Goal: Task Accomplishment & Management: Manage account settings

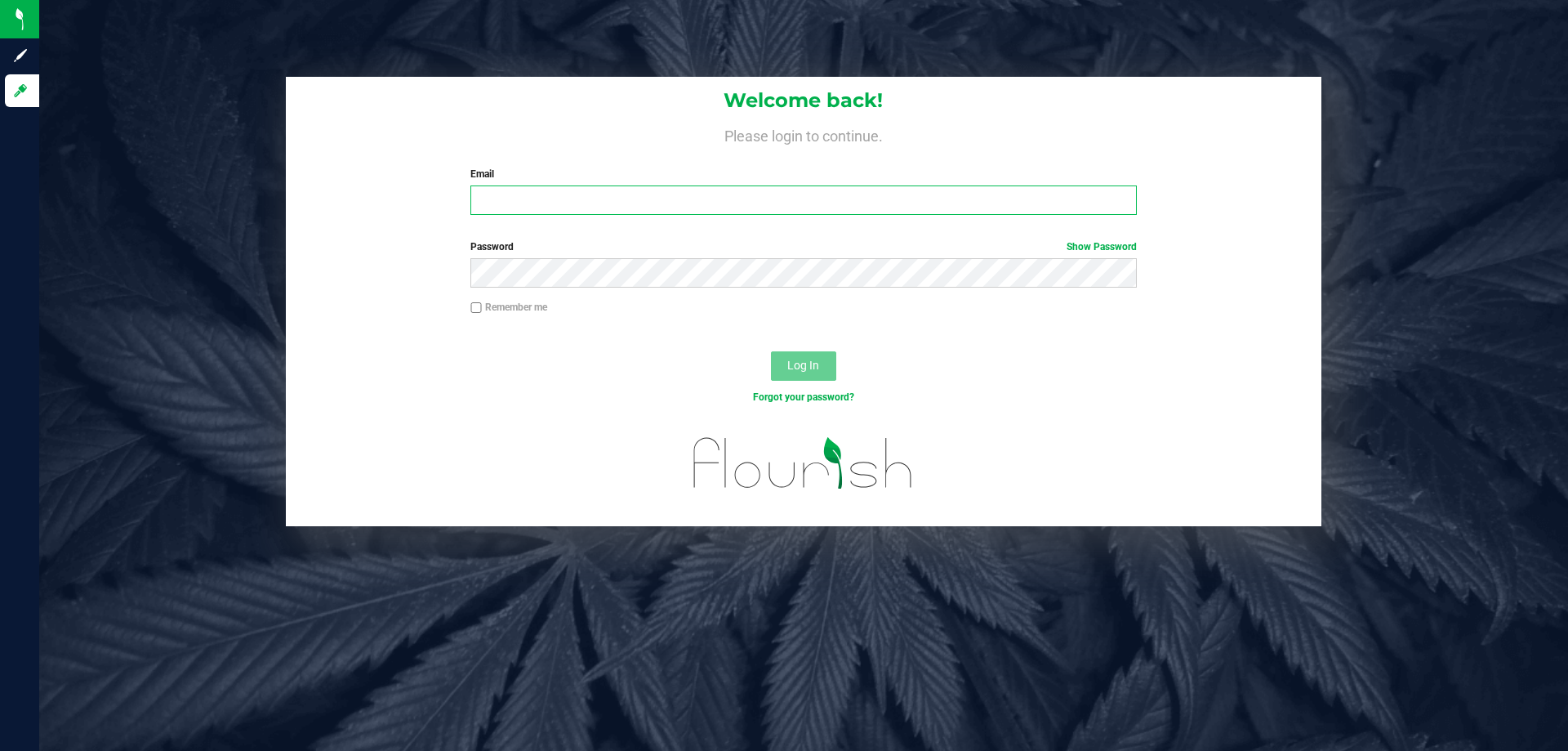
click at [606, 195] on input "Email" at bounding box center [803, 200] width 666 height 29
type input "[EMAIL_ADDRESS][DOMAIN_NAME]"
click at [771, 351] on button "Log In" at bounding box center [804, 365] width 66 height 29
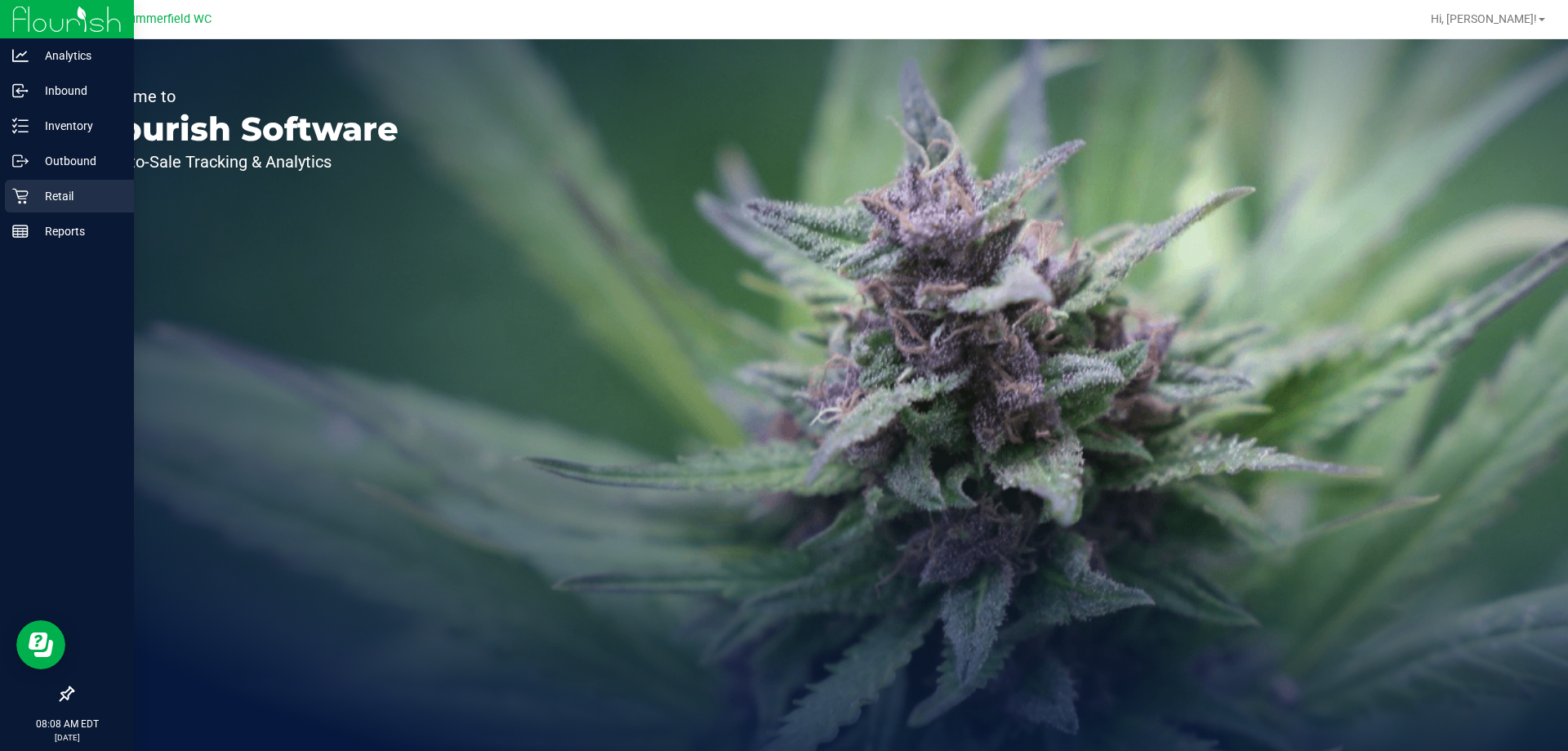
click at [65, 194] on p "Retail" at bounding box center [77, 195] width 98 height 19
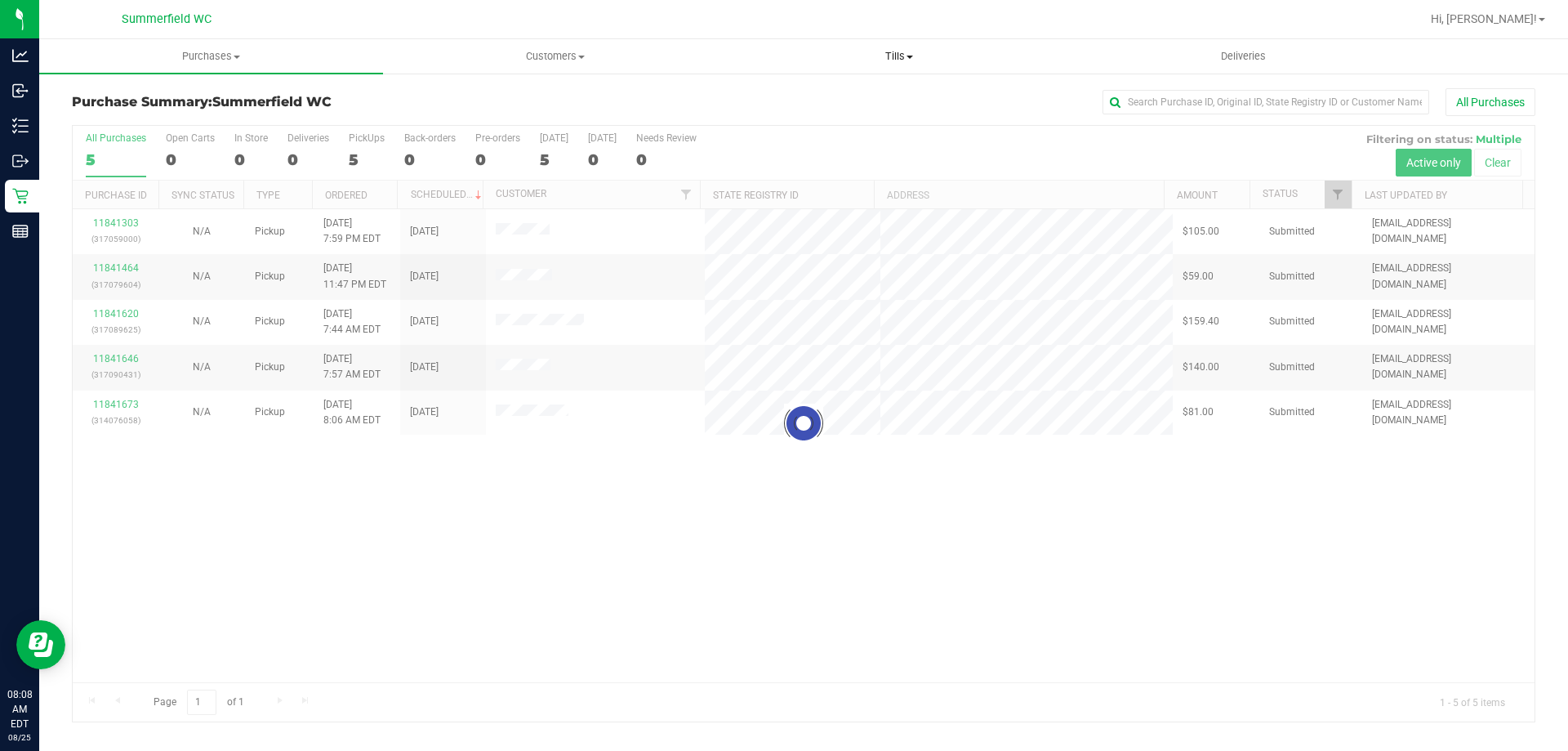
click at [885, 58] on span "Tills" at bounding box center [898, 56] width 342 height 14
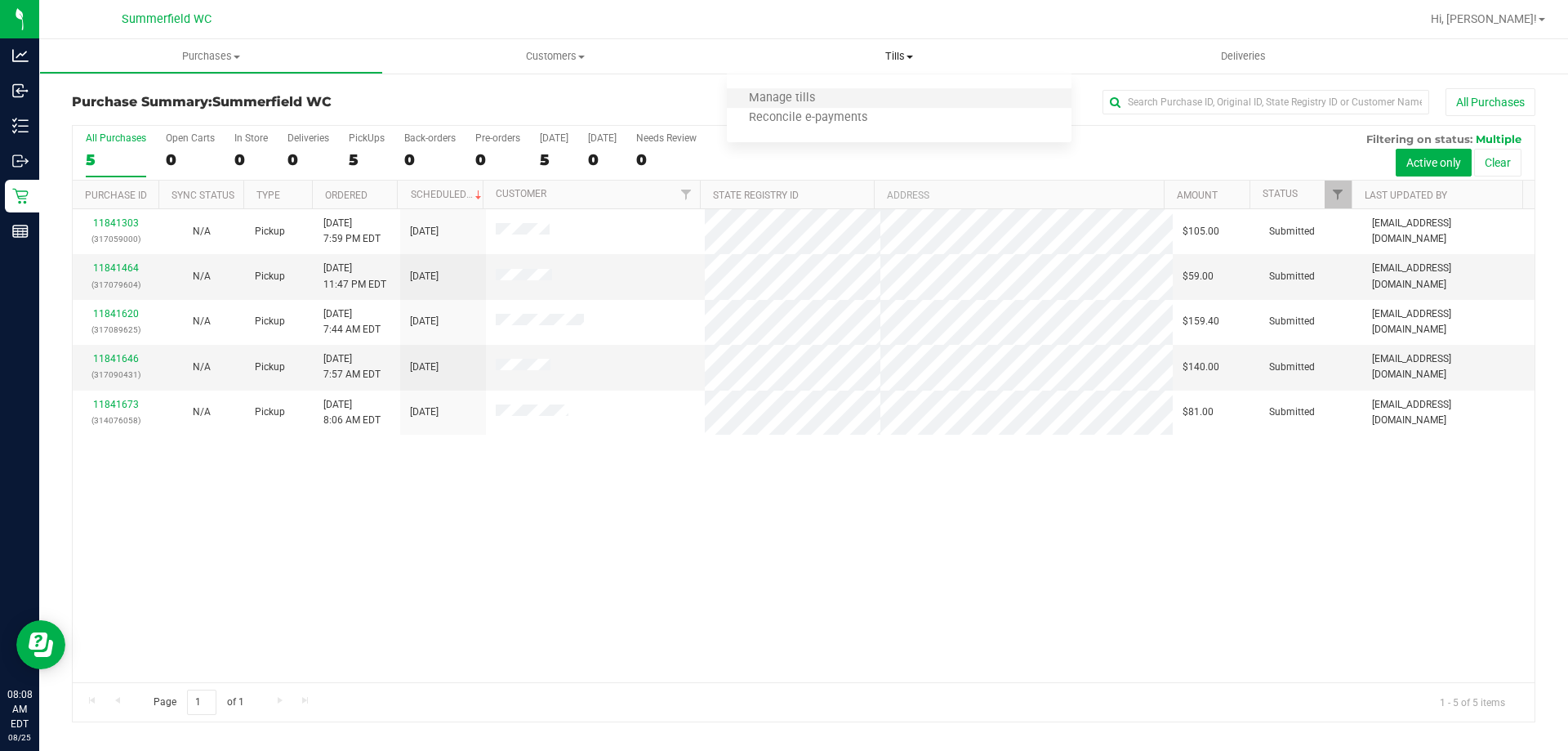
click at [868, 97] on li "Manage tills" at bounding box center [898, 99] width 343 height 19
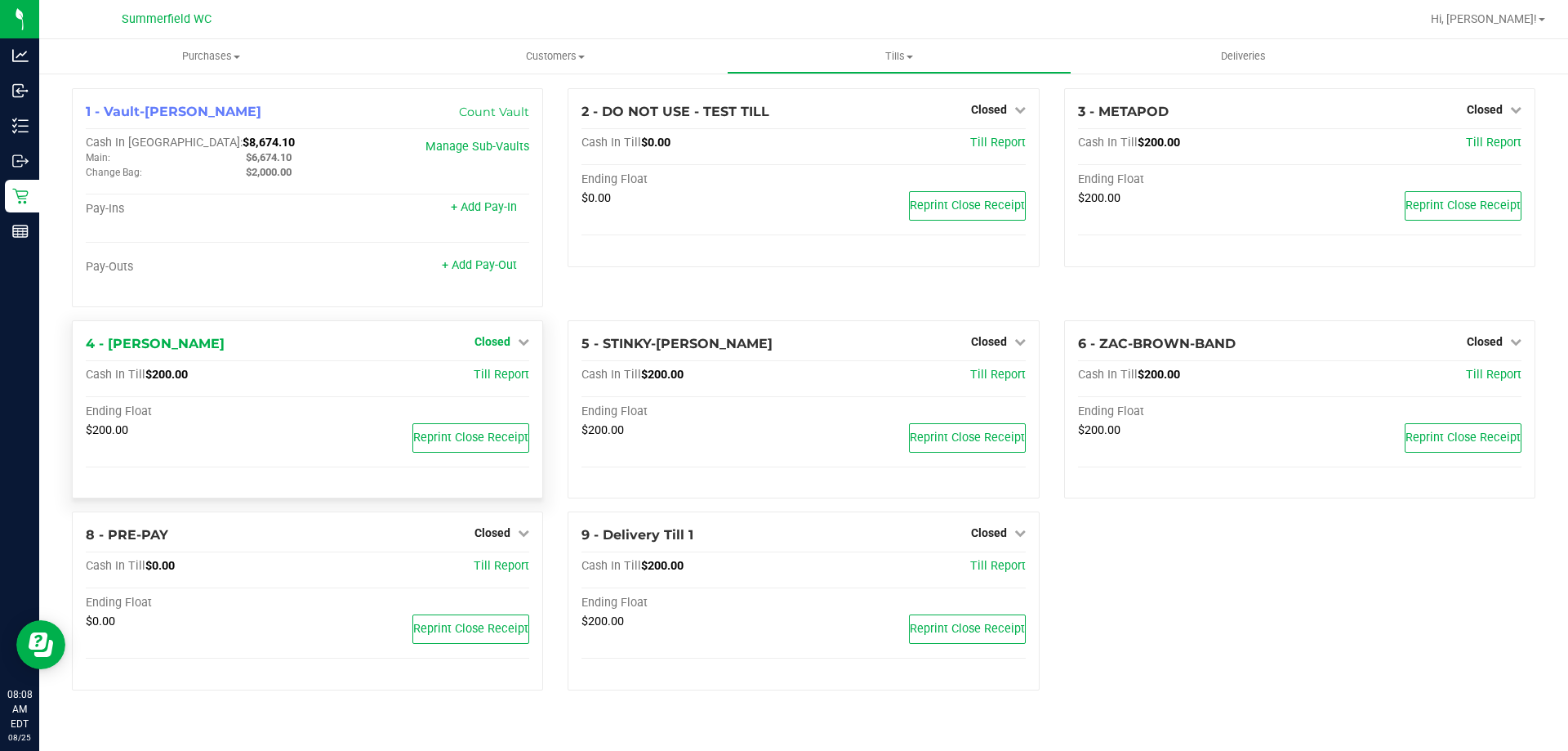
click at [495, 341] on span "Closed" at bounding box center [492, 342] width 36 height 13
click at [486, 376] on link "Open Till" at bounding box center [492, 376] width 43 height 13
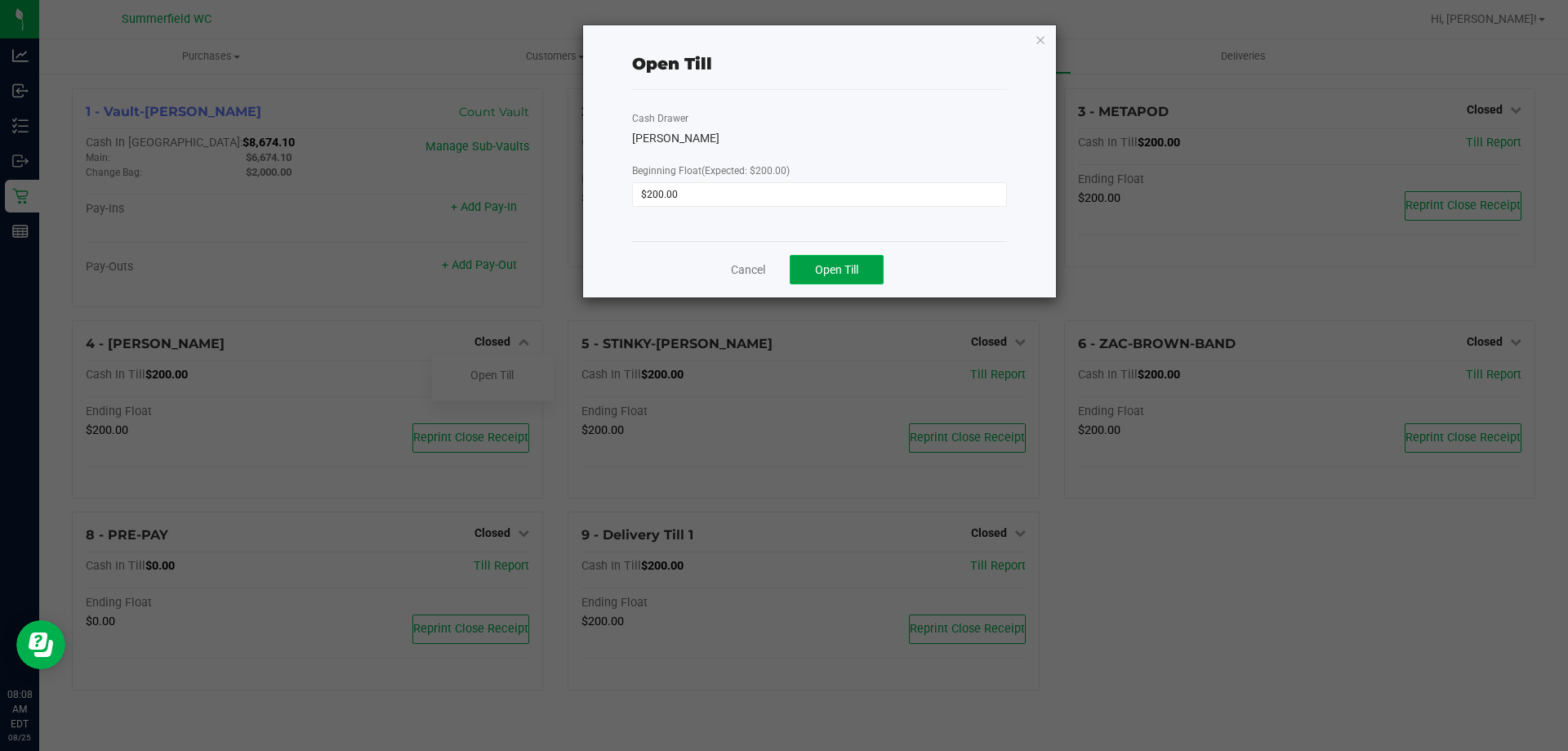
click at [833, 272] on span "Open Till" at bounding box center [836, 269] width 43 height 13
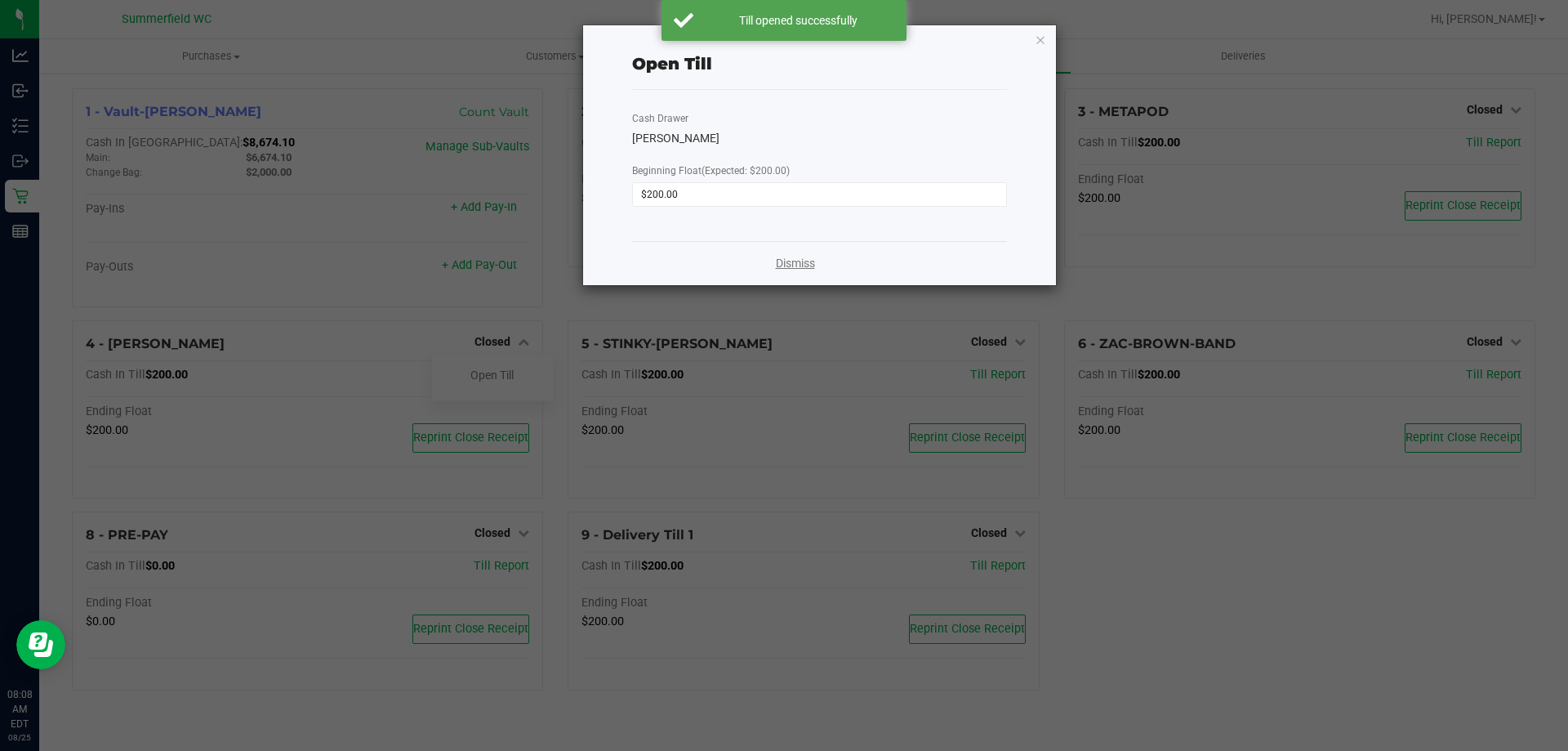
click at [809, 266] on link "Dismiss" at bounding box center [795, 264] width 40 height 17
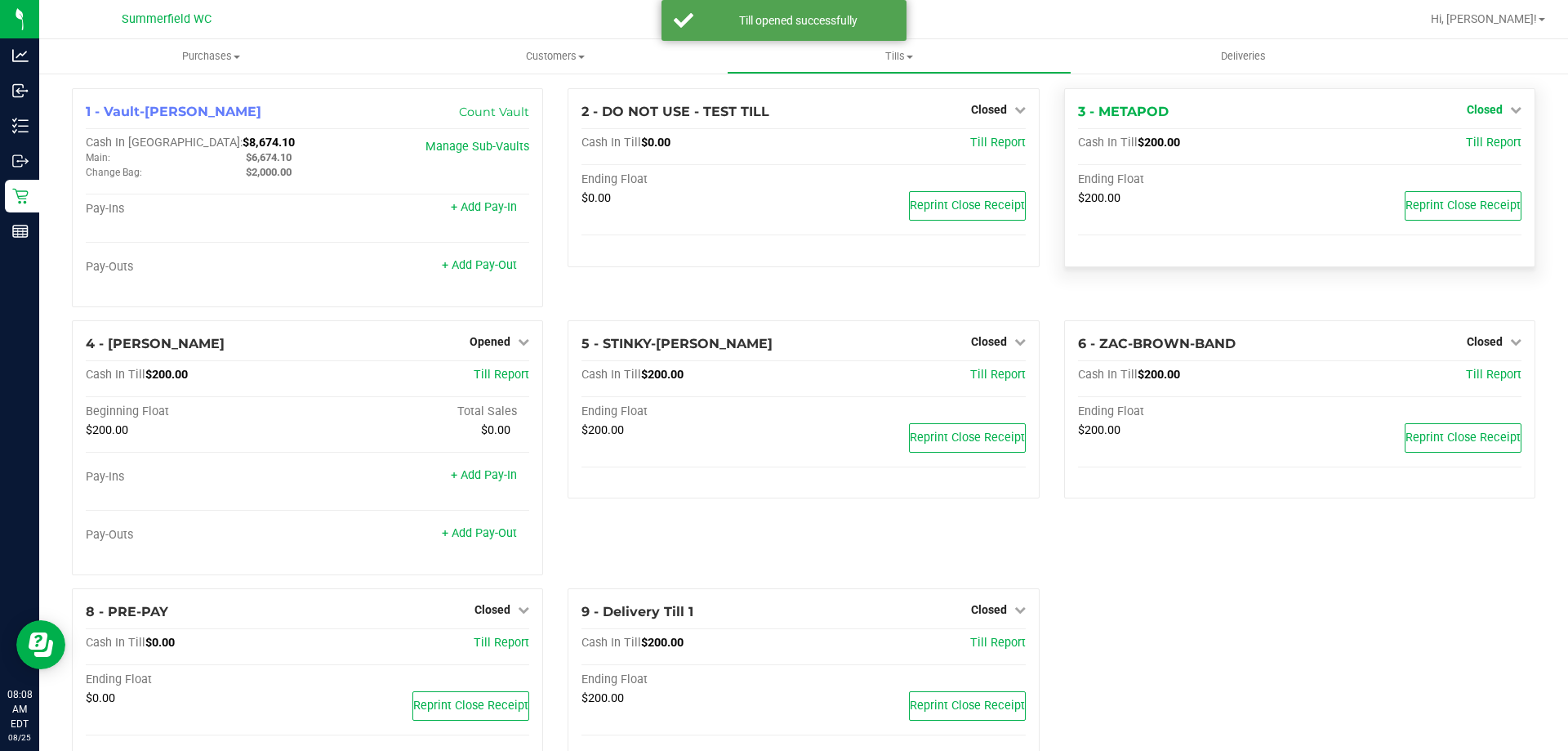
click at [1480, 107] on span "Closed" at bounding box center [1484, 109] width 36 height 13
click at [1468, 143] on link "Open Till" at bounding box center [1483, 144] width 43 height 13
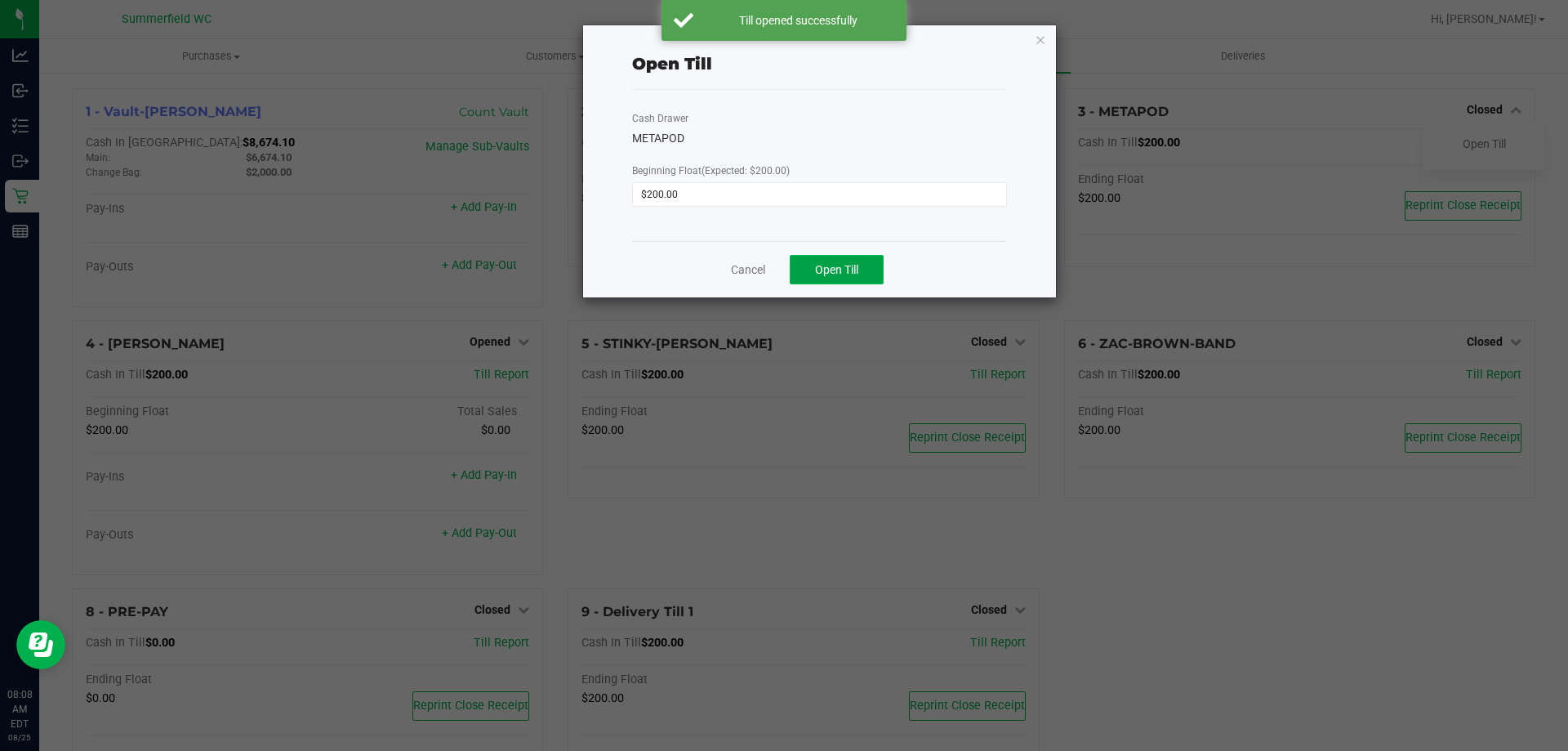
click at [856, 277] on button "Open Till" at bounding box center [837, 269] width 94 height 29
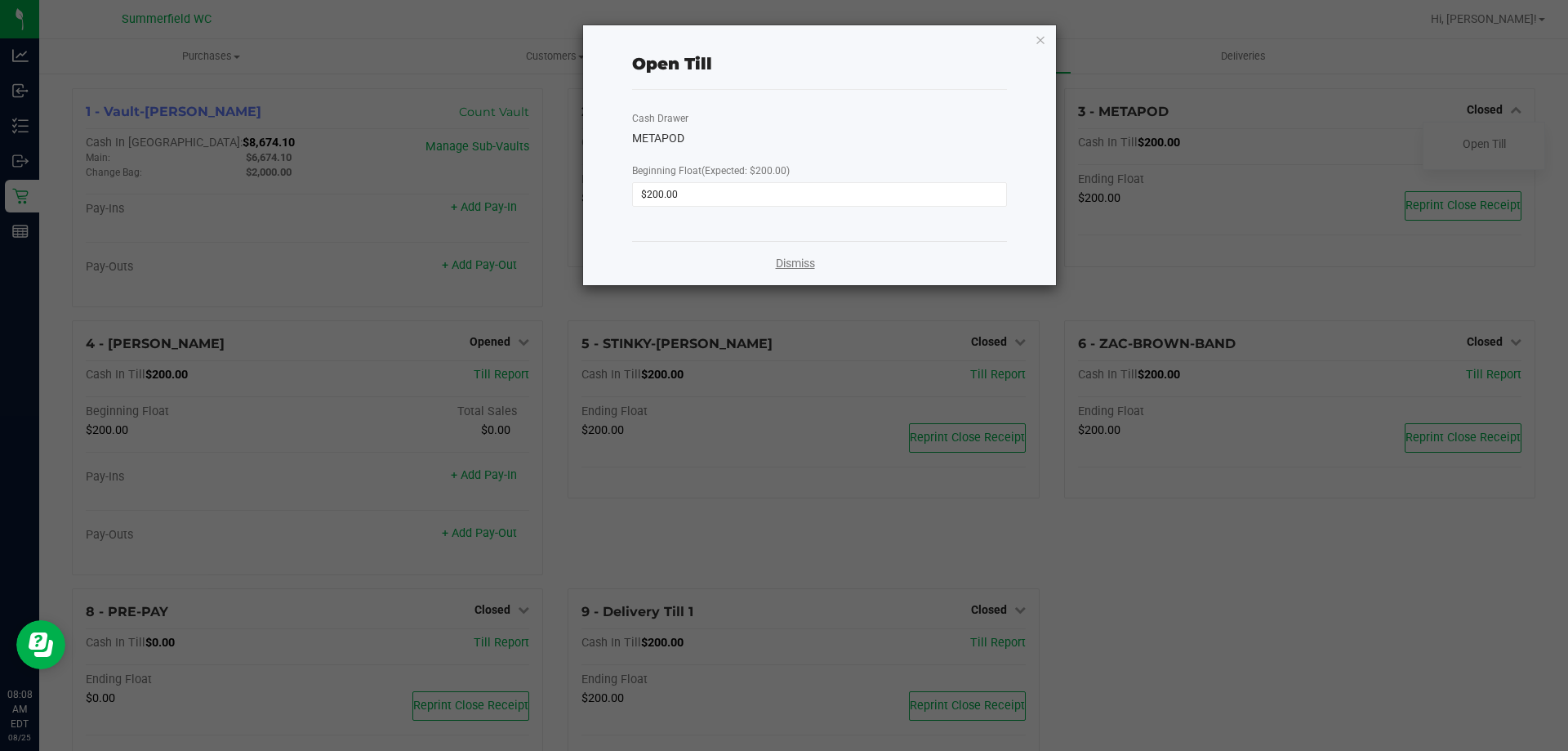
click at [798, 263] on link "Dismiss" at bounding box center [795, 264] width 40 height 17
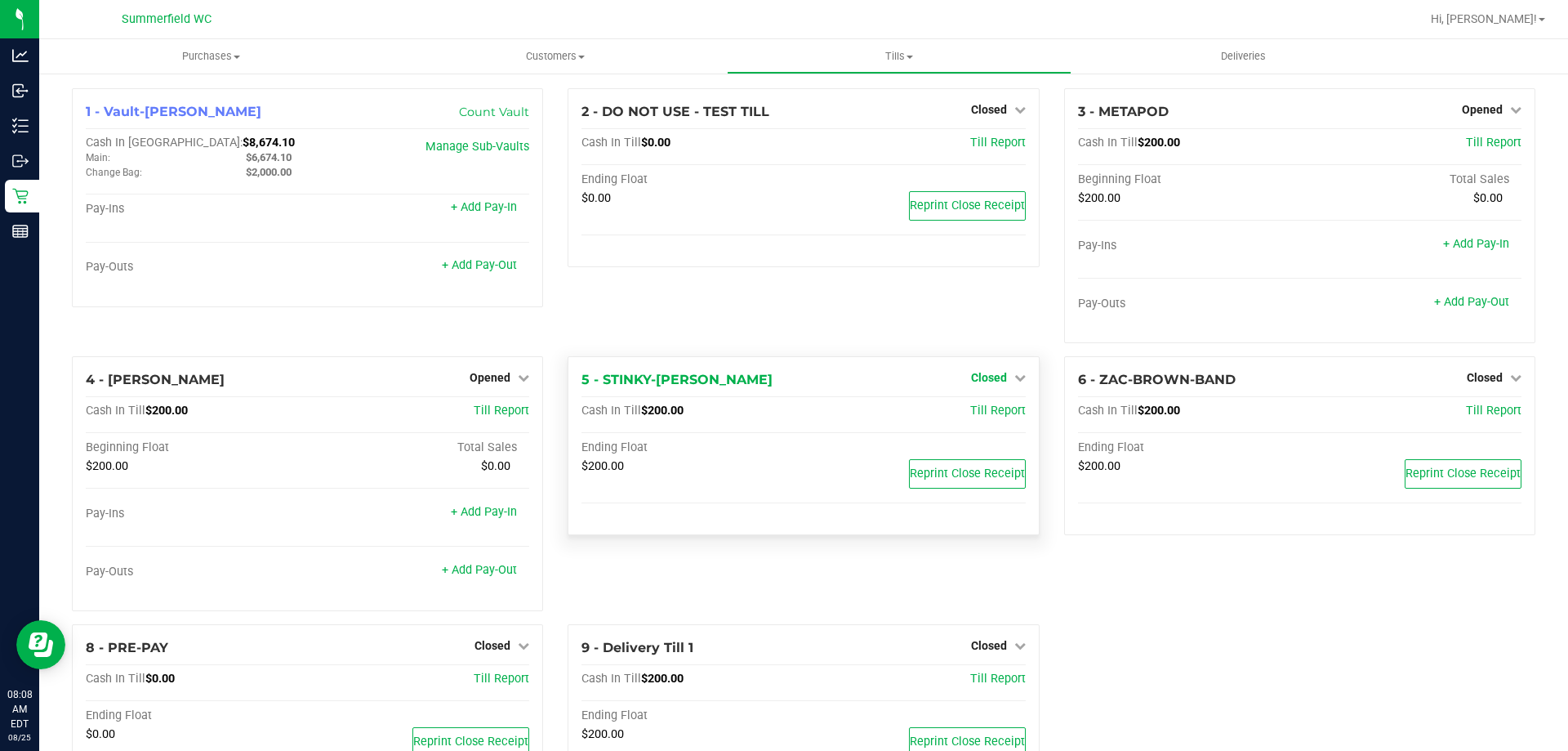
click at [977, 376] on span "Closed" at bounding box center [988, 377] width 36 height 13
click at [974, 413] on link "Open Till" at bounding box center [988, 412] width 43 height 13
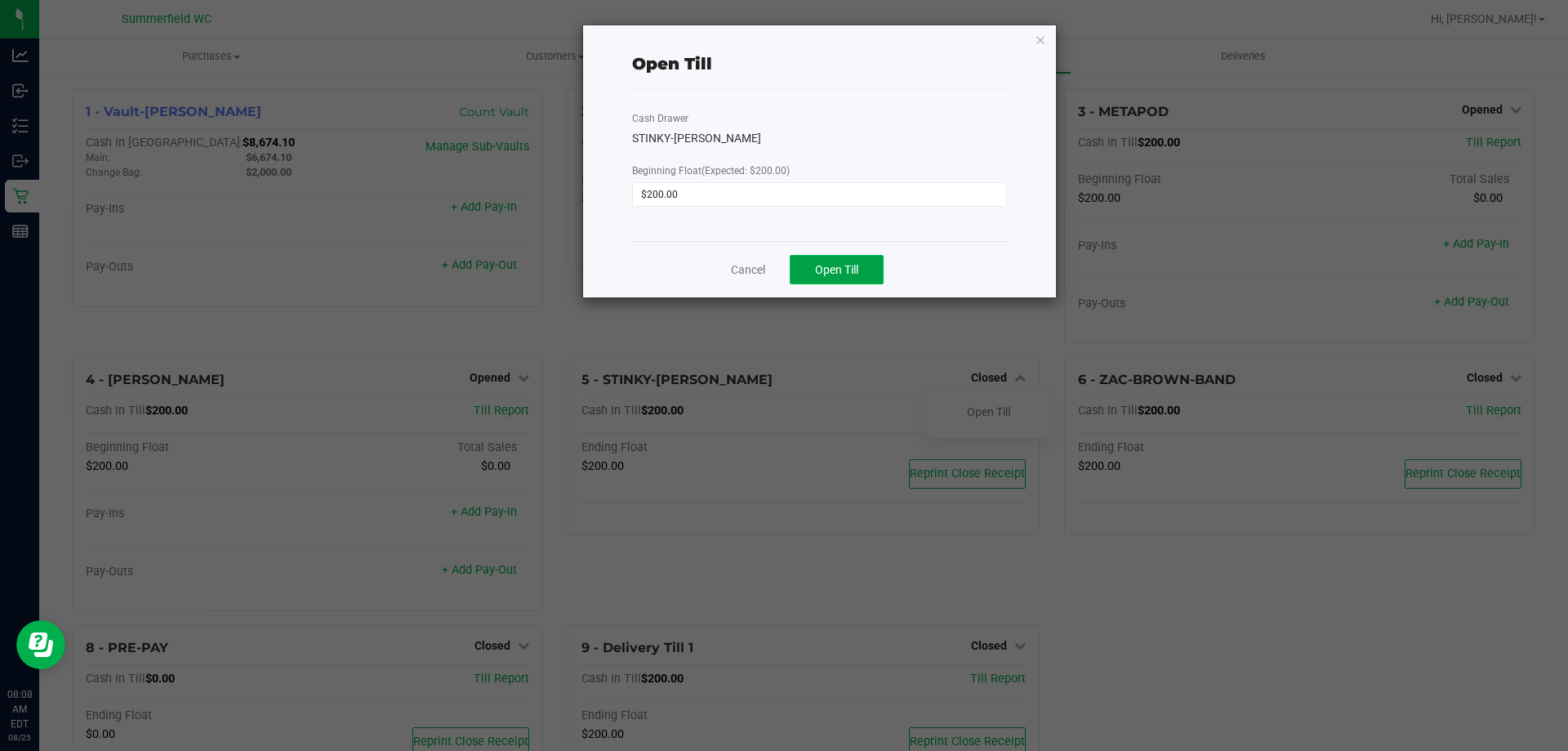
click at [832, 281] on button "Open Till" at bounding box center [837, 269] width 94 height 29
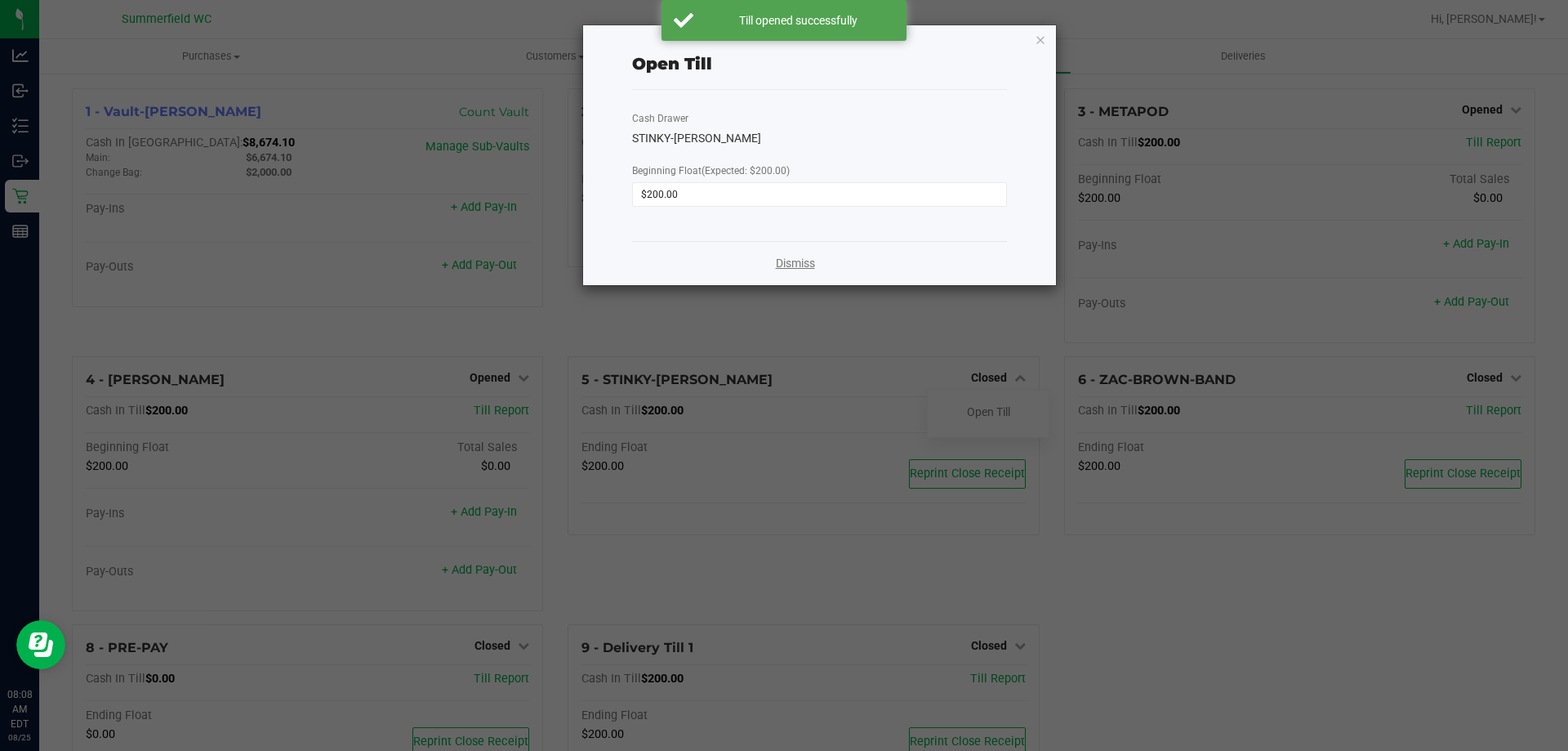
click at [792, 266] on link "Dismiss" at bounding box center [795, 264] width 40 height 17
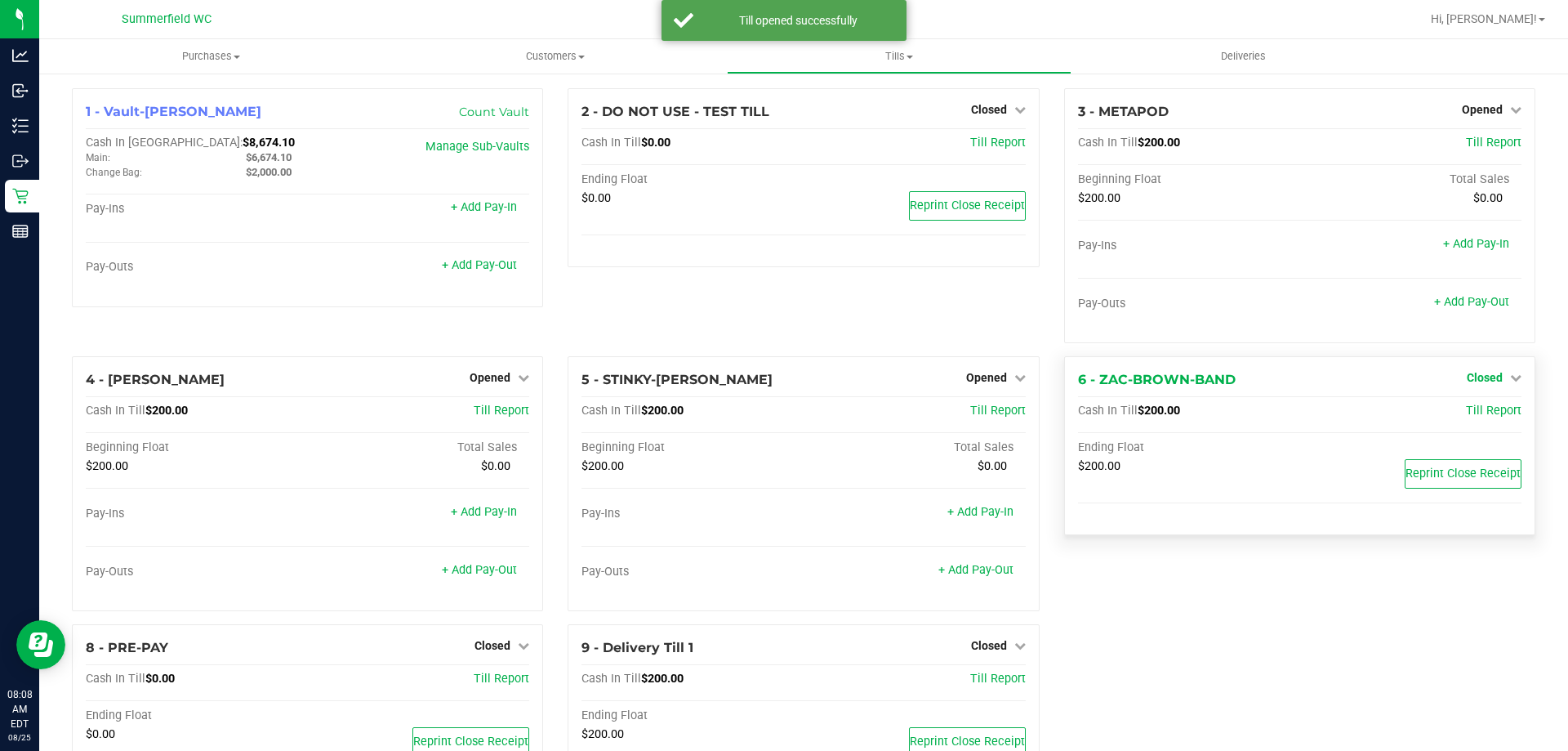
click at [1482, 377] on span "Closed" at bounding box center [1484, 377] width 36 height 13
click at [1476, 402] on div "Open Till" at bounding box center [1484, 412] width 121 height 20
click at [1474, 409] on link "Open Till" at bounding box center [1483, 412] width 43 height 13
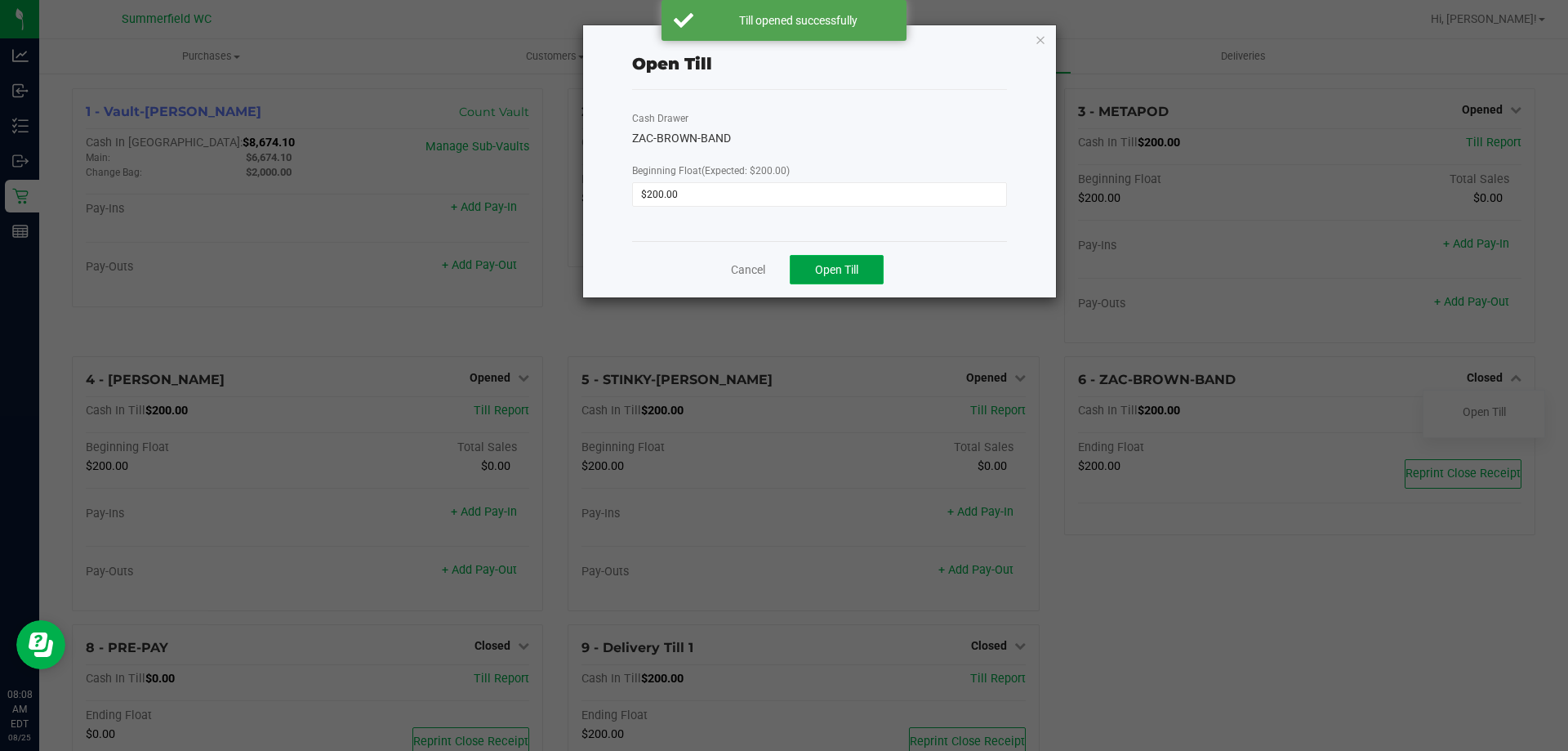
drag, startPoint x: 846, startPoint y: 274, endPoint x: 821, endPoint y: 274, distance: 25.0
click at [844, 273] on span "Open Till" at bounding box center [836, 269] width 43 height 13
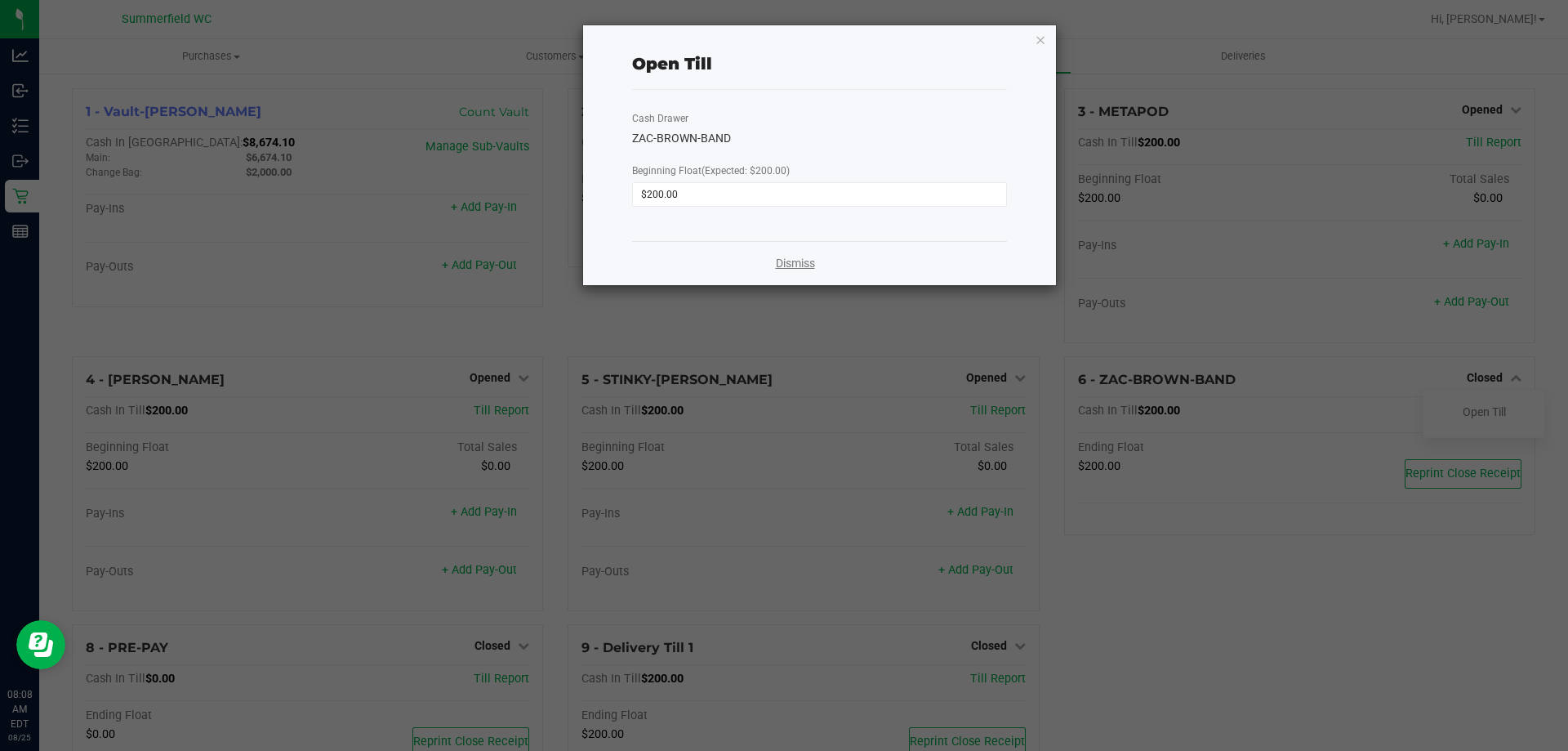
click at [795, 259] on link "Dismiss" at bounding box center [795, 264] width 40 height 17
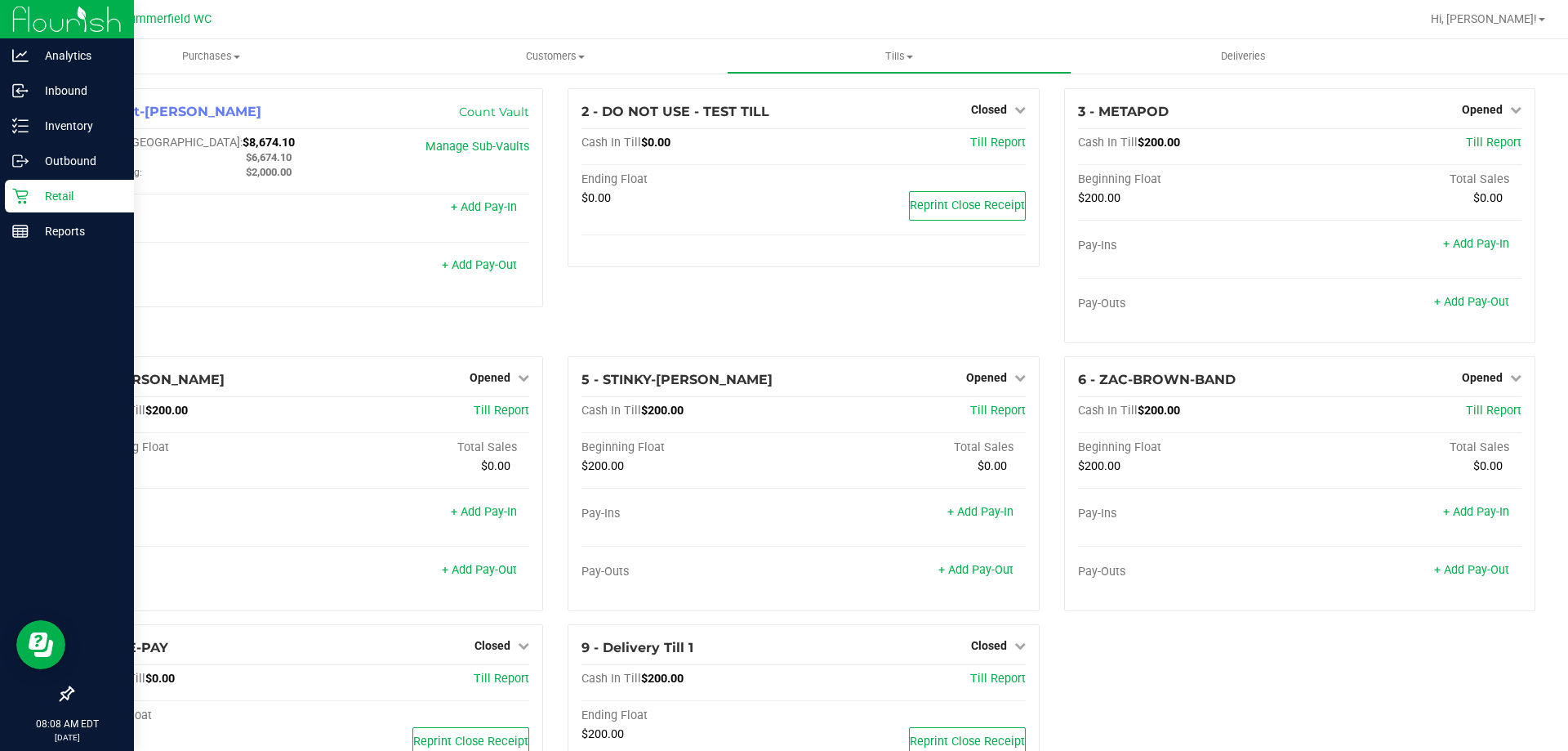
drag, startPoint x: 50, startPoint y: 192, endPoint x: 127, endPoint y: 148, distance: 88.7
click at [52, 191] on p "Retail" at bounding box center [77, 195] width 98 height 19
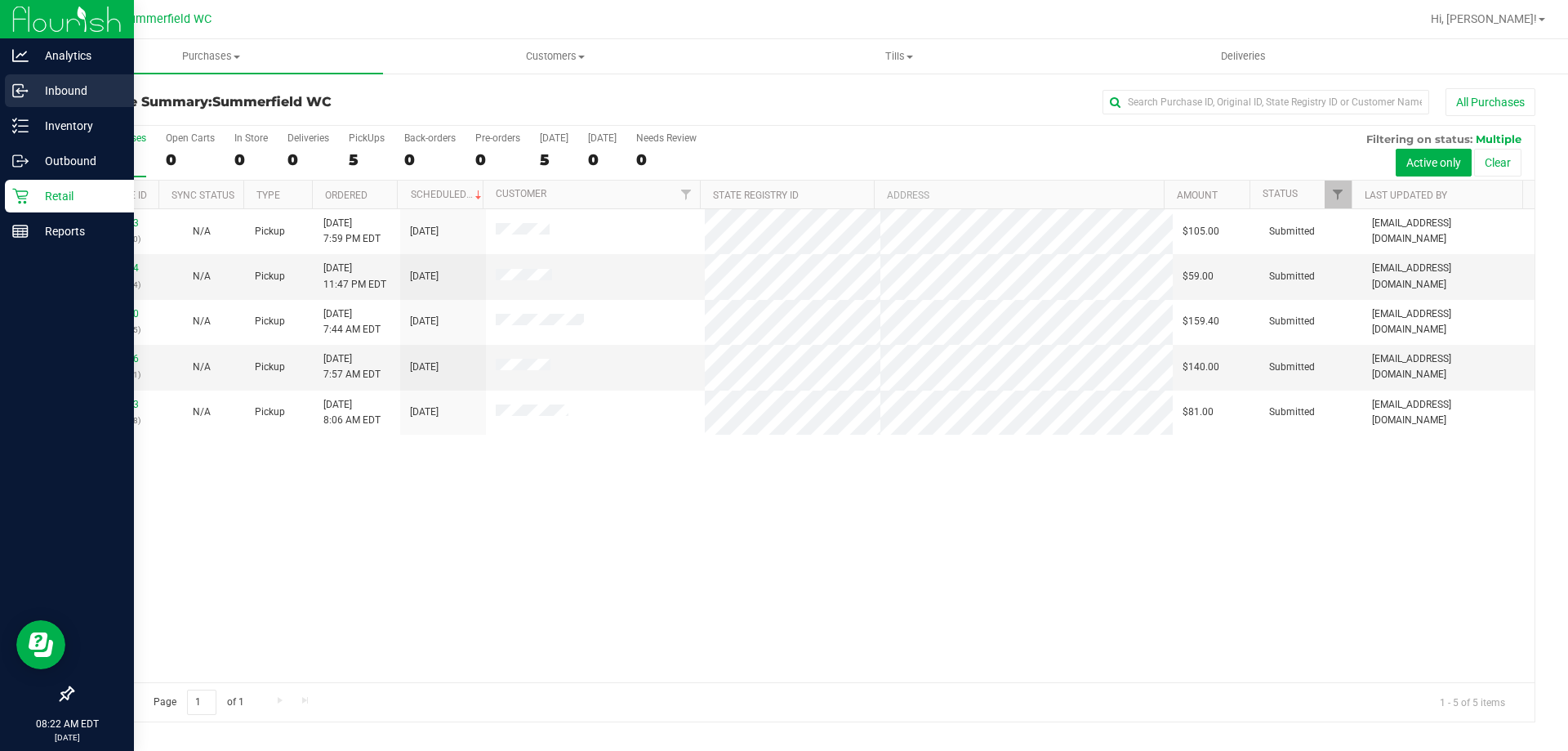
click at [66, 88] on p "Inbound" at bounding box center [77, 90] width 98 height 19
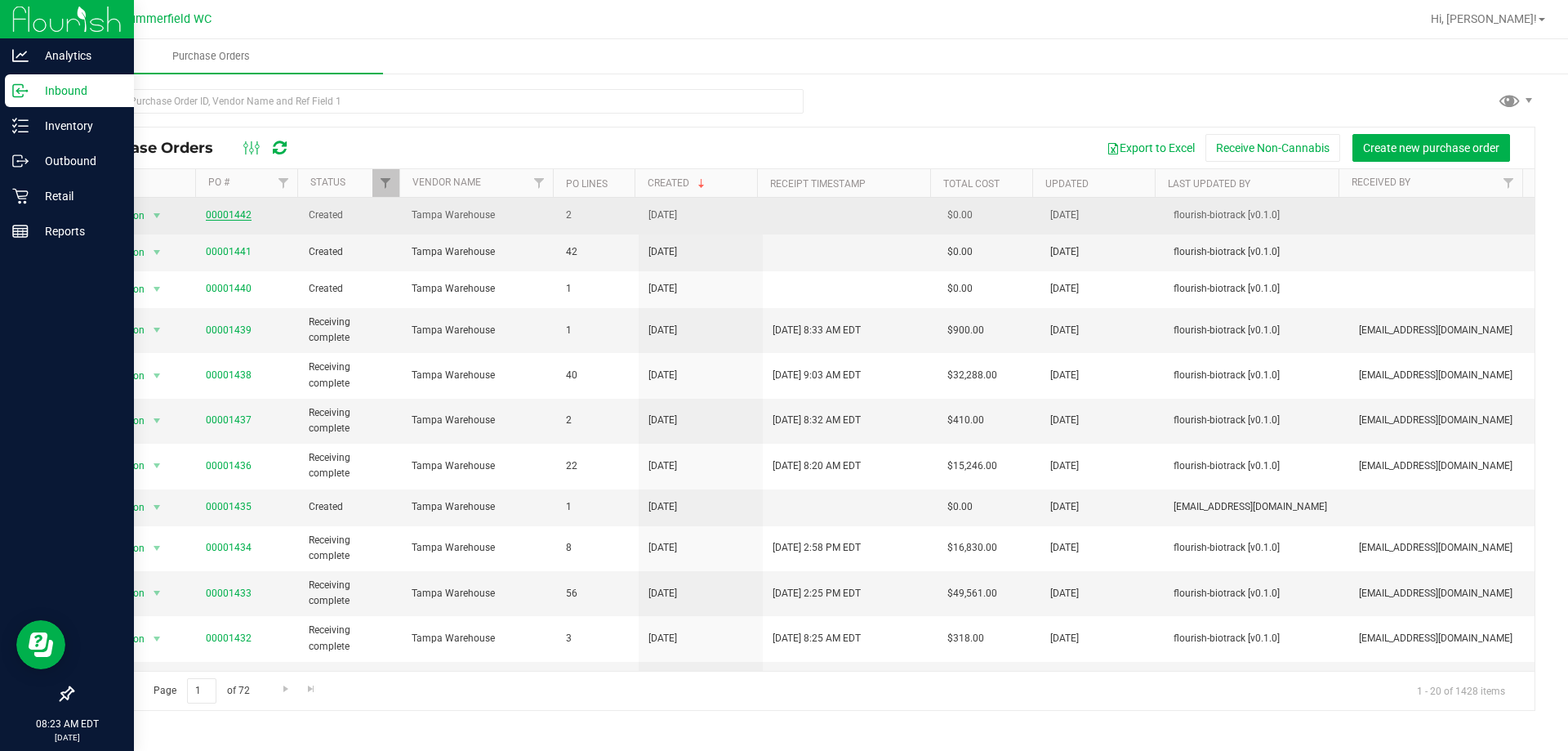
click at [236, 213] on link "00001442" at bounding box center [228, 215] width 45 height 12
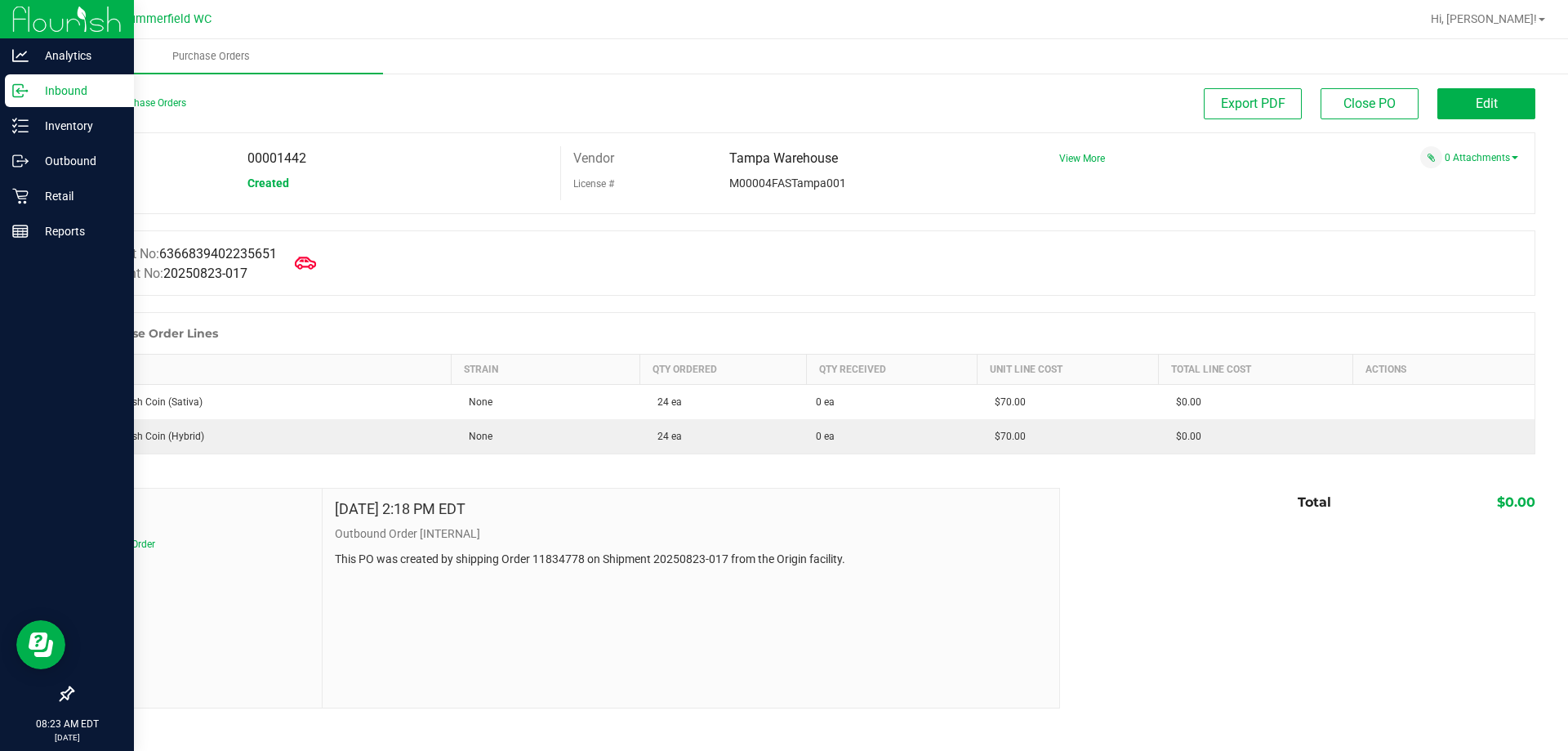
click at [322, 264] on span at bounding box center [305, 263] width 36 height 36
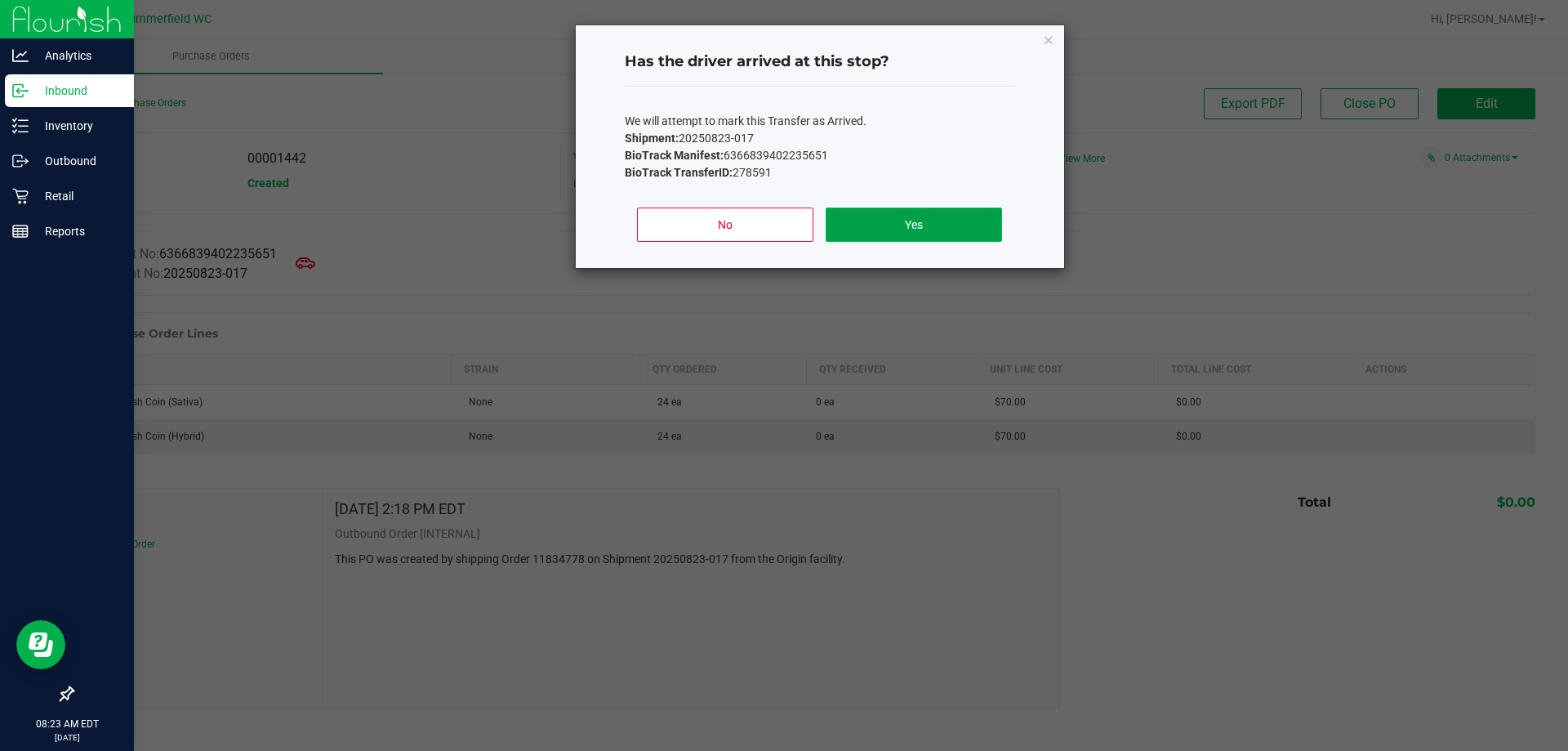
click at [918, 219] on button "Yes" at bounding box center [913, 224] width 176 height 35
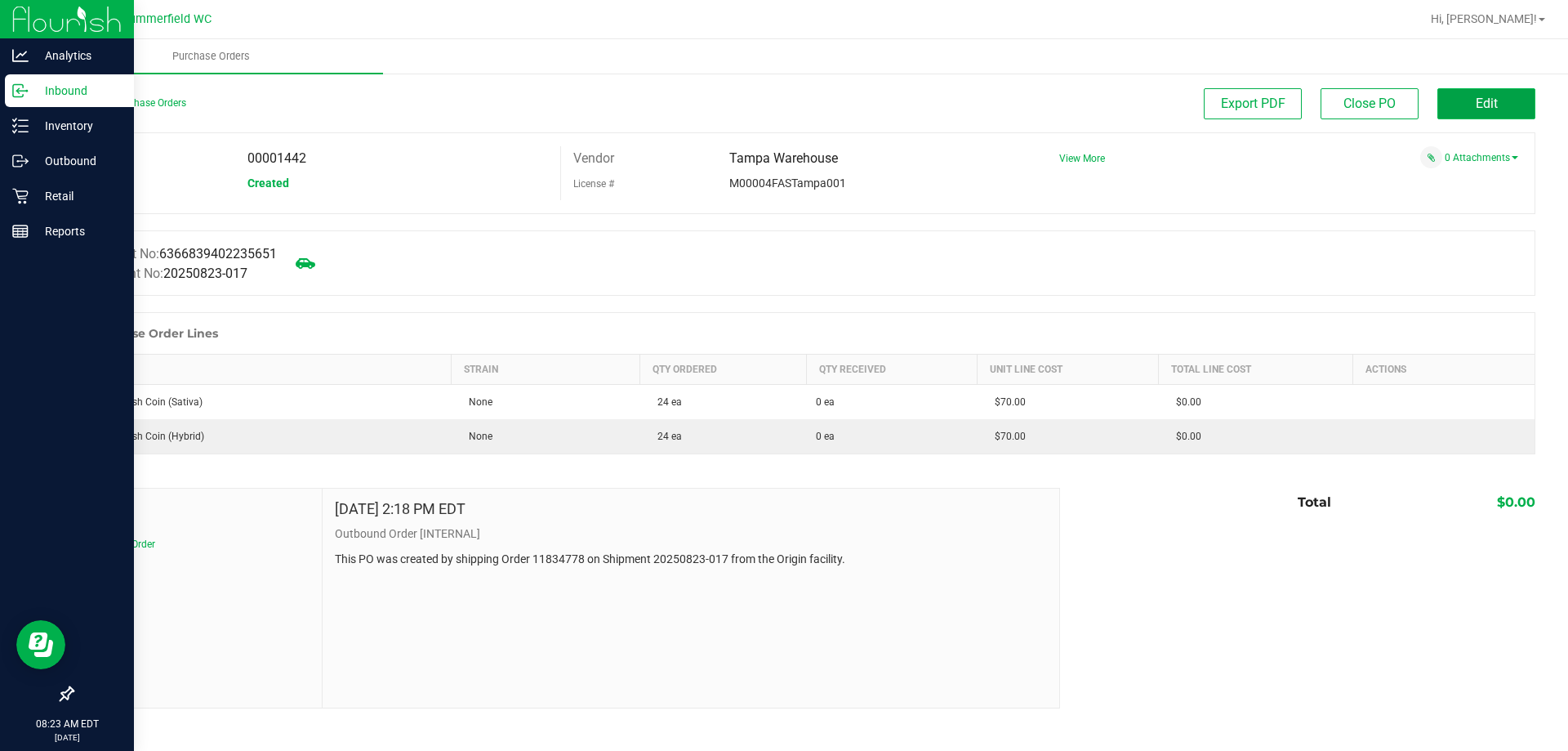
click at [1486, 98] on span "Edit" at bounding box center [1486, 103] width 22 height 15
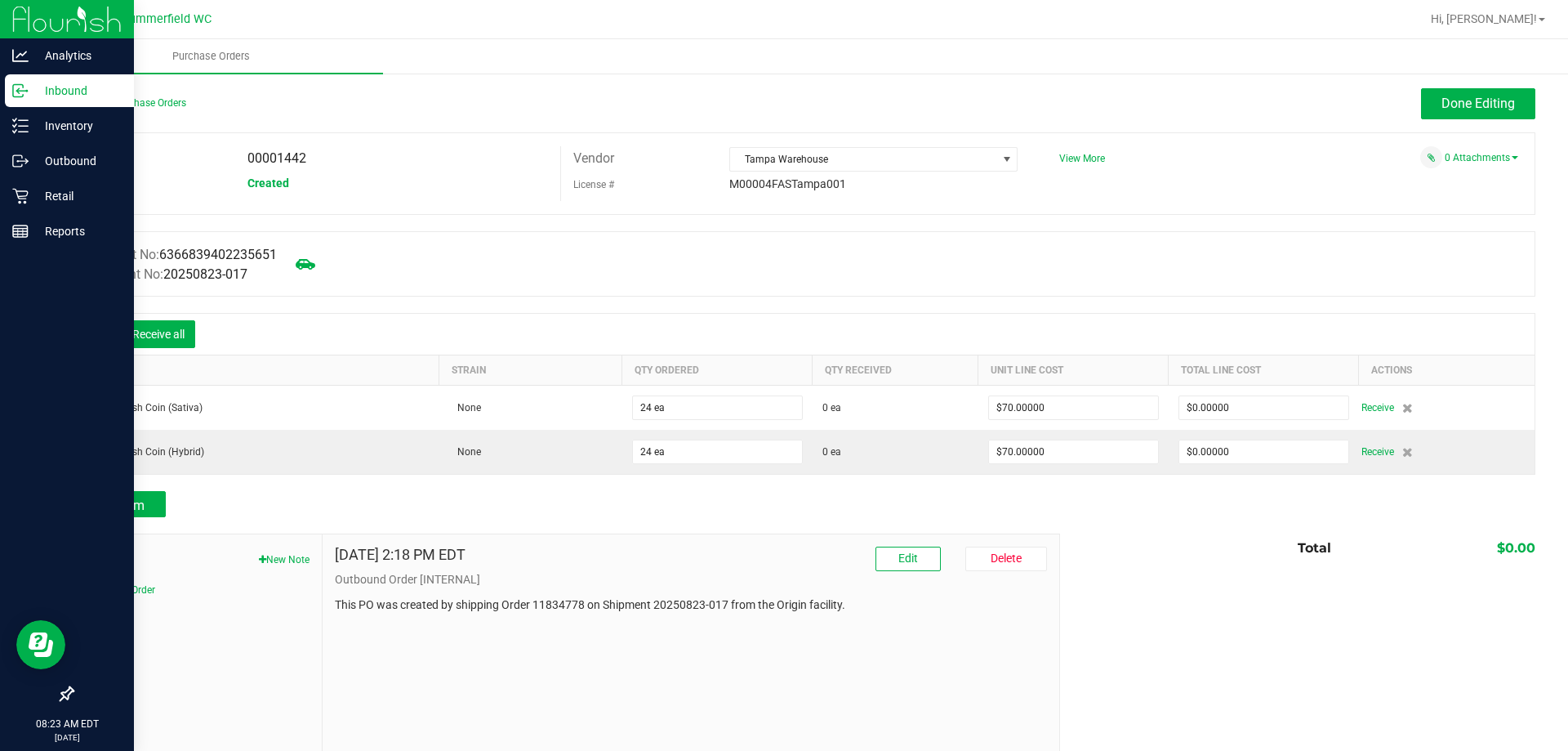
click at [101, 333] on icon at bounding box center [97, 335] width 16 height 16
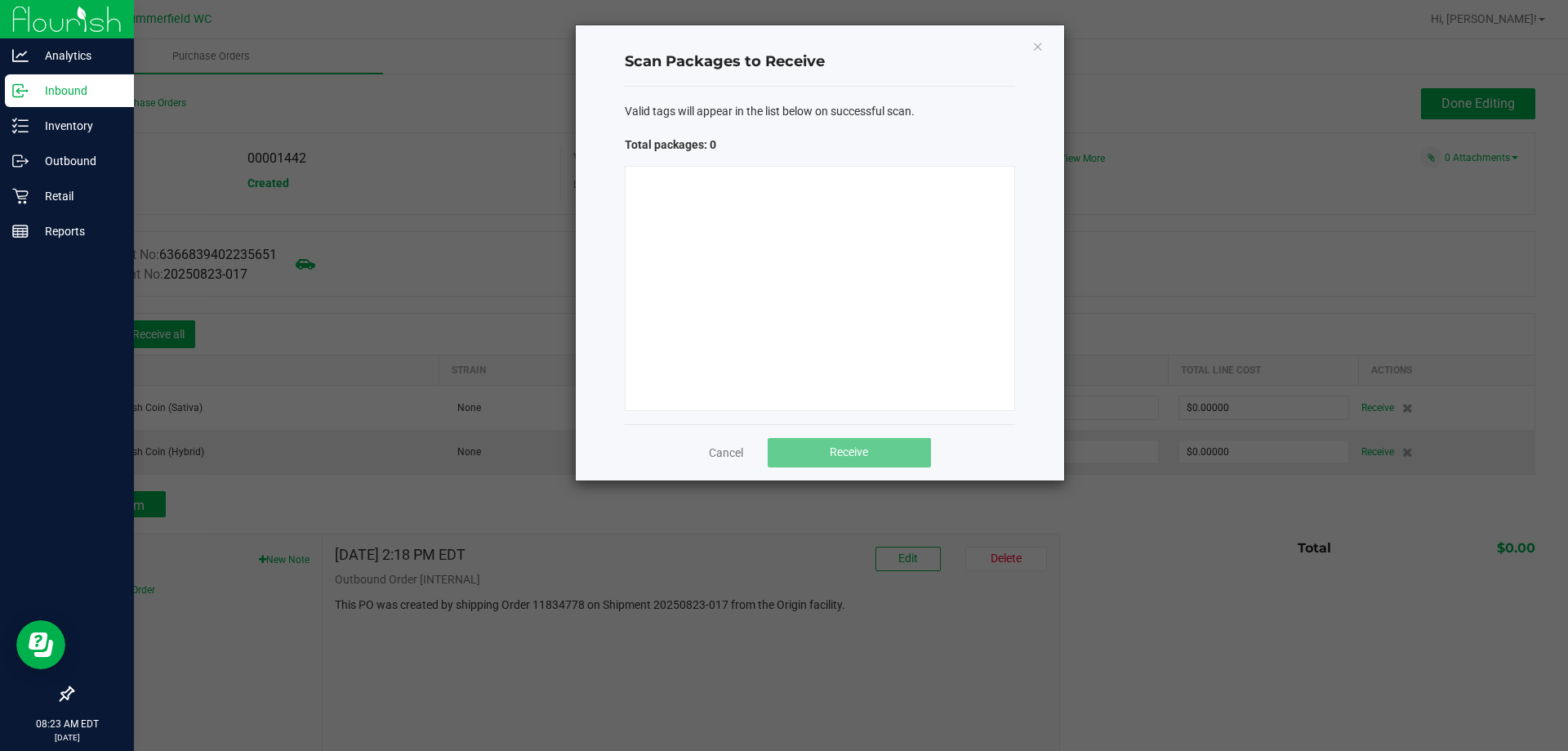
click at [748, 216] on div at bounding box center [820, 288] width 391 height 245
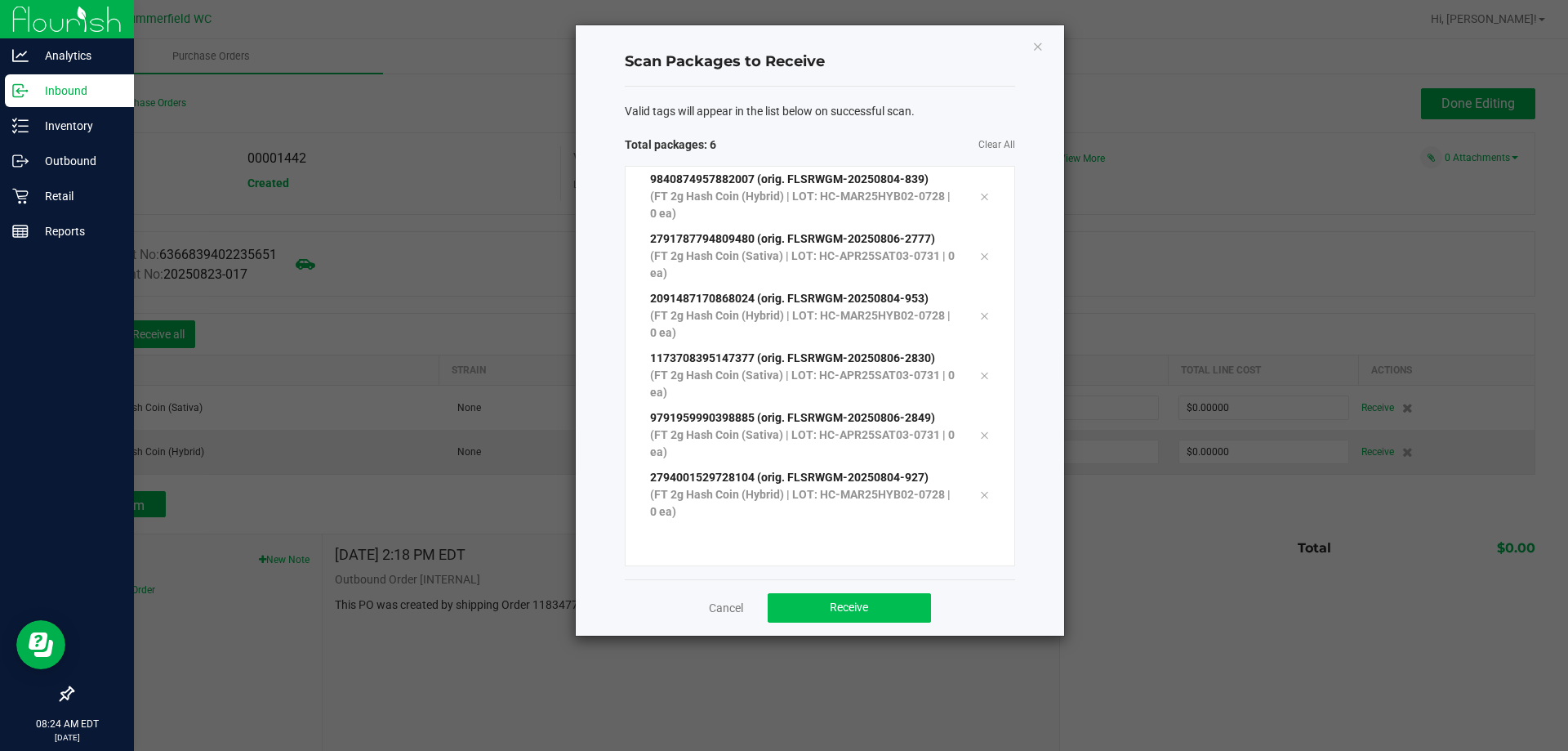
click at [871, 612] on button "Receive" at bounding box center [849, 607] width 163 height 29
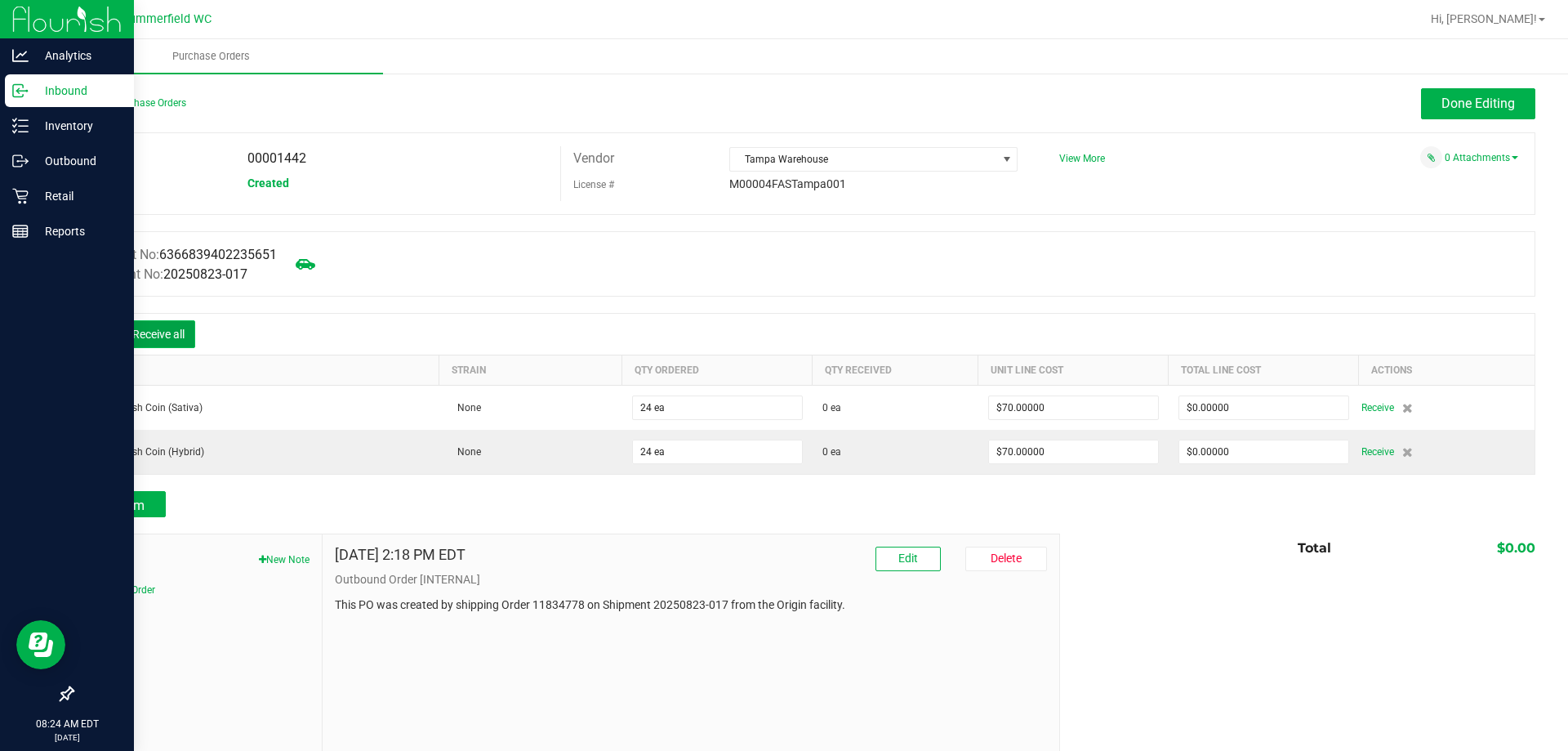
click at [158, 330] on button "Receive all" at bounding box center [158, 333] width 73 height 28
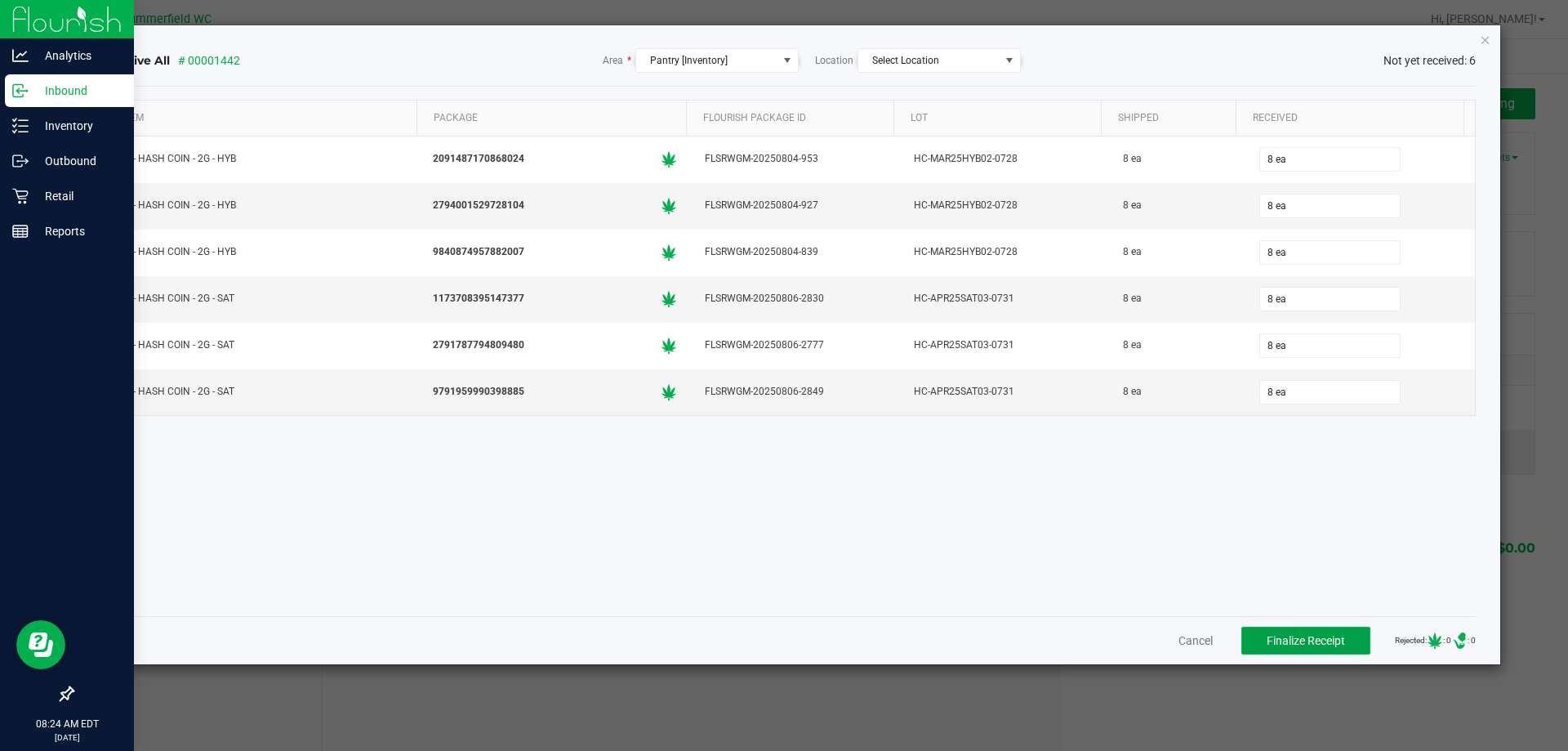
click at [1316, 647] on button "Finalize Receipt" at bounding box center [1305, 640] width 129 height 28
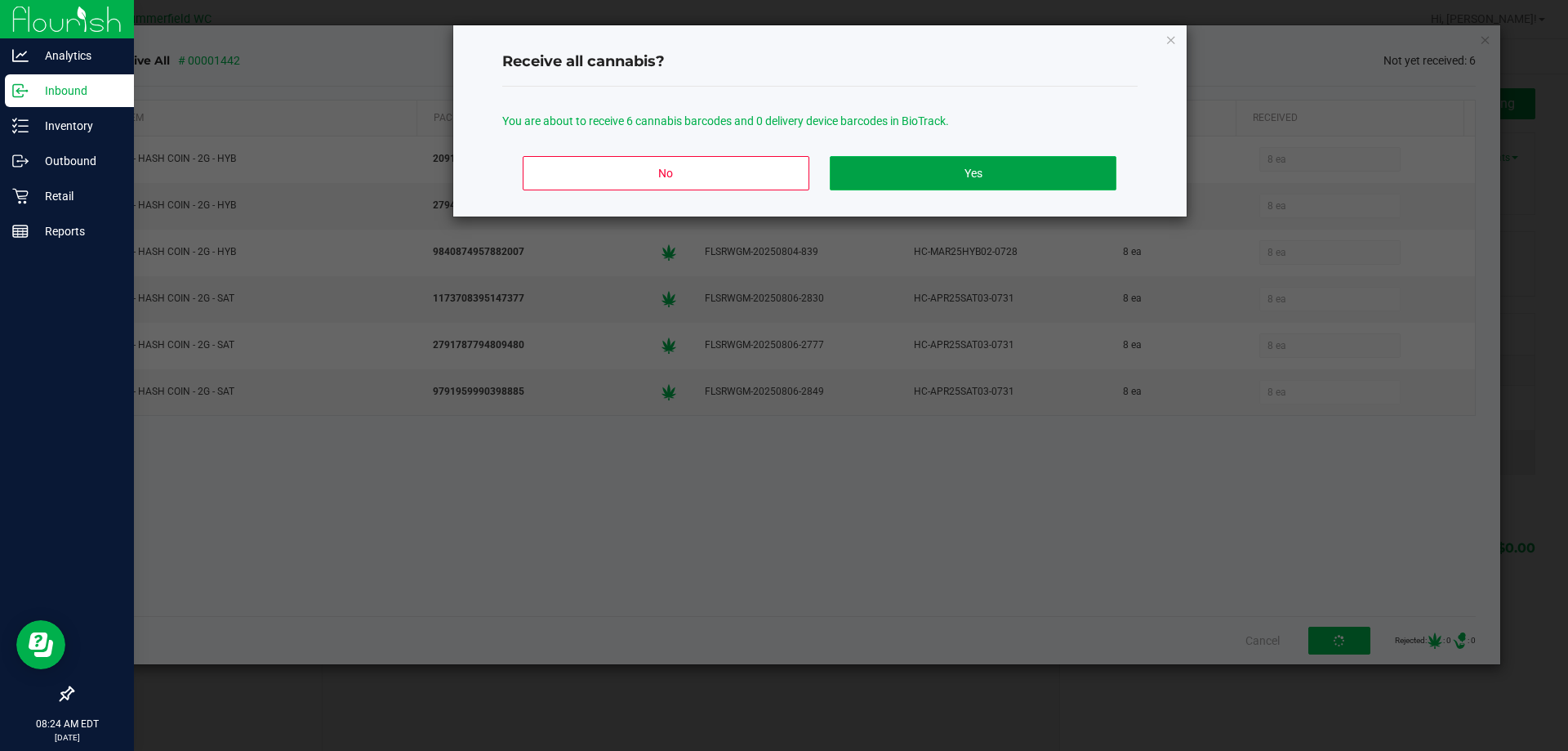
click at [1056, 172] on button "Yes" at bounding box center [973, 173] width 286 height 35
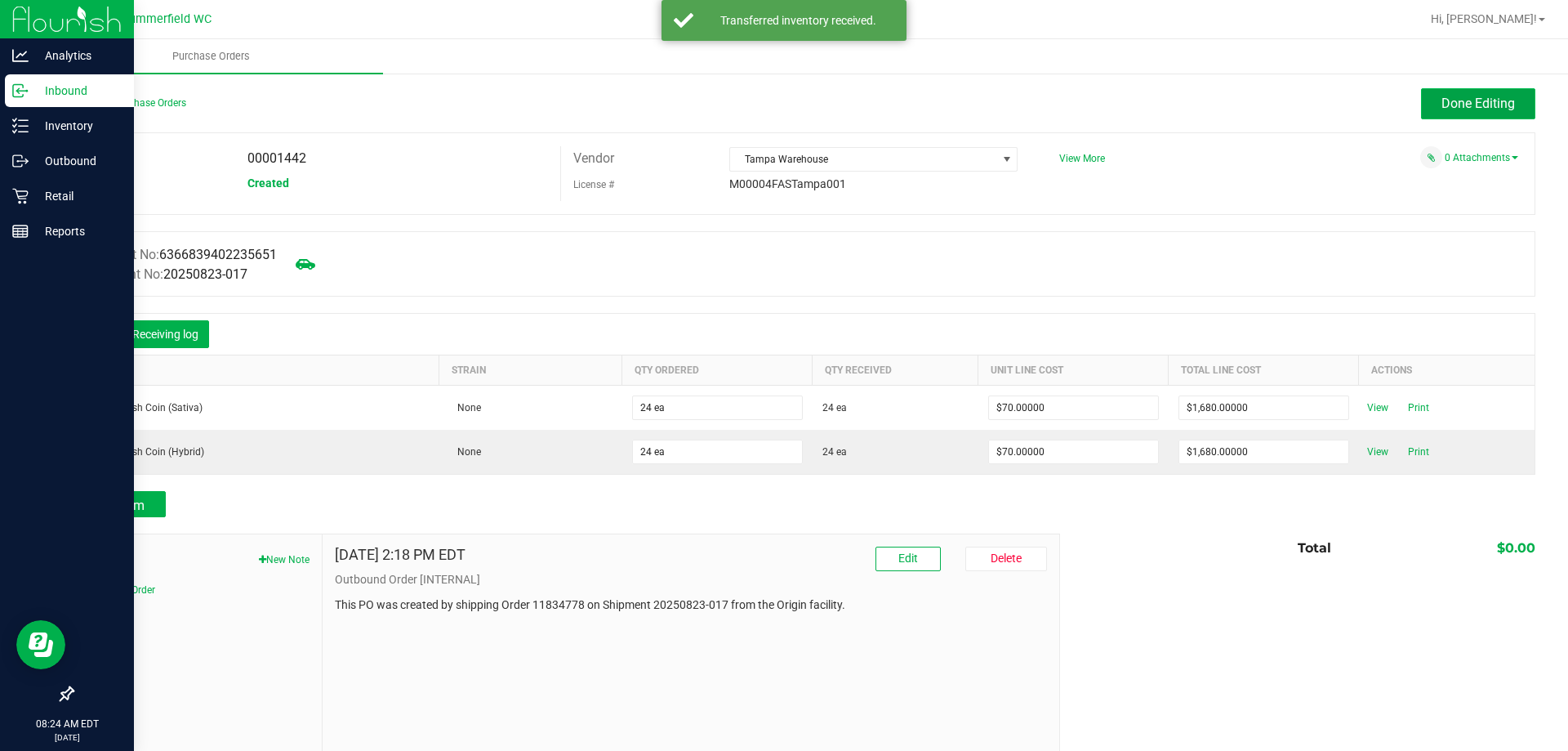
click at [1444, 92] on button "Done Editing" at bounding box center [1478, 104] width 114 height 31
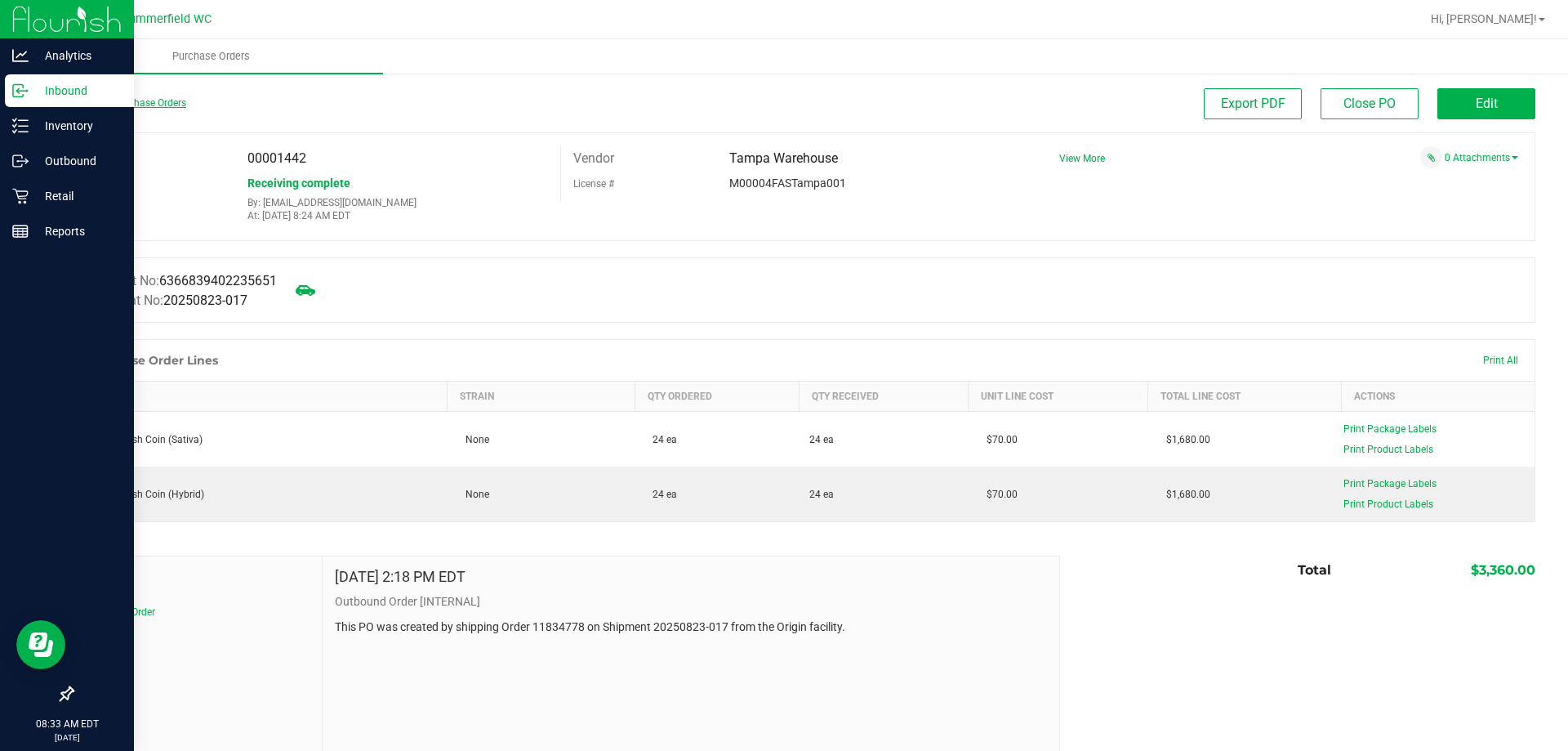
click at [76, 97] on link "Back to Purchase Orders" at bounding box center [129, 103] width 114 height 12
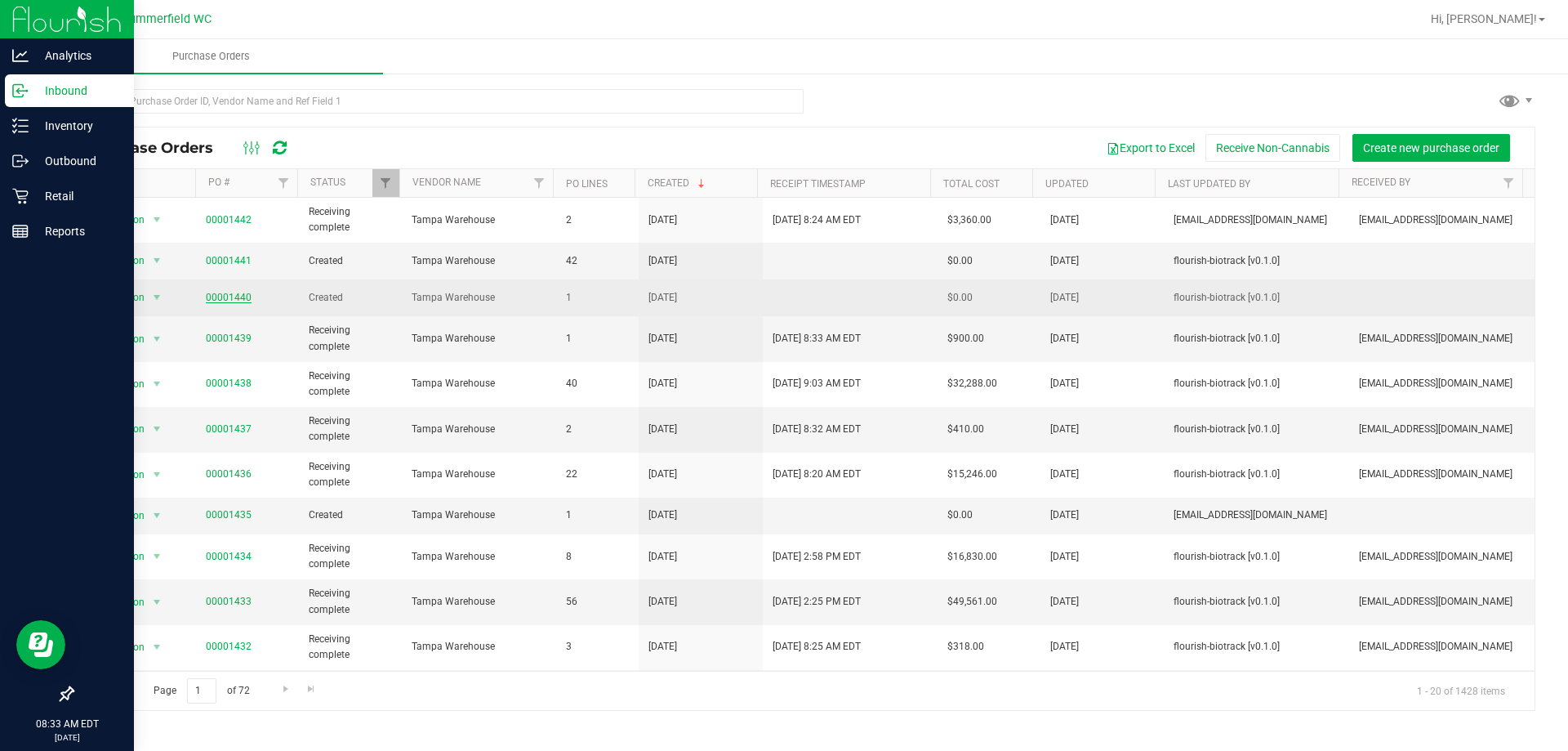
click at [226, 293] on link "00001440" at bounding box center [228, 297] width 45 height 12
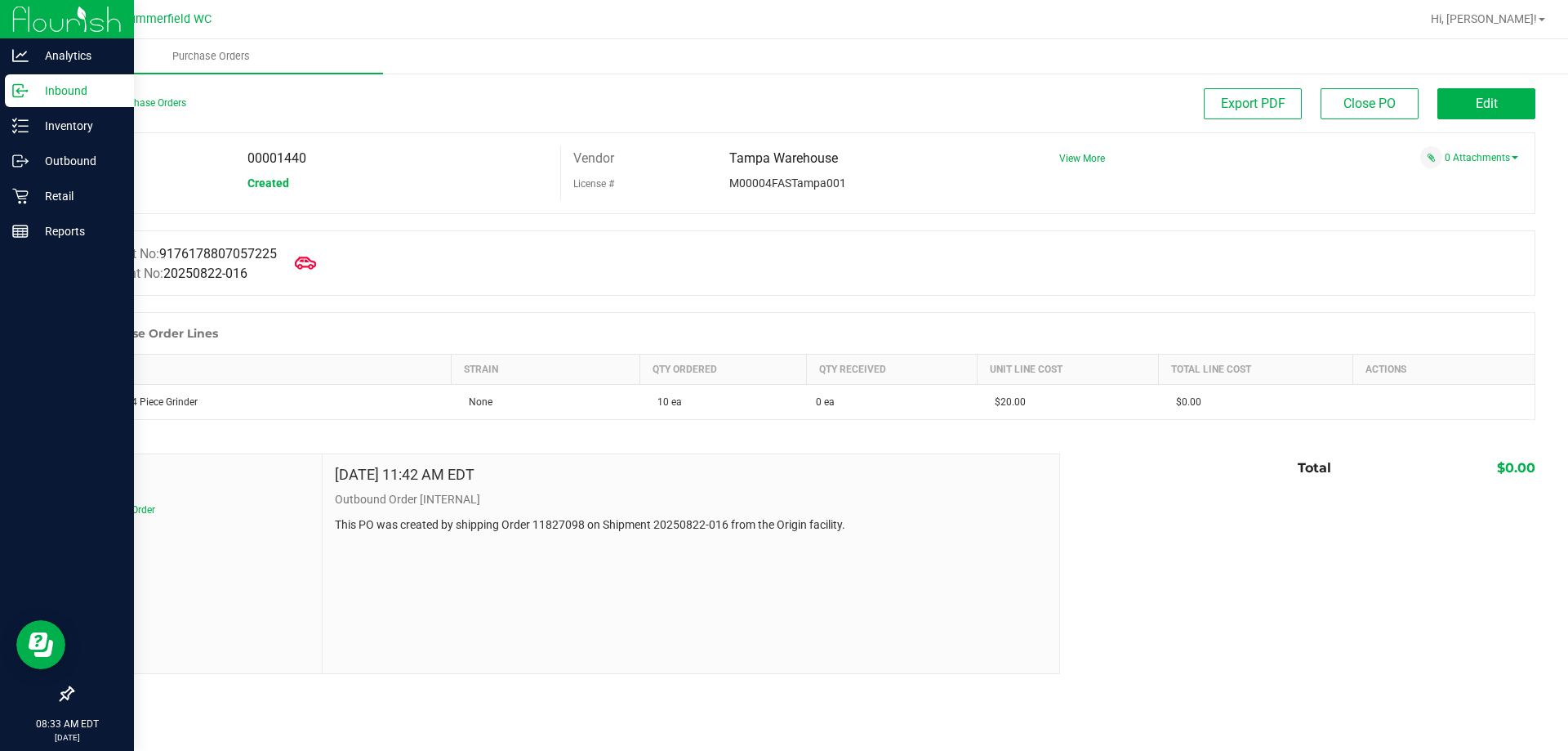
click at [314, 256] on icon at bounding box center [305, 263] width 21 height 21
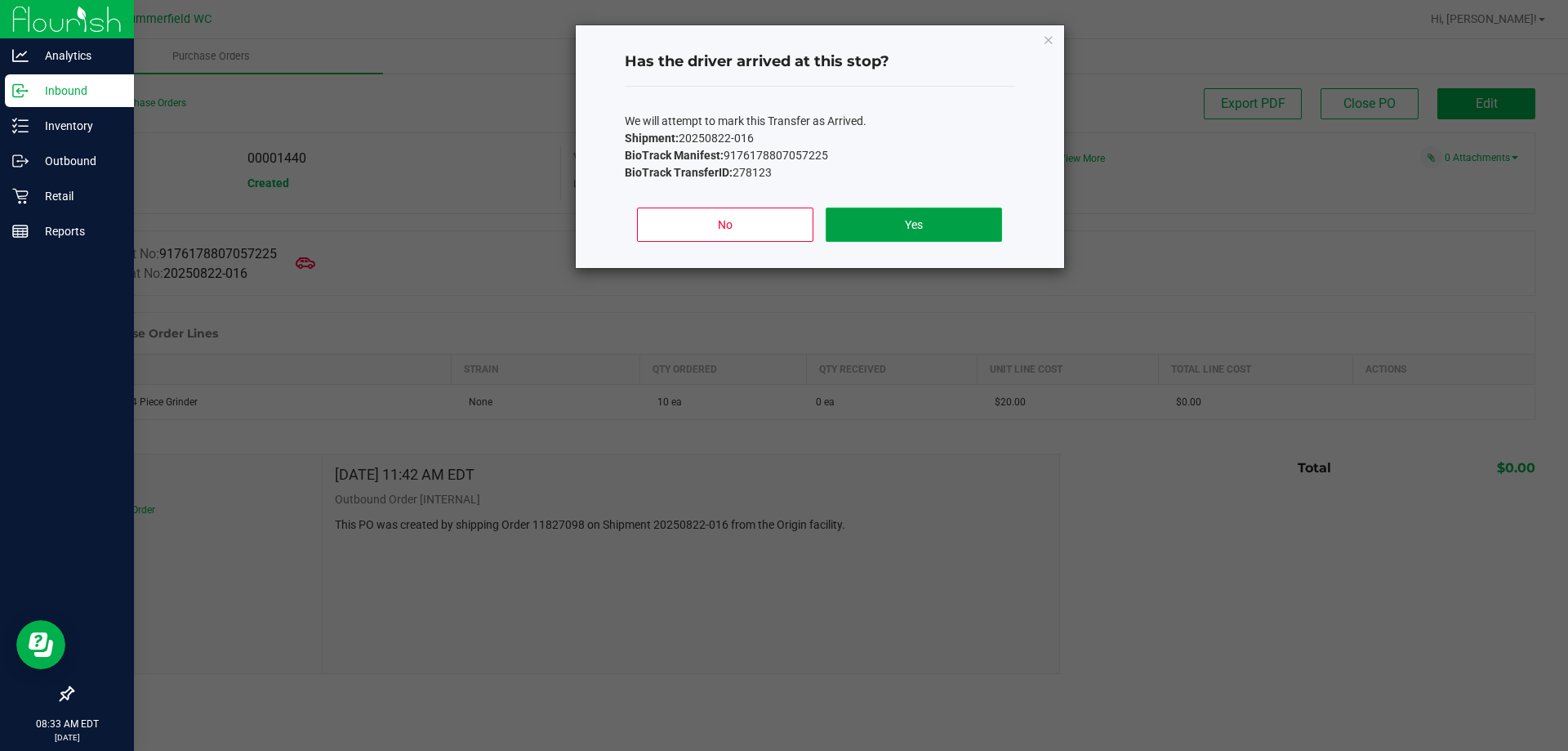
click at [977, 222] on button "Yes" at bounding box center [913, 224] width 176 height 35
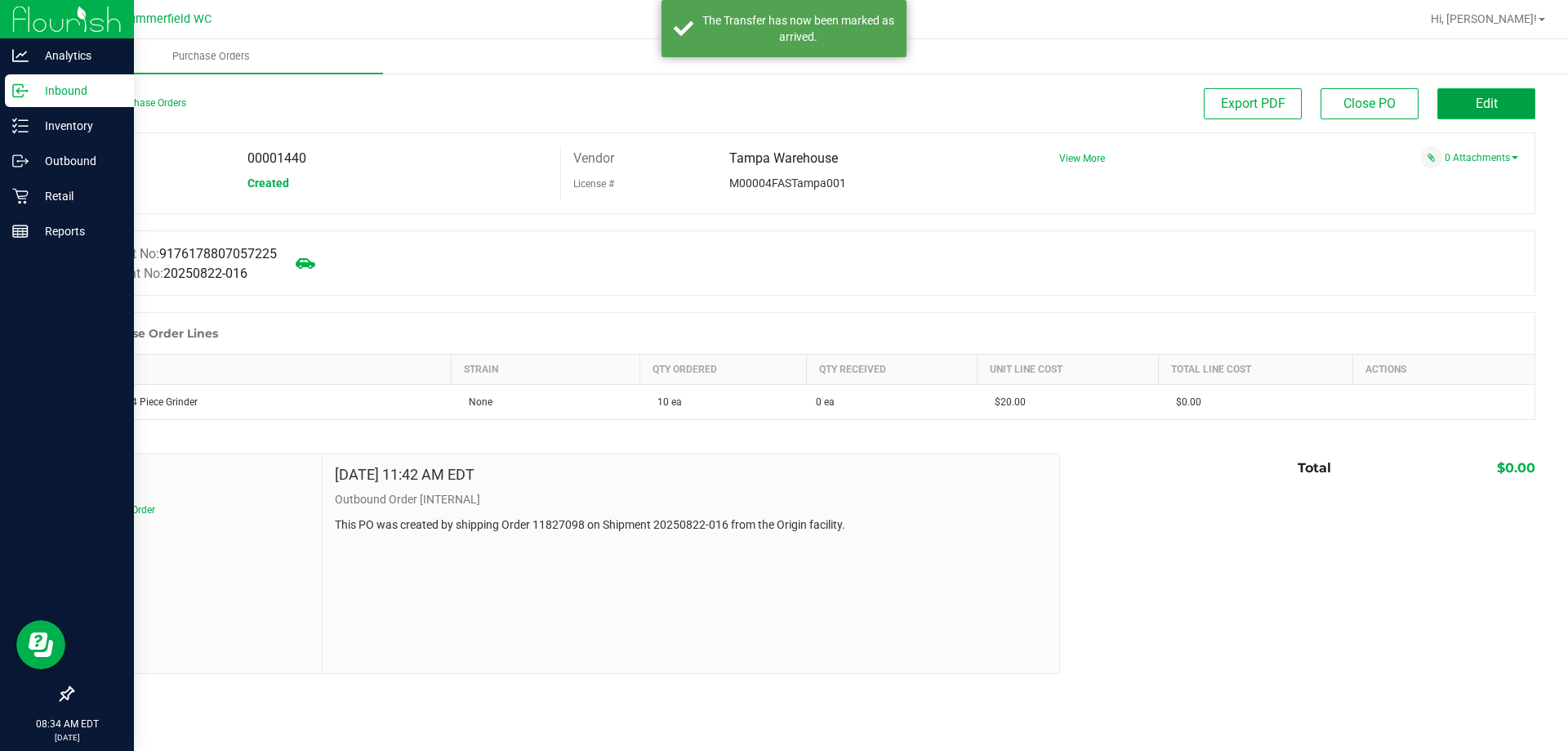
click at [1480, 104] on span "Edit" at bounding box center [1486, 103] width 22 height 15
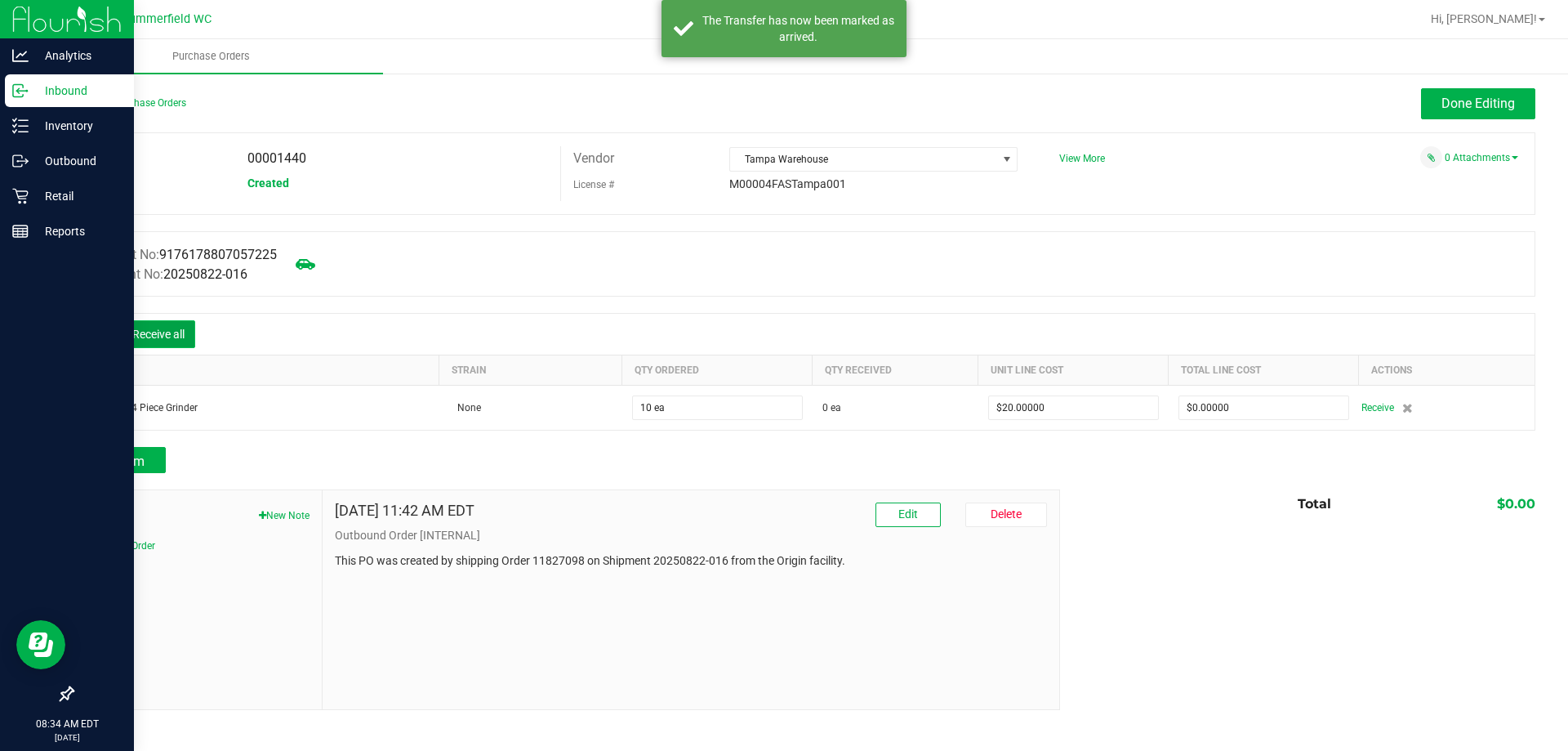
click at [147, 329] on button "Receive all" at bounding box center [158, 333] width 73 height 28
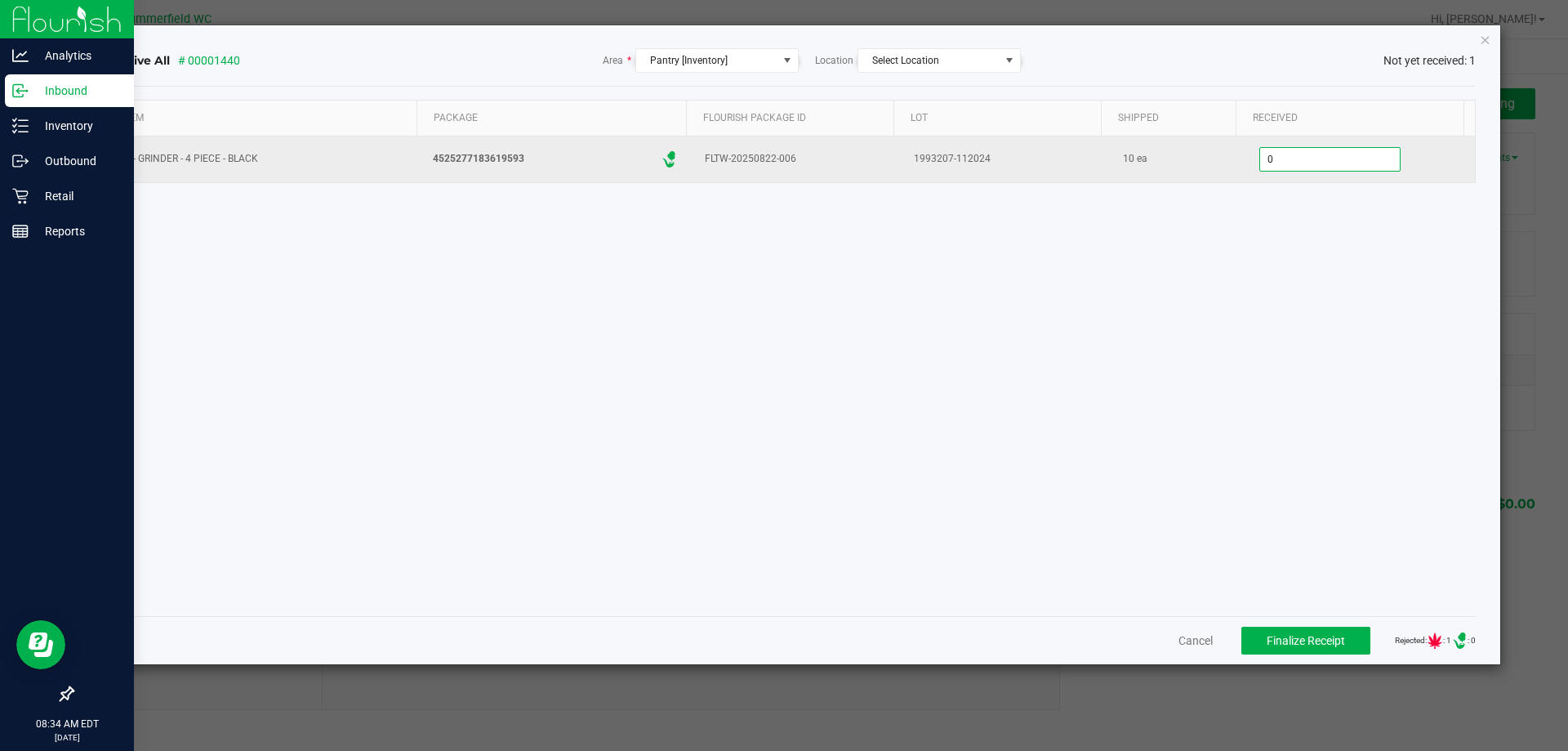
click at [1326, 154] on input "0" at bounding box center [1330, 159] width 140 height 23
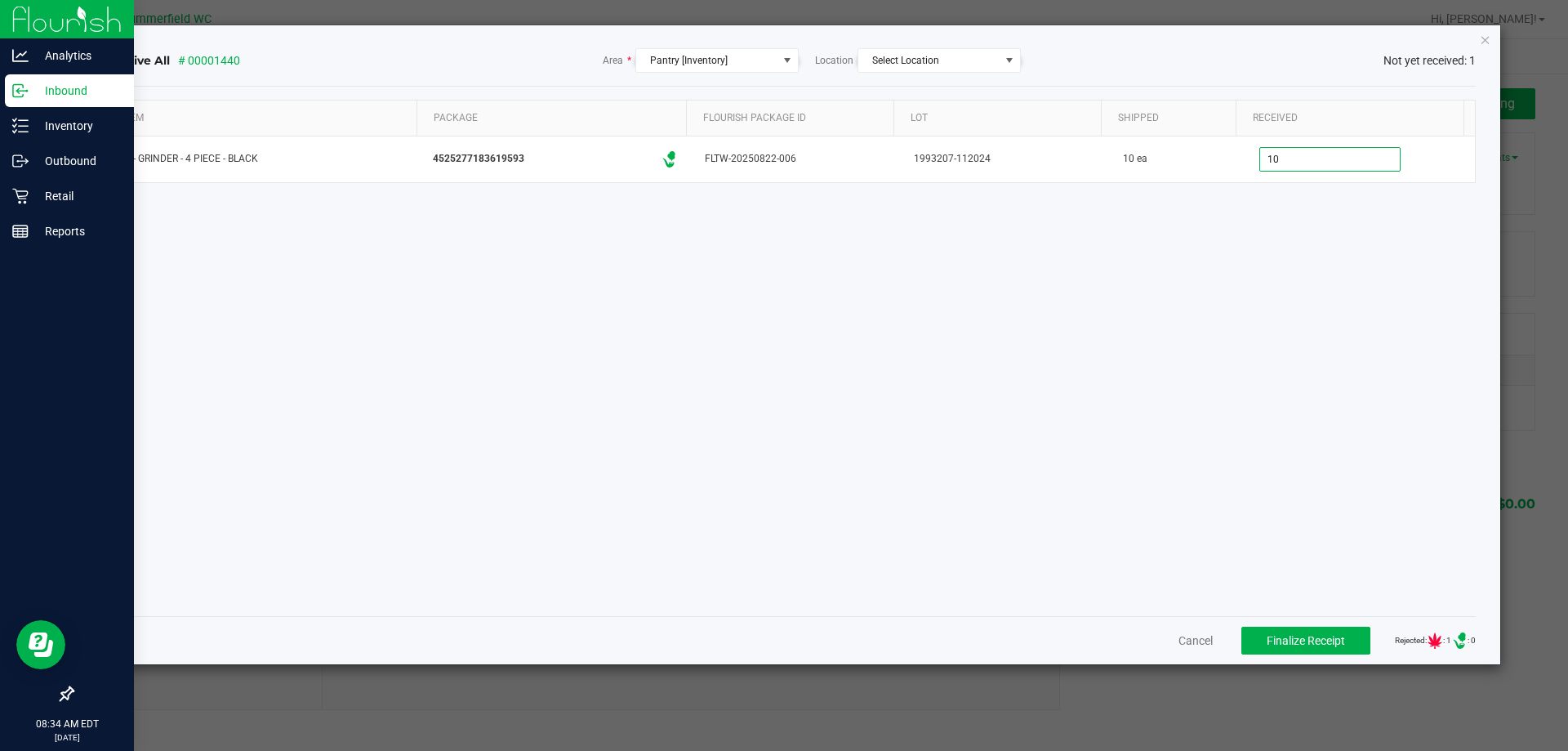
type input "10 ea"
click at [1269, 529] on div "Item Package Flourish Package ID Lot Shipped Received FT - GRINDER - 4 PIECE - …" at bounding box center [790, 351] width 1372 height 503
click at [1302, 648] on button "Finalize Receipt" at bounding box center [1305, 640] width 129 height 28
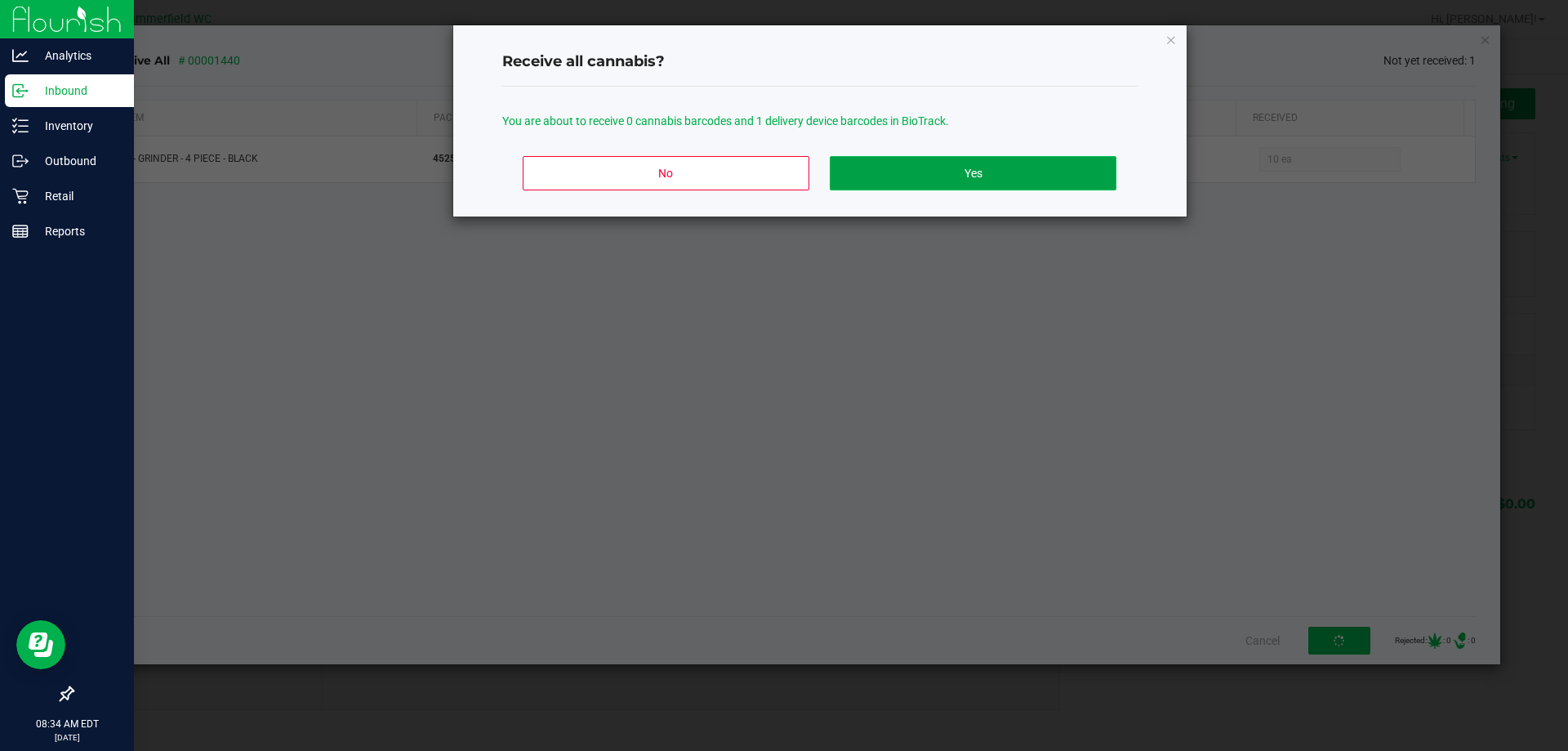
click at [949, 166] on button "Yes" at bounding box center [973, 173] width 286 height 35
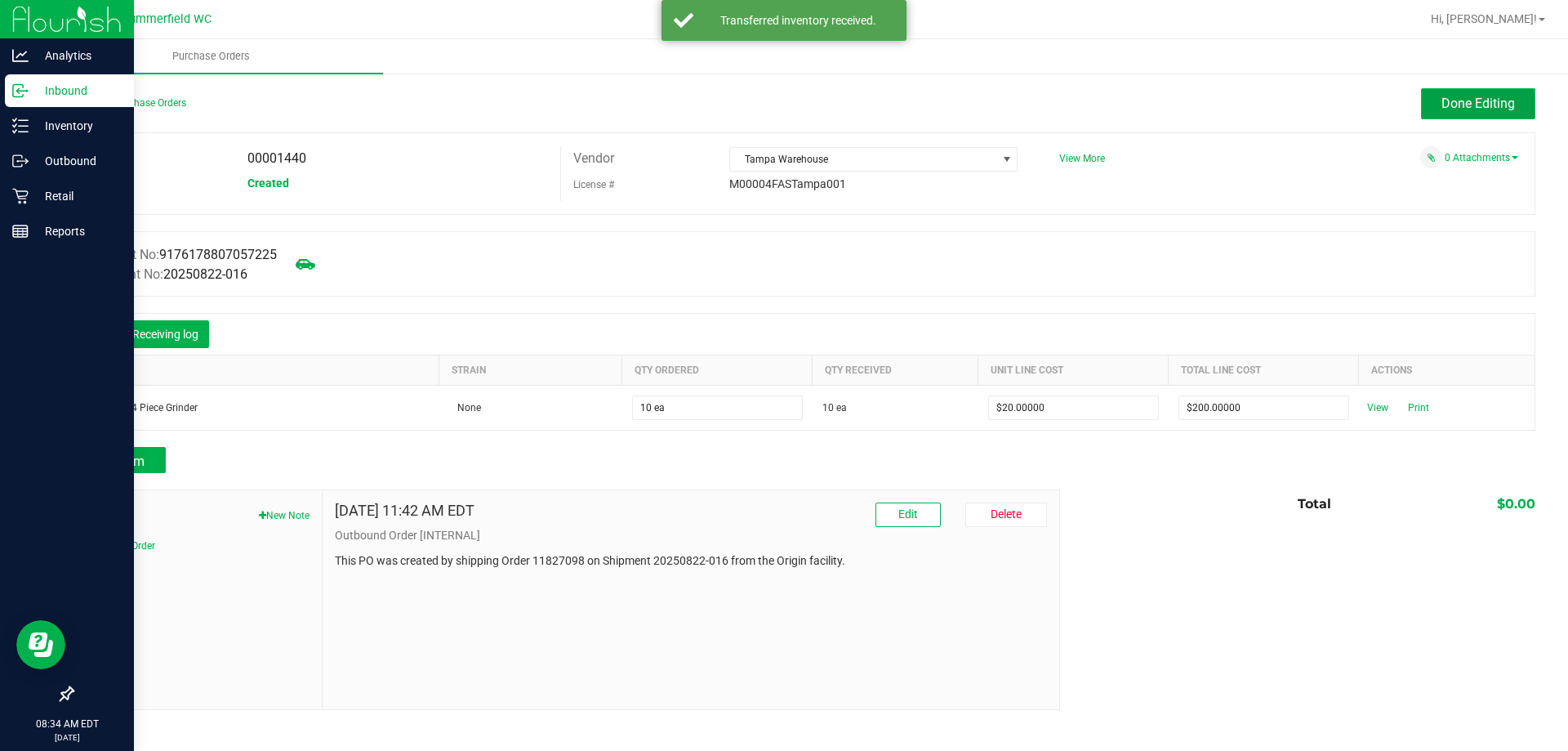
click at [1454, 104] on span "Done Editing" at bounding box center [1477, 103] width 73 height 15
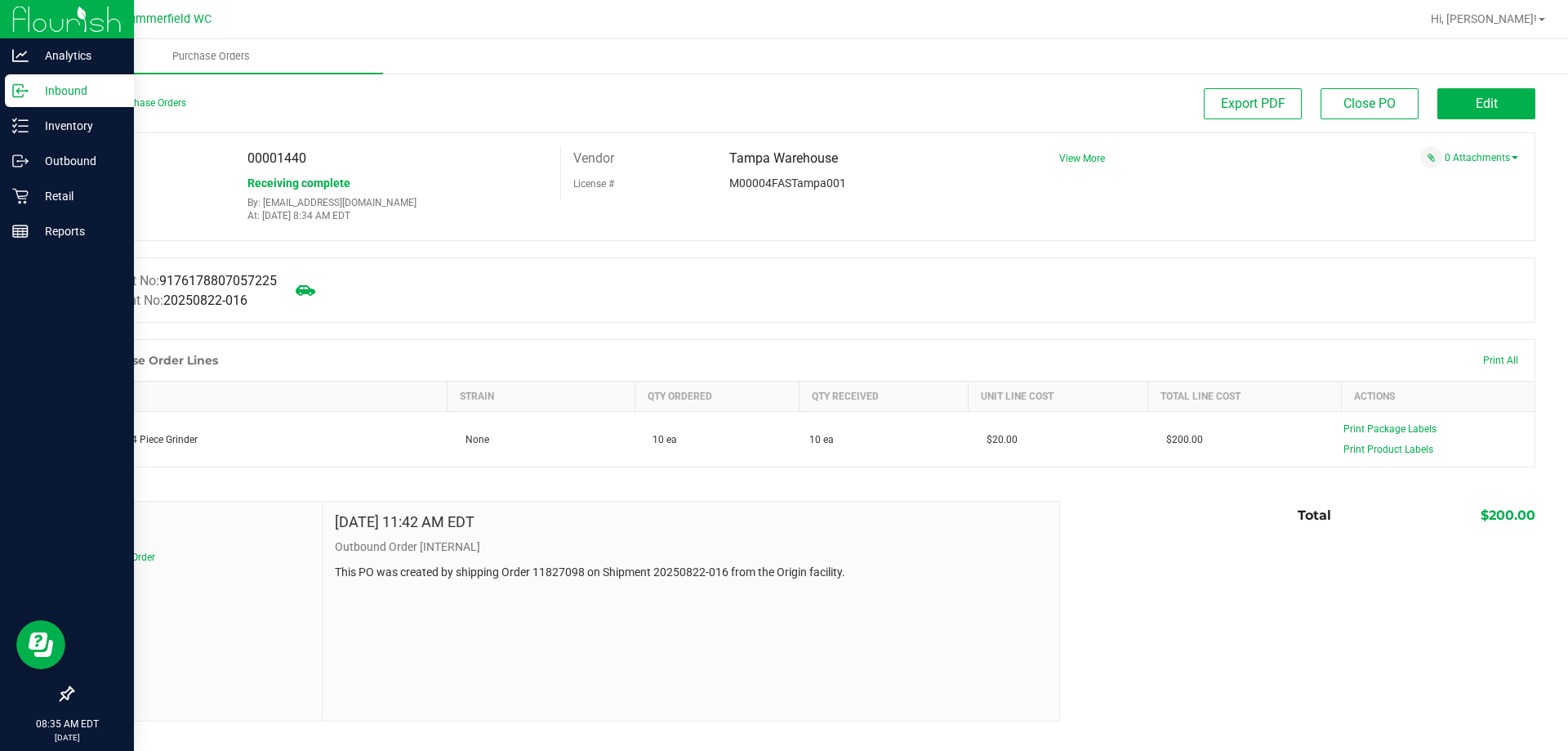
click at [53, 88] on p "Inbound" at bounding box center [77, 90] width 98 height 19
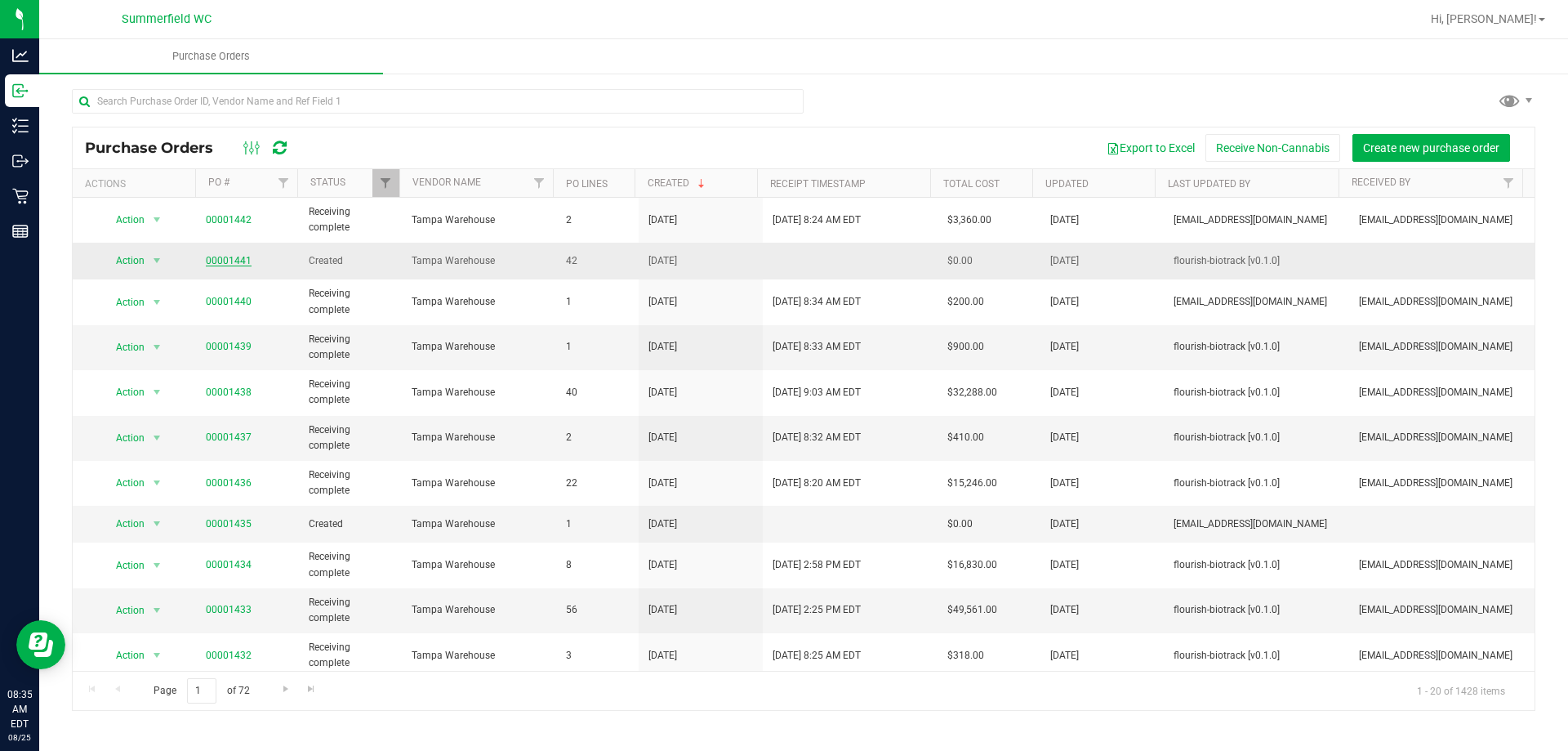
click at [232, 261] on link "00001441" at bounding box center [228, 261] width 45 height 12
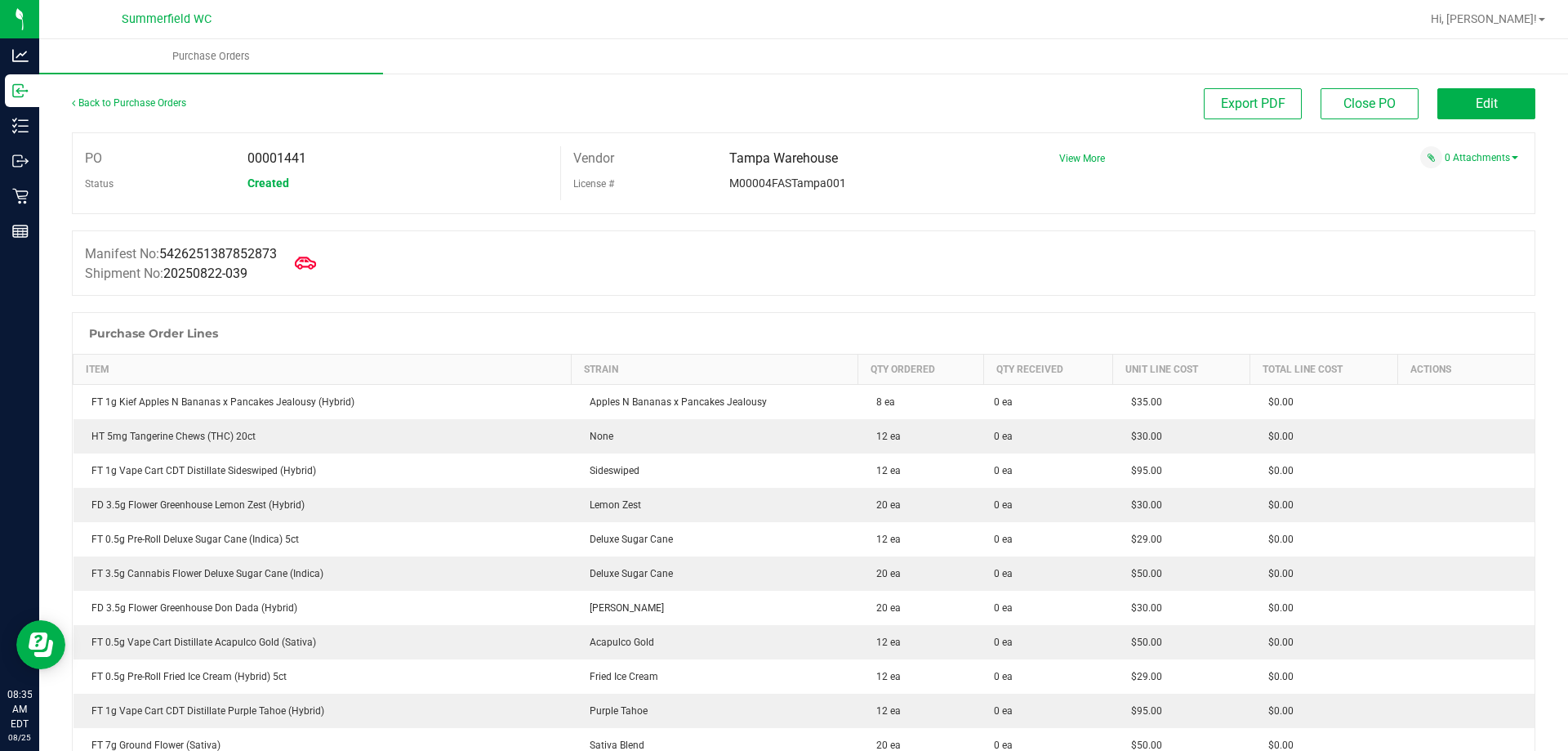
click at [312, 263] on icon at bounding box center [305, 263] width 21 height 21
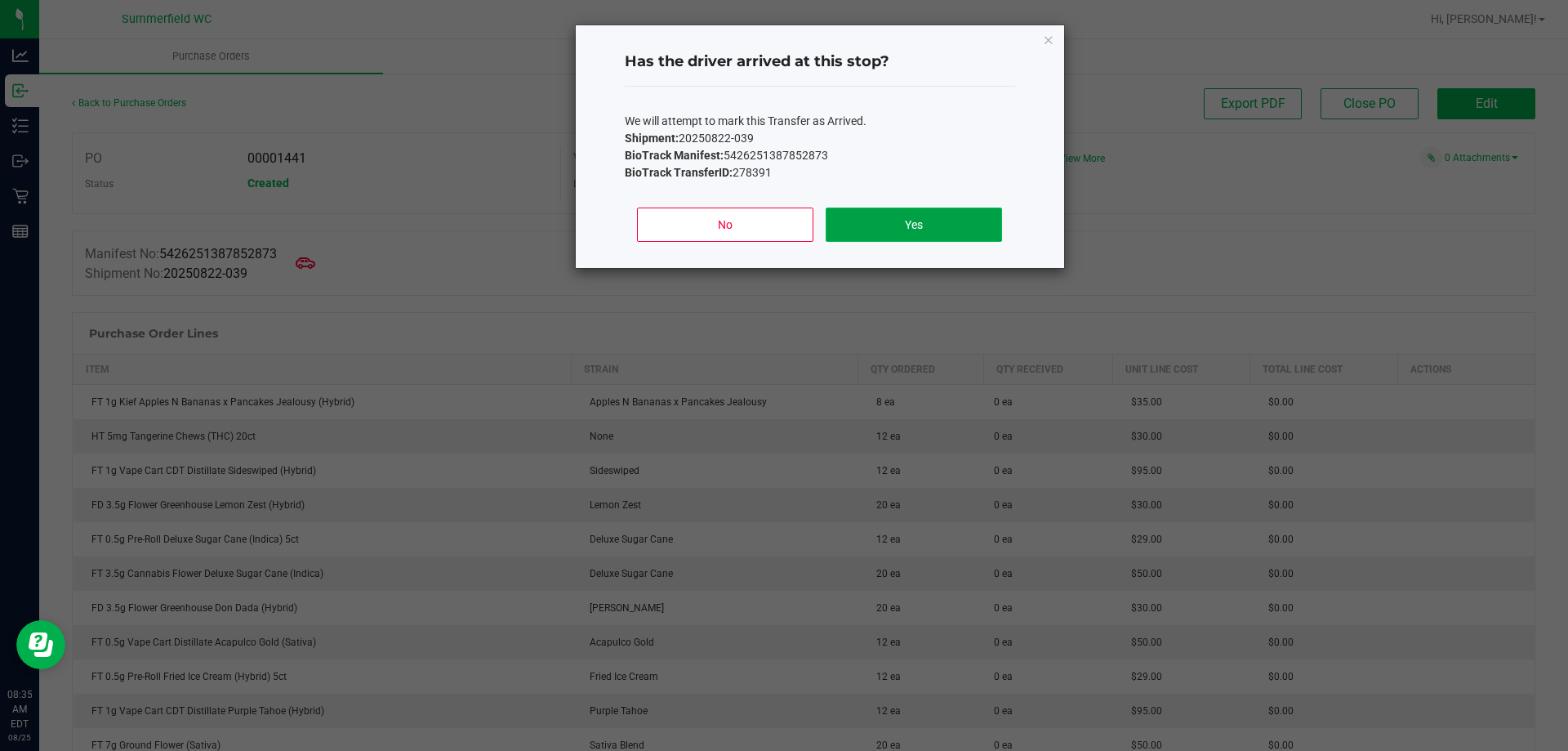
click at [875, 226] on button "Yes" at bounding box center [913, 224] width 176 height 35
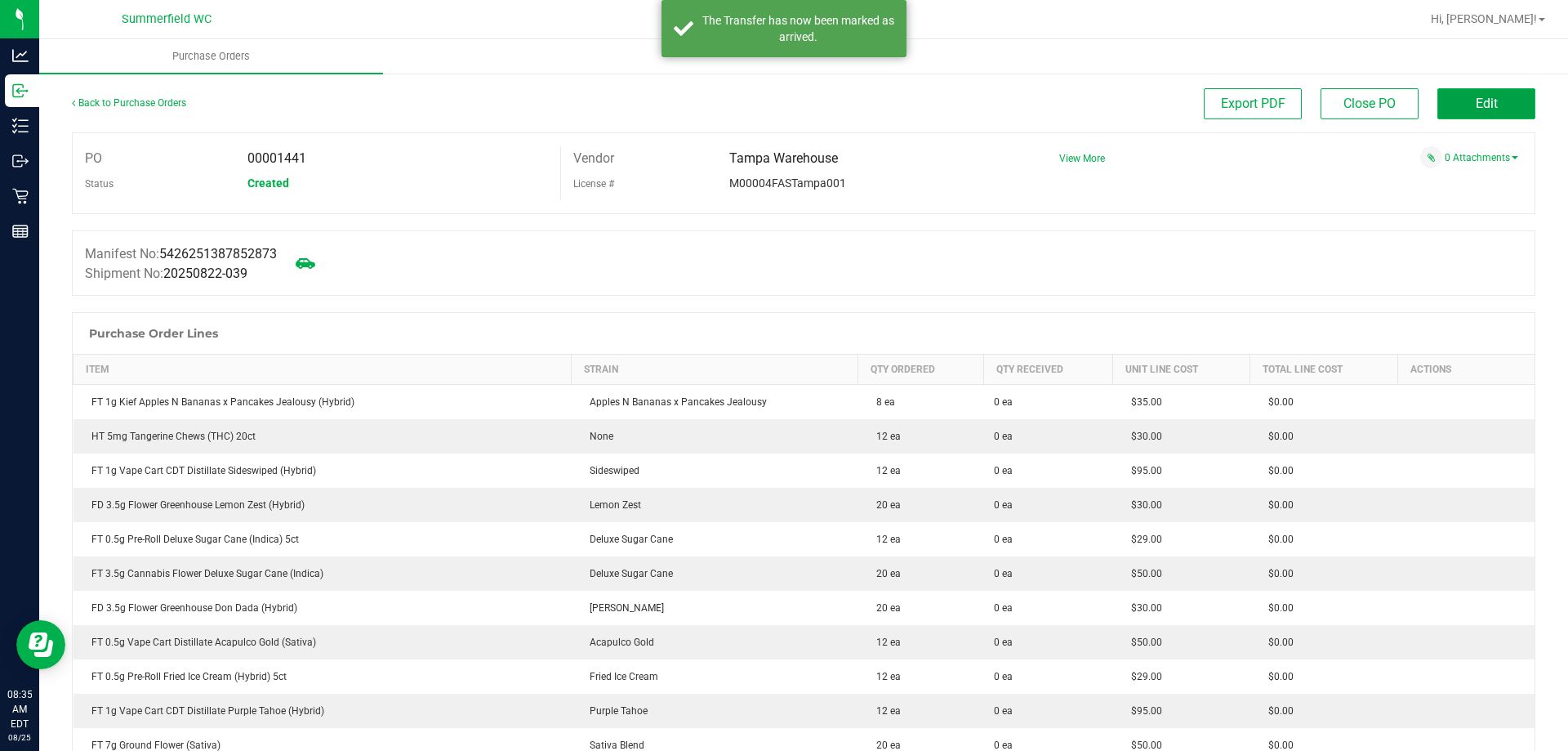
click at [1485, 90] on button "Edit" at bounding box center [1486, 104] width 98 height 31
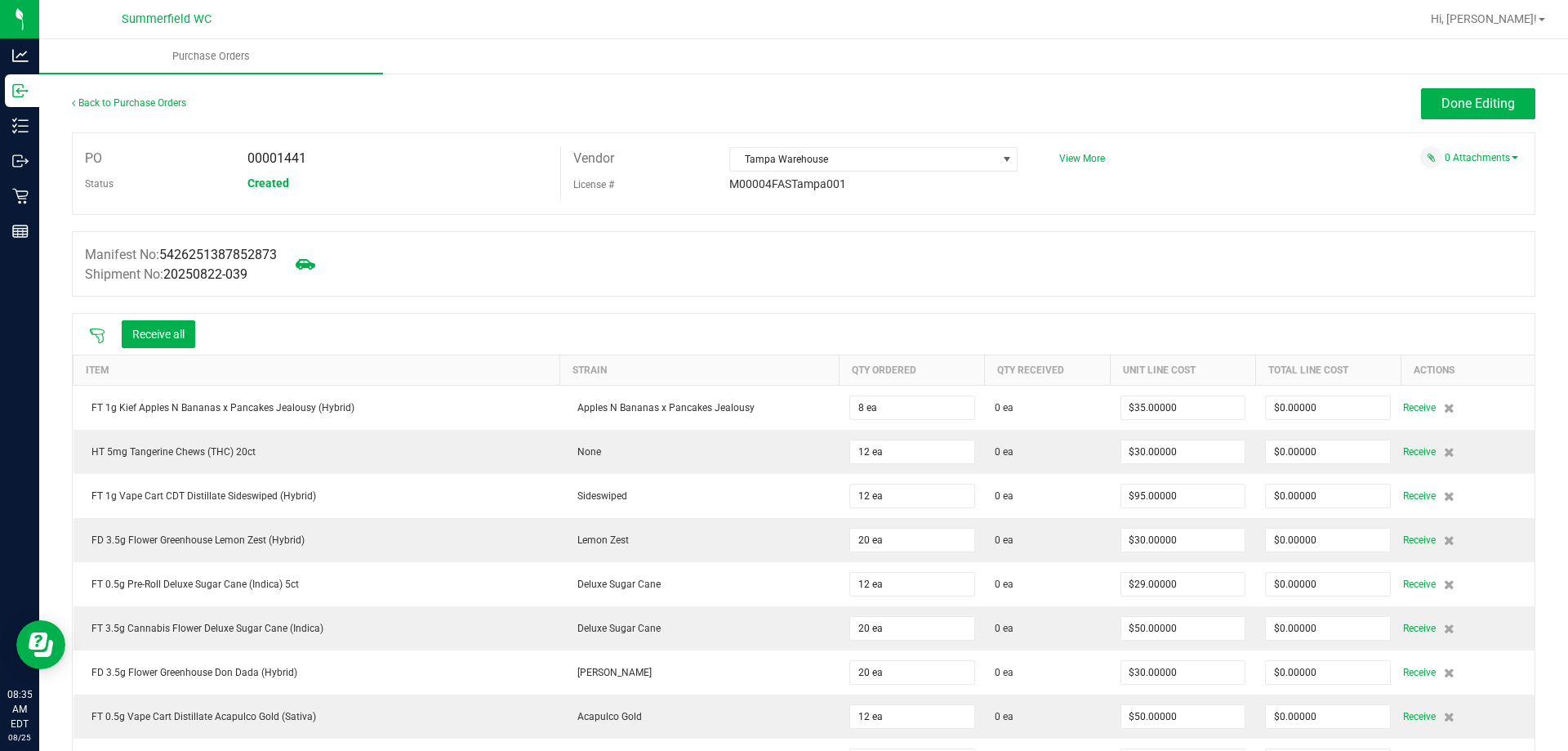
click at [99, 338] on icon at bounding box center [97, 335] width 16 height 16
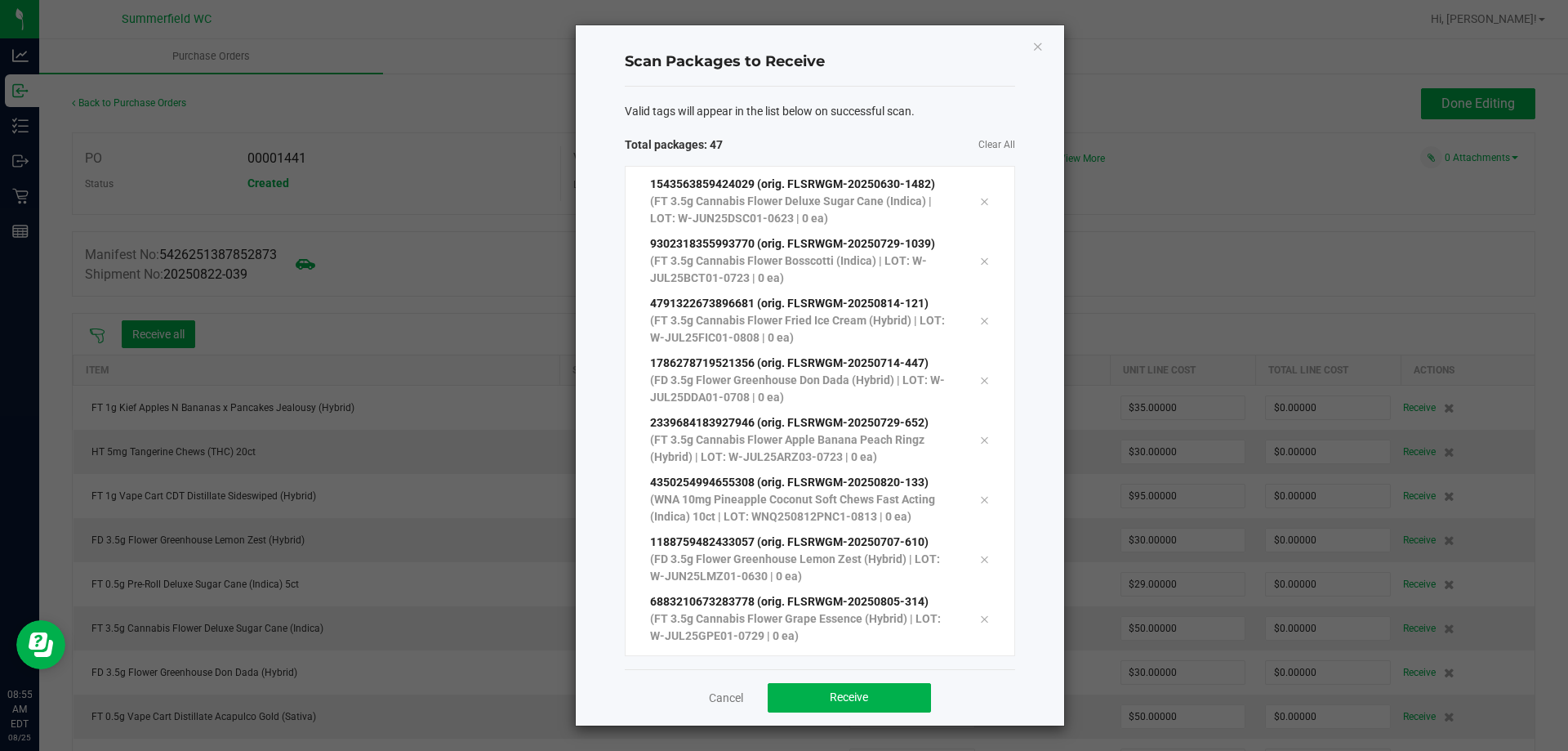
scroll to position [2295, 0]
click at [869, 692] on button "Receive" at bounding box center [849, 697] width 163 height 29
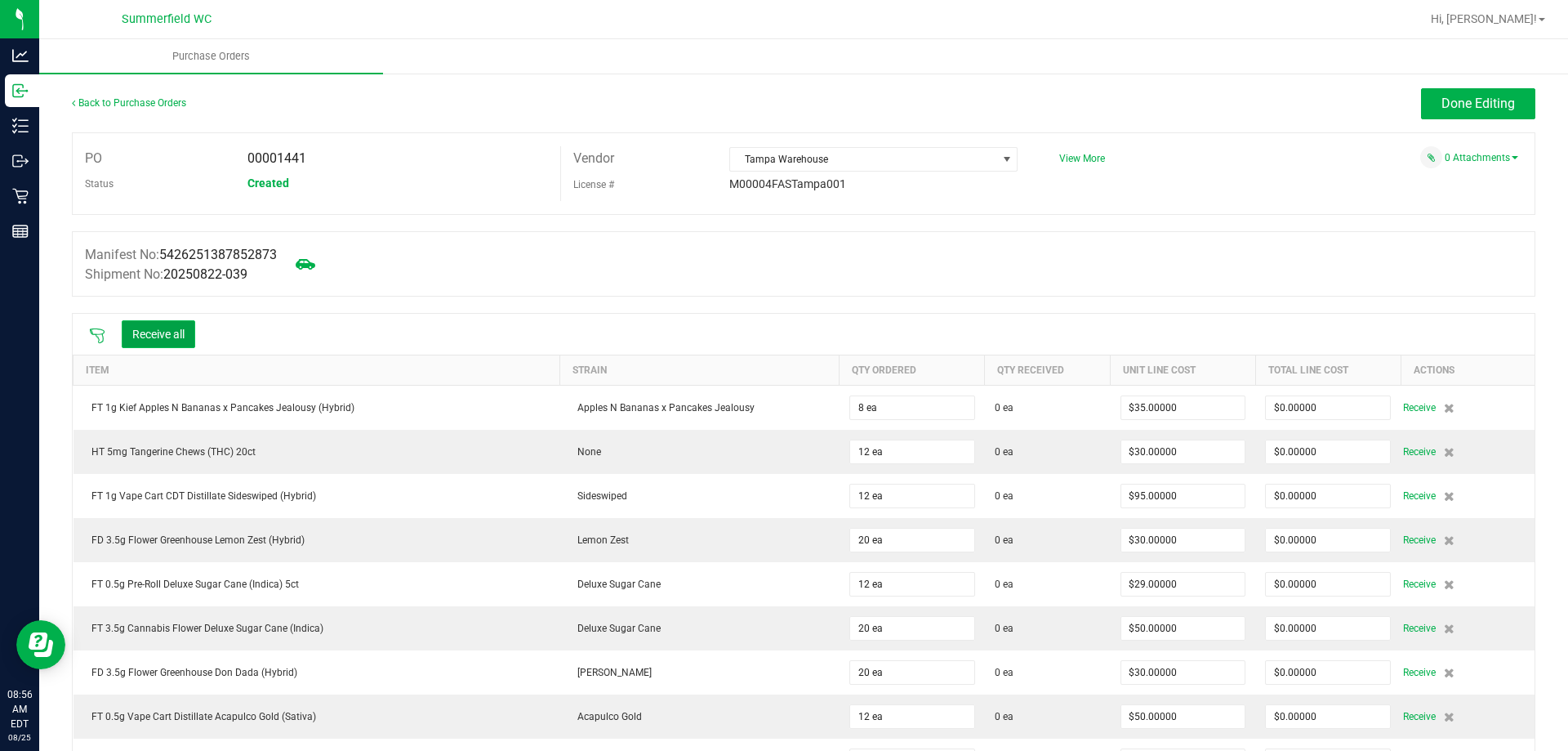
click at [179, 329] on button "Receive all" at bounding box center [158, 333] width 73 height 28
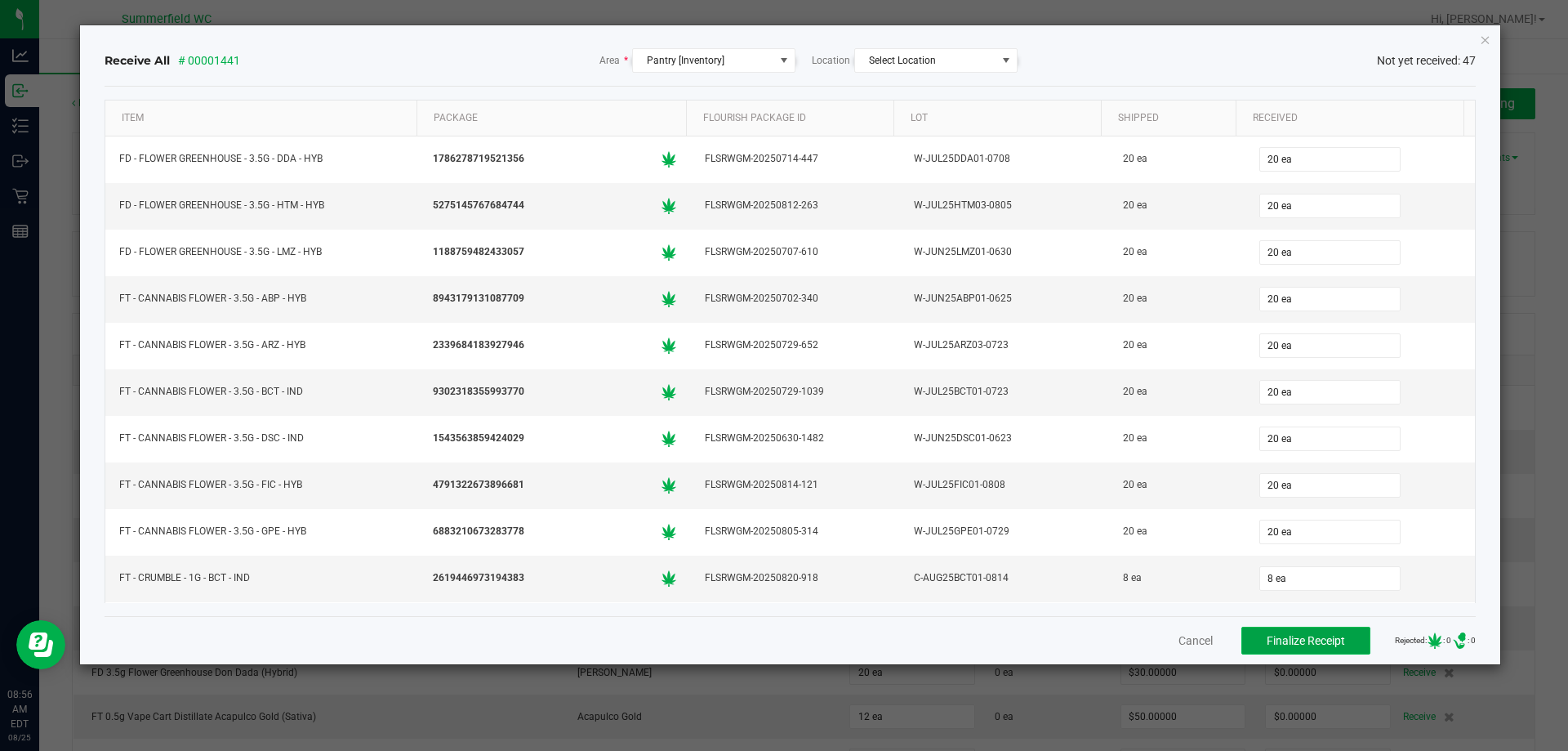
click at [1267, 634] on span "Finalize Receipt" at bounding box center [1305, 641] width 78 height 13
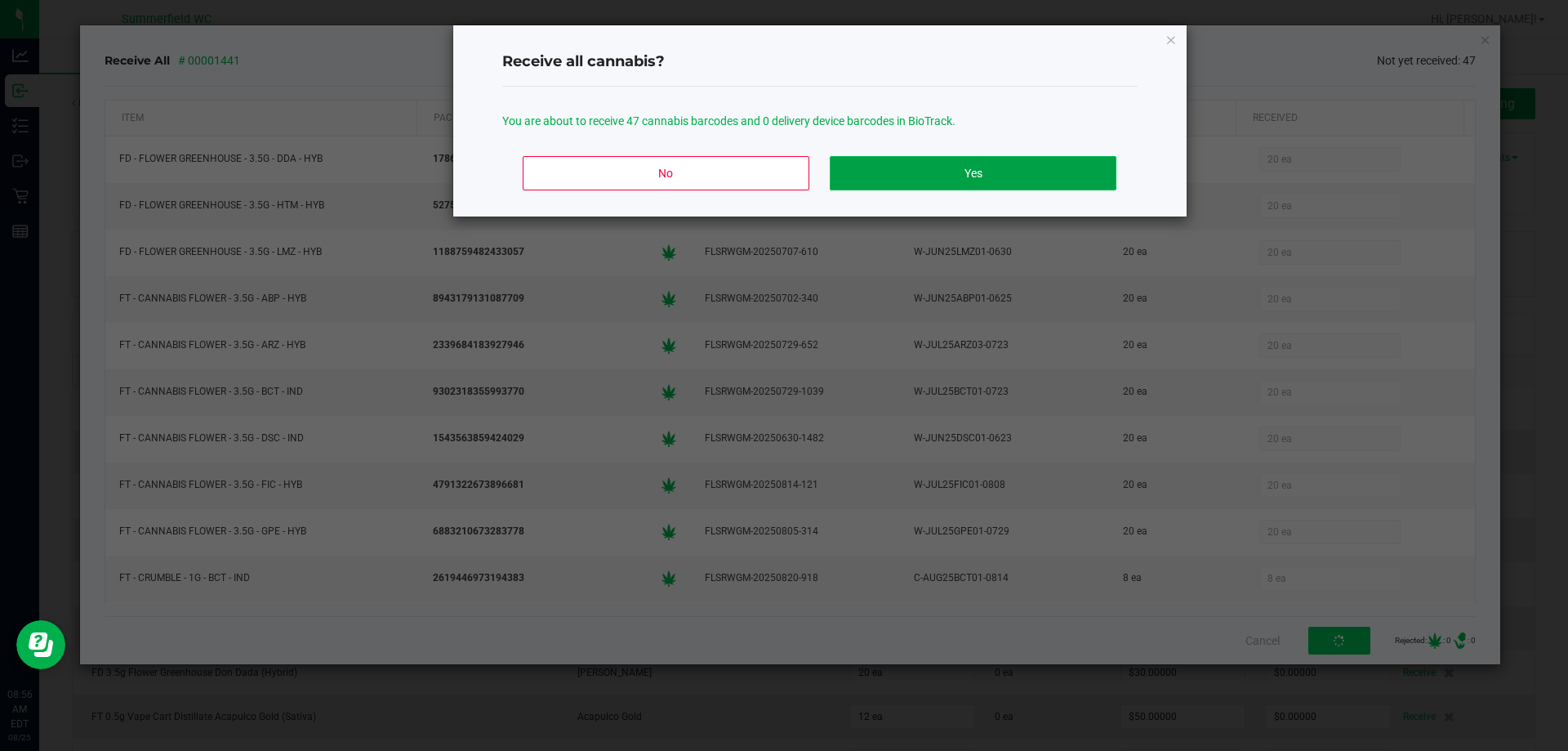
click at [1008, 169] on button "Yes" at bounding box center [973, 173] width 286 height 35
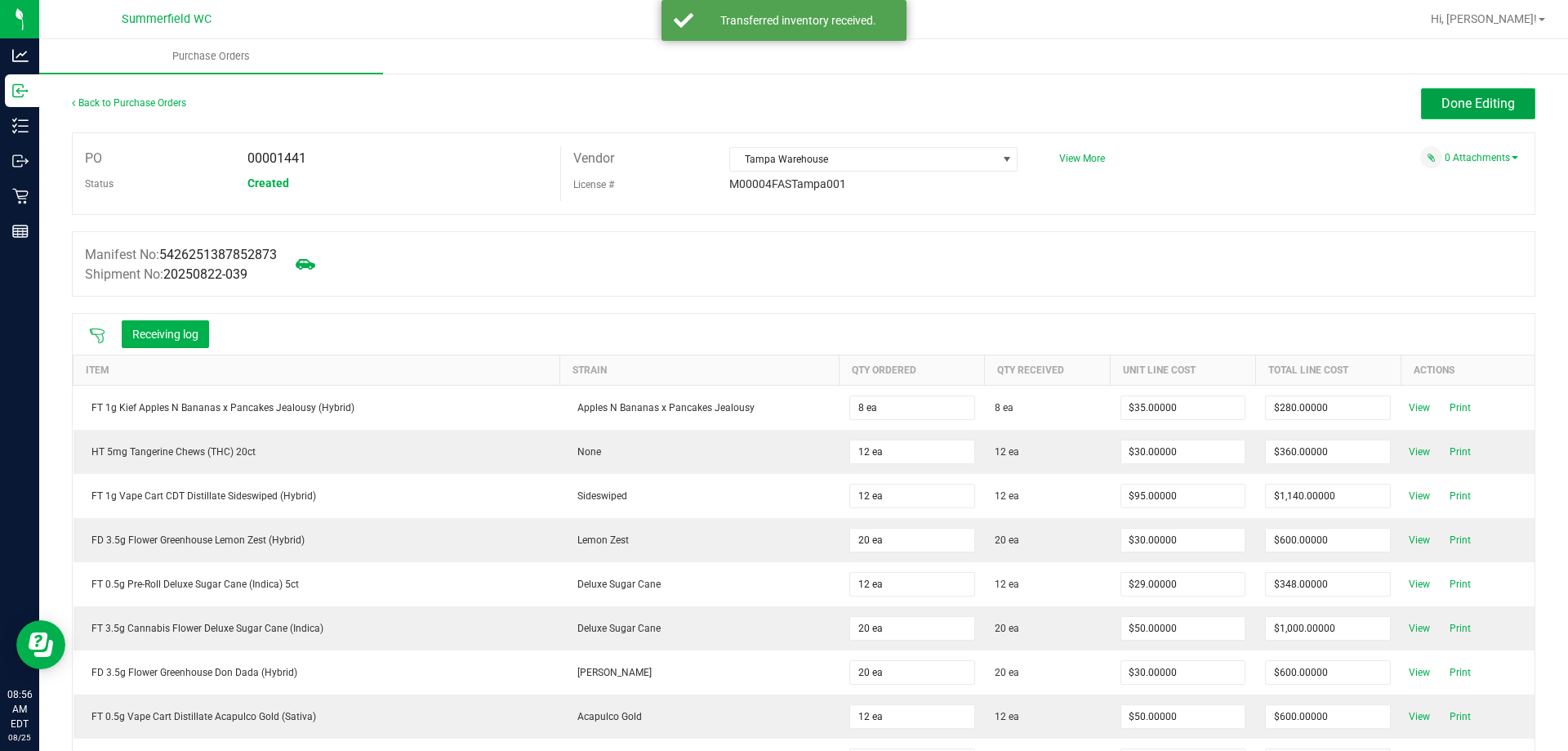
click at [1459, 104] on span "Done Editing" at bounding box center [1477, 103] width 73 height 15
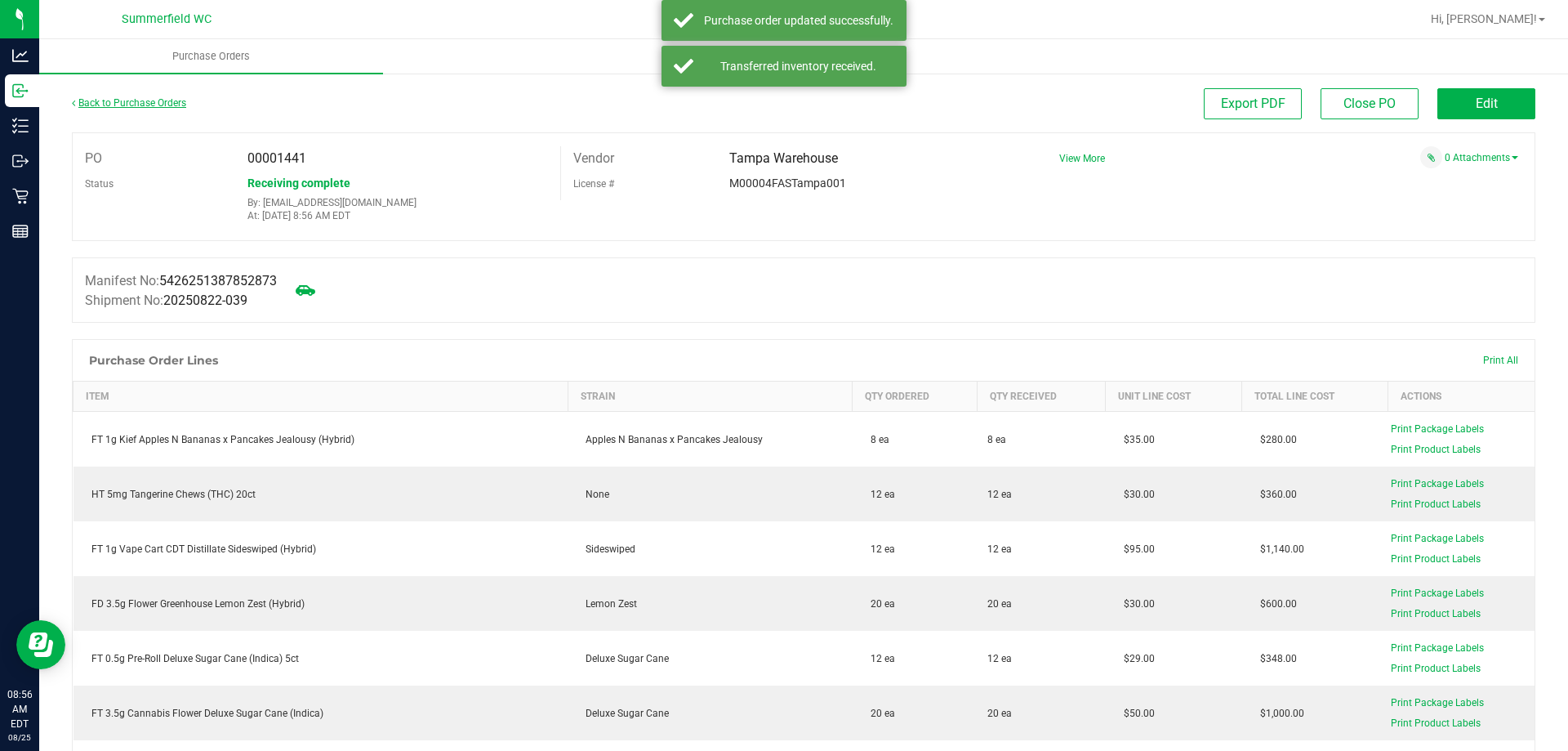
click at [118, 99] on link "Back to Purchase Orders" at bounding box center [129, 103] width 114 height 12
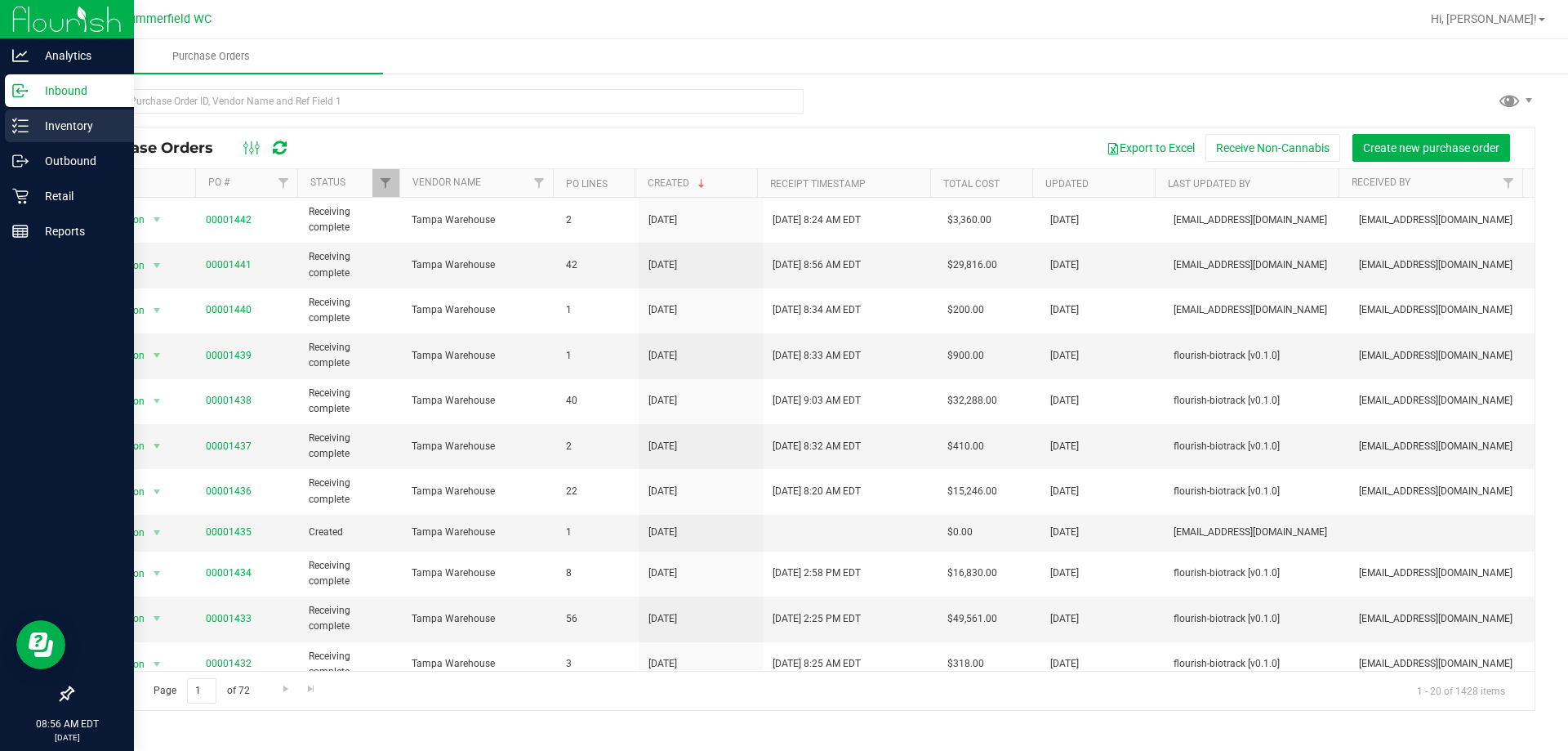
click at [41, 117] on p "Inventory" at bounding box center [77, 125] width 98 height 19
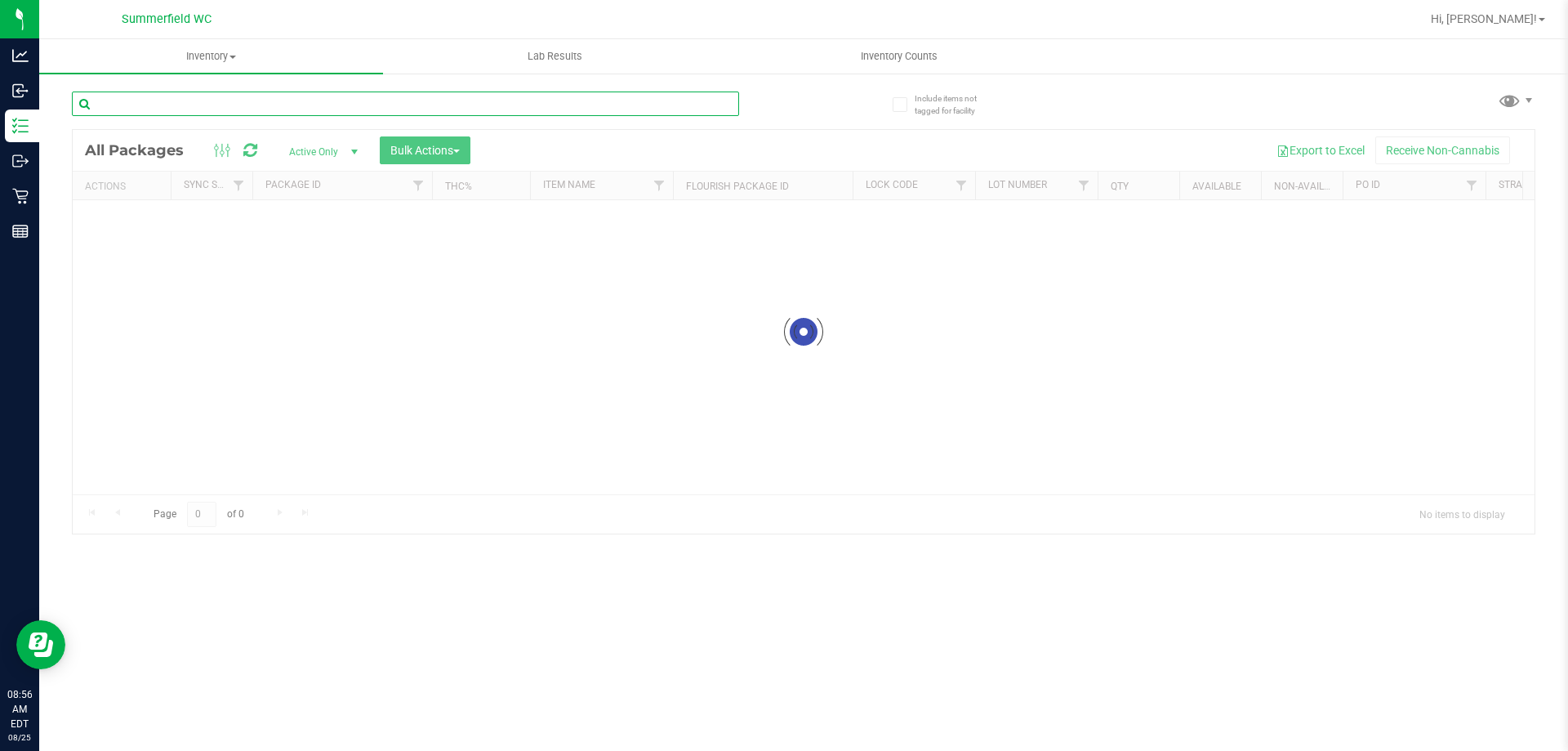
click at [205, 102] on input "text" at bounding box center [405, 104] width 667 height 24
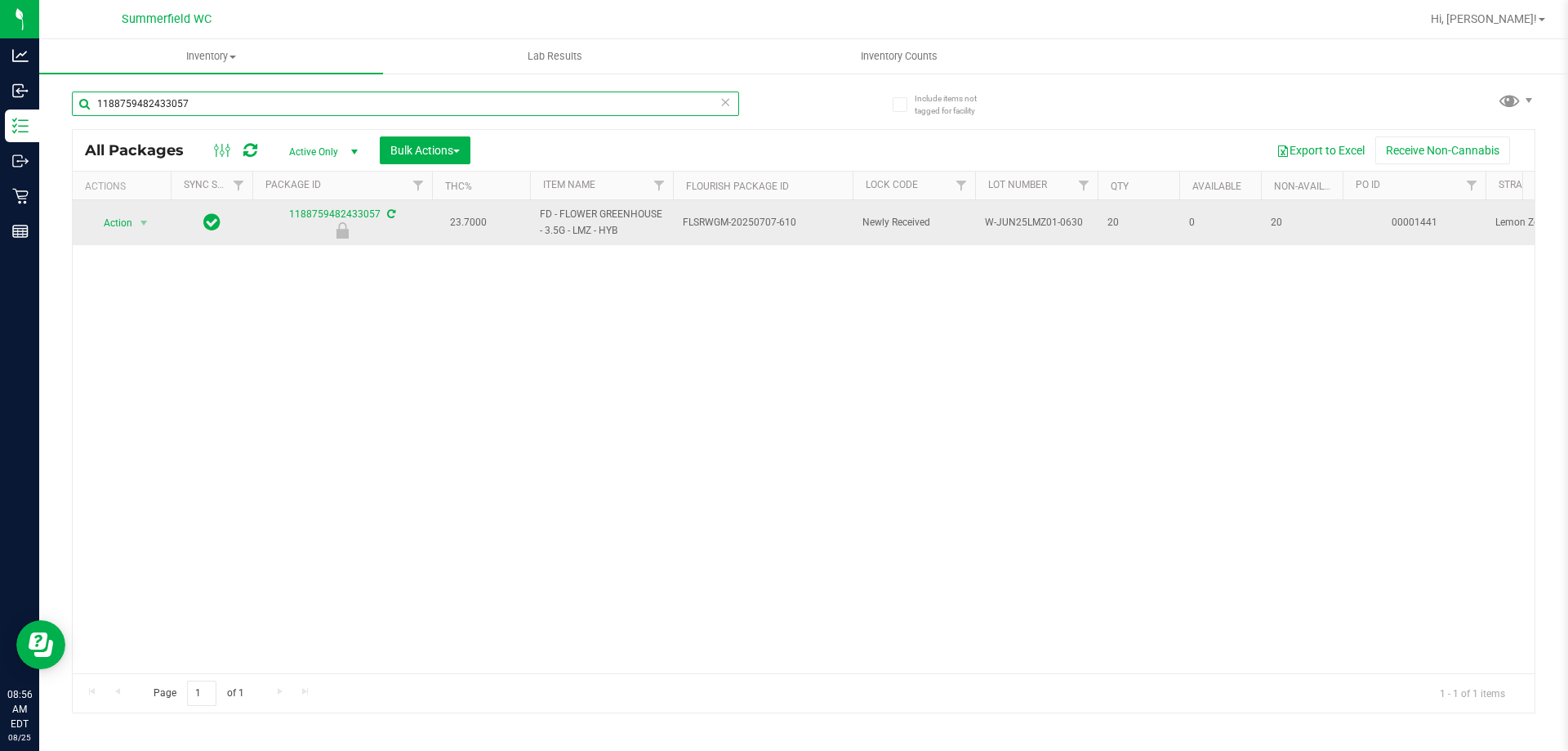
type input "1188759482433057"
click at [120, 222] on span "Action" at bounding box center [111, 222] width 44 height 23
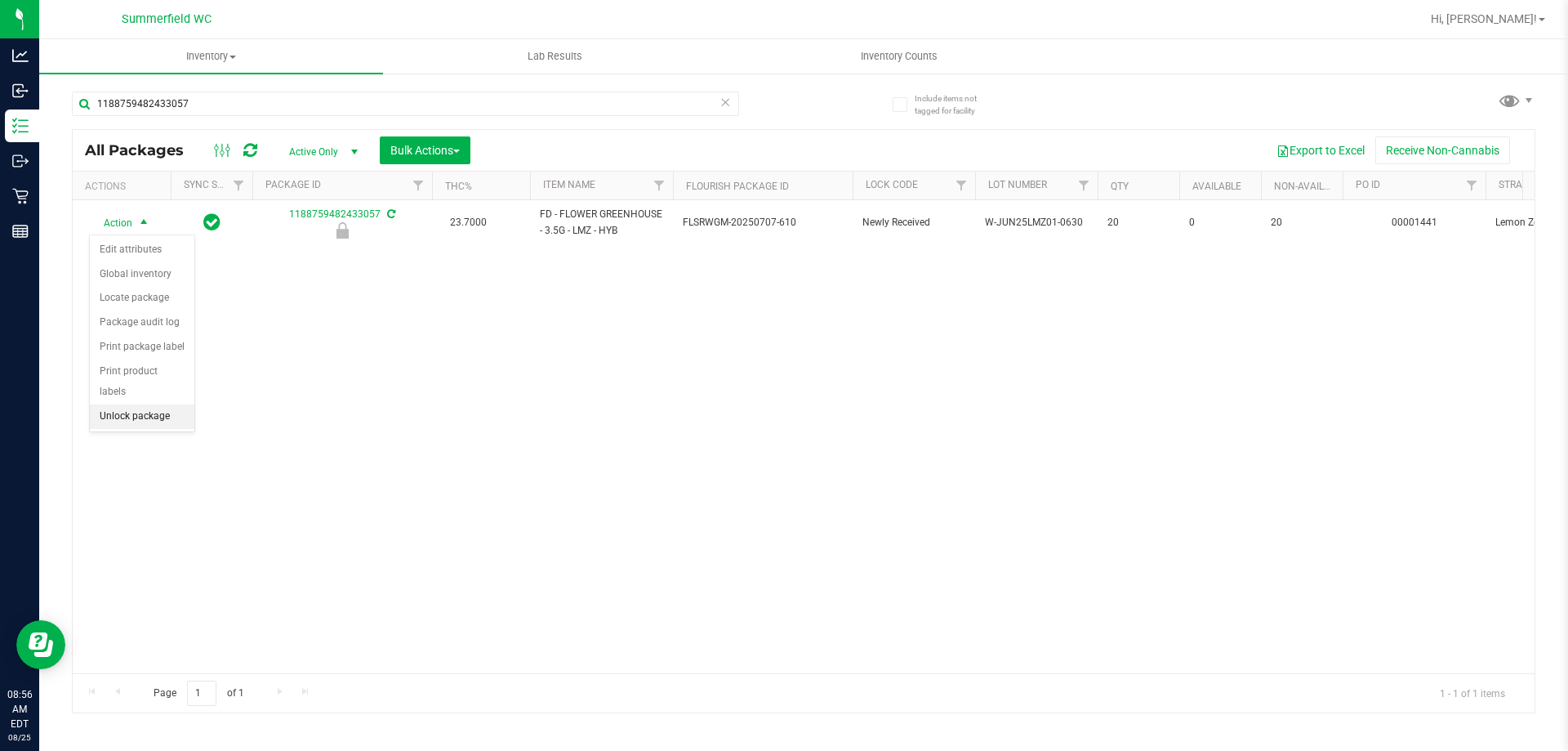
click at [151, 404] on li "Unlock package" at bounding box center [142, 416] width 104 height 24
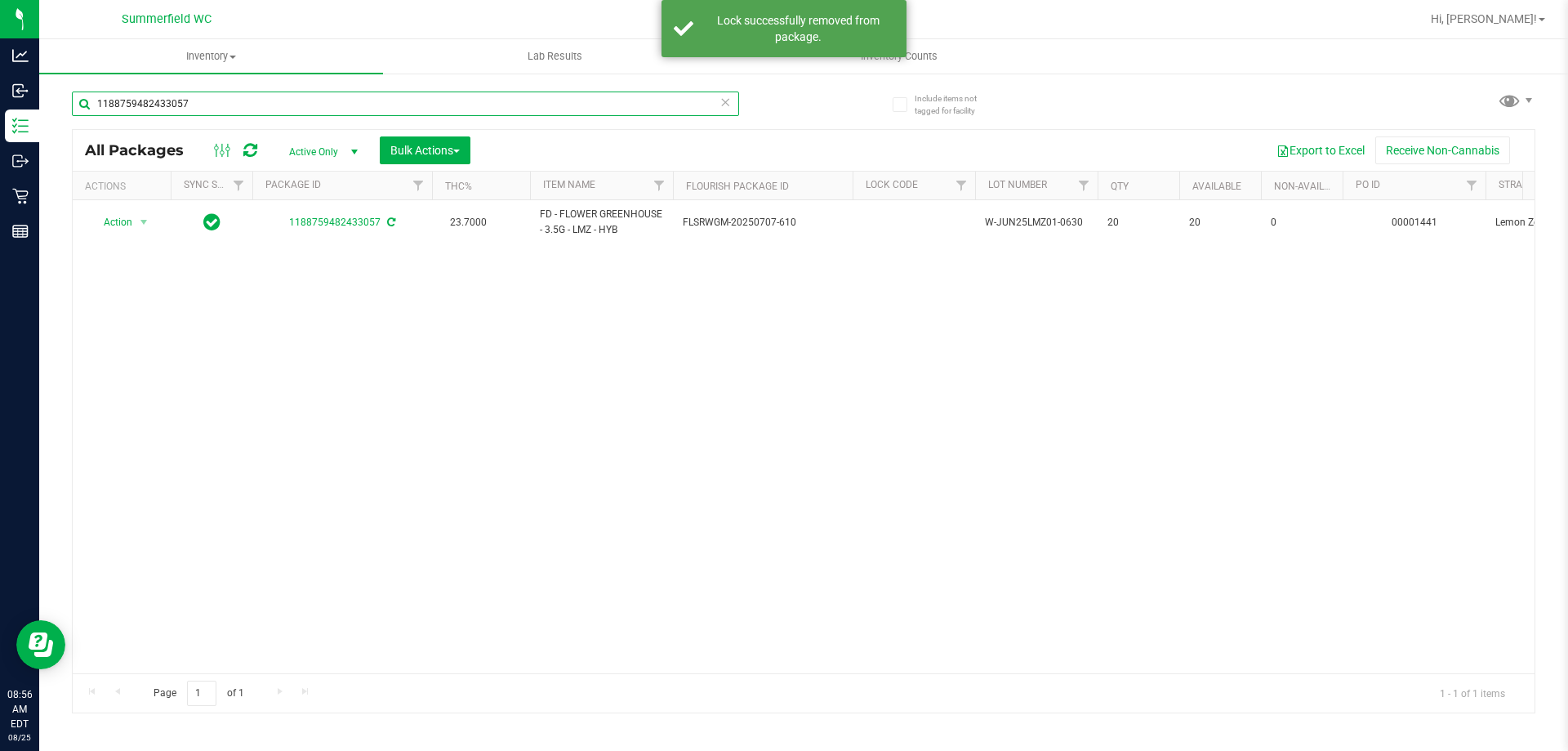
click at [245, 107] on input "1188759482433057" at bounding box center [405, 104] width 667 height 24
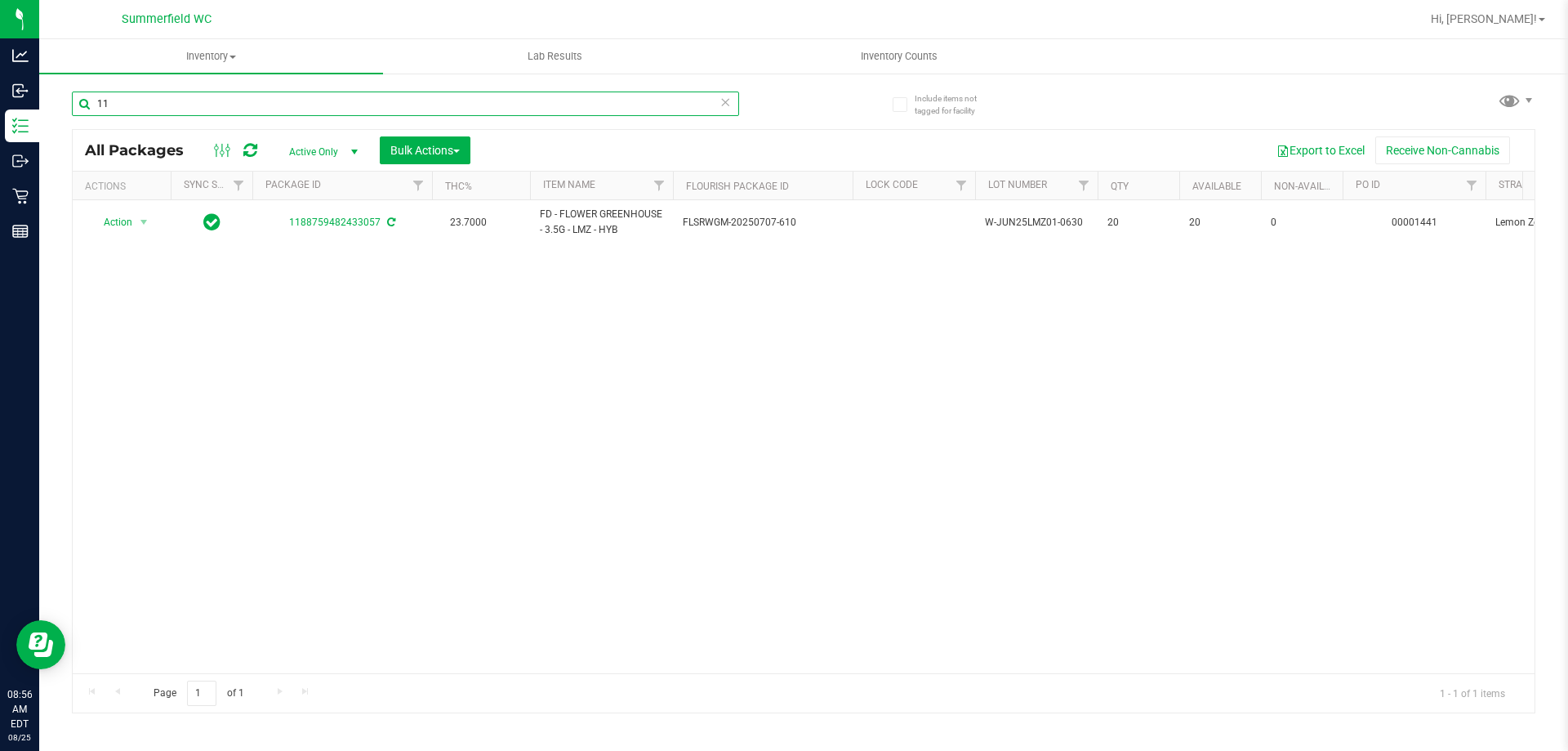
type input "1"
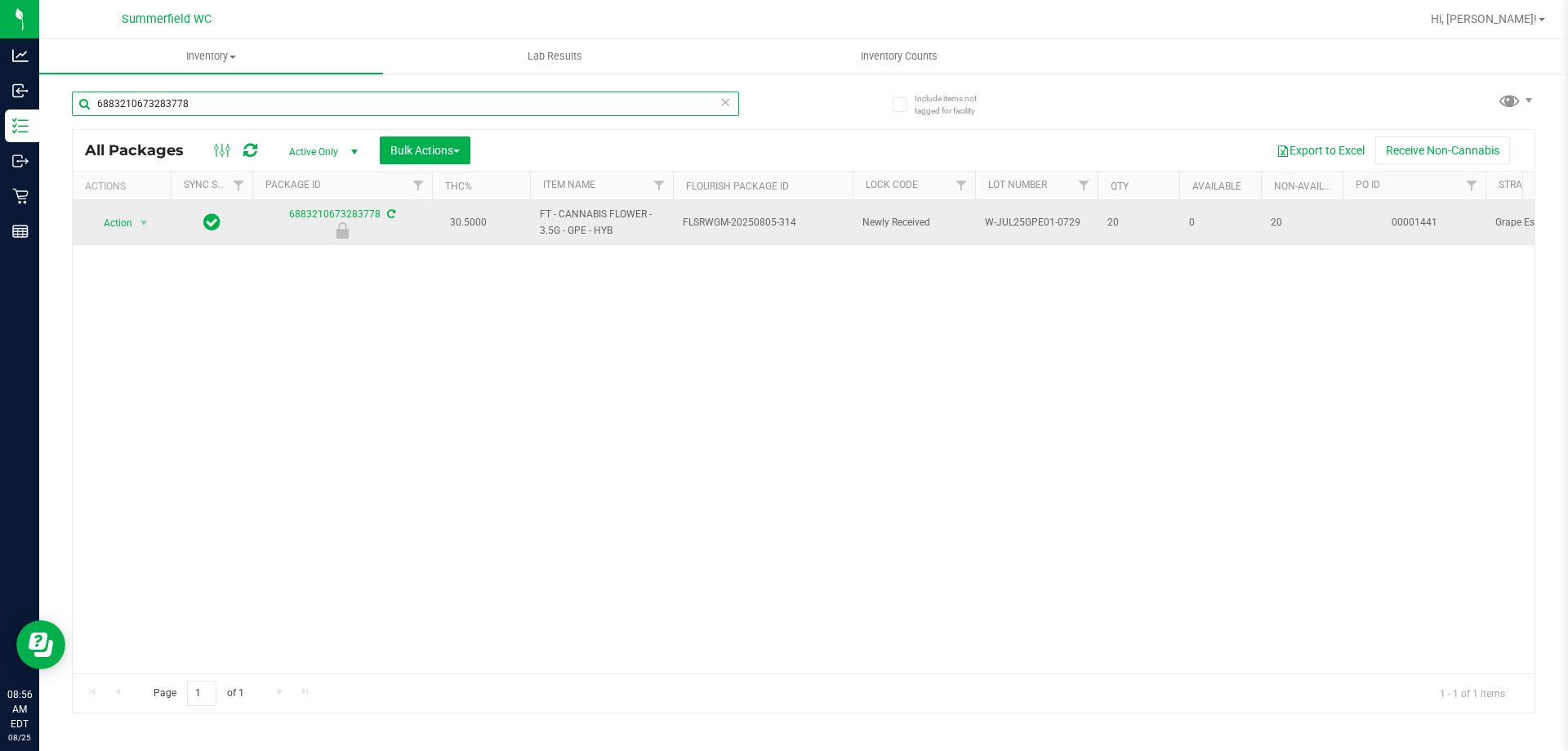
type input "6883210673283778"
click at [121, 226] on span "Action" at bounding box center [111, 222] width 44 height 23
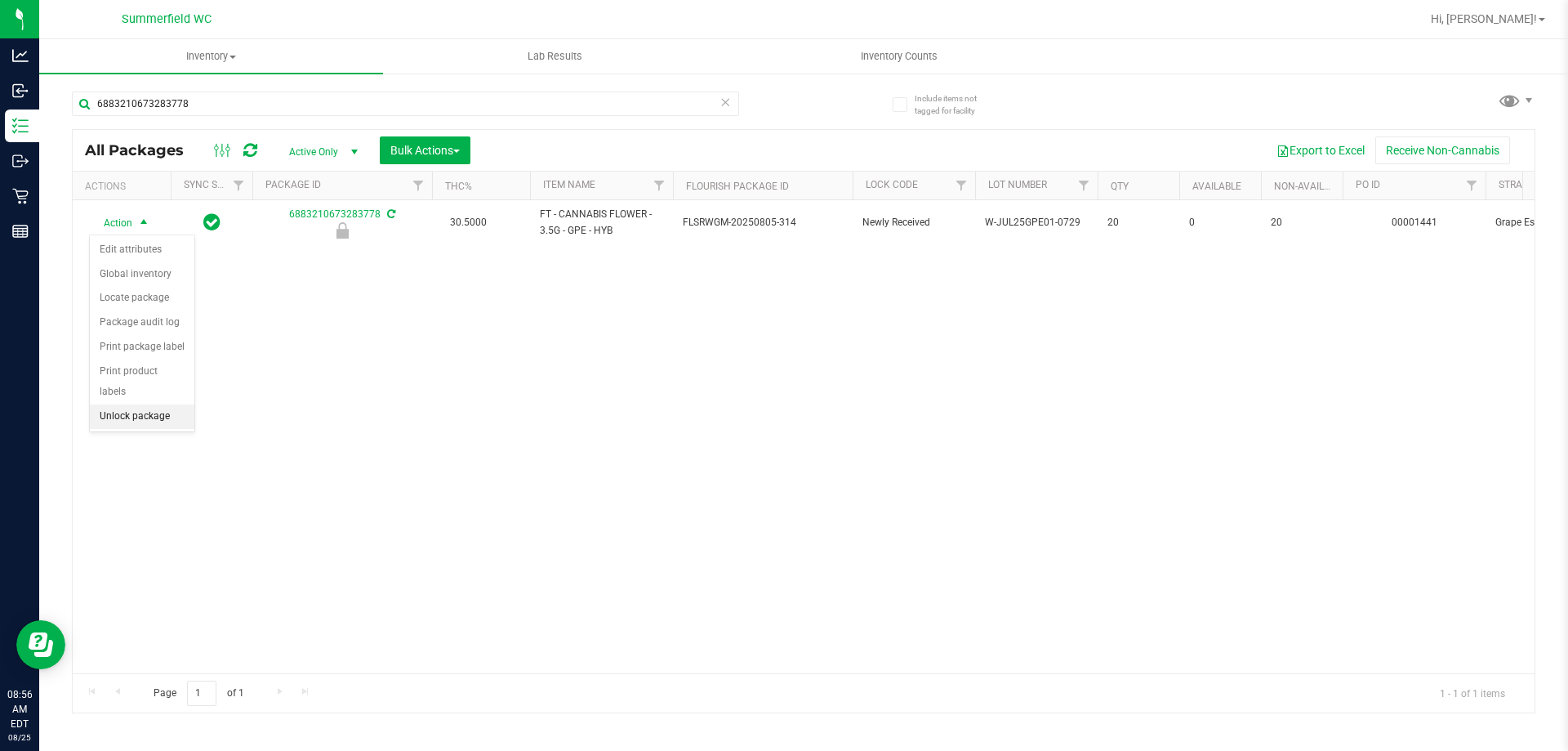
click at [150, 404] on li "Unlock package" at bounding box center [142, 416] width 104 height 24
click at [212, 71] on uib-tab-heading "Inventory All packages All inventory Waste log Create inventory" at bounding box center [211, 56] width 343 height 35
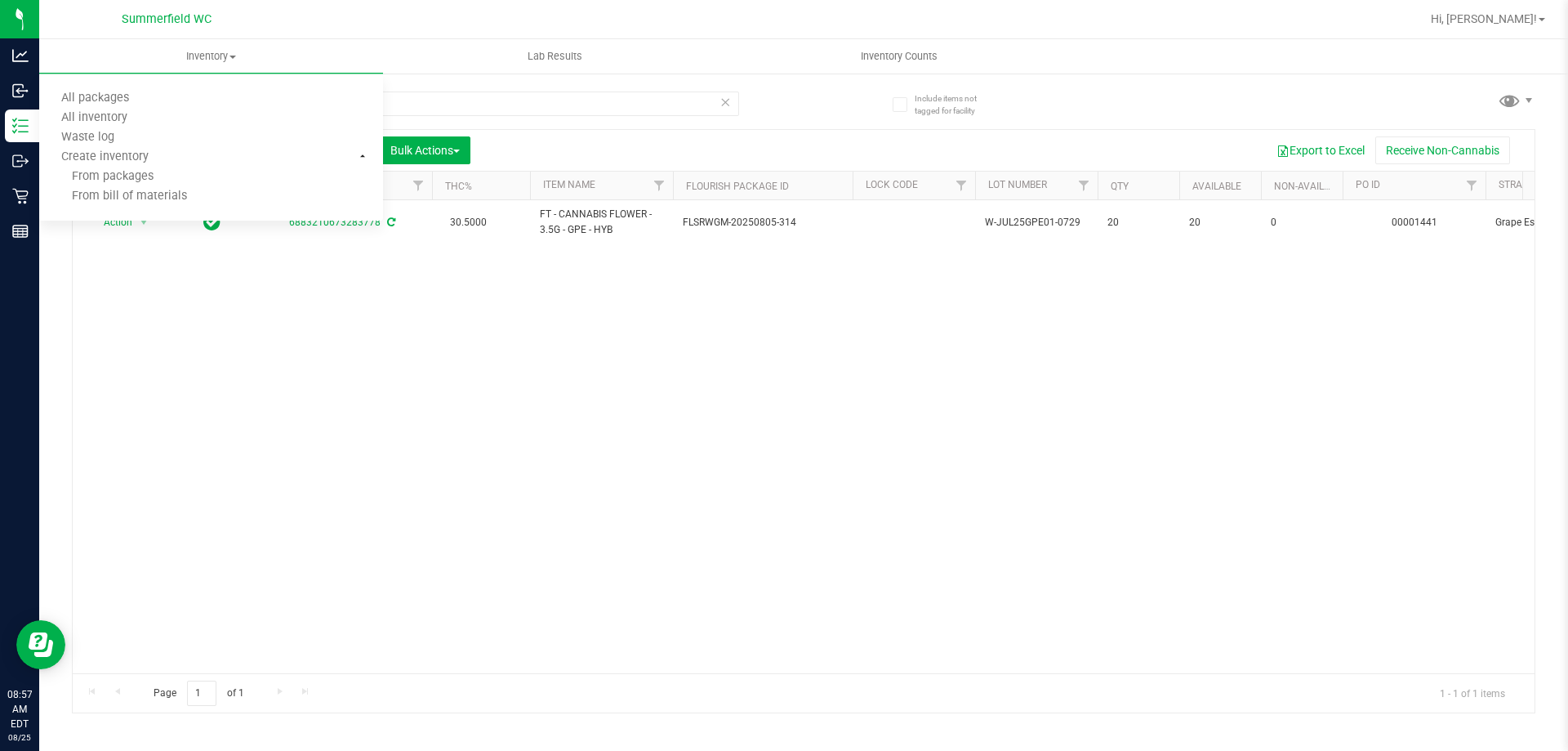
click at [240, 313] on div "Action Action Adjust qty Create package Edit attributes Global inventory Locate…" at bounding box center [803, 437] width 1461 height 473
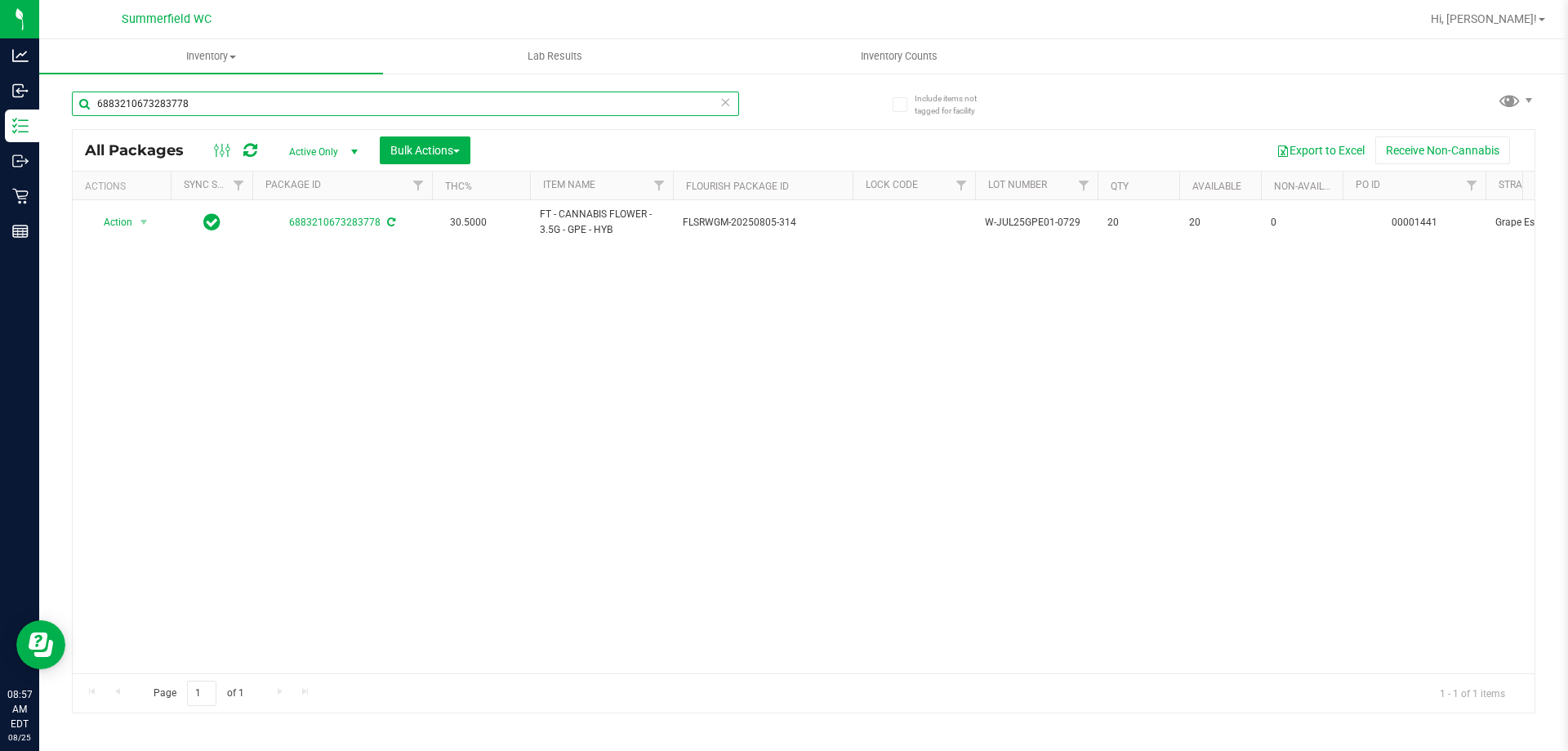
click at [241, 101] on input "6883210673283778" at bounding box center [405, 104] width 667 height 24
type input "6"
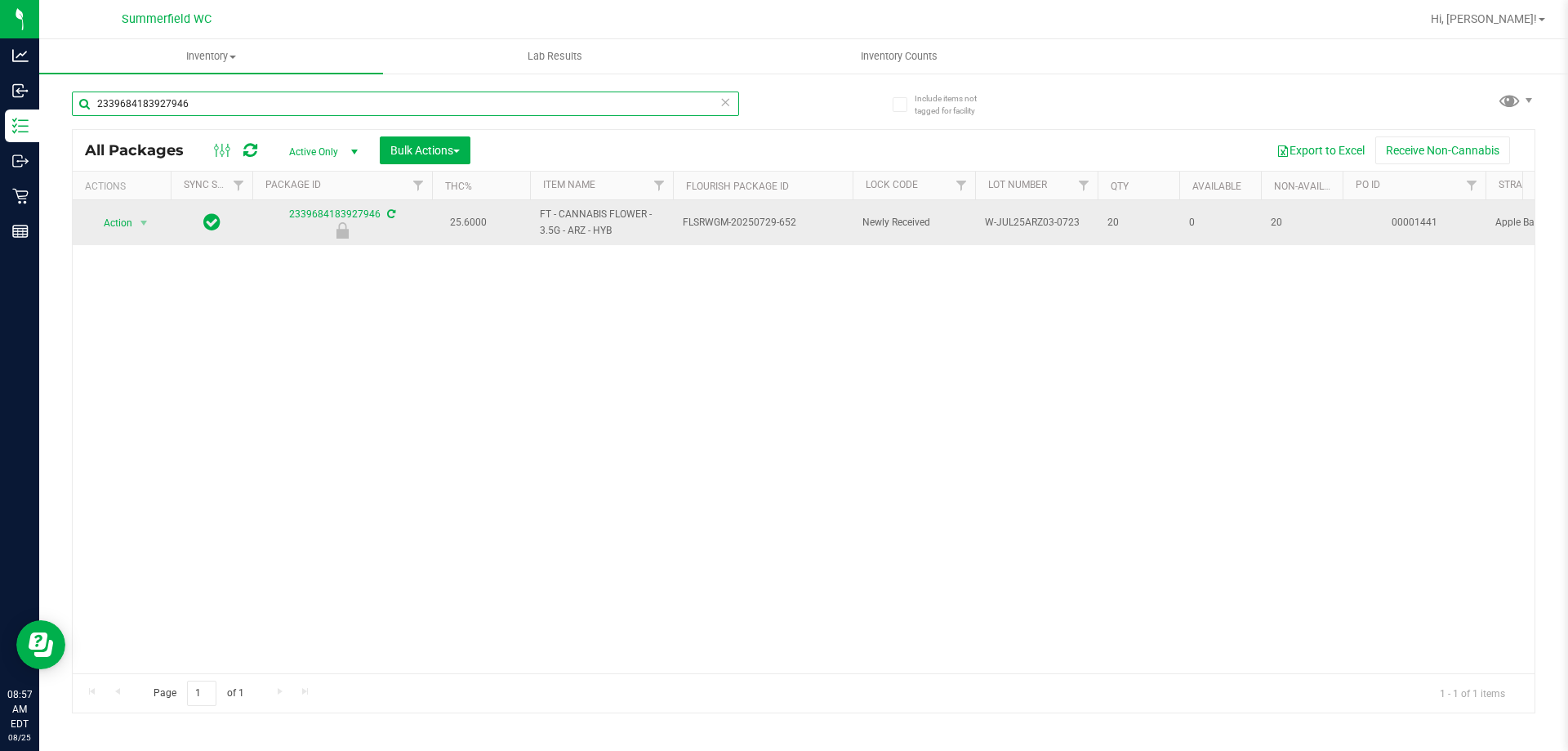
type input "2339684183927946"
click at [121, 223] on span "Action" at bounding box center [111, 222] width 44 height 23
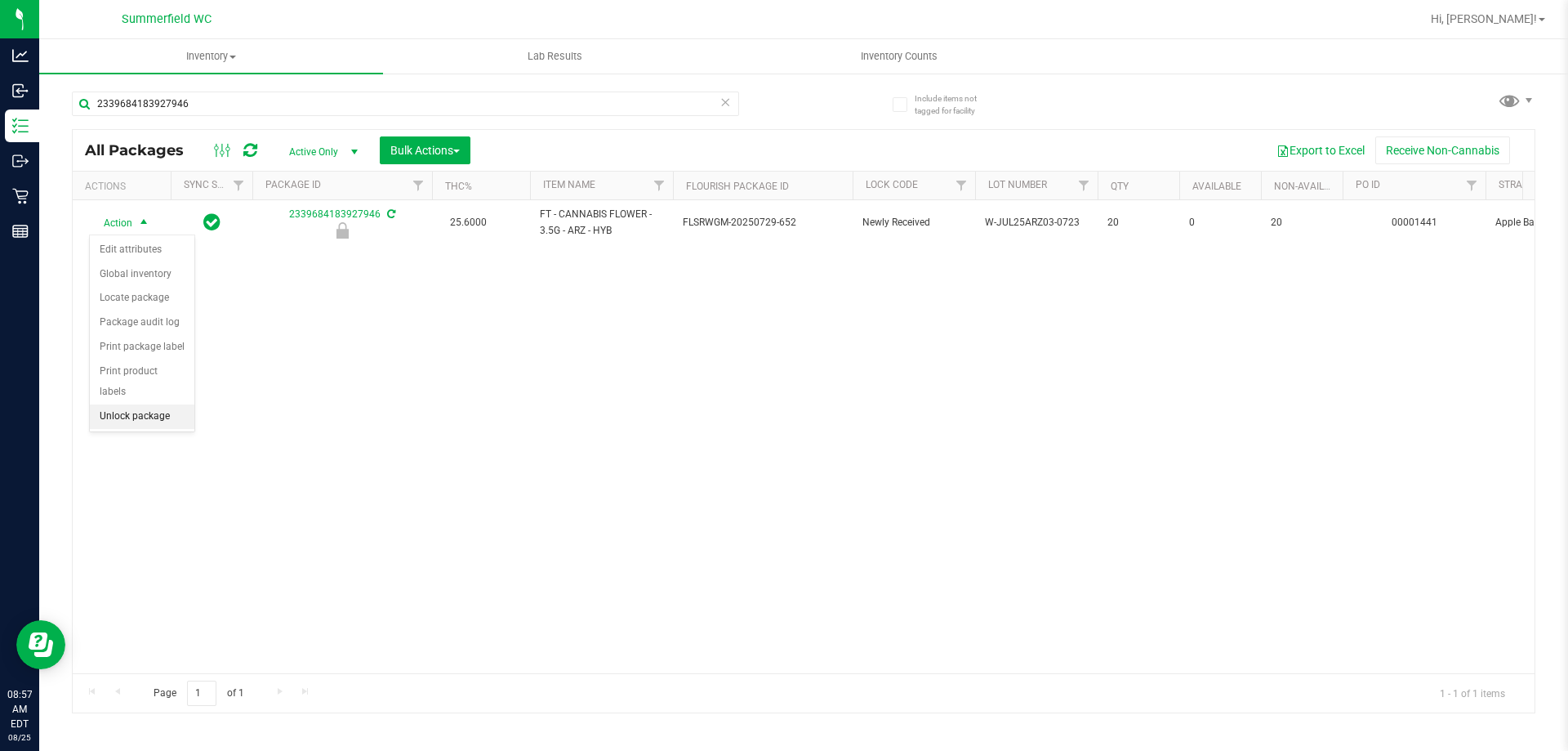
click at [151, 404] on li "Unlock package" at bounding box center [142, 416] width 104 height 24
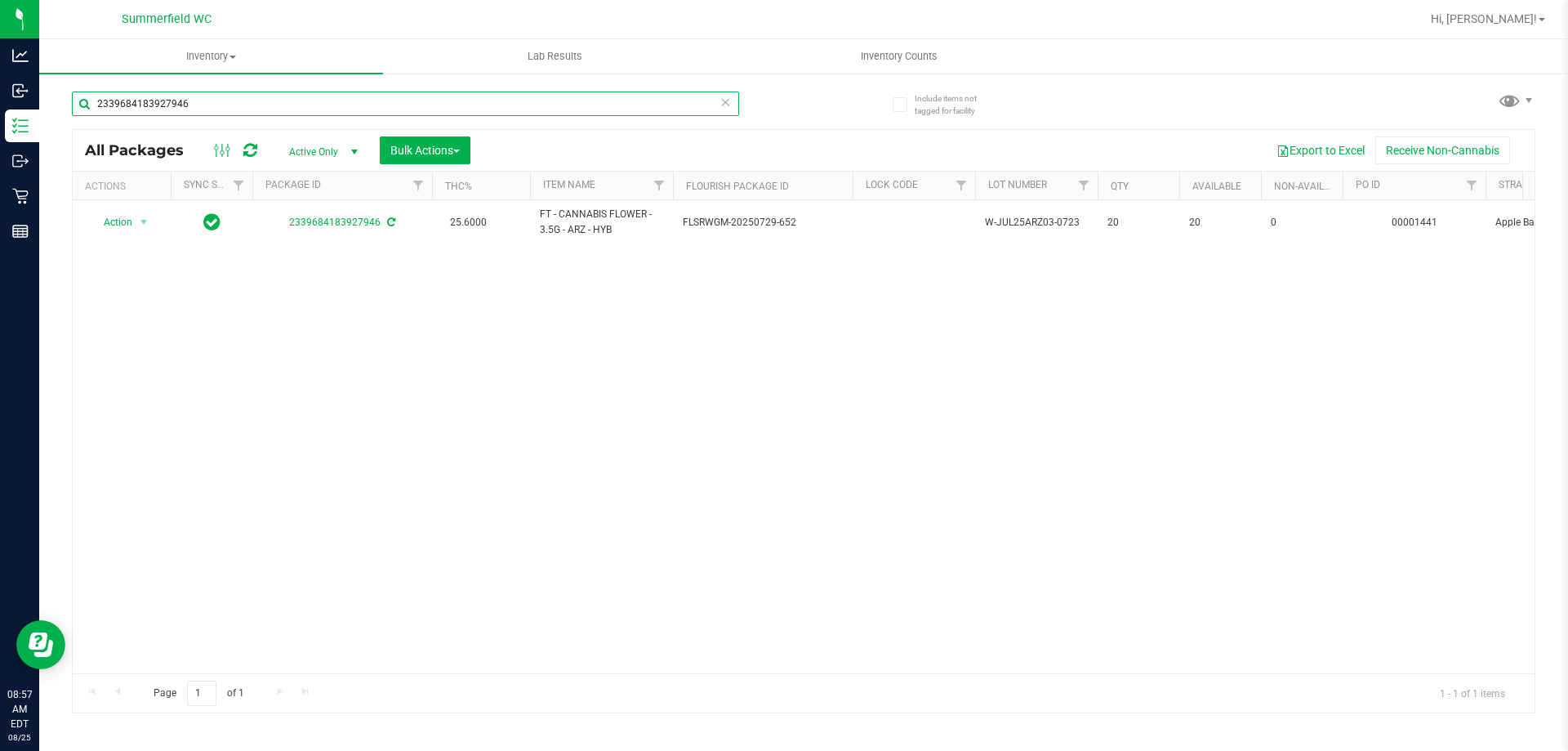
click at [223, 106] on input "2339684183927946" at bounding box center [405, 104] width 667 height 24
type input "2"
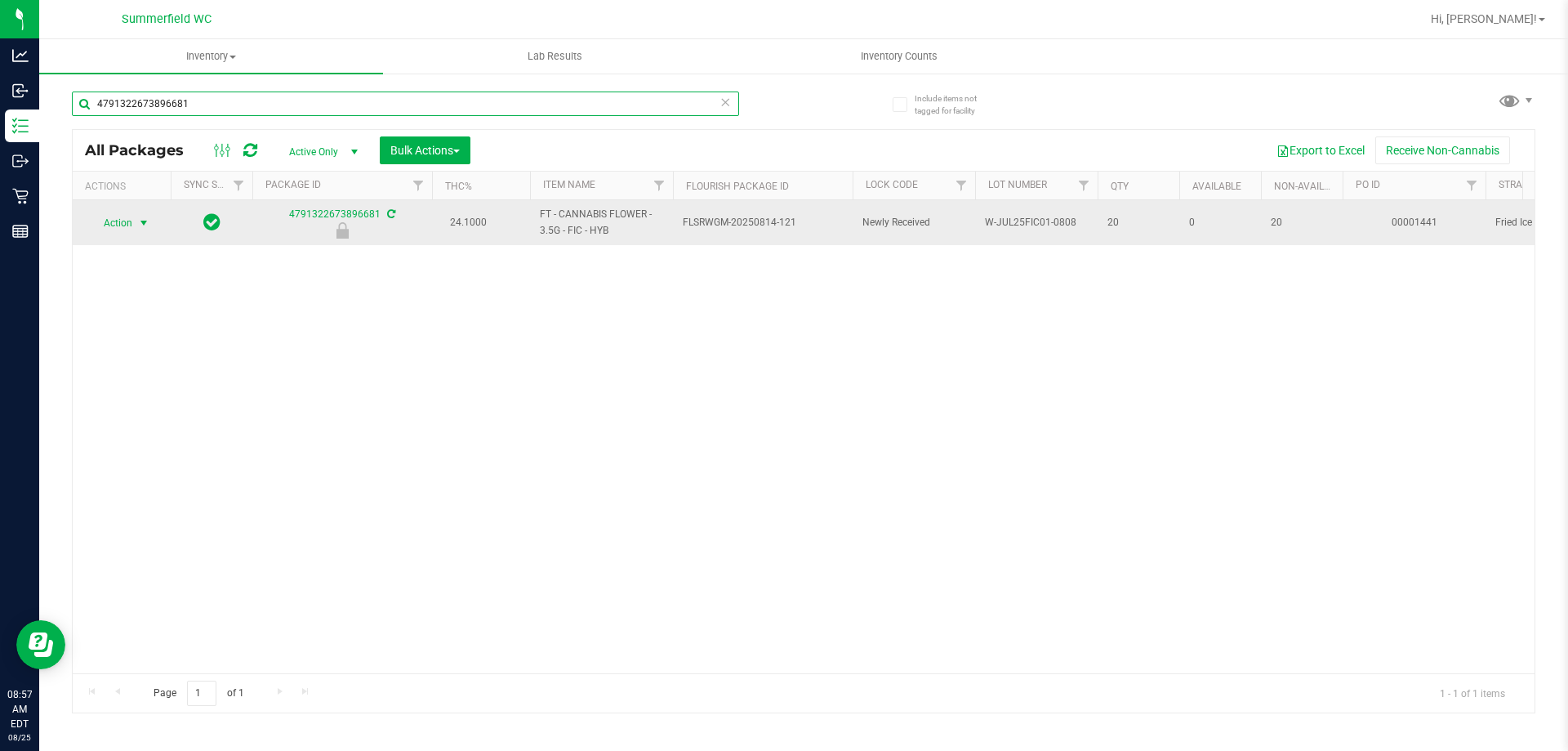
type input "4791322673896681"
click at [141, 222] on span "select" at bounding box center [144, 223] width 13 height 13
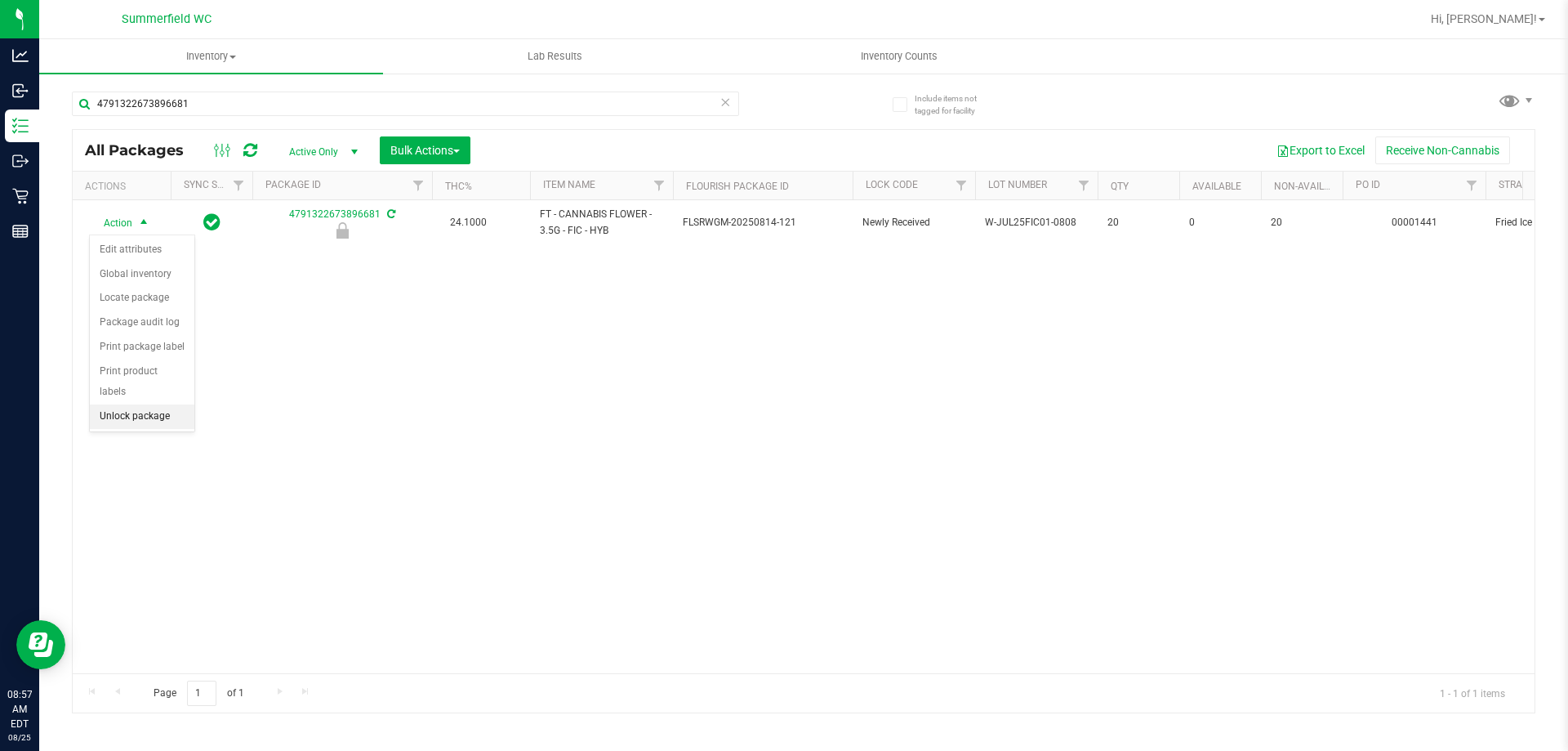
click at [157, 404] on li "Unlock package" at bounding box center [142, 416] width 104 height 24
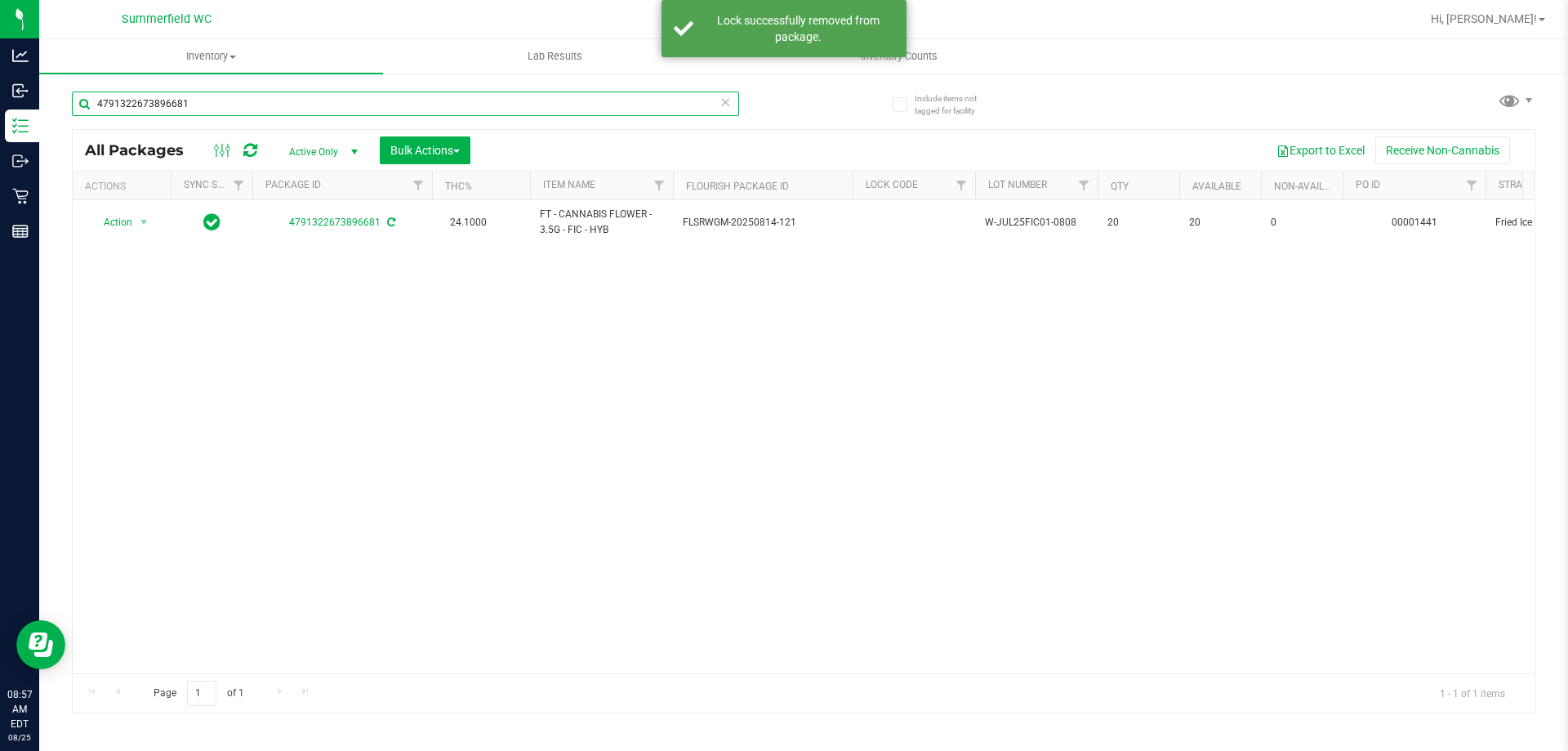
click at [243, 109] on input "4791322673896681" at bounding box center [405, 104] width 667 height 24
type input "4"
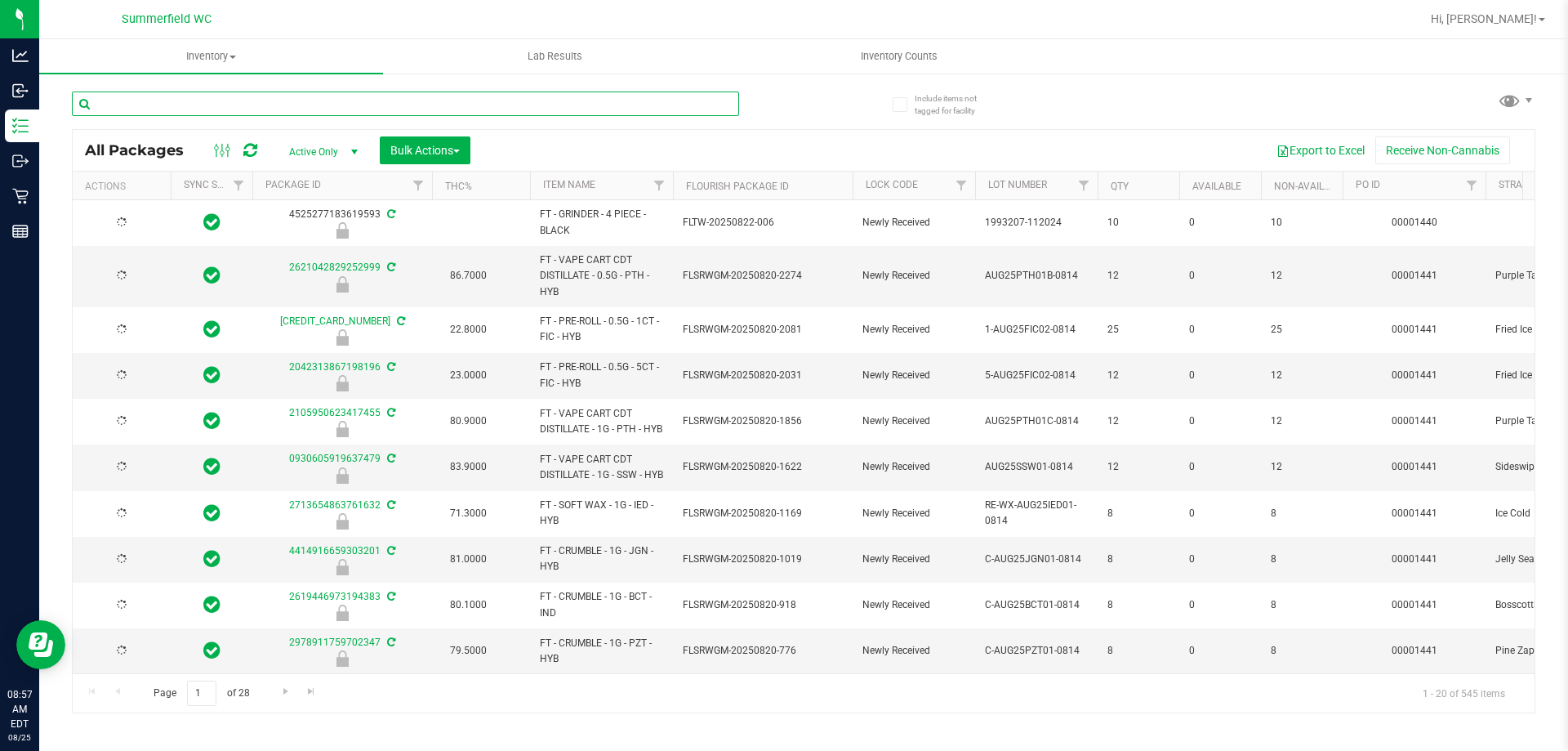
type input "[DATE]"
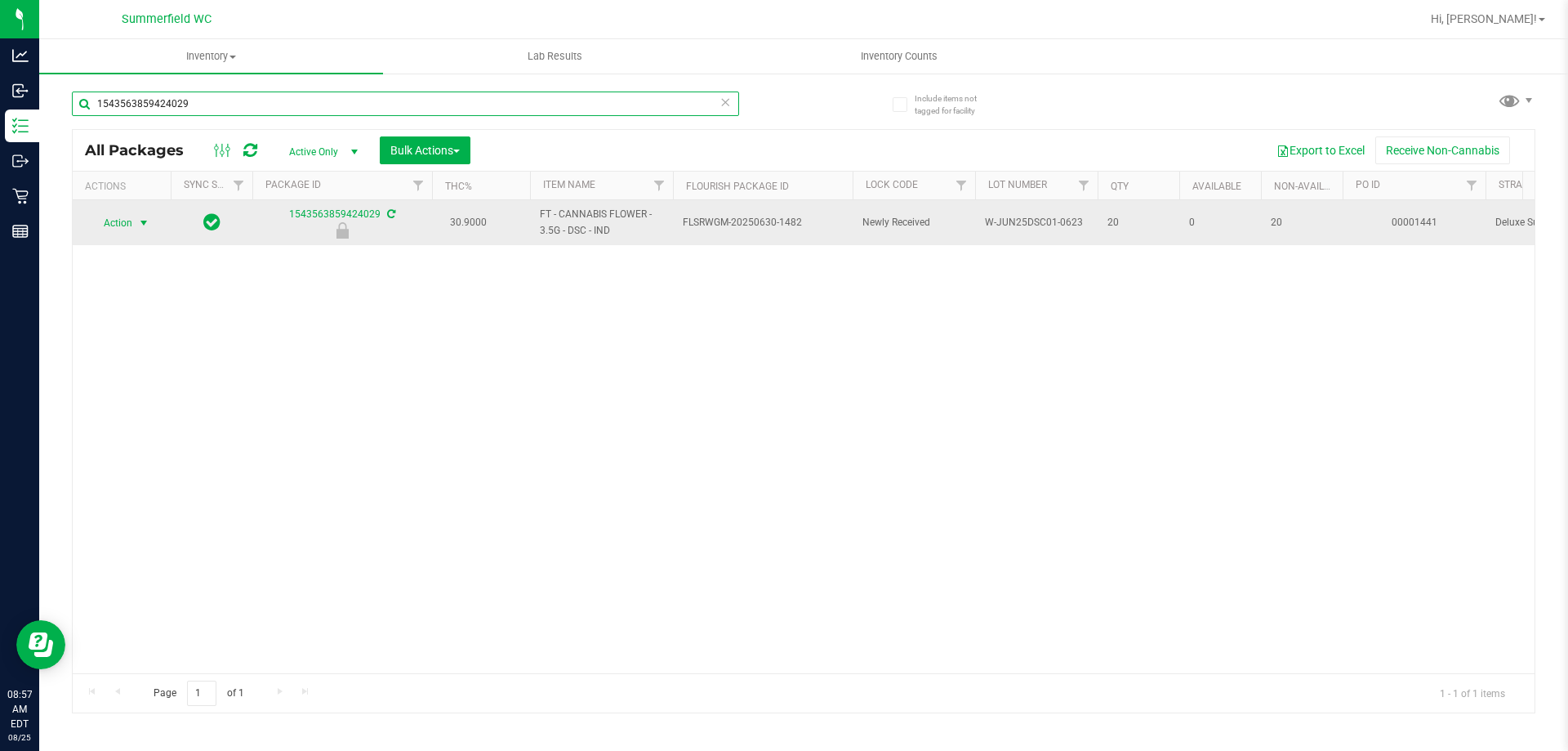
type input "1543563859424029"
click at [138, 225] on span "select" at bounding box center [144, 223] width 13 height 13
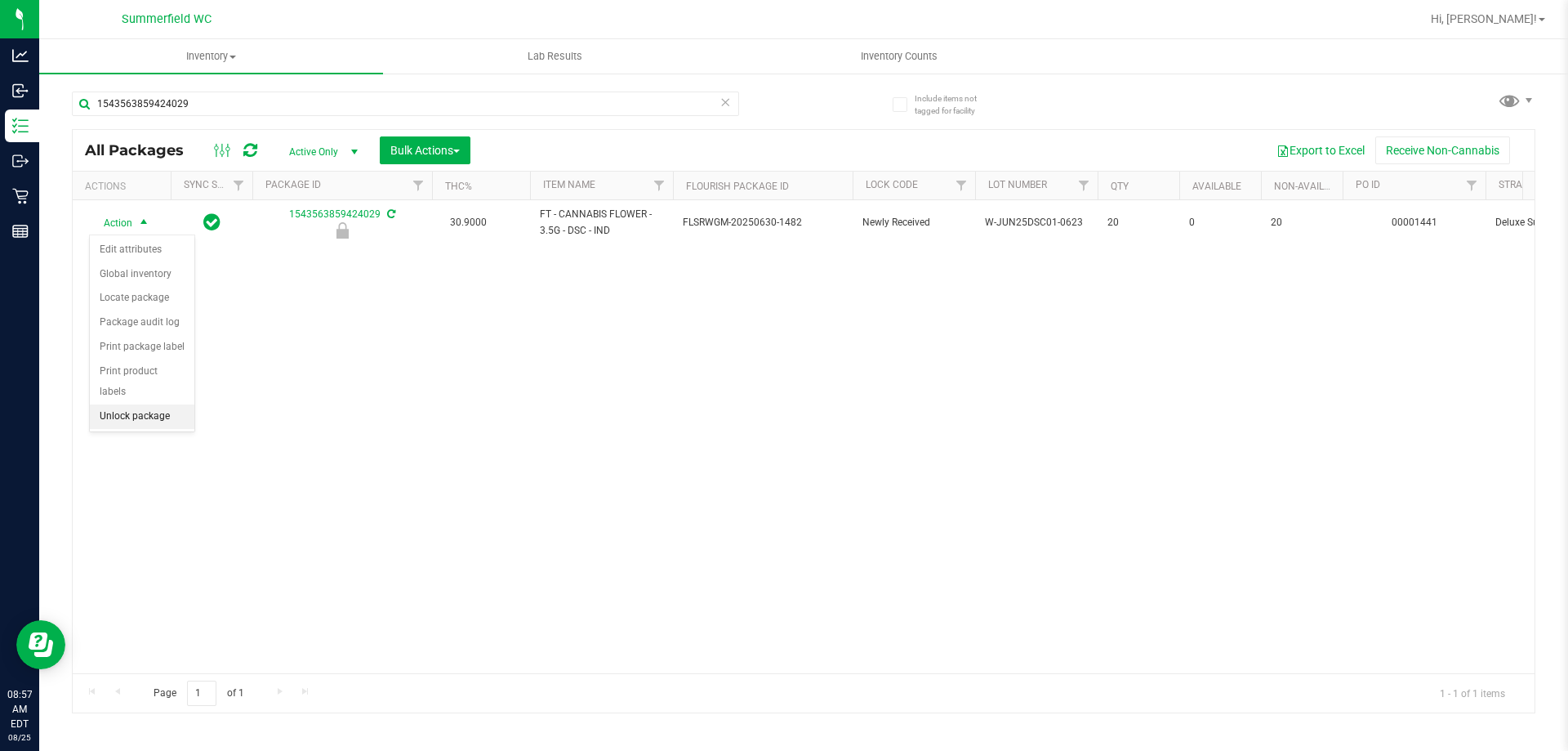
click at [148, 404] on li "Unlock package" at bounding box center [142, 416] width 104 height 24
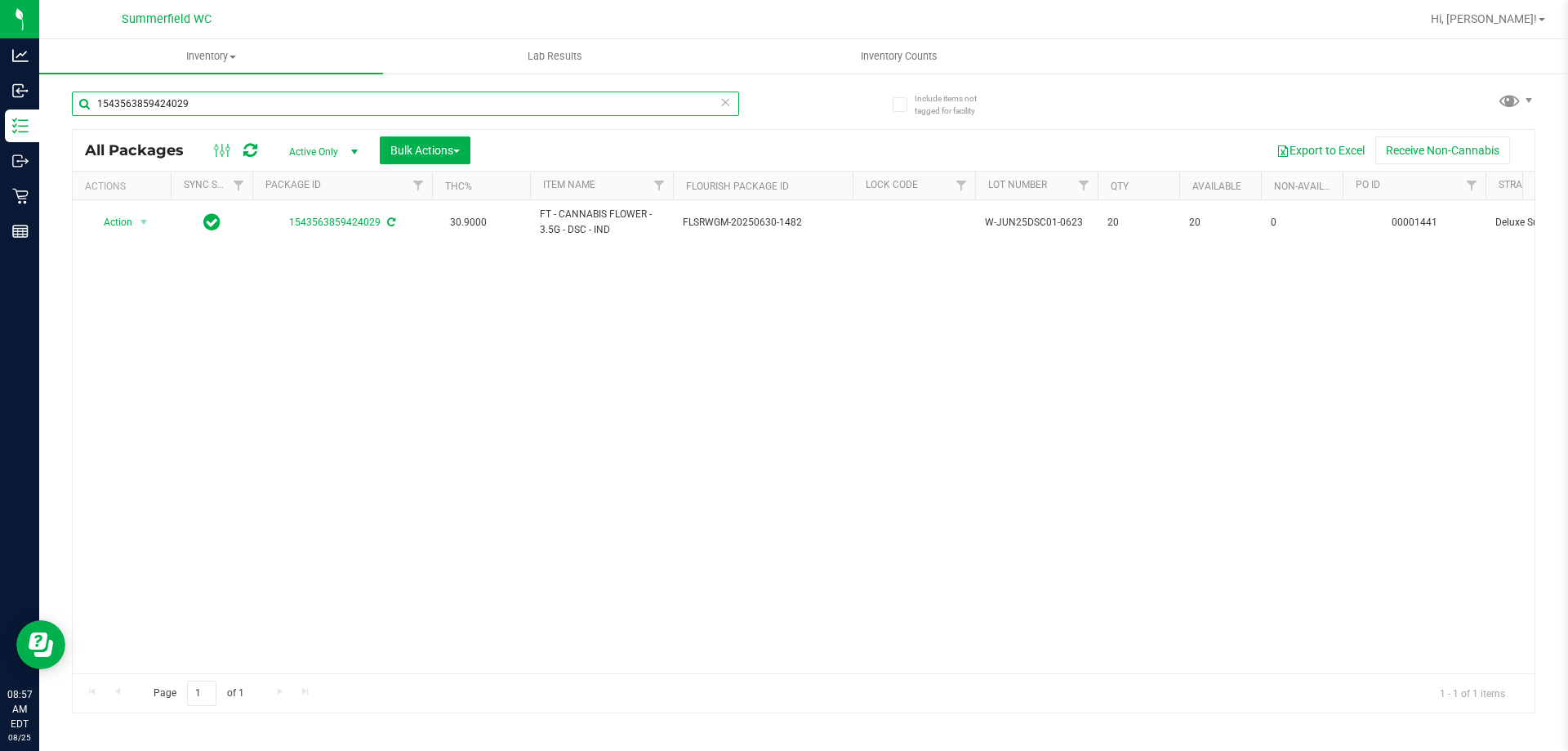
click at [246, 99] on input "1543563859424029" at bounding box center [405, 104] width 667 height 24
type input "1"
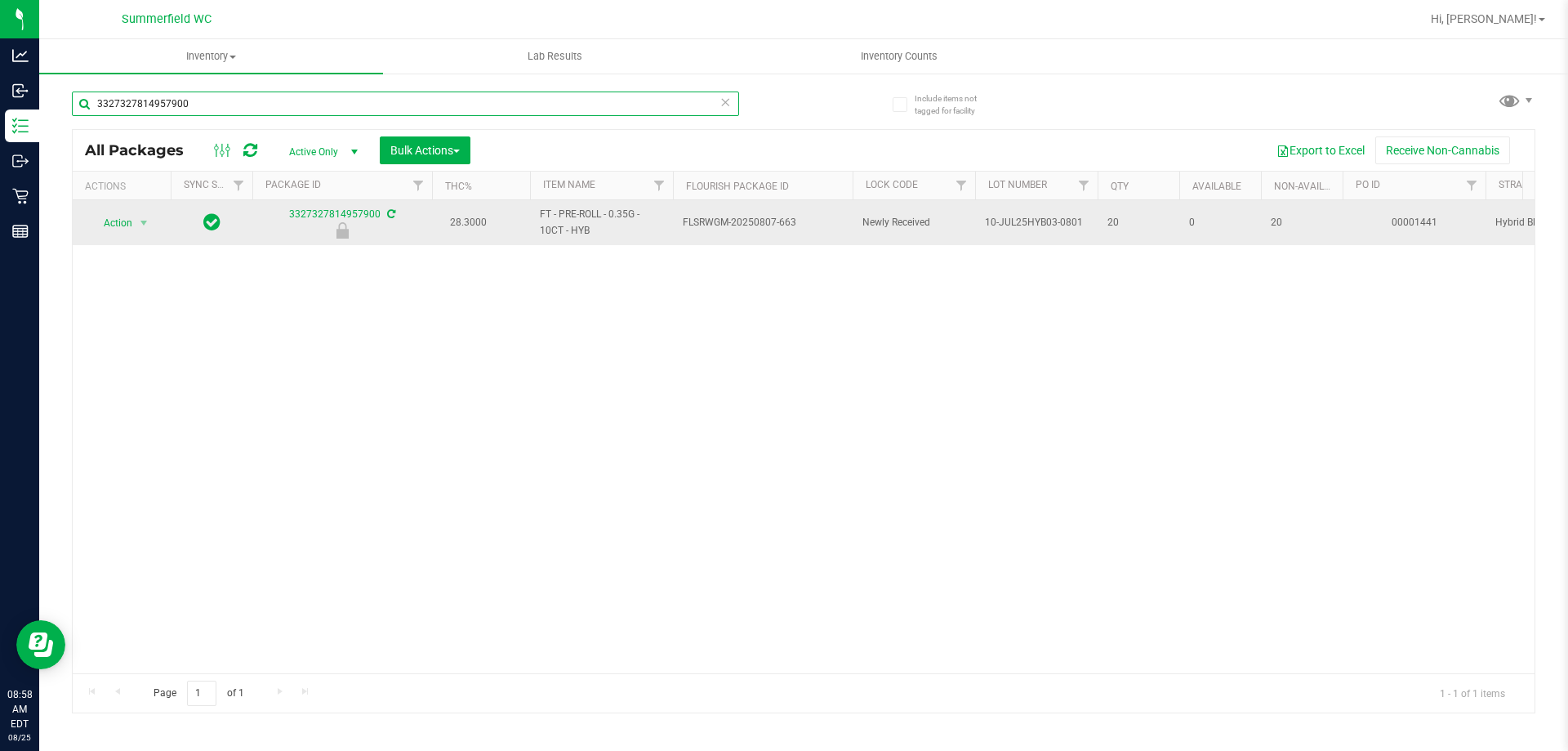
type input "3327327814957900"
click at [119, 226] on span "Action" at bounding box center [111, 222] width 44 height 23
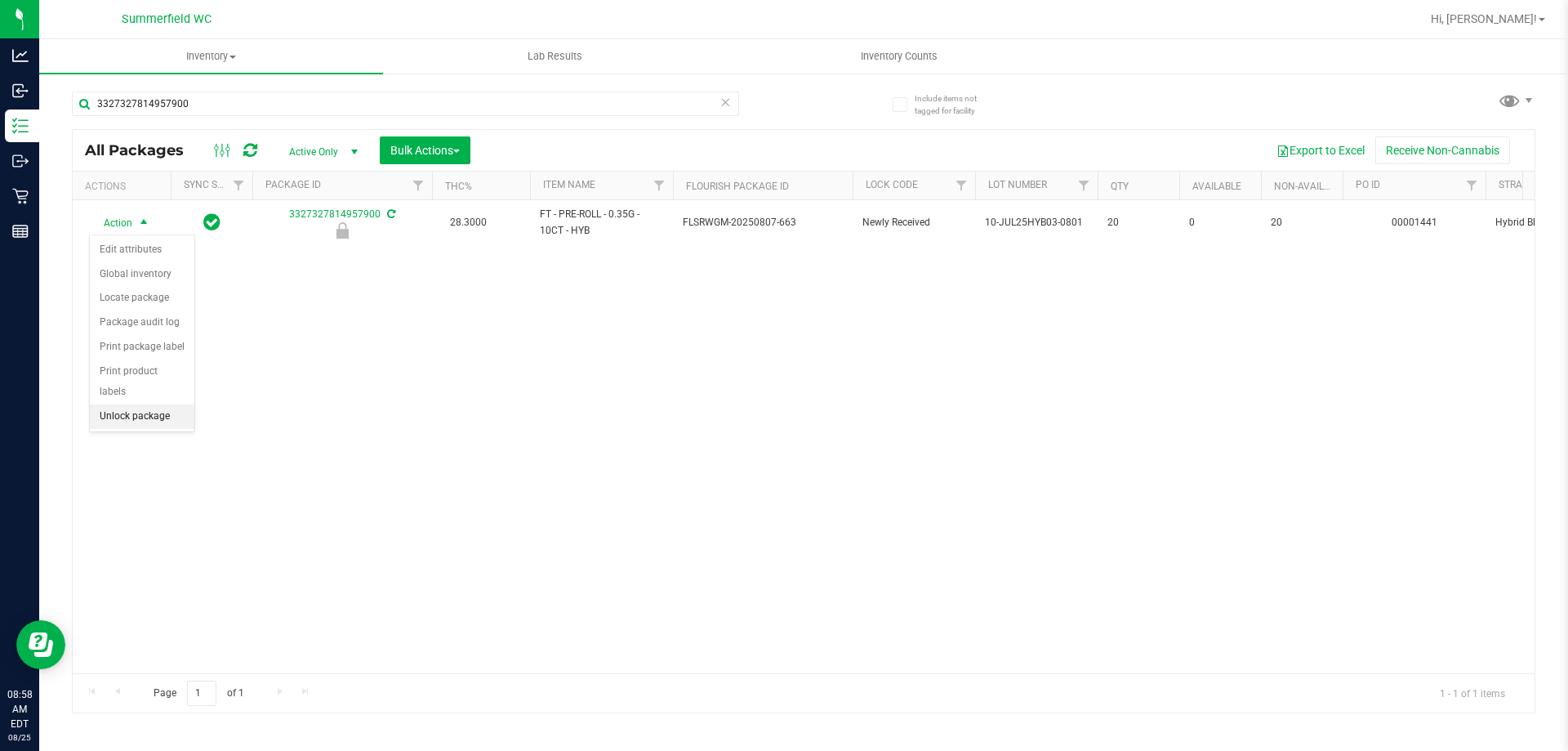
click at [133, 404] on li "Unlock package" at bounding box center [142, 416] width 104 height 24
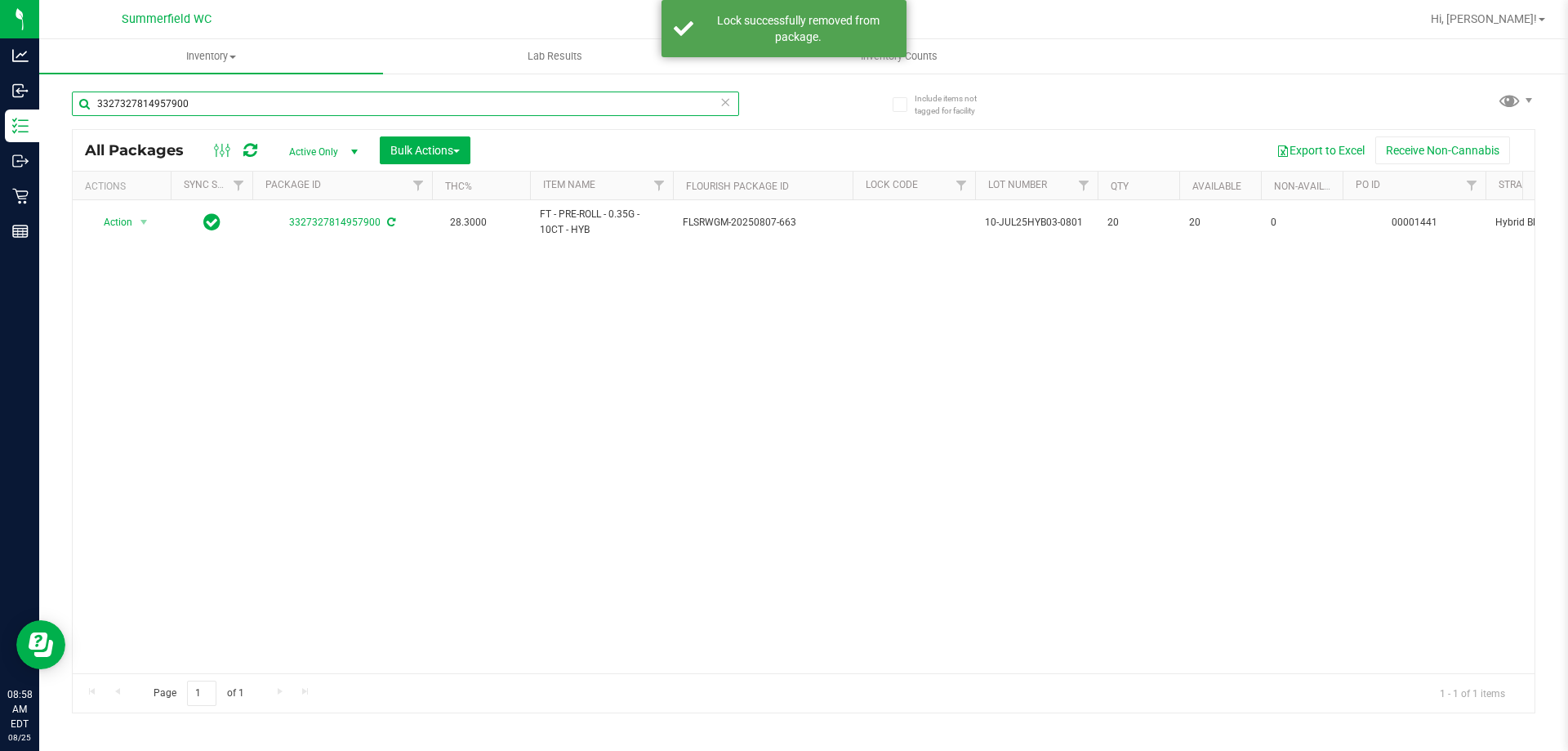
click at [219, 101] on input "3327327814957900" at bounding box center [405, 104] width 667 height 24
type input "3"
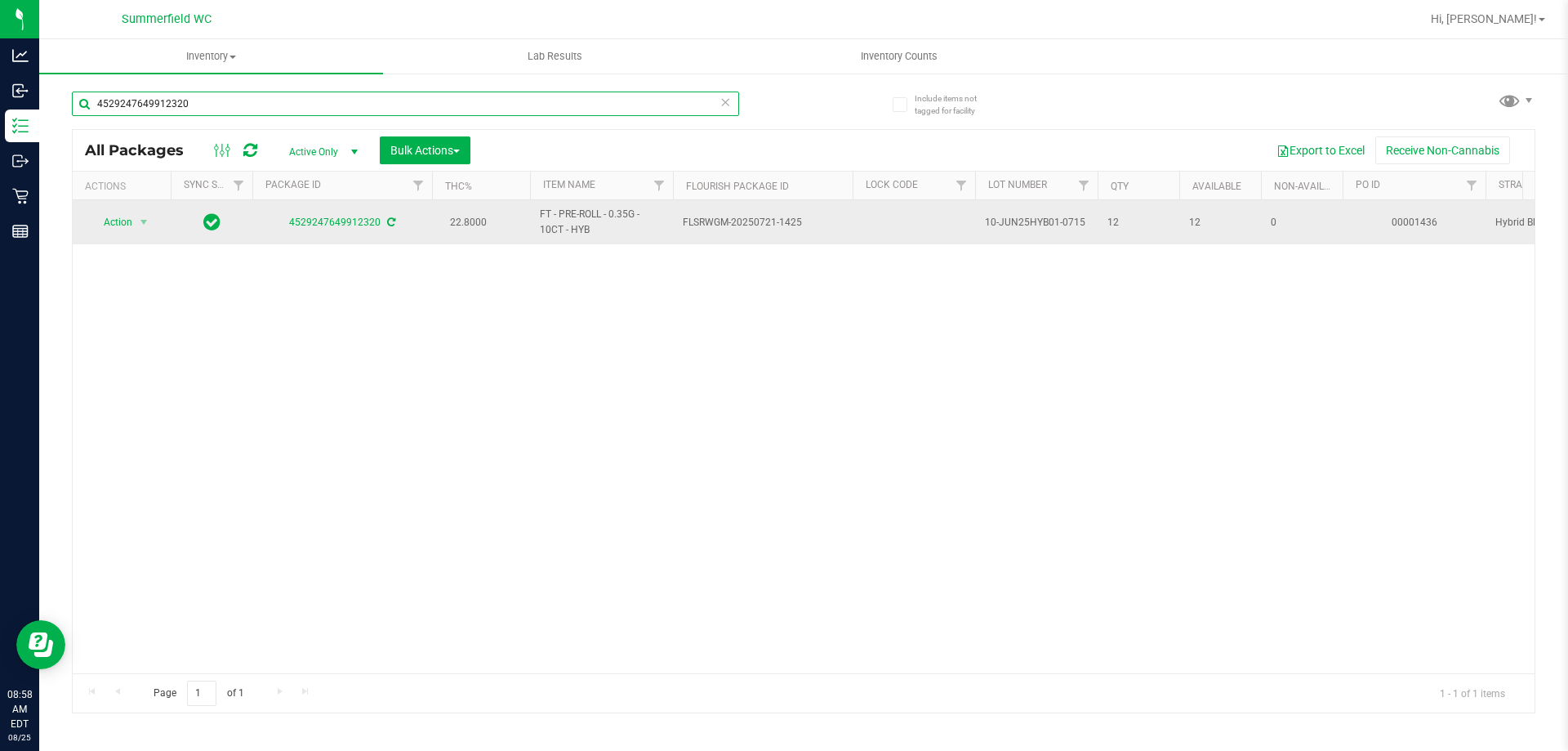
type input "4529247649912320"
click at [123, 221] on span "Action" at bounding box center [111, 221] width 44 height 23
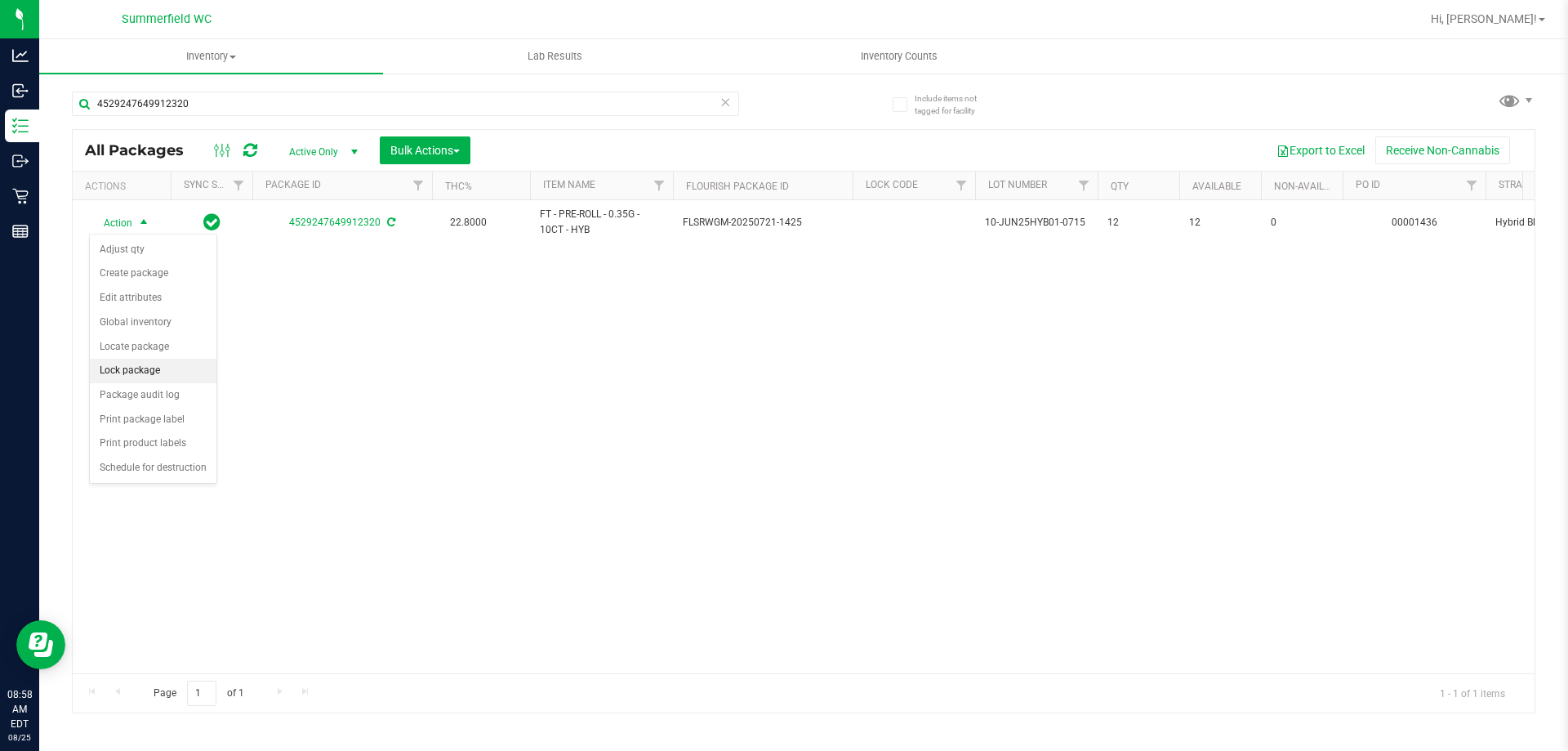
click at [141, 370] on li "Lock package" at bounding box center [153, 370] width 126 height 24
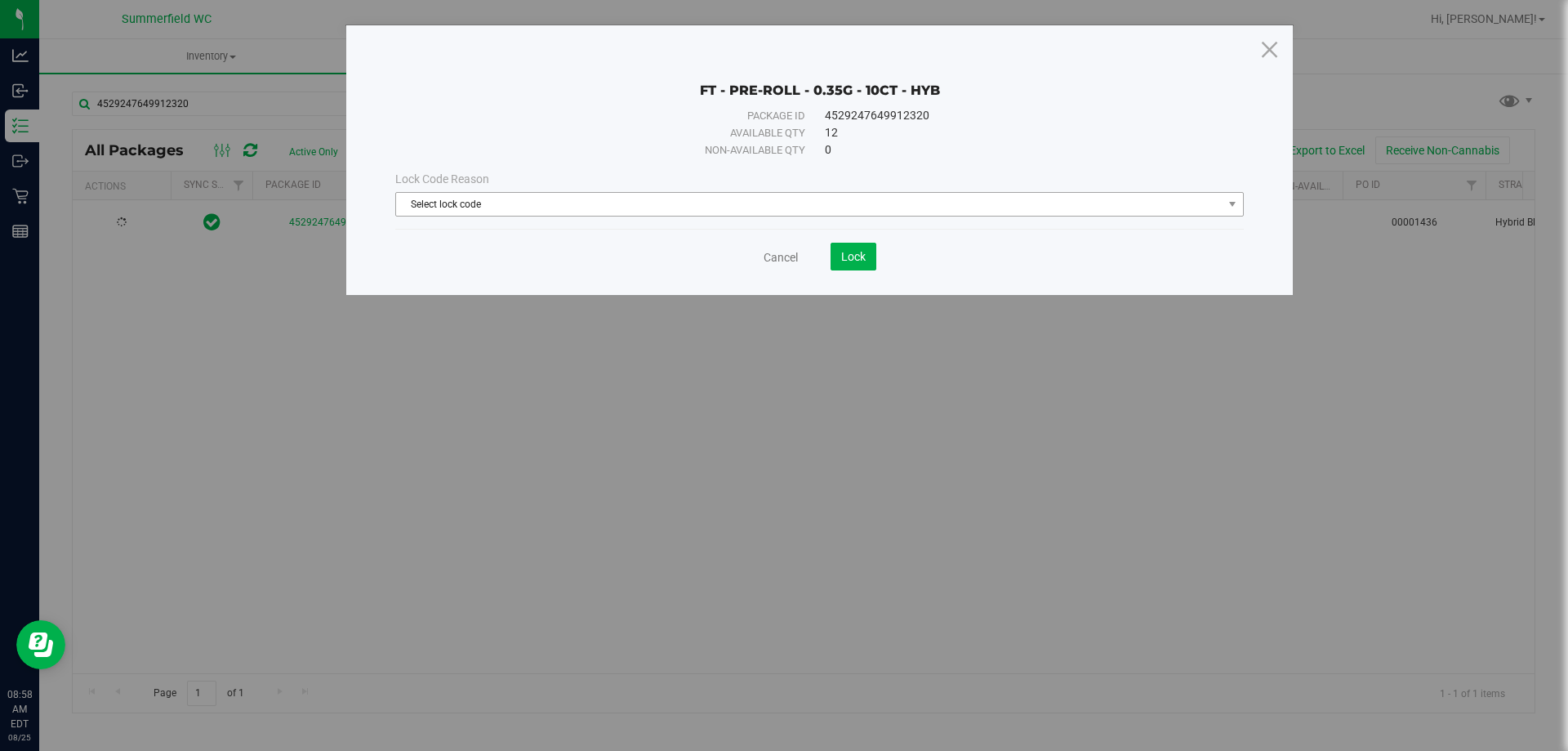
click at [508, 200] on span "Select lock code" at bounding box center [809, 204] width 827 height 23
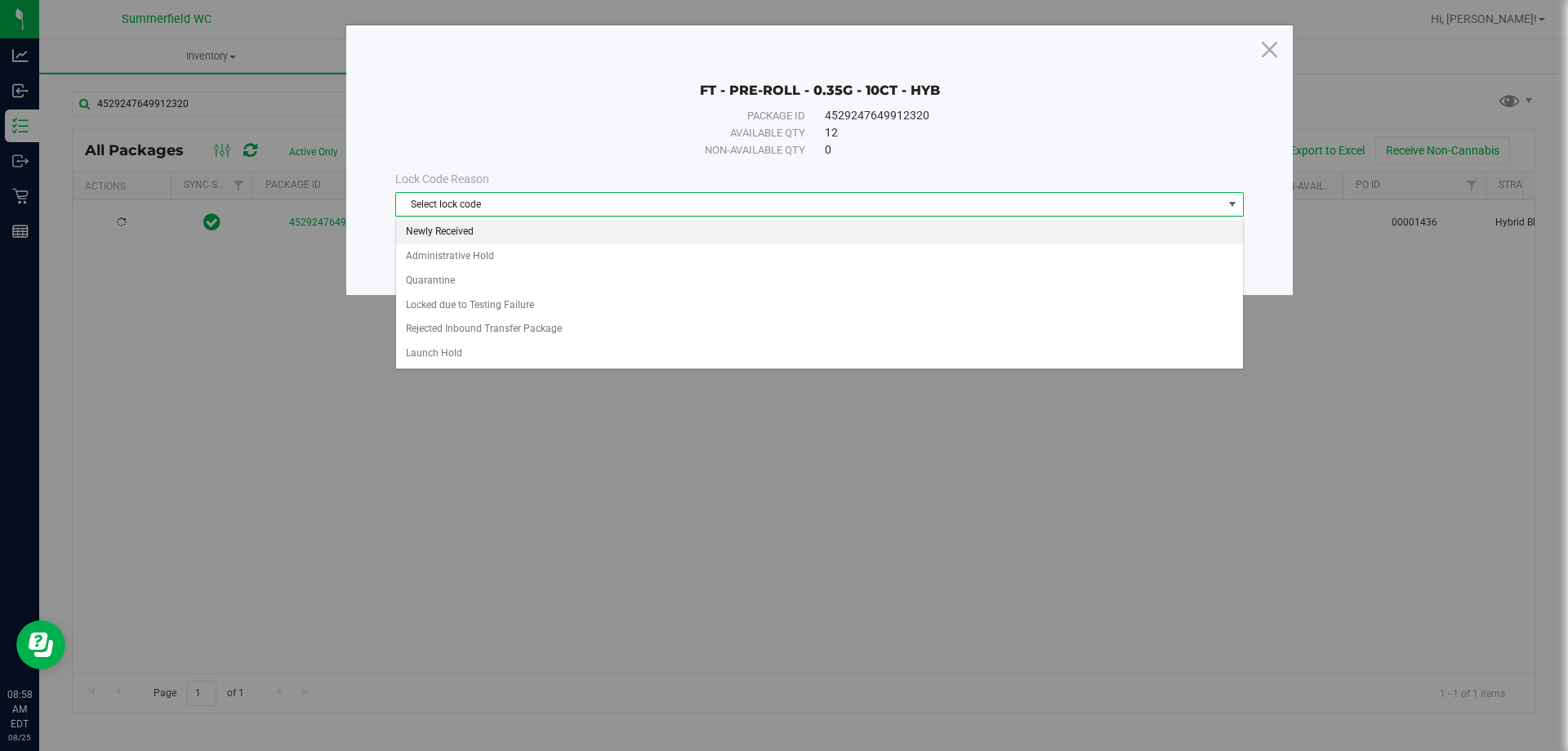
click at [487, 232] on li "Newly Received" at bounding box center [819, 232] width 847 height 24
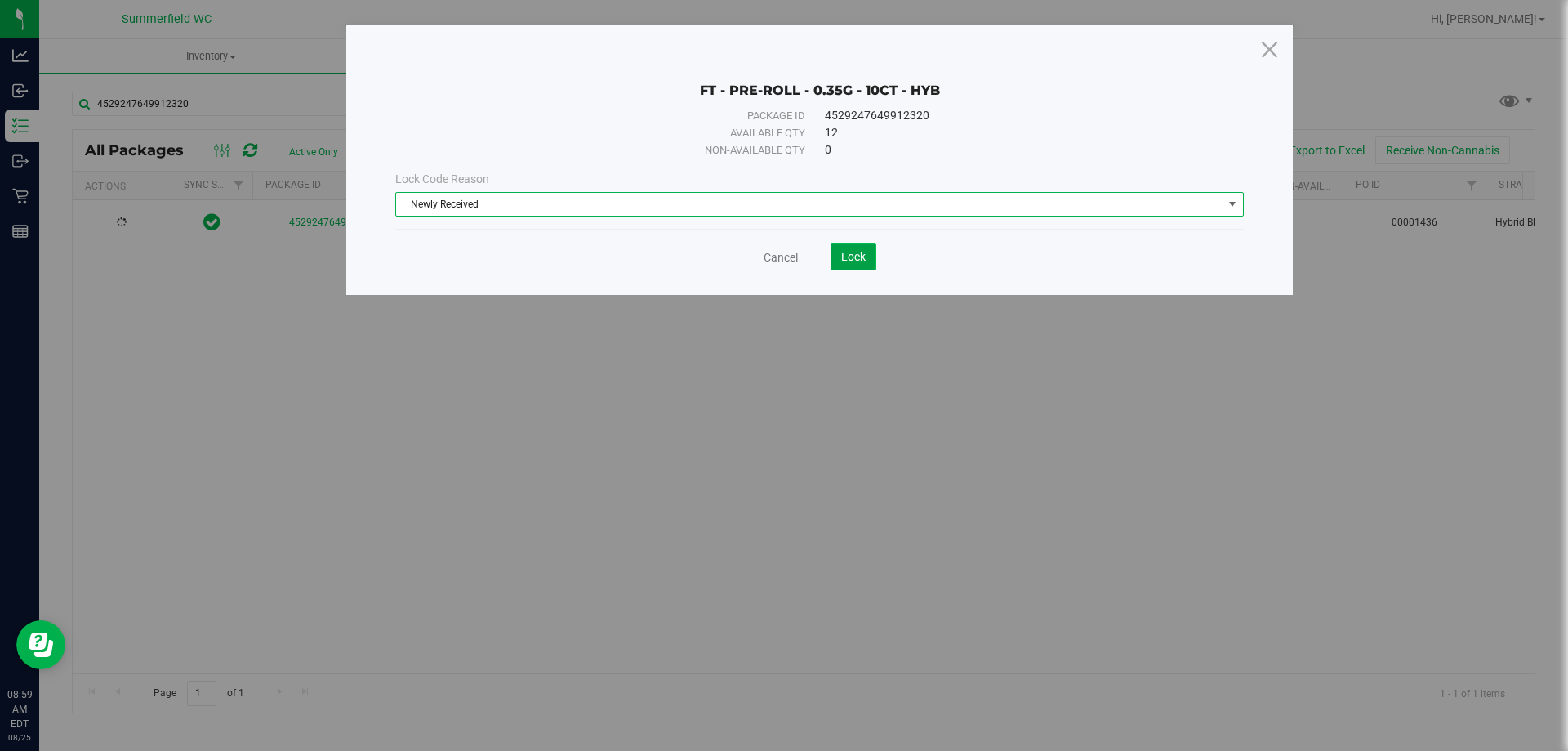
click at [864, 259] on span "Lock" at bounding box center [853, 257] width 24 height 13
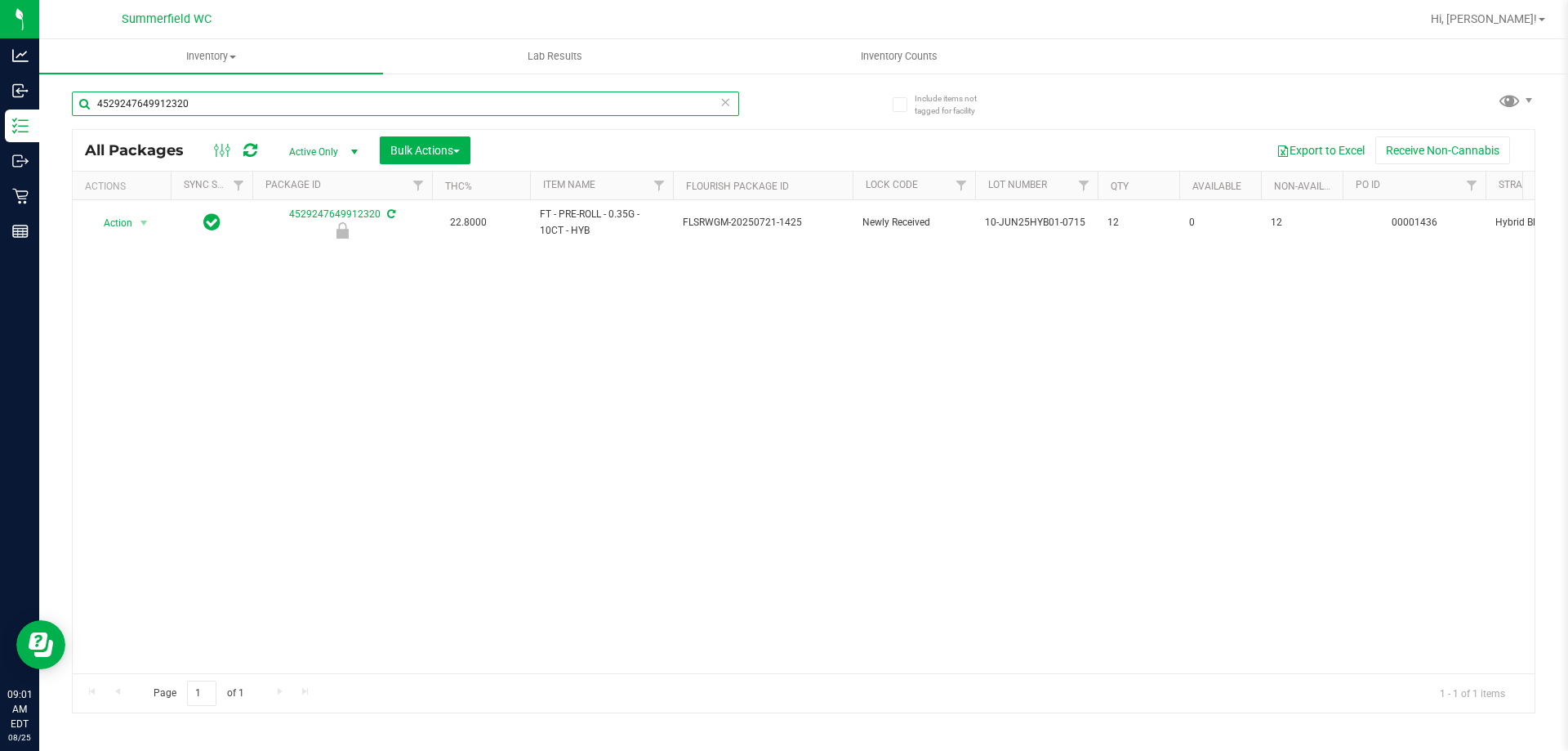
click at [247, 102] on input "4529247649912320" at bounding box center [405, 104] width 667 height 24
type input "4"
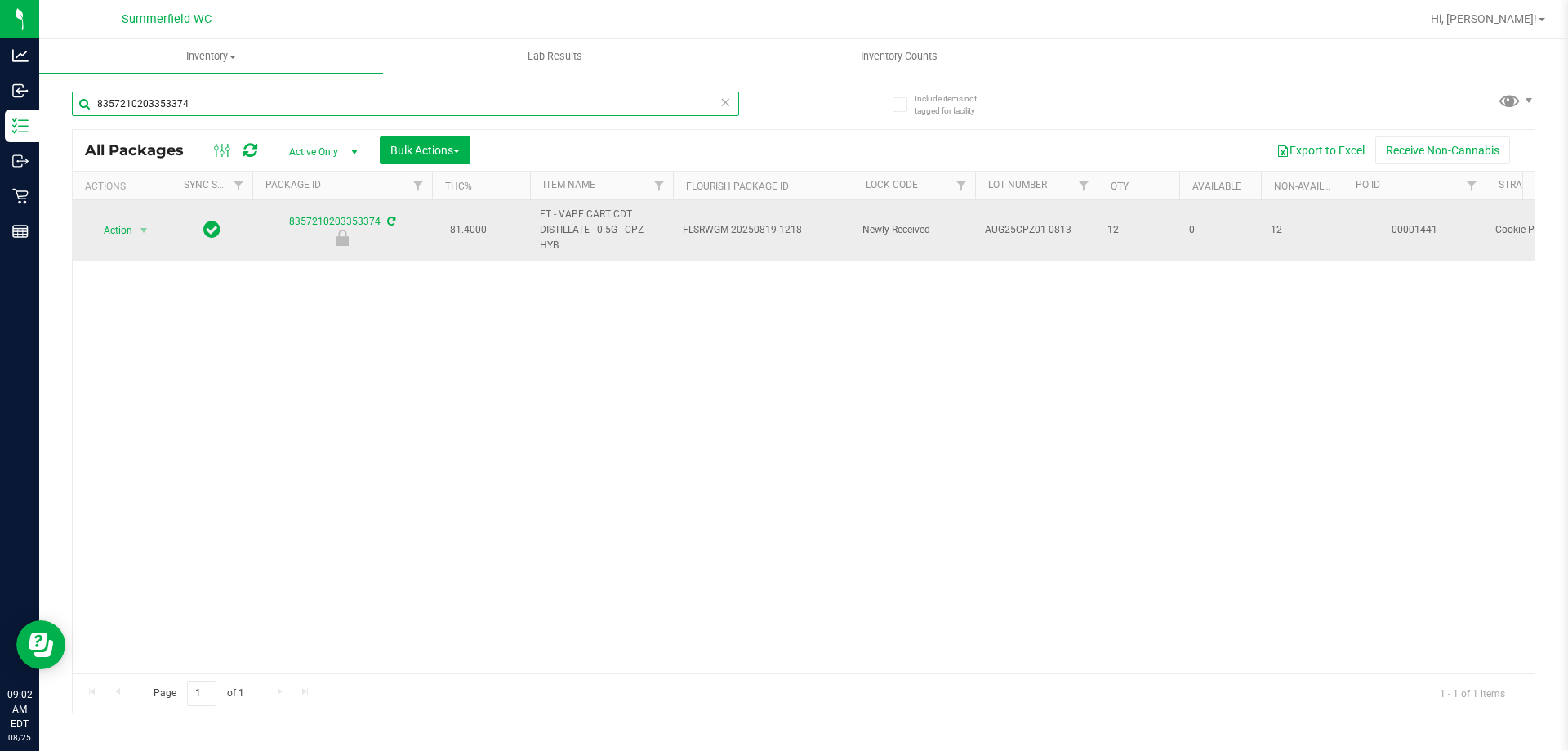
type input "8357210203353374"
click at [120, 232] on span "Action" at bounding box center [111, 230] width 44 height 23
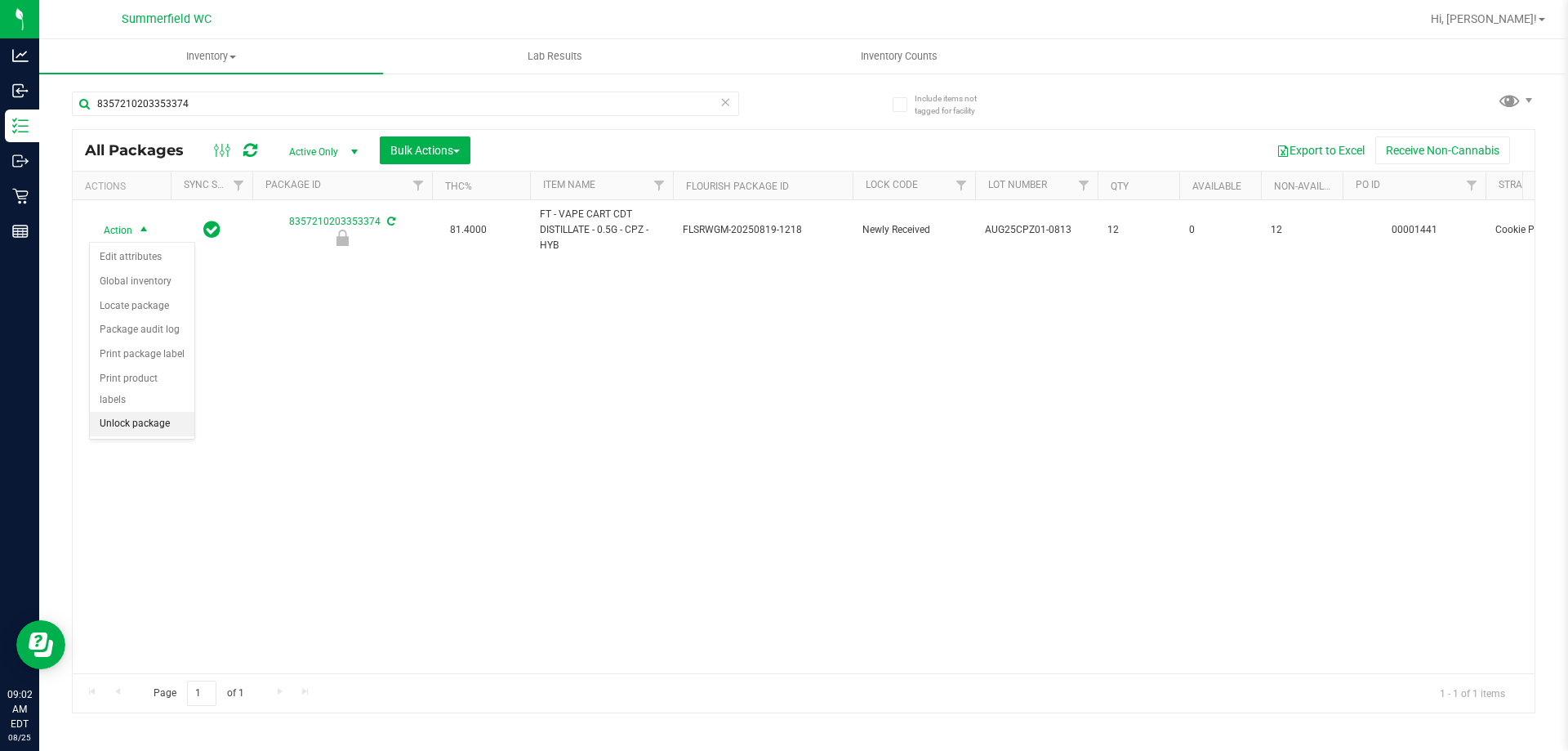
click at [151, 412] on li "Unlock package" at bounding box center [142, 423] width 104 height 24
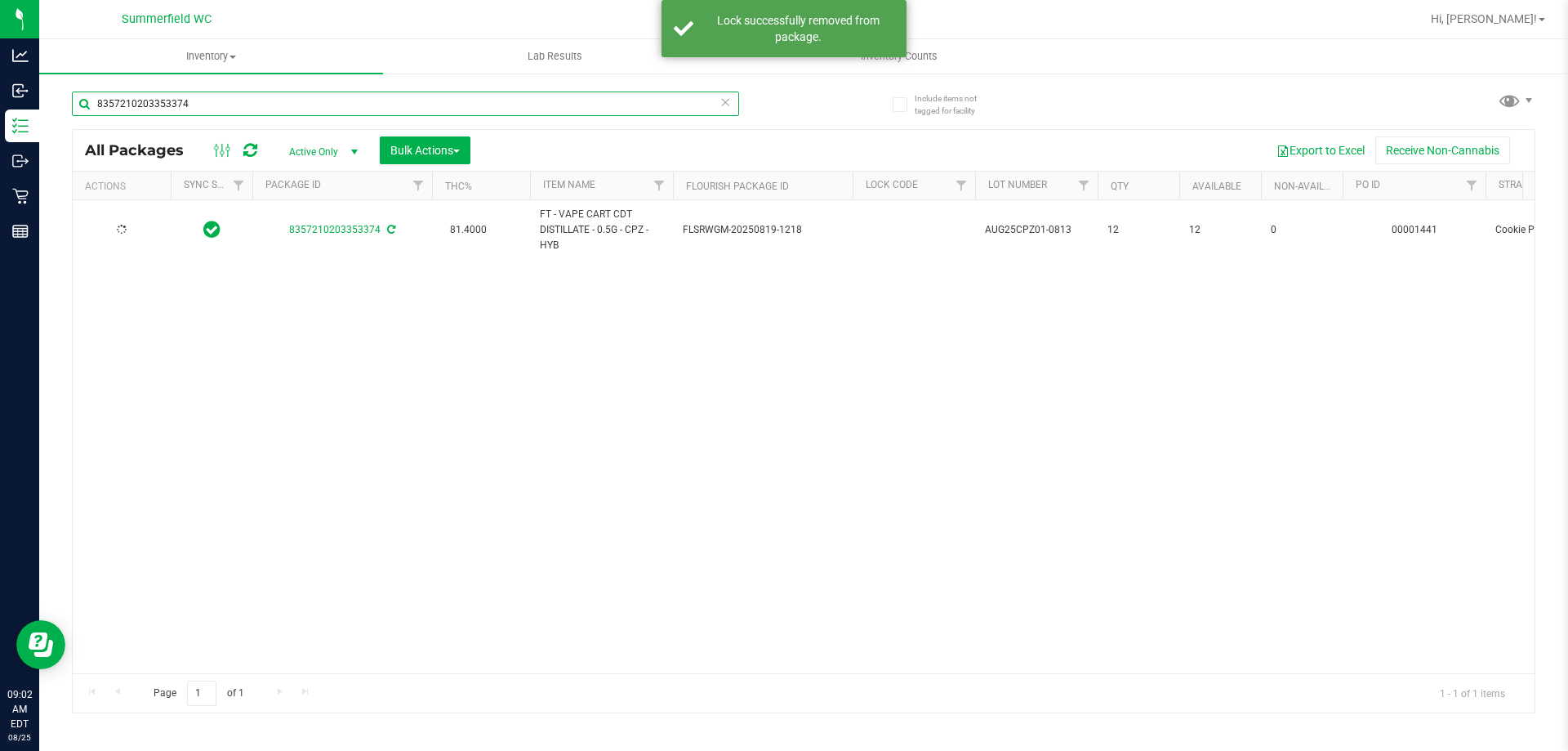
click at [231, 105] on input "8357210203353374" at bounding box center [405, 104] width 667 height 24
type input "8"
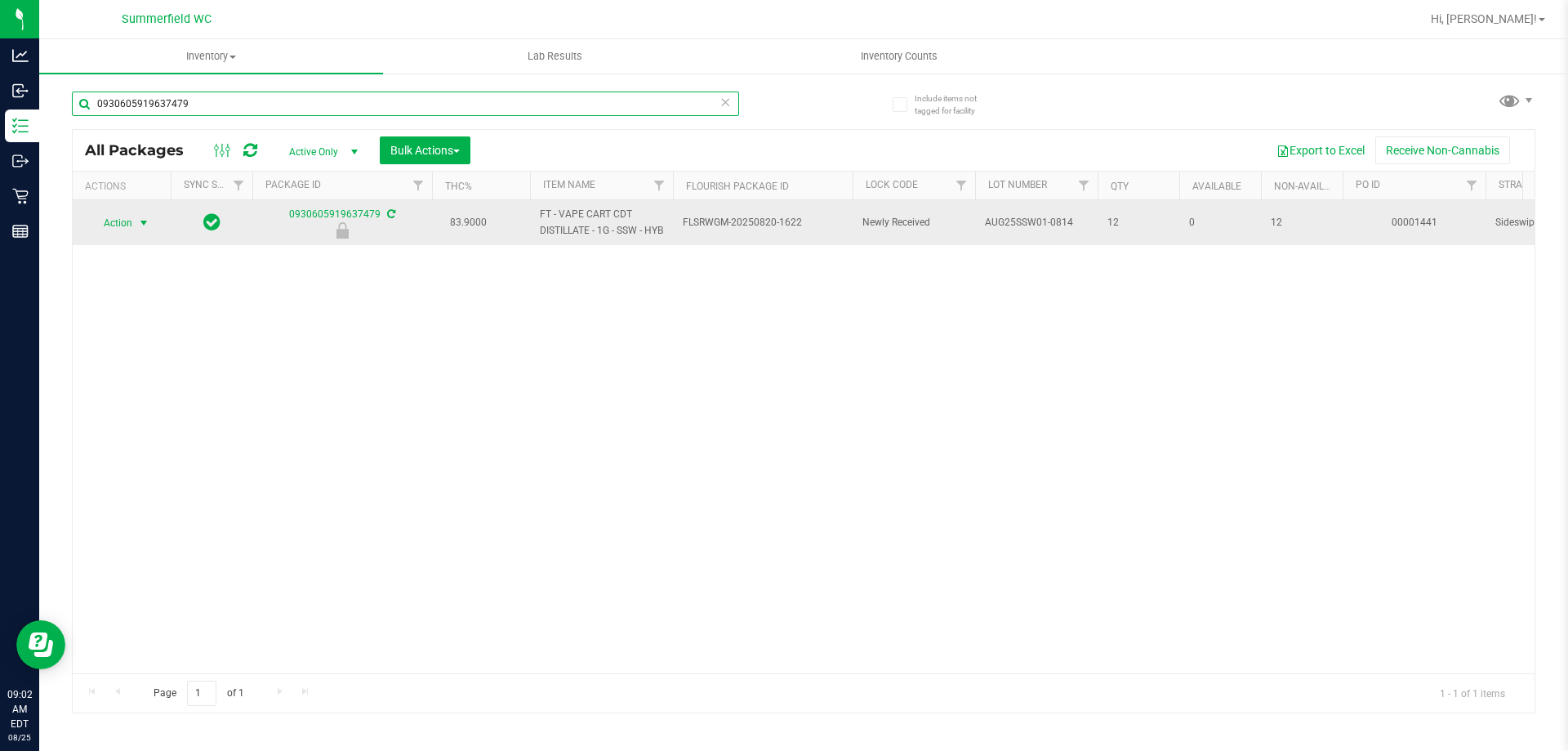
type input "0930605919637479"
click at [140, 230] on span "select" at bounding box center [144, 223] width 13 height 13
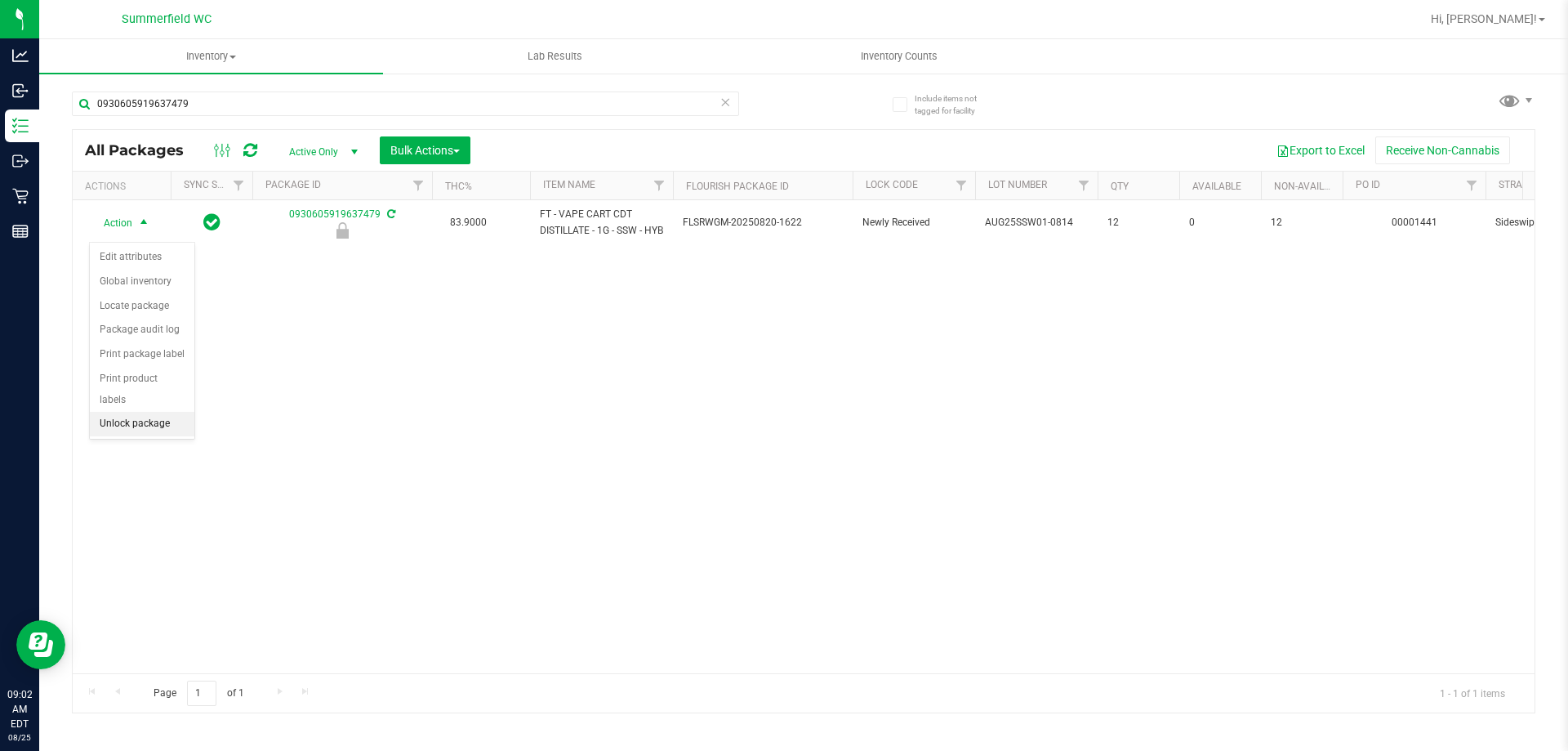
click at [147, 412] on li "Unlock package" at bounding box center [142, 423] width 104 height 24
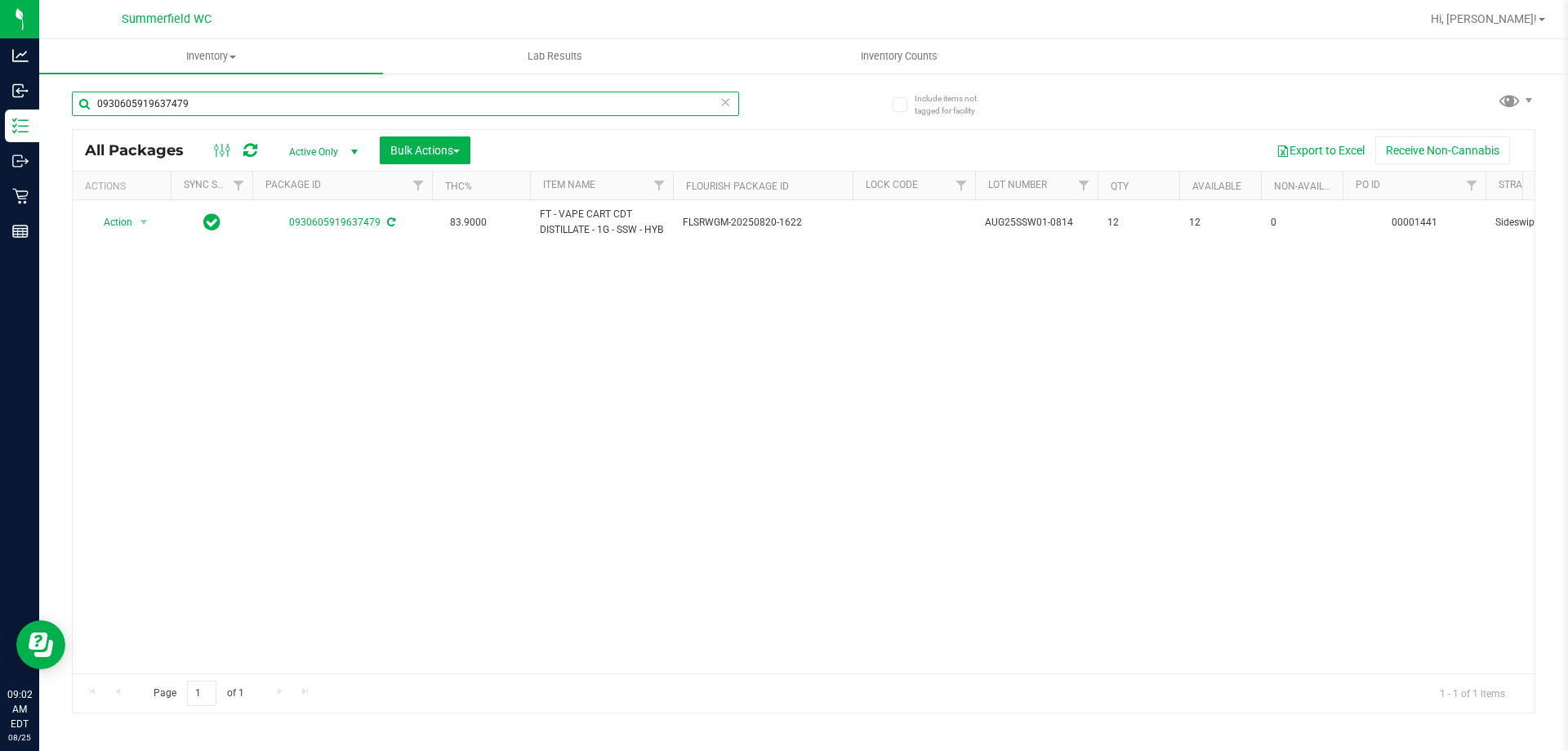
click at [246, 107] on input "0930605919637479" at bounding box center [405, 104] width 667 height 24
type input "0"
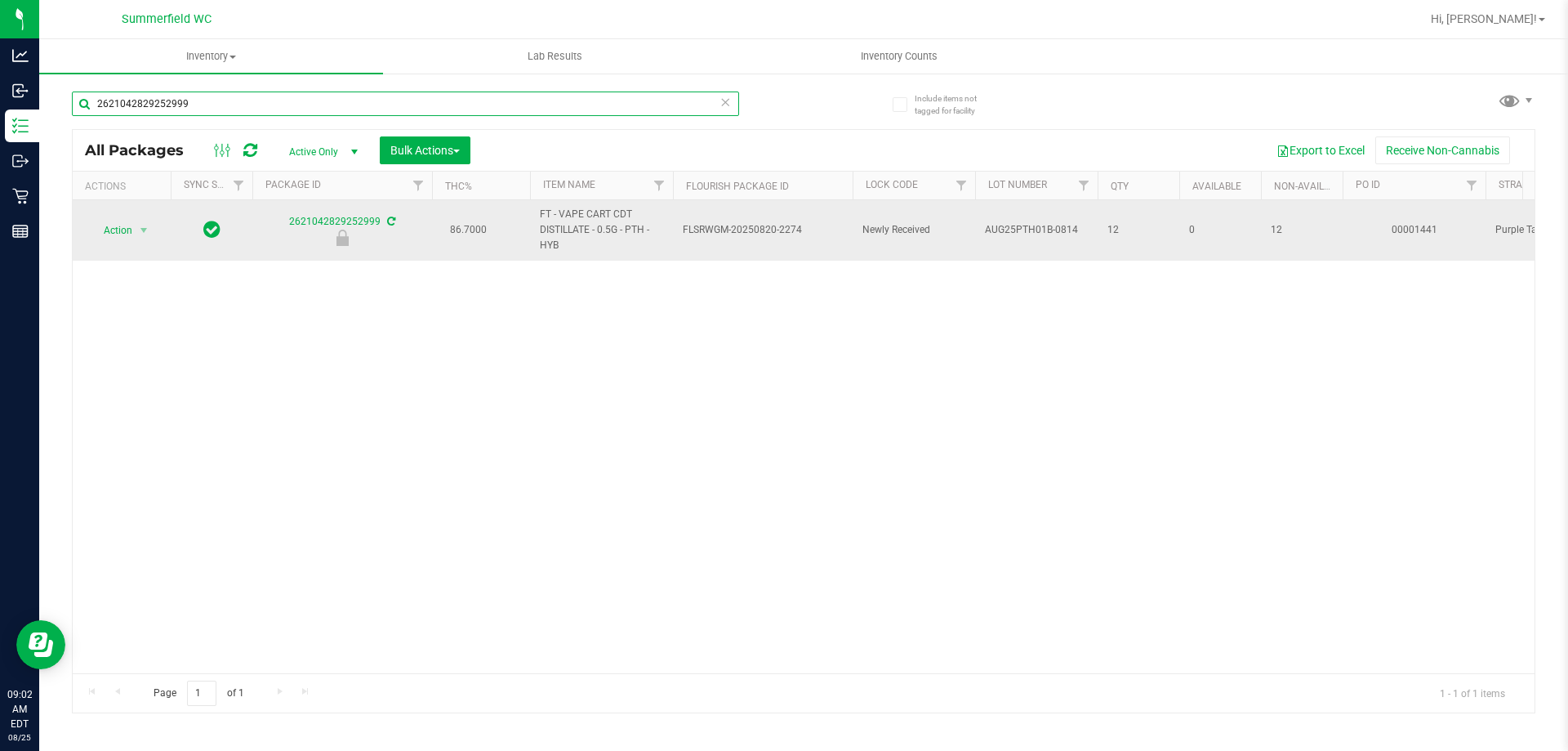
type input "2621042829252999"
click at [120, 232] on span "Action" at bounding box center [111, 230] width 44 height 23
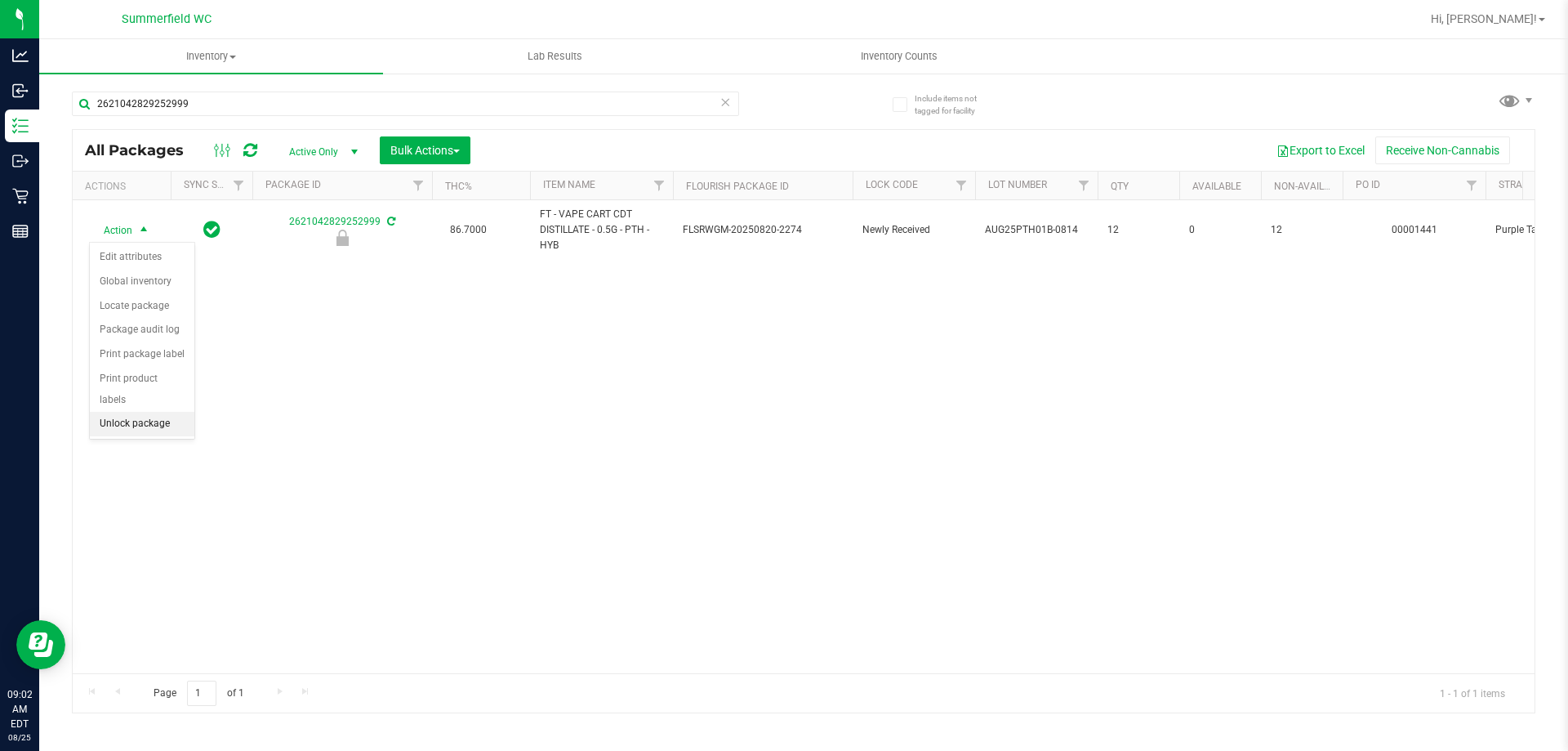
click at [150, 412] on li "Unlock package" at bounding box center [142, 423] width 104 height 24
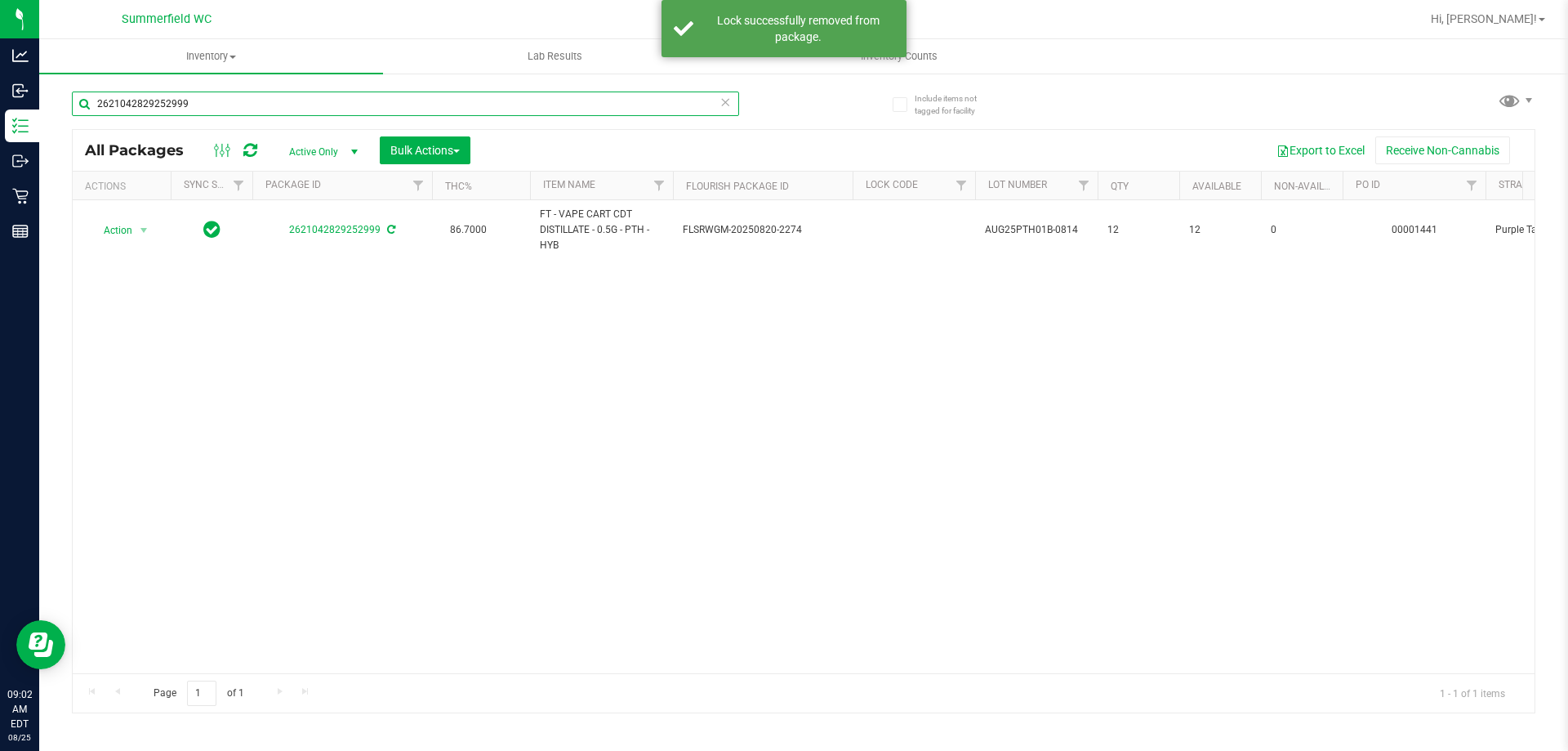
click at [222, 99] on input "2621042829252999" at bounding box center [405, 104] width 667 height 24
type input "2"
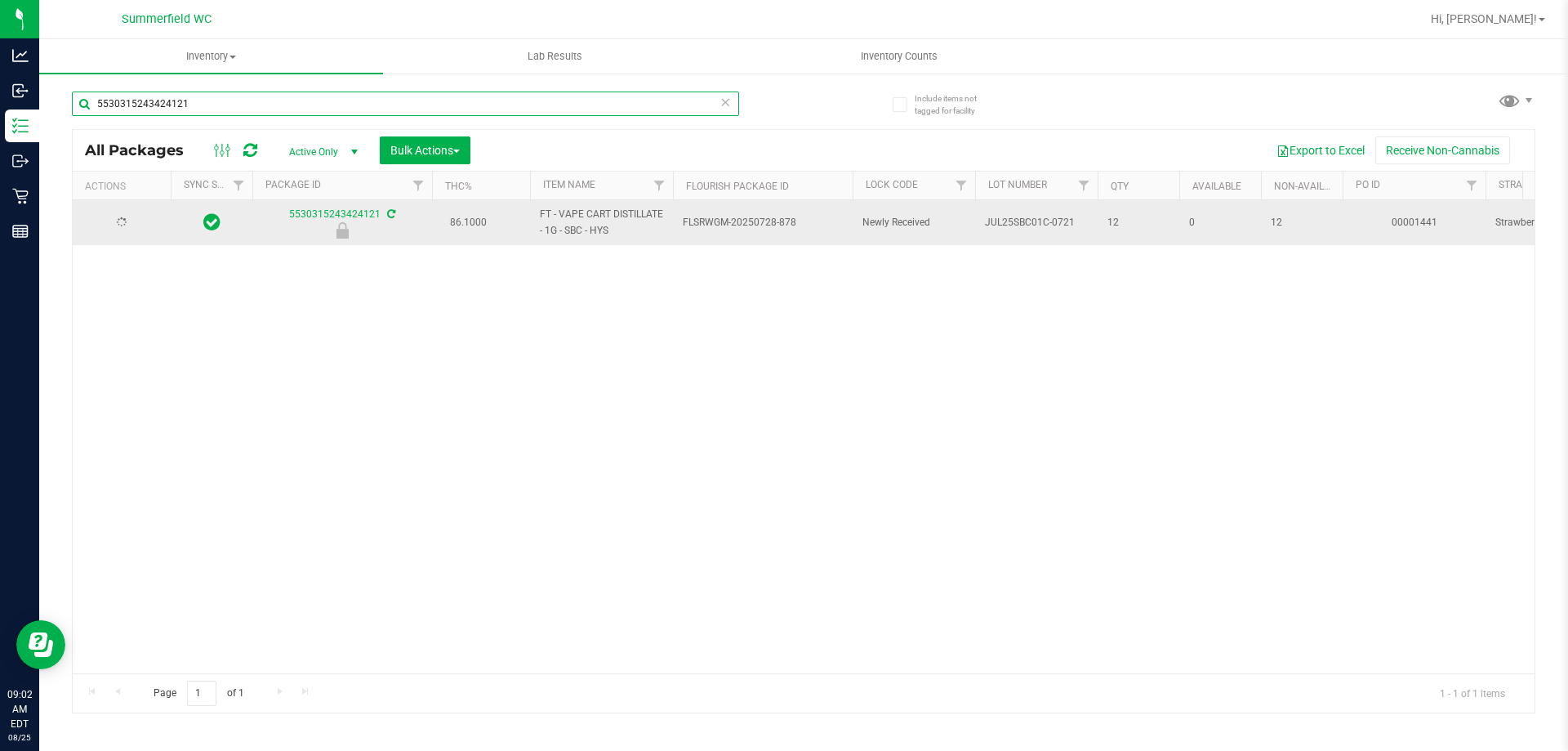
type input "5530315243424121"
click at [130, 228] on div at bounding box center [121, 222] width 78 height 15
click at [137, 222] on span "select" at bounding box center [144, 223] width 13 height 13
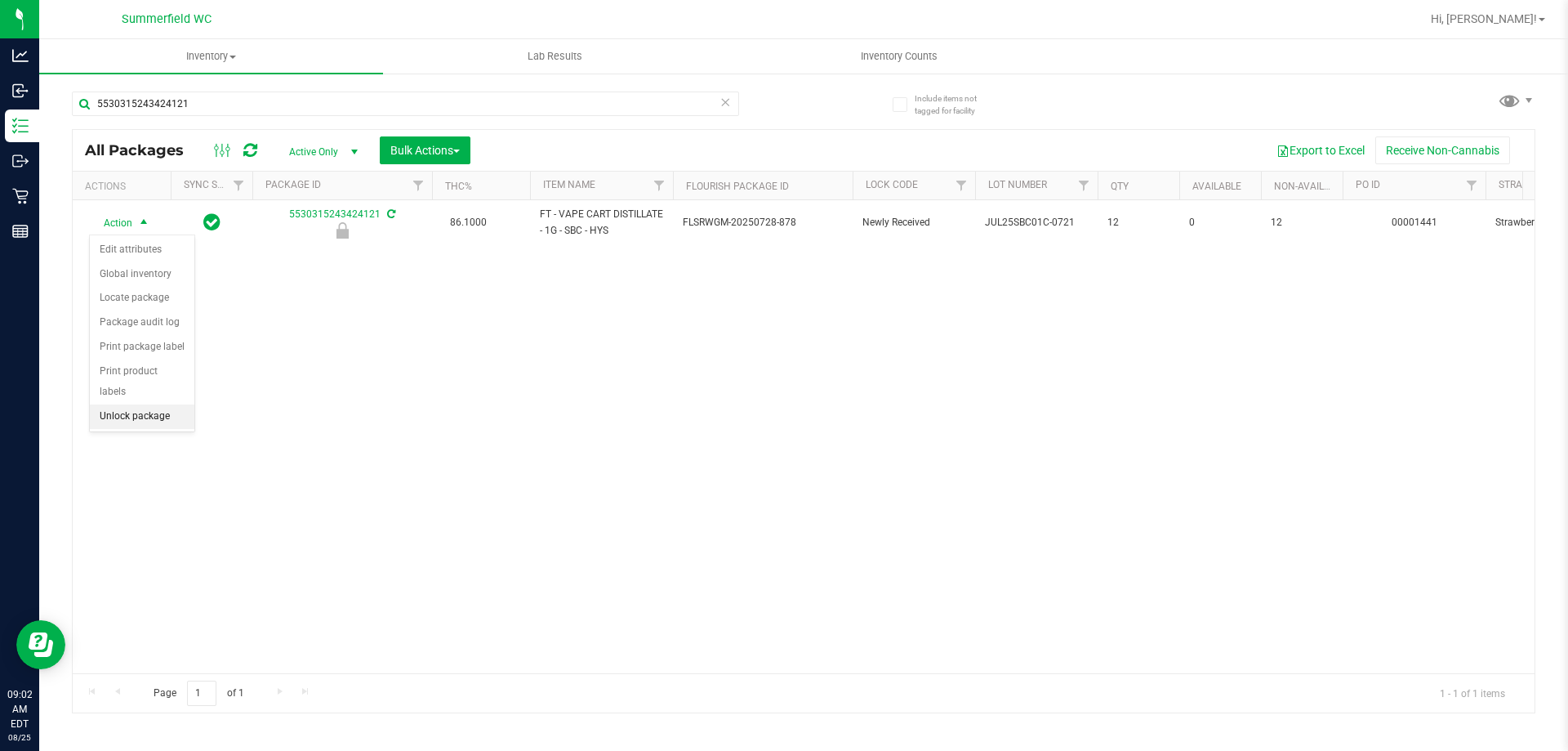
click at [159, 404] on li "Unlock package" at bounding box center [142, 416] width 104 height 24
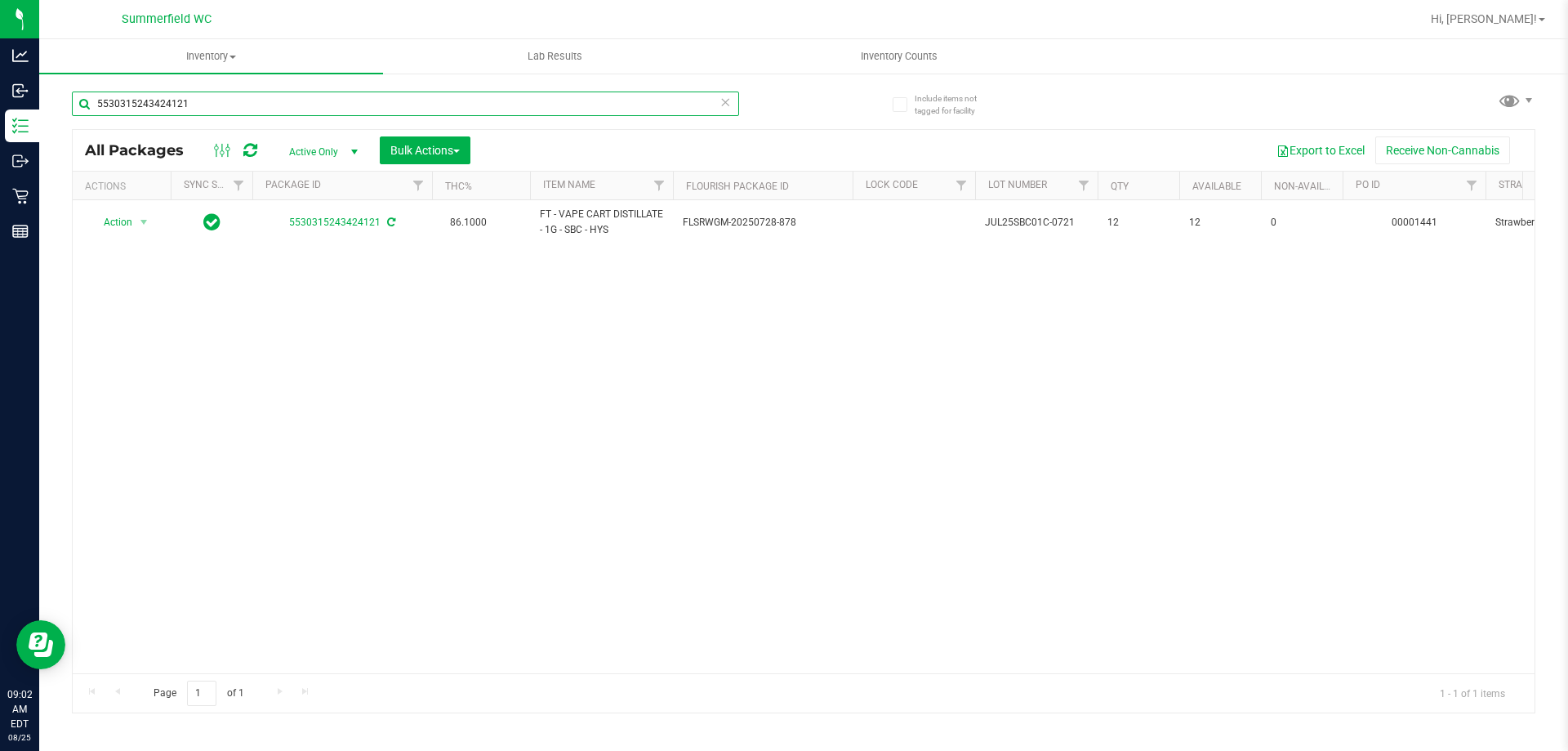
click at [247, 100] on input "5530315243424121" at bounding box center [405, 104] width 667 height 24
type input "5"
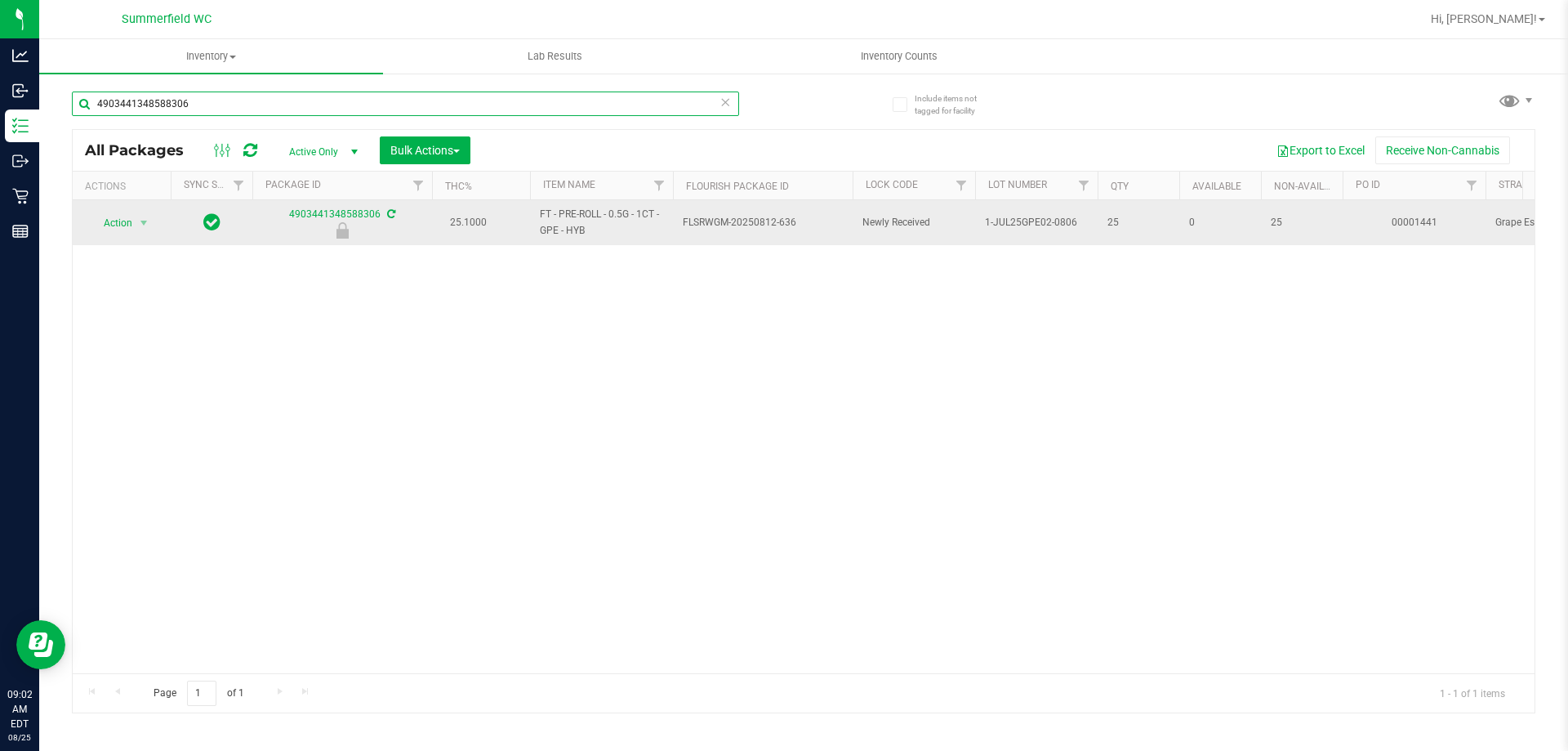
type input "4903441348588306"
click at [120, 223] on span "Action" at bounding box center [111, 222] width 44 height 23
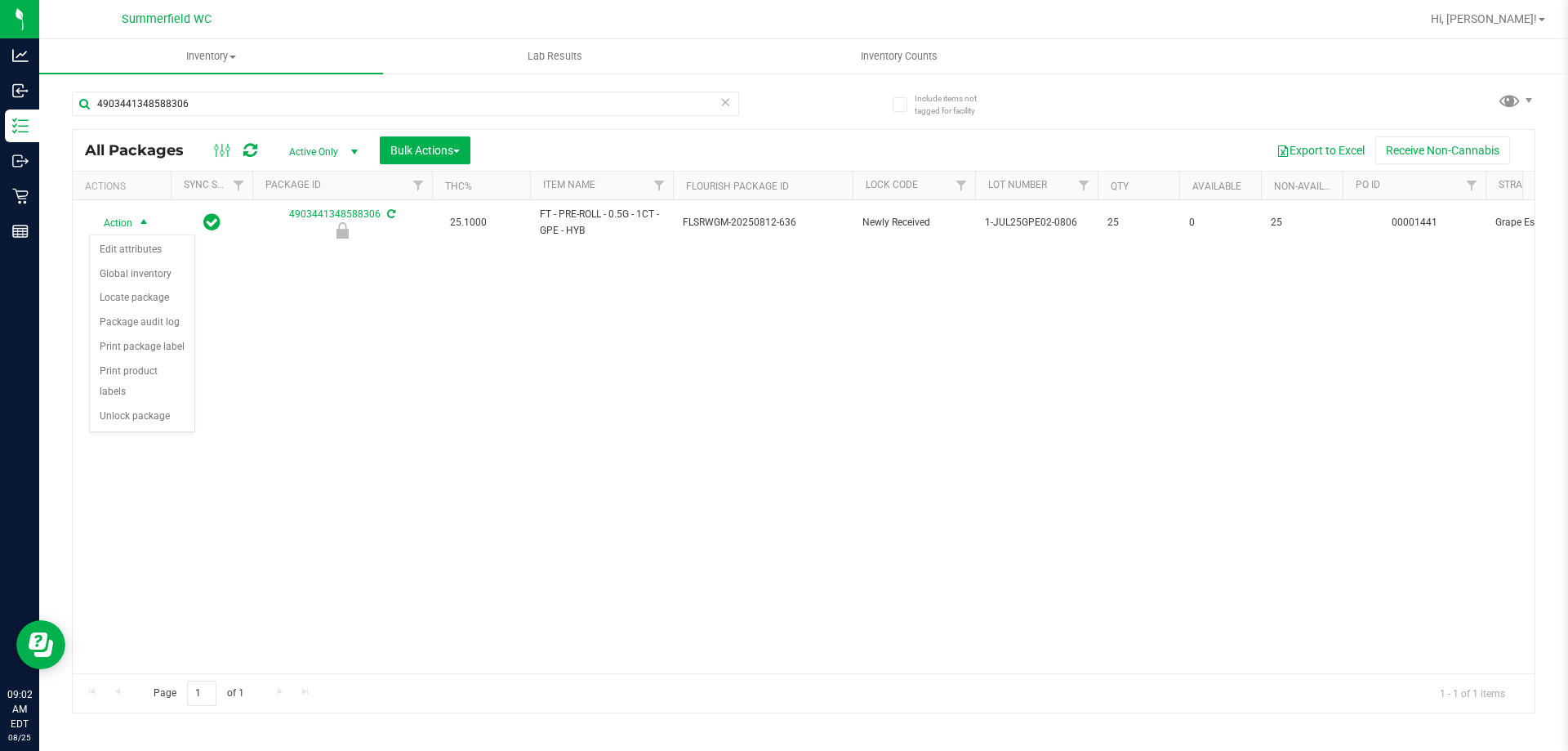
click at [159, 409] on div "Action Edit attributes Global inventory Locate package Package audit log Print …" at bounding box center [142, 333] width 106 height 199
click at [141, 404] on li "Unlock package" at bounding box center [142, 416] width 104 height 24
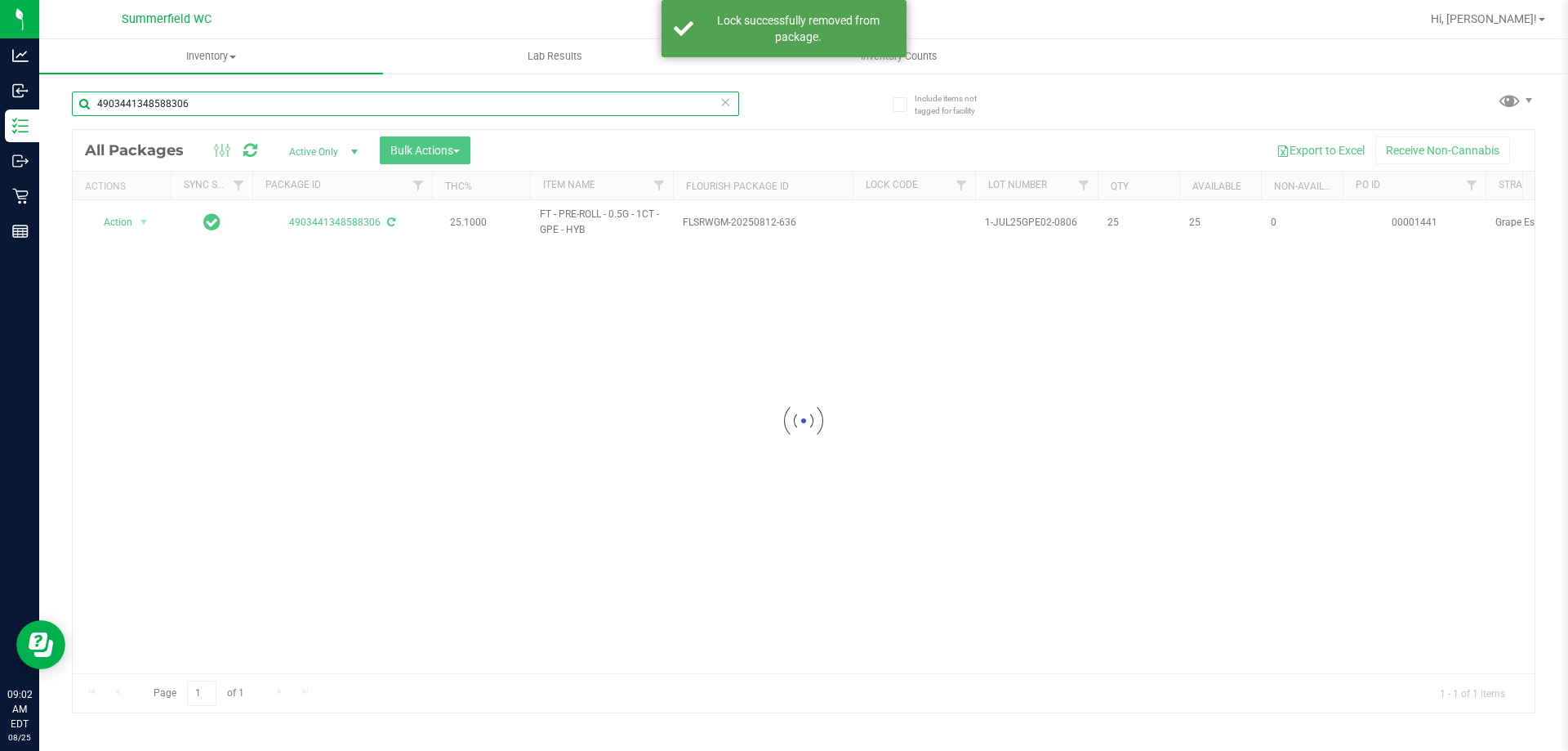
click at [232, 106] on input "4903441348588306" at bounding box center [405, 104] width 667 height 24
type input "4"
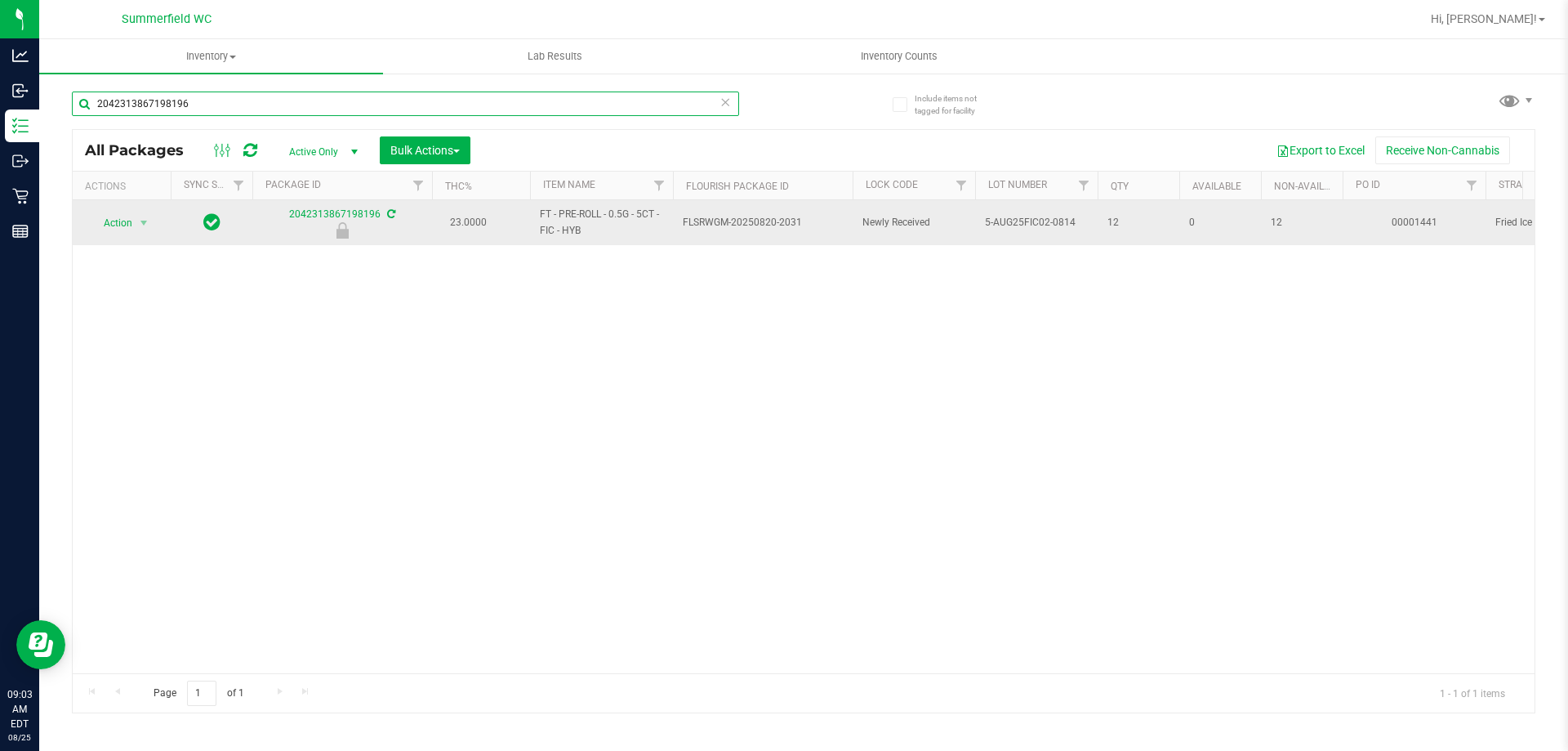
type input "2042313867198196"
click at [121, 223] on span "Action" at bounding box center [111, 222] width 44 height 23
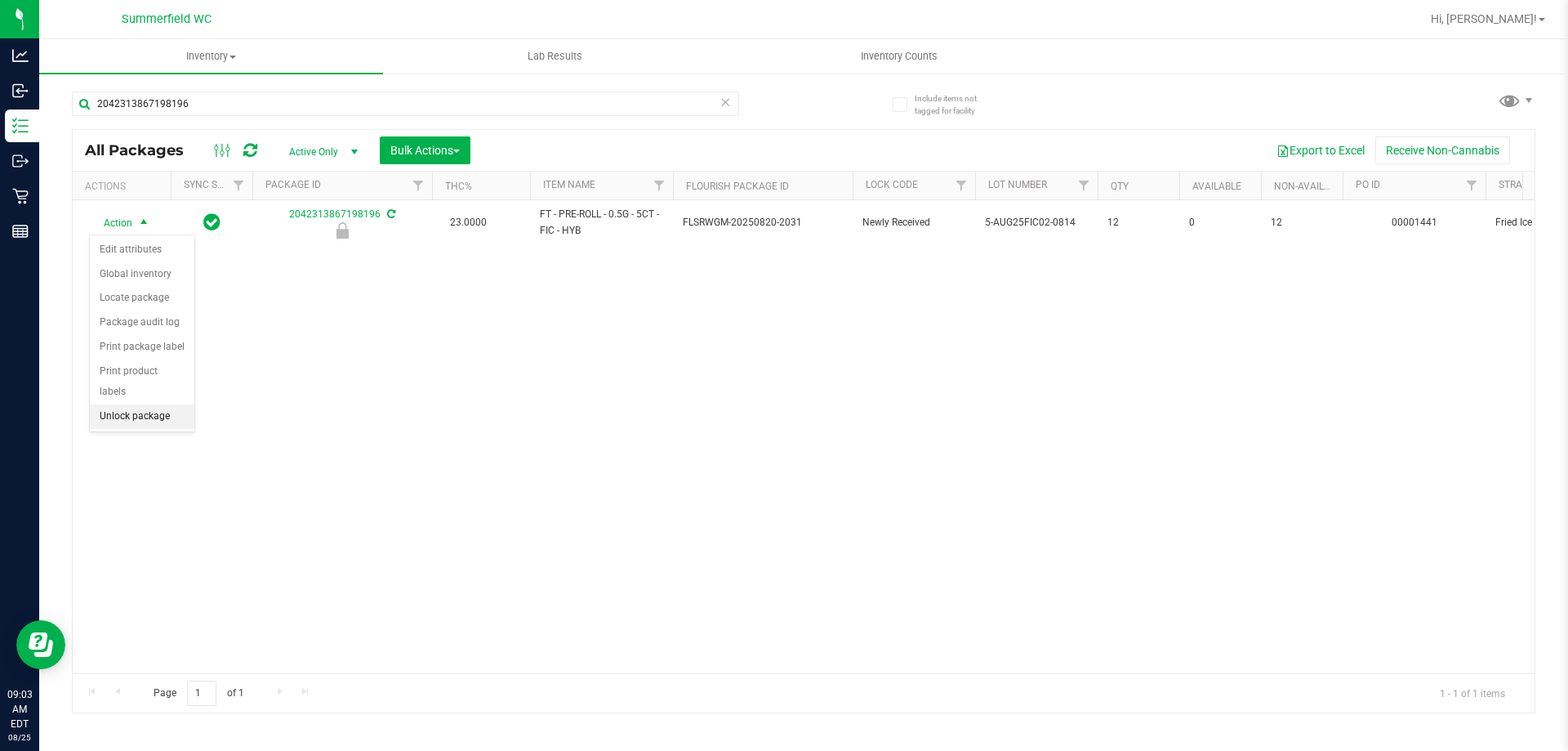
click at [155, 404] on li "Unlock package" at bounding box center [142, 416] width 104 height 24
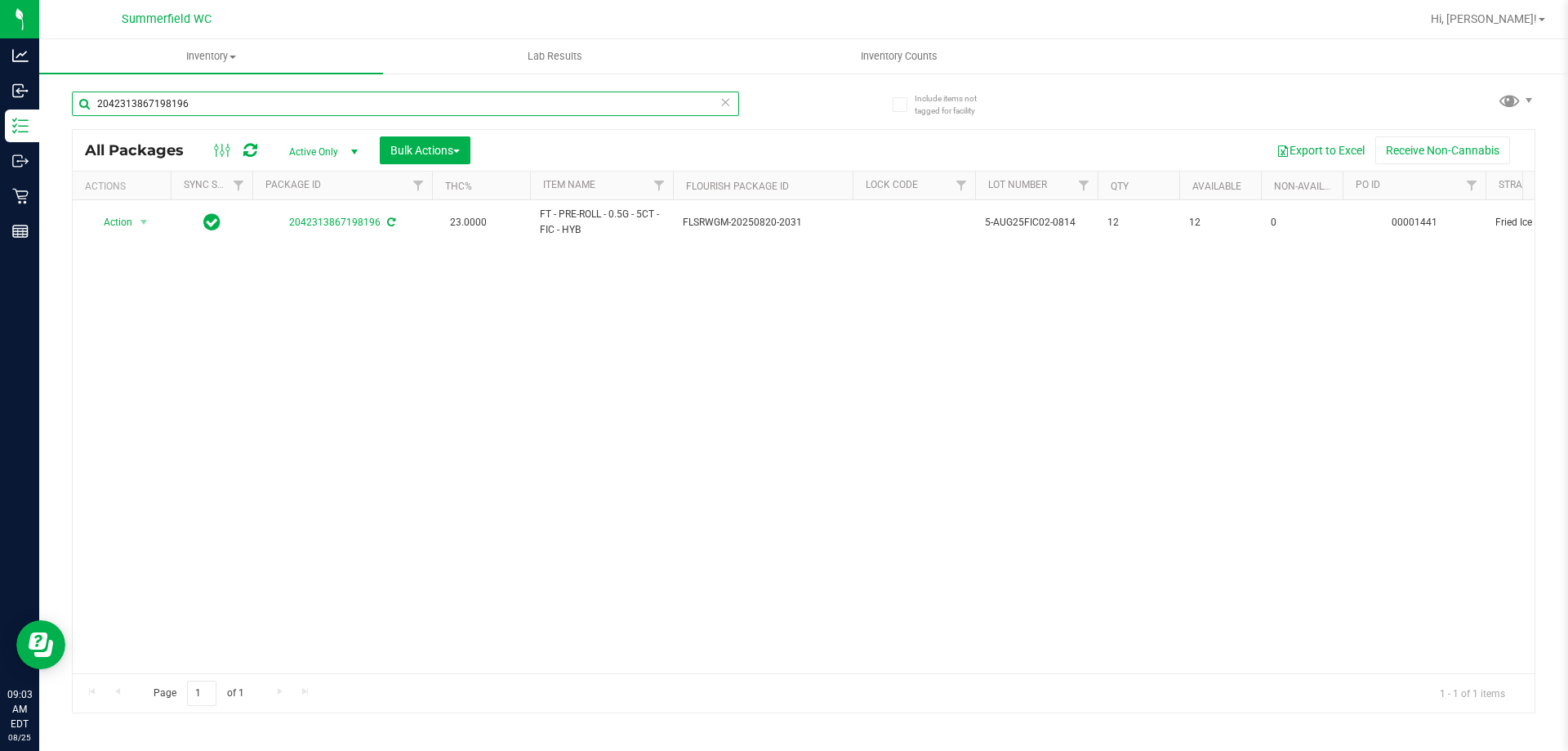
click at [235, 104] on input "2042313867198196" at bounding box center [405, 104] width 667 height 24
type input "2"
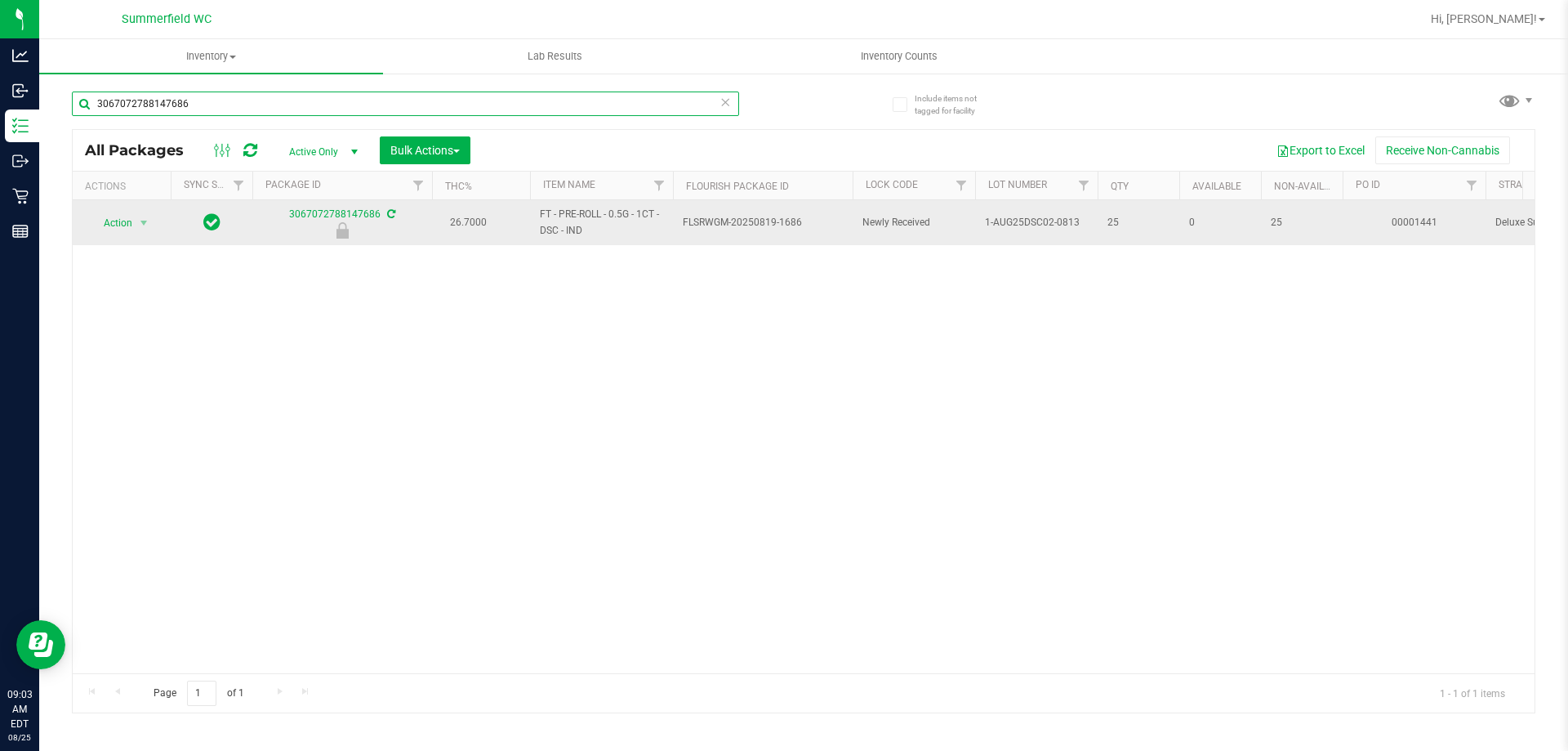
type input "3067072788147686"
click at [123, 231] on span "Action" at bounding box center [111, 222] width 44 height 23
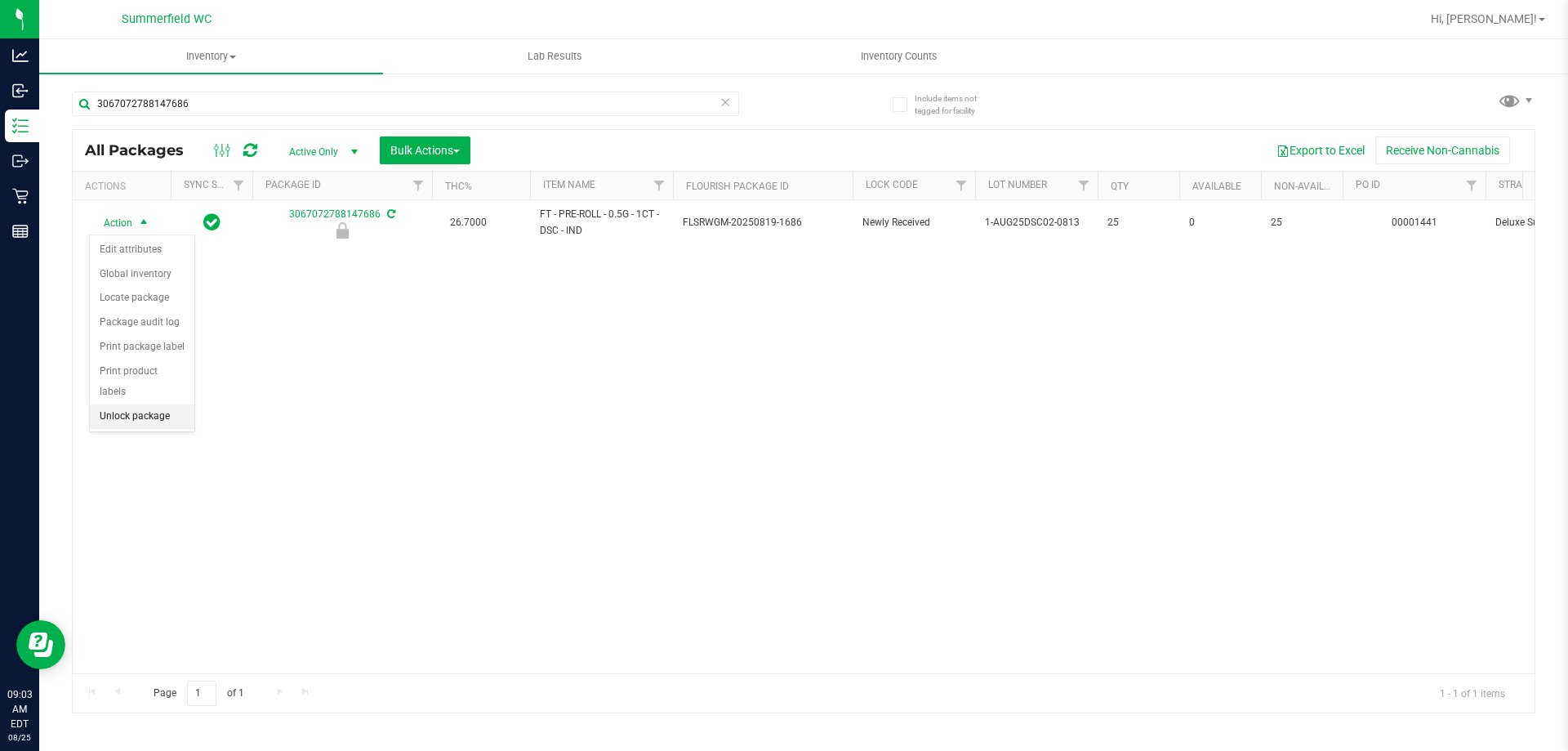
click at [159, 404] on li "Unlock package" at bounding box center [142, 416] width 104 height 24
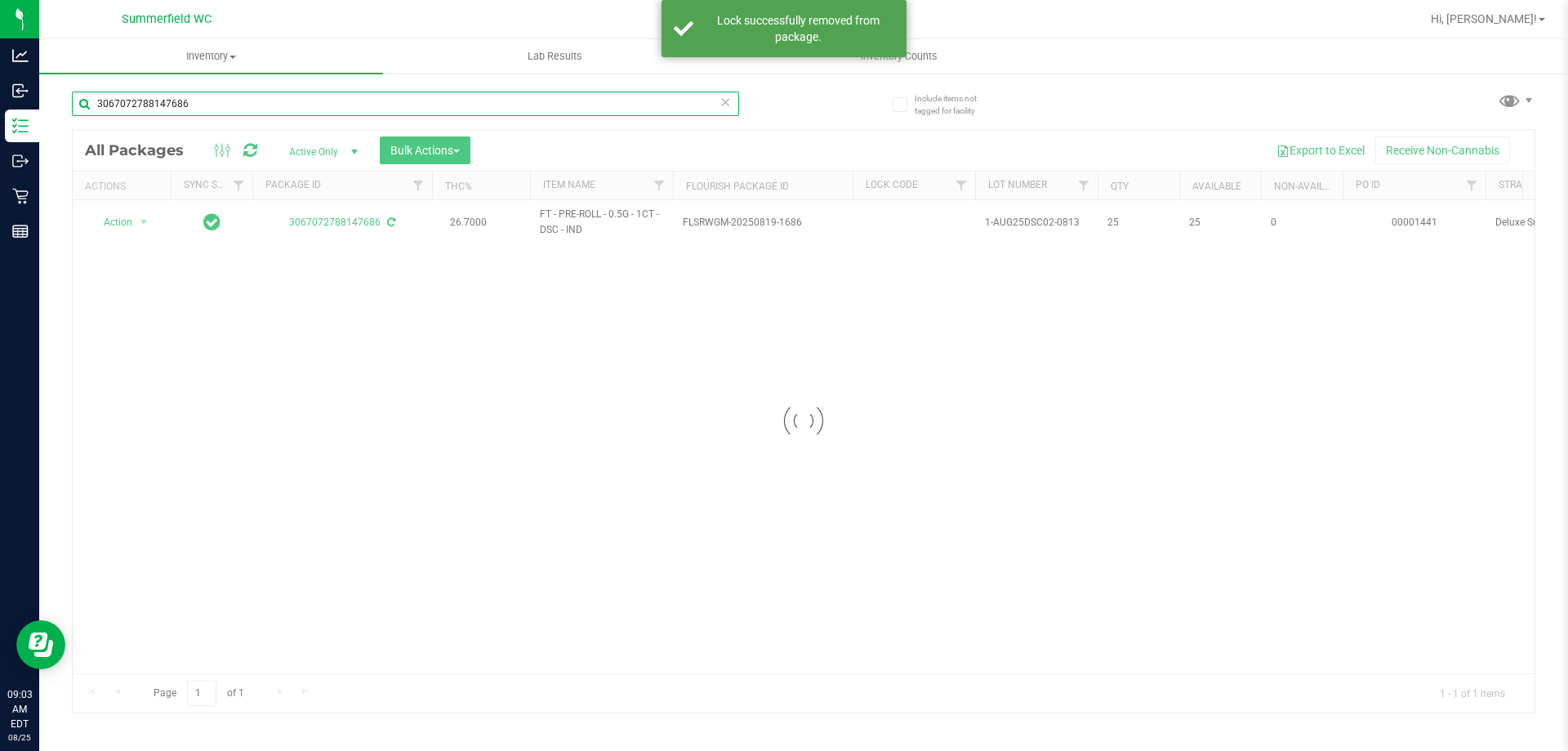
click at [225, 102] on input "3067072788147686" at bounding box center [405, 104] width 667 height 24
type input "3"
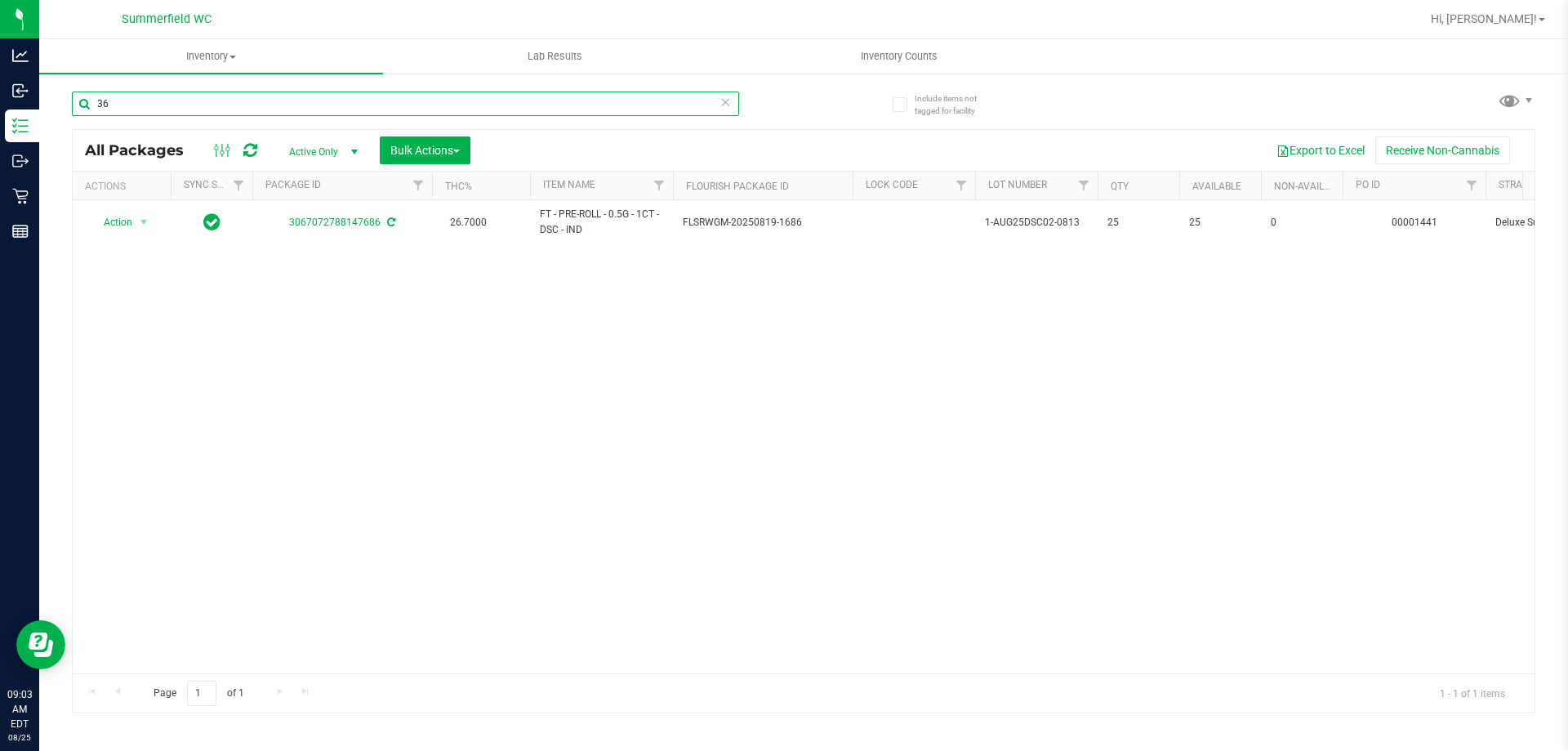
type input "3"
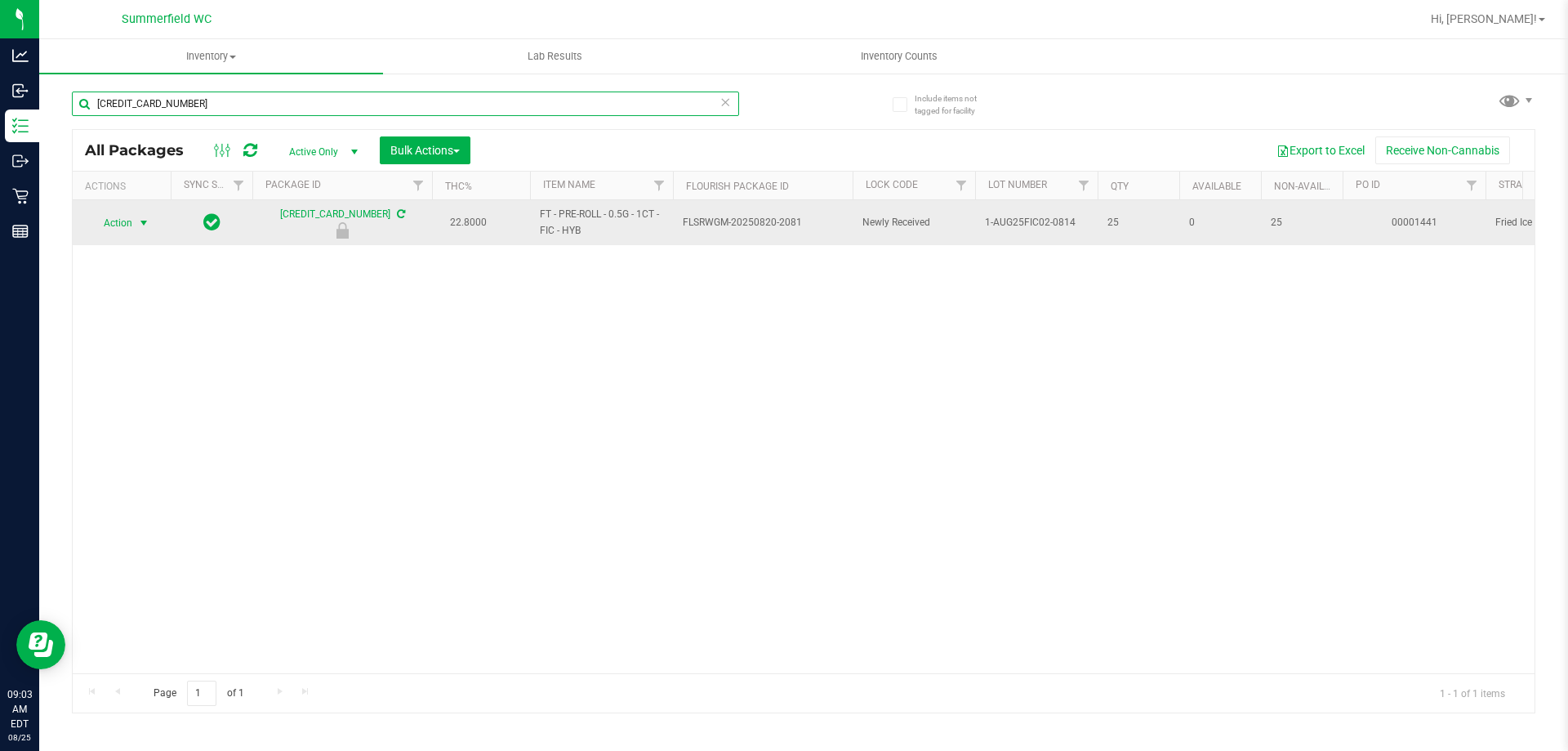
type input "[CREDIT_CARD_NUMBER]"
click at [138, 222] on span "select" at bounding box center [144, 223] width 13 height 13
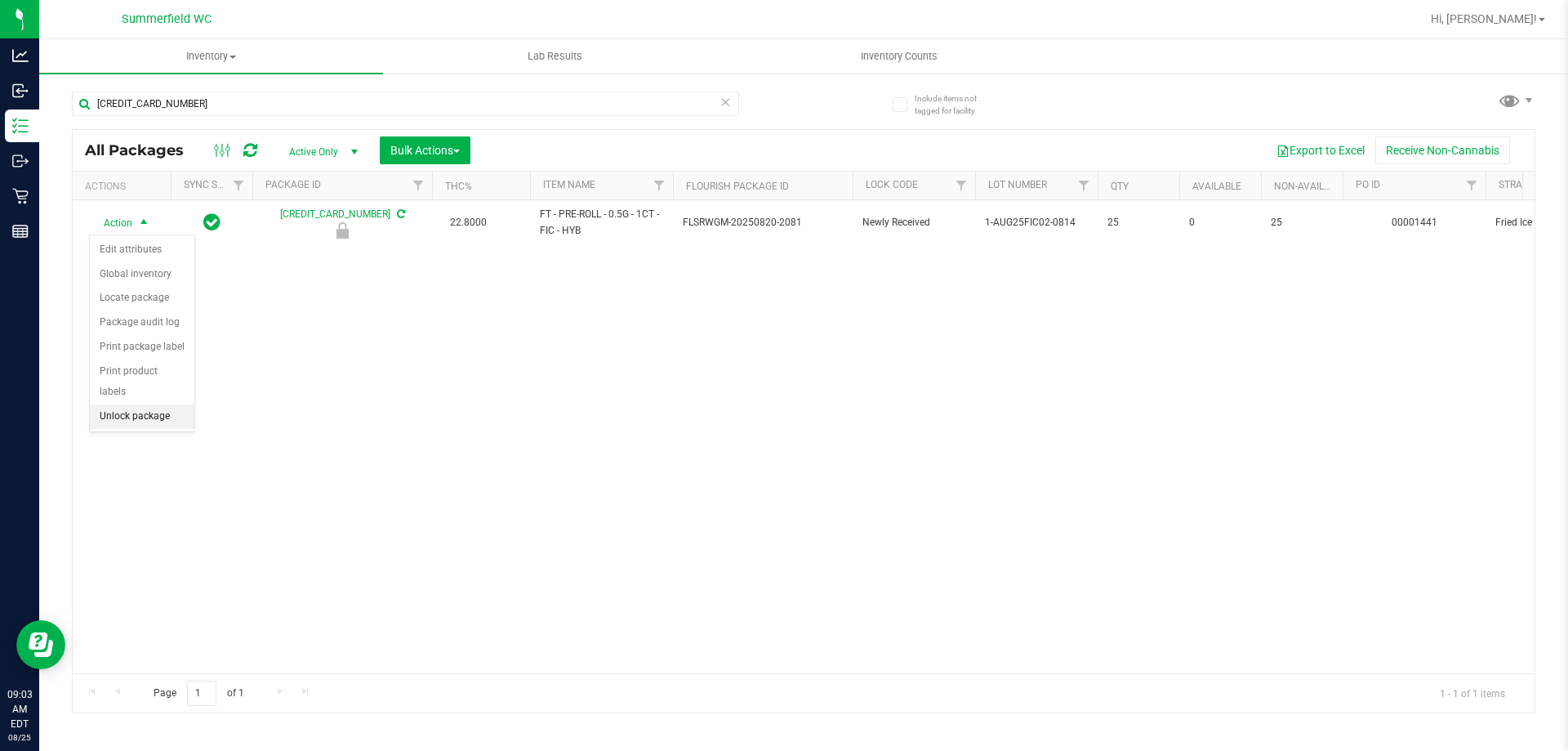
click at [155, 404] on li "Unlock package" at bounding box center [142, 416] width 104 height 24
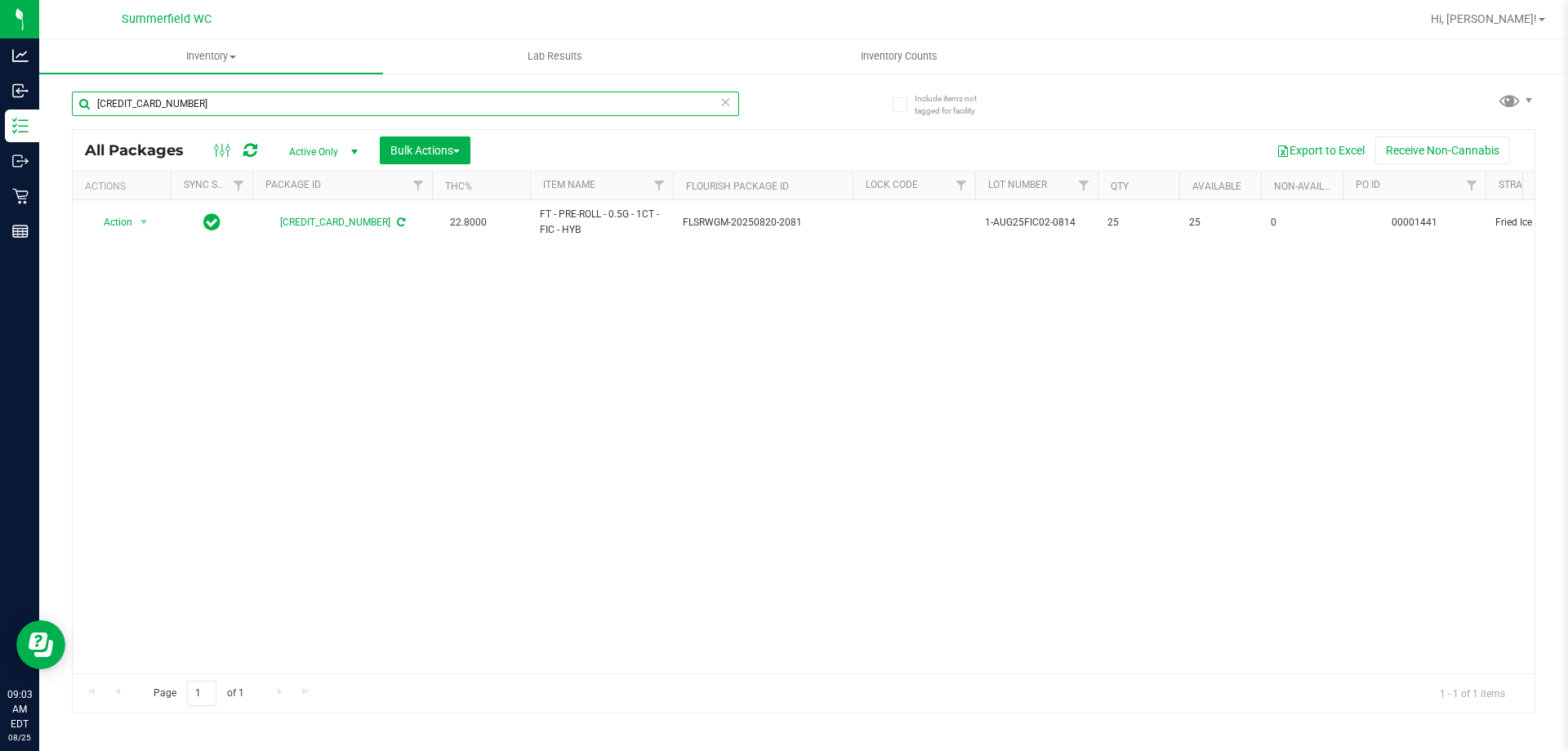
click at [232, 104] on input "[CREDIT_CARD_NUMBER]" at bounding box center [405, 104] width 667 height 24
type input "3"
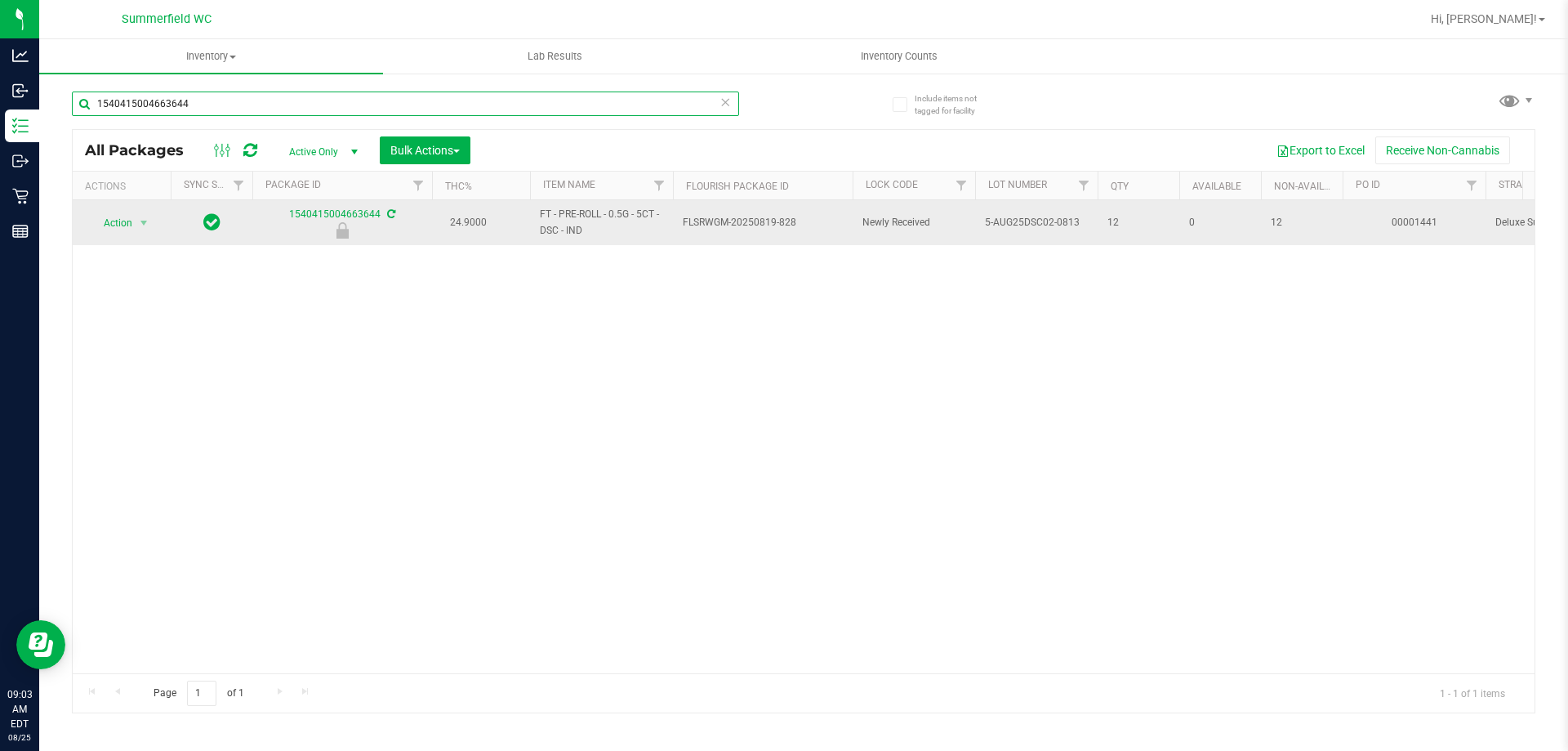
type input "1540415004663644"
click at [107, 232] on span "Action" at bounding box center [111, 222] width 44 height 23
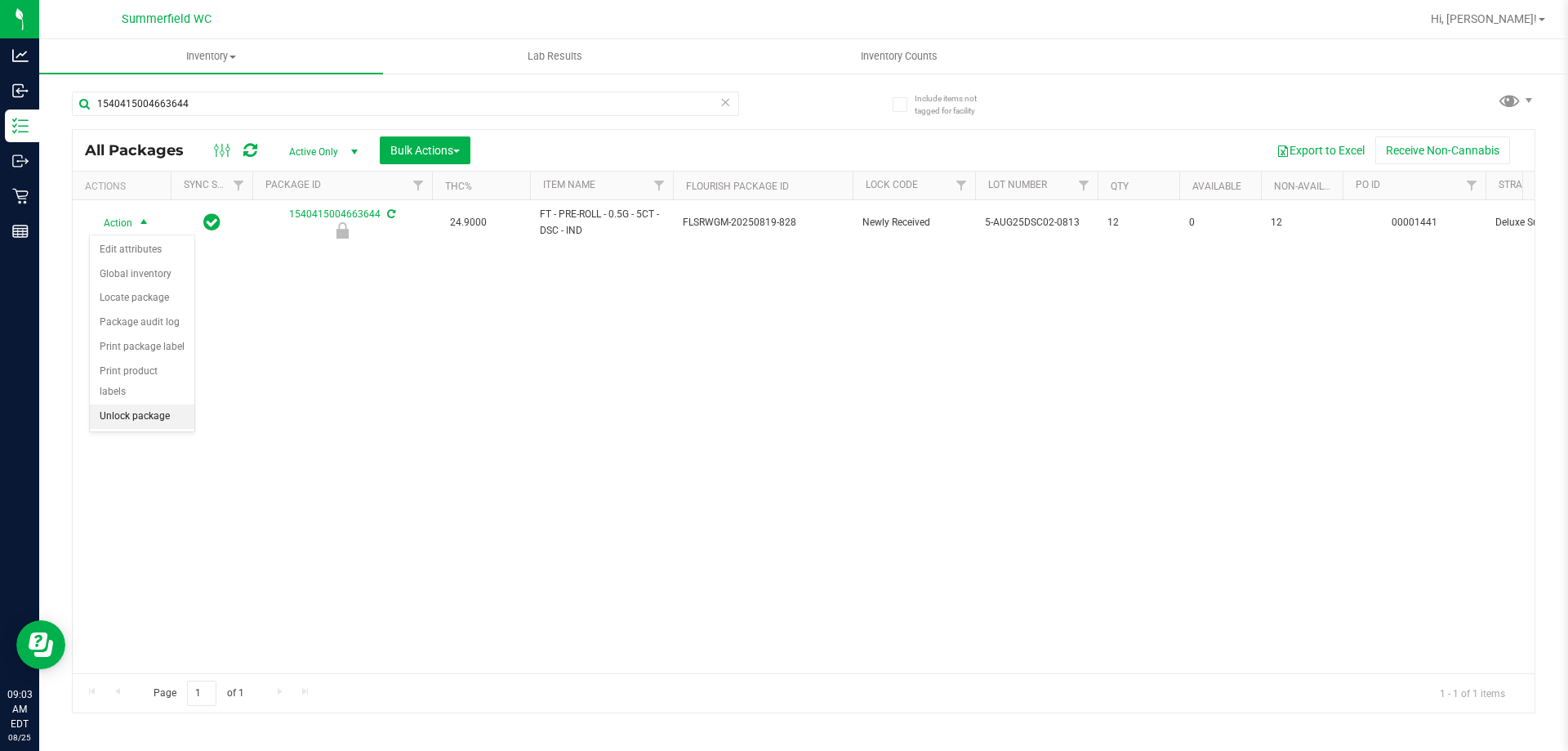
click at [157, 404] on li "Unlock package" at bounding box center [142, 416] width 104 height 24
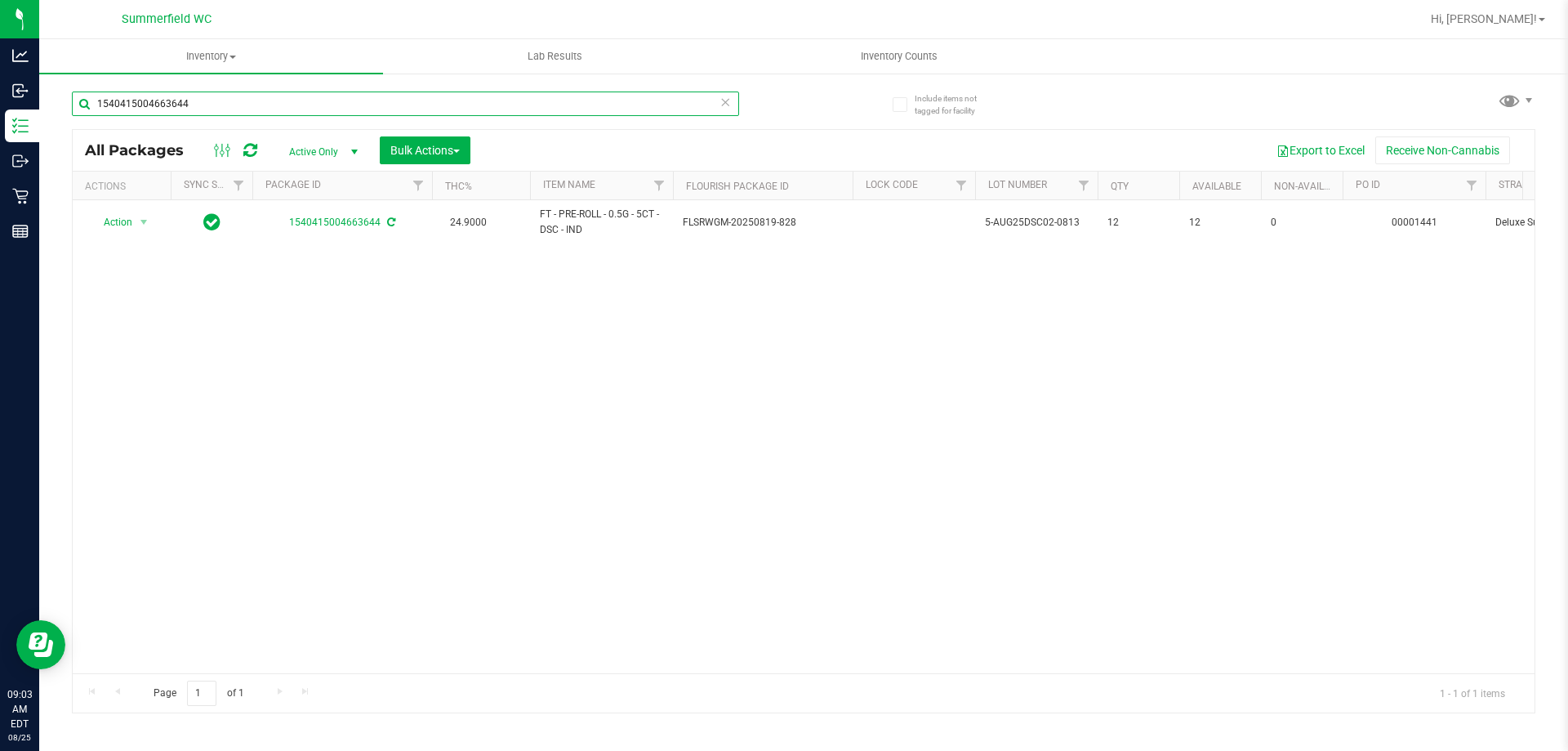
click at [215, 99] on input "1540415004663644" at bounding box center [405, 104] width 667 height 24
type input "1"
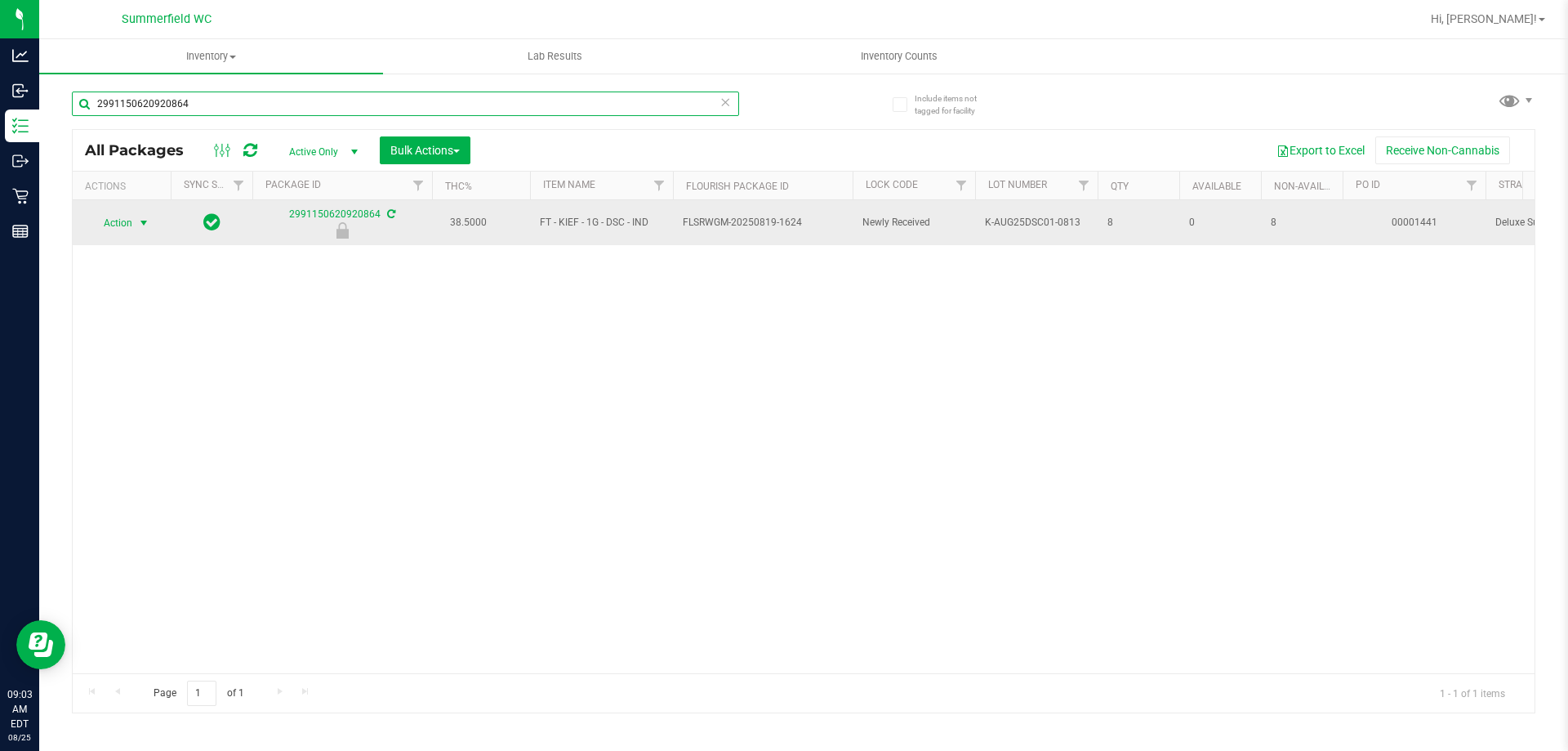
type input "2991150620920864"
click at [138, 223] on span "select" at bounding box center [144, 223] width 13 height 13
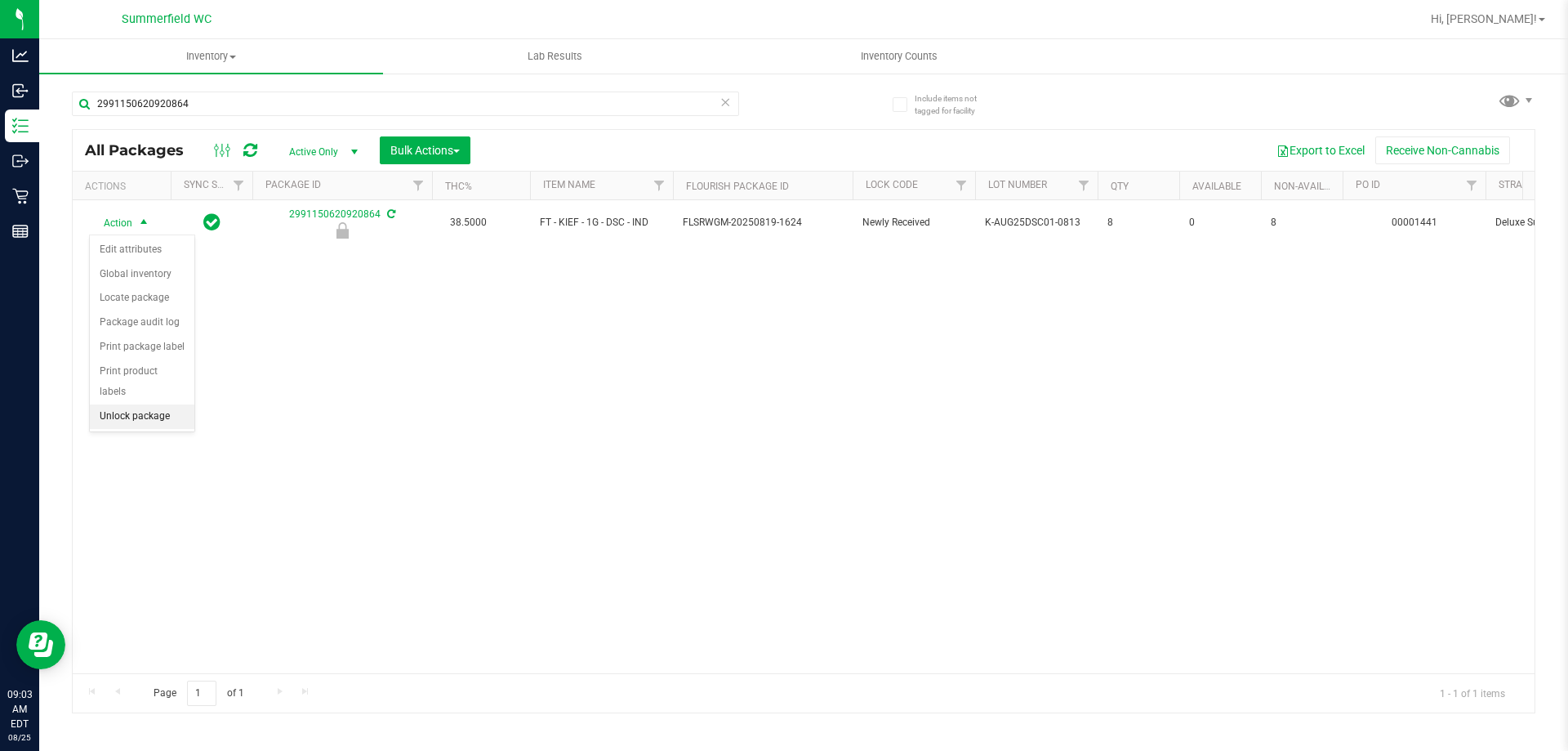
click at [151, 404] on li "Unlock package" at bounding box center [142, 416] width 104 height 24
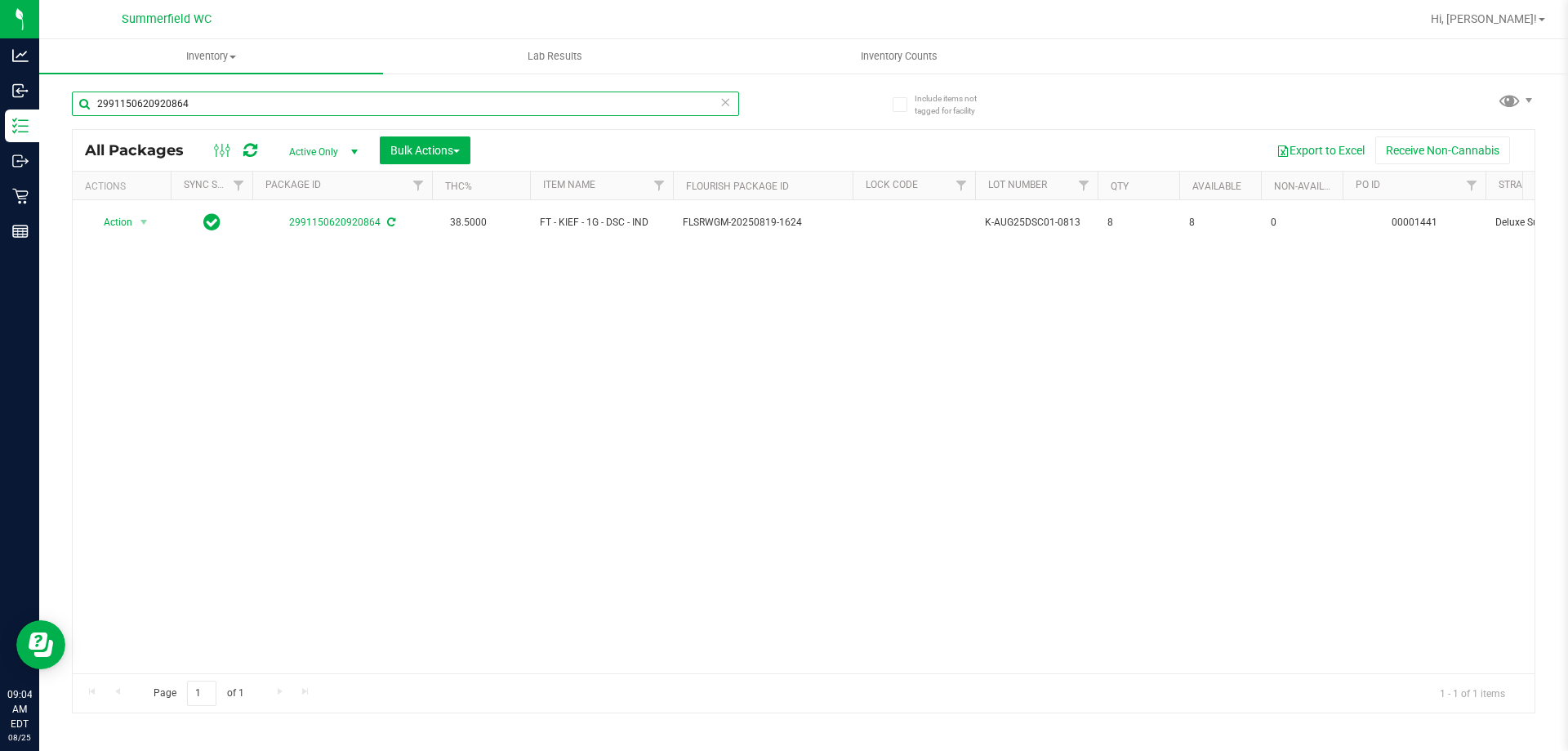
click at [215, 99] on input "2991150620920864" at bounding box center [405, 104] width 667 height 24
type input "2"
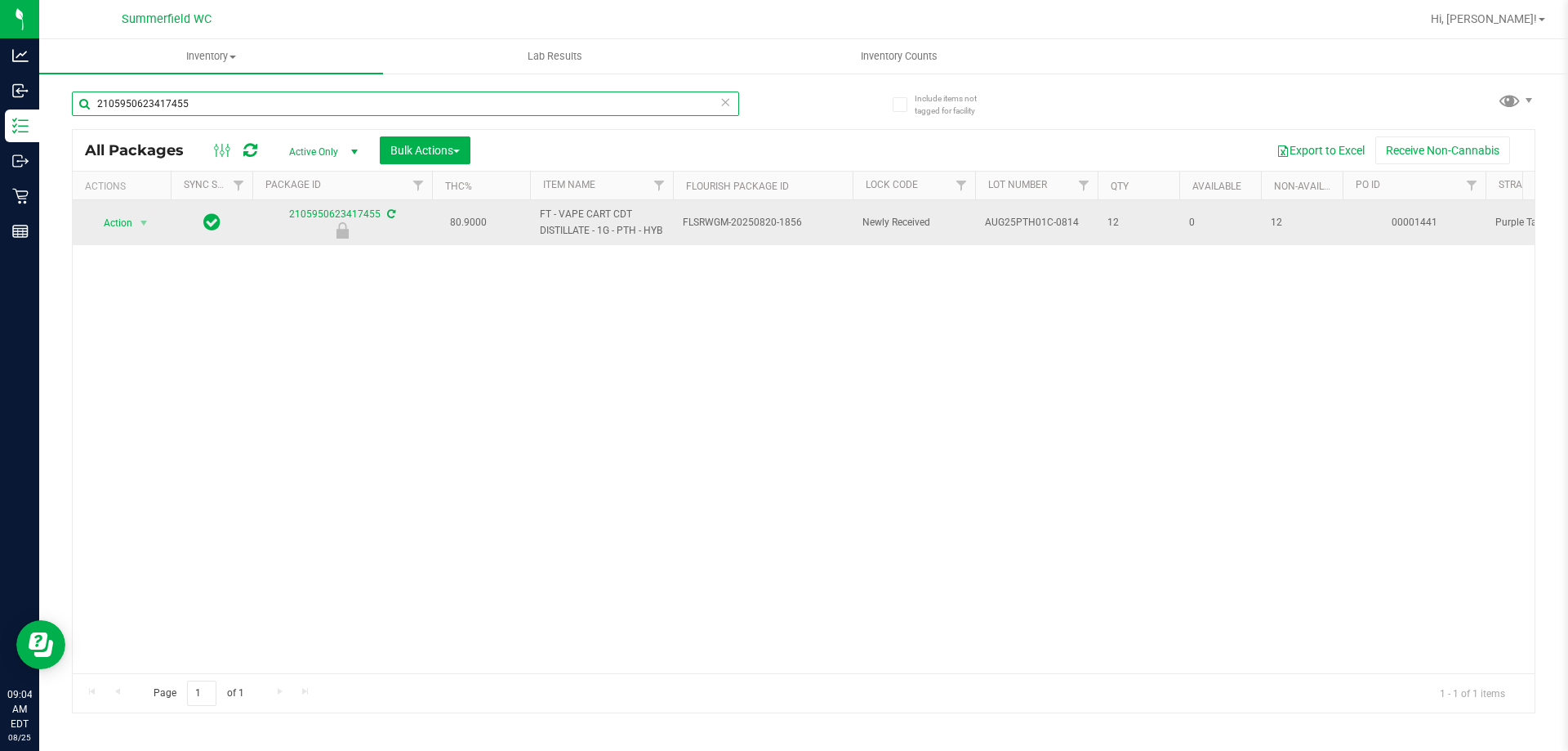
type input "2105950623417455"
click at [121, 231] on span "Action" at bounding box center [111, 222] width 44 height 23
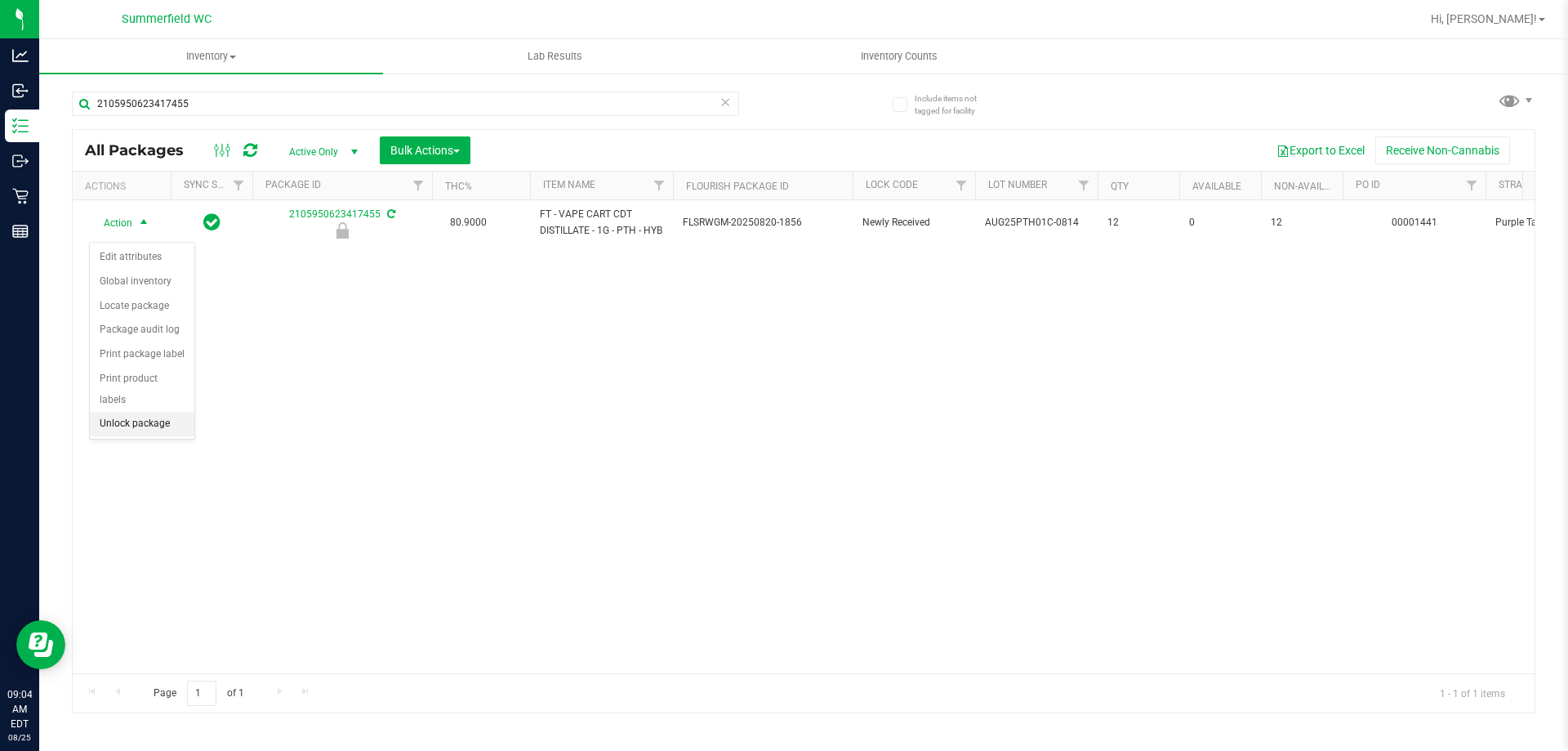
click at [156, 412] on li "Unlock package" at bounding box center [142, 423] width 104 height 24
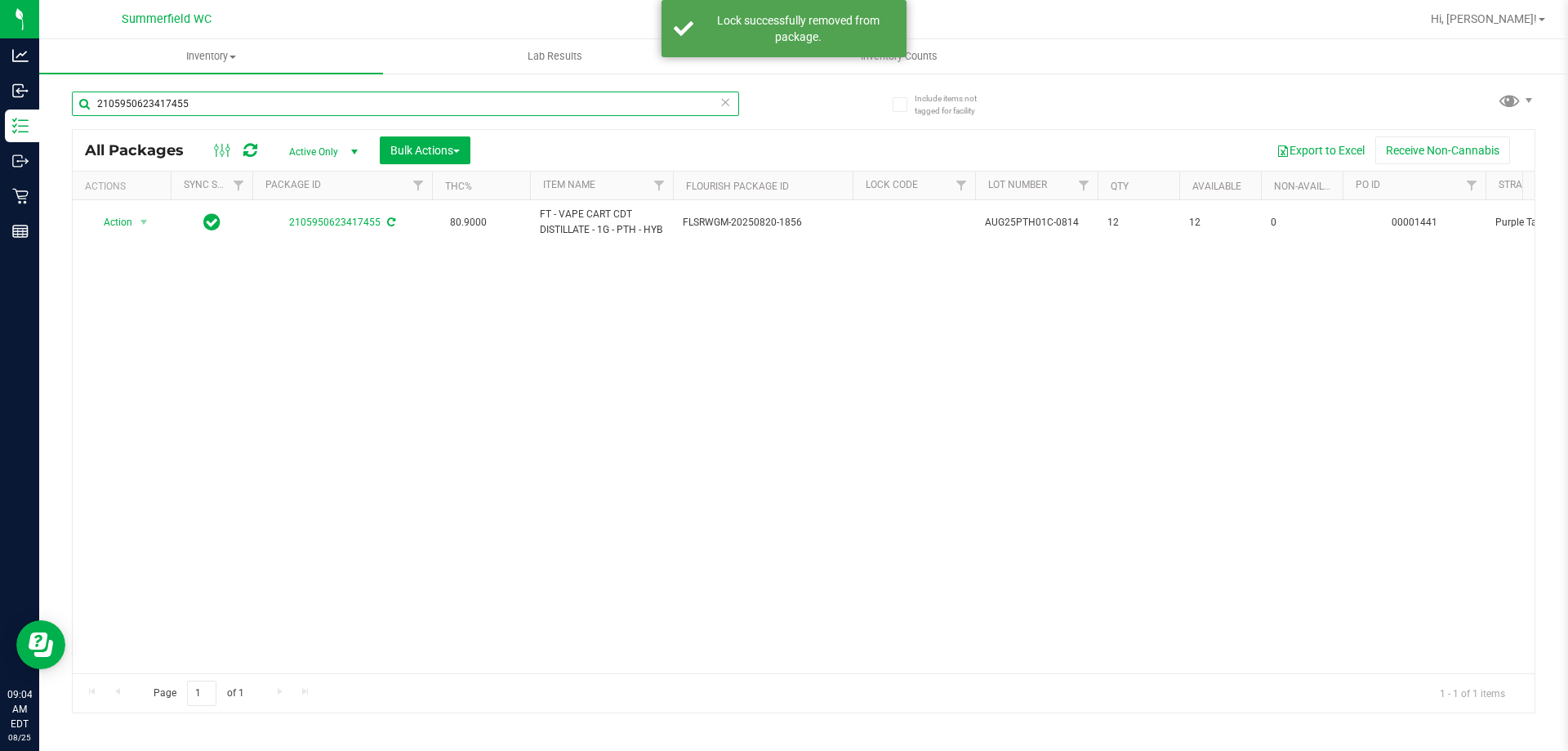
click at [227, 104] on input "2105950623417455" at bounding box center [405, 104] width 667 height 24
type input "2"
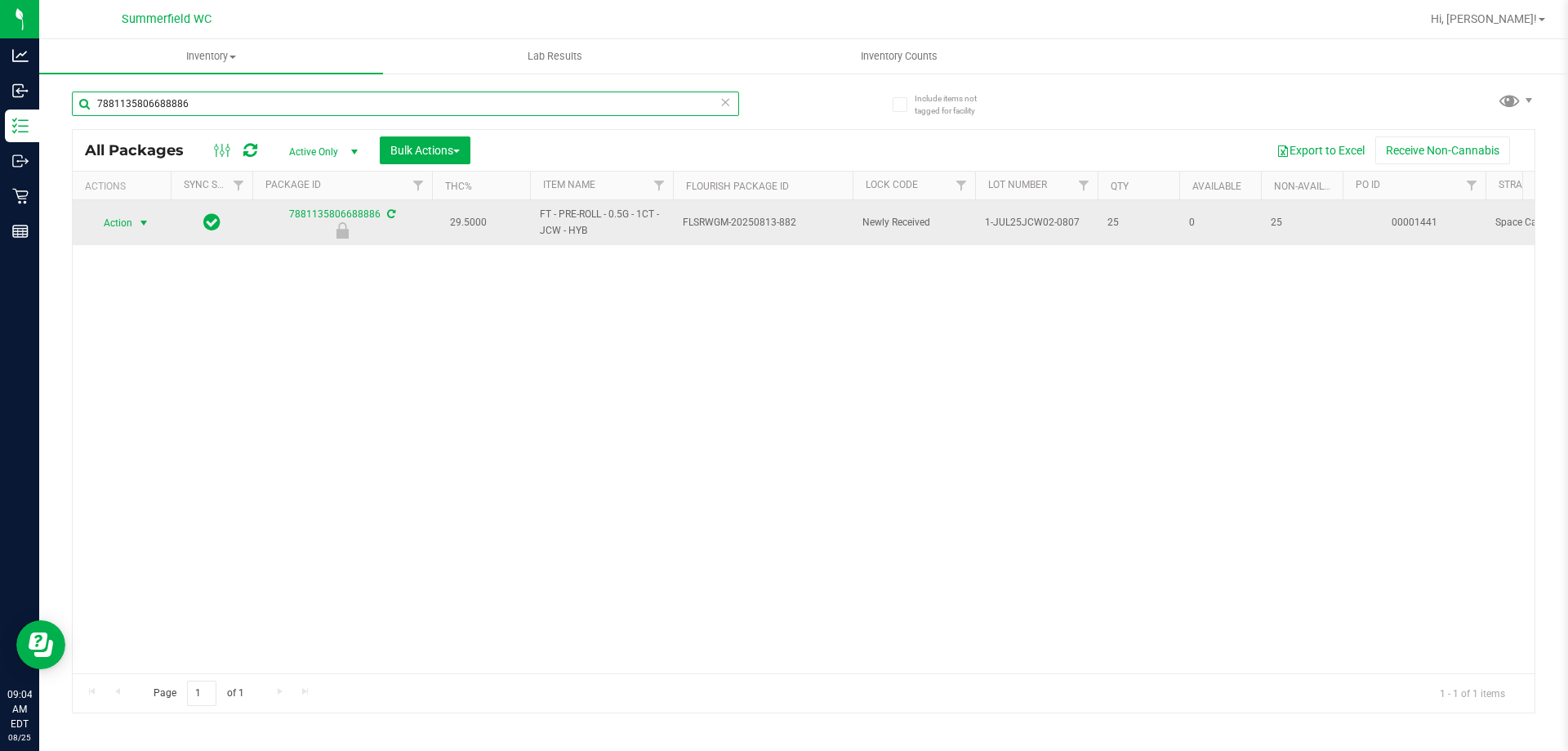
type input "7881135806688886"
click at [140, 222] on span "select" at bounding box center [144, 223] width 13 height 13
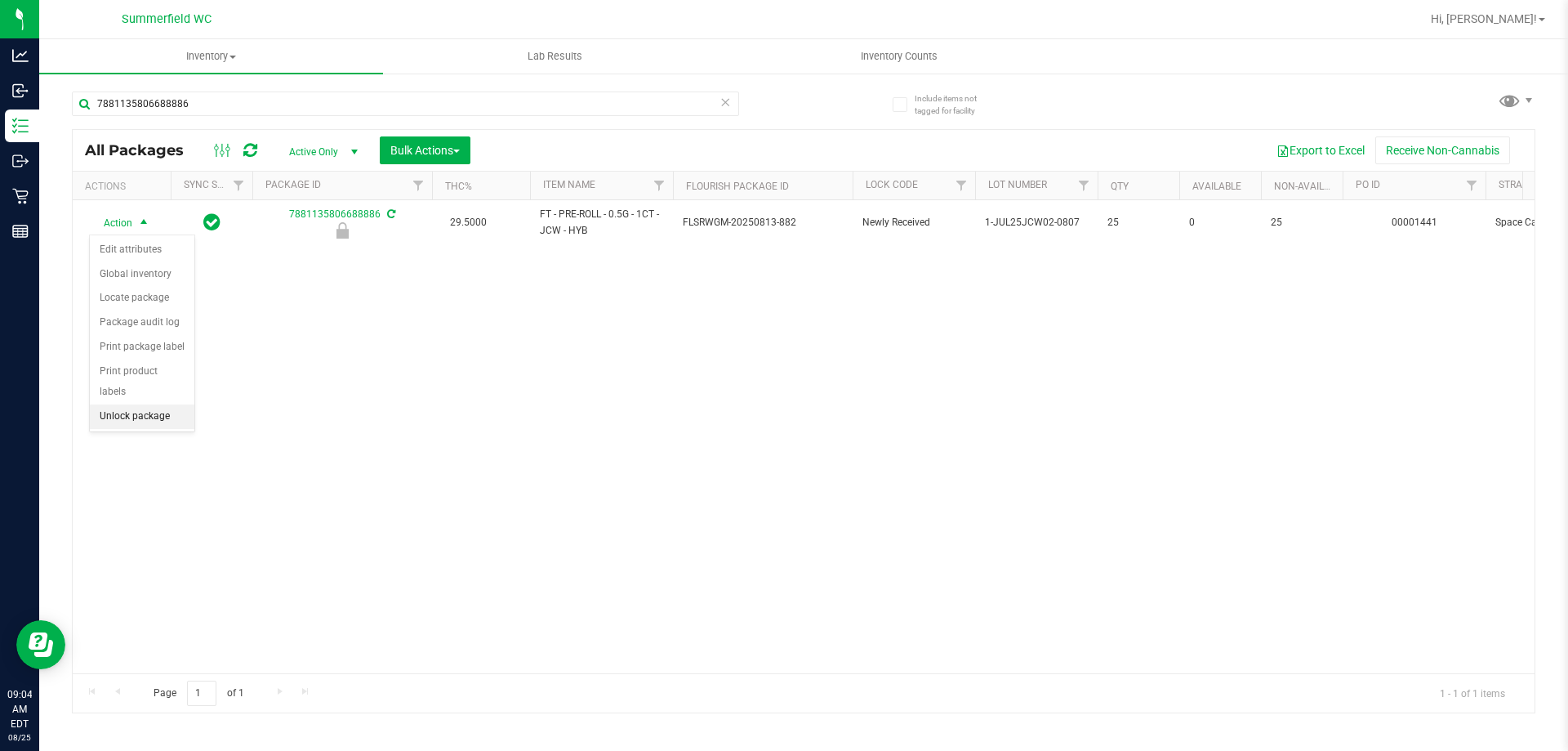
click at [140, 404] on li "Unlock package" at bounding box center [142, 416] width 104 height 24
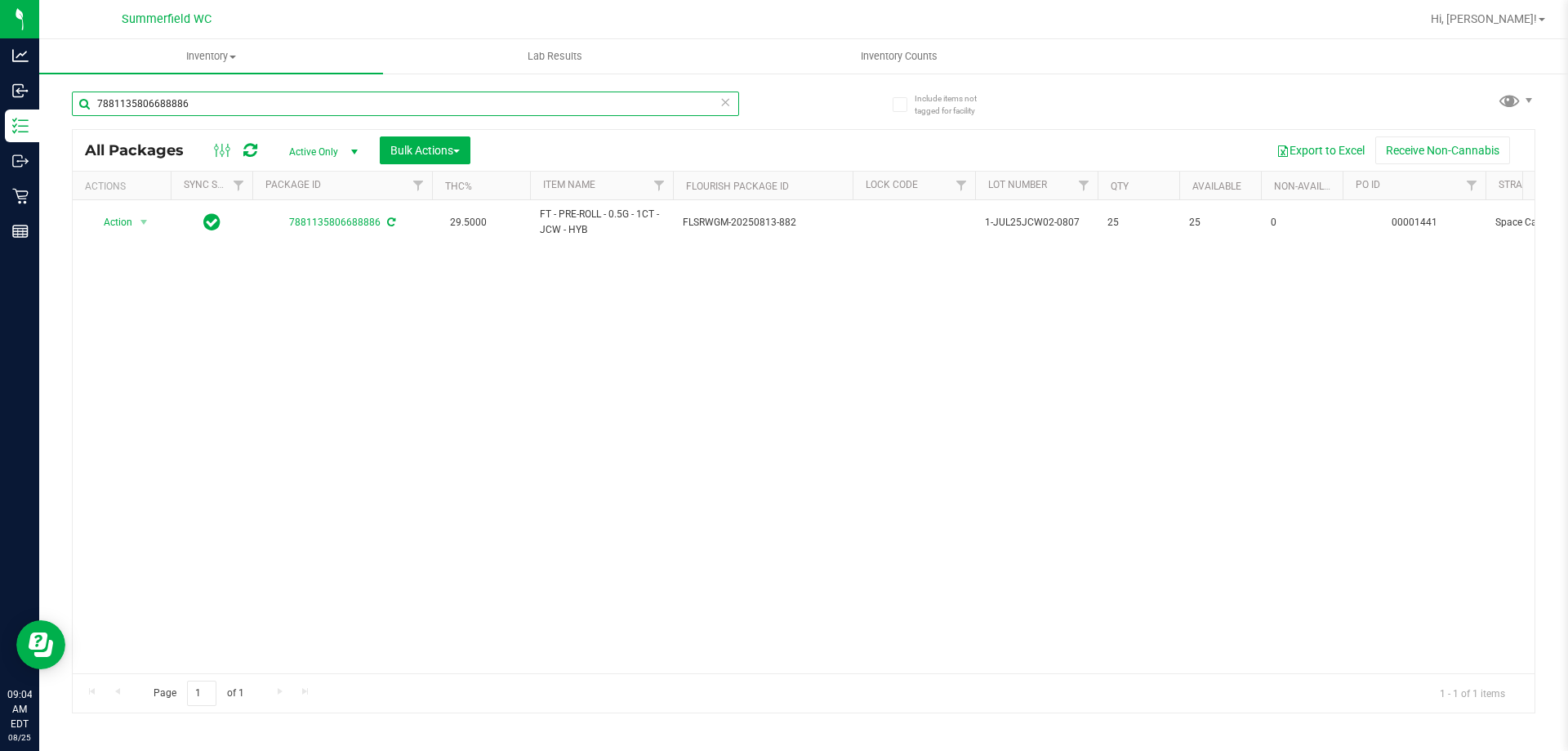
click at [212, 98] on input "7881135806688886" at bounding box center [405, 104] width 667 height 24
type input "7"
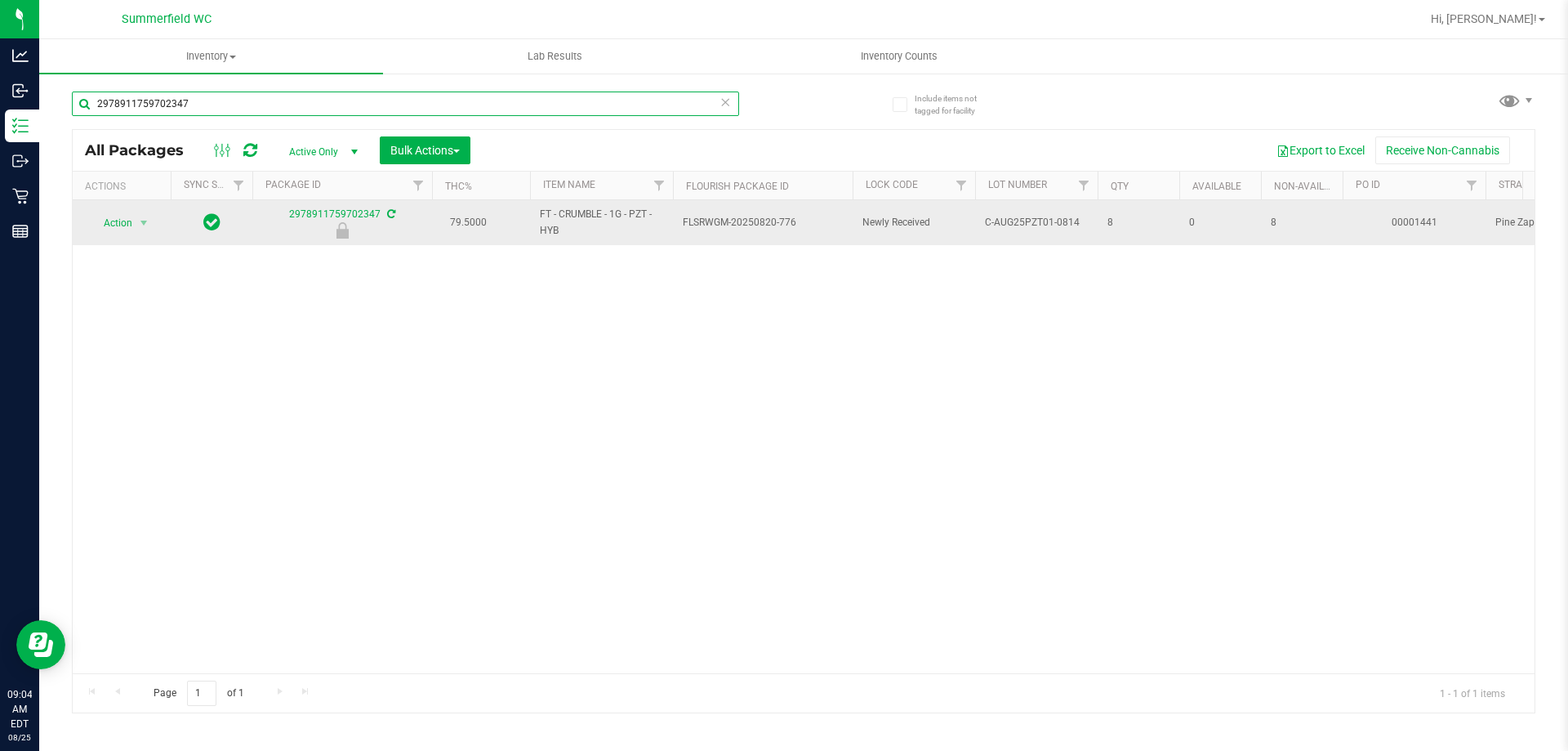
type input "2978911759702347"
click at [123, 228] on span "Action" at bounding box center [111, 222] width 44 height 23
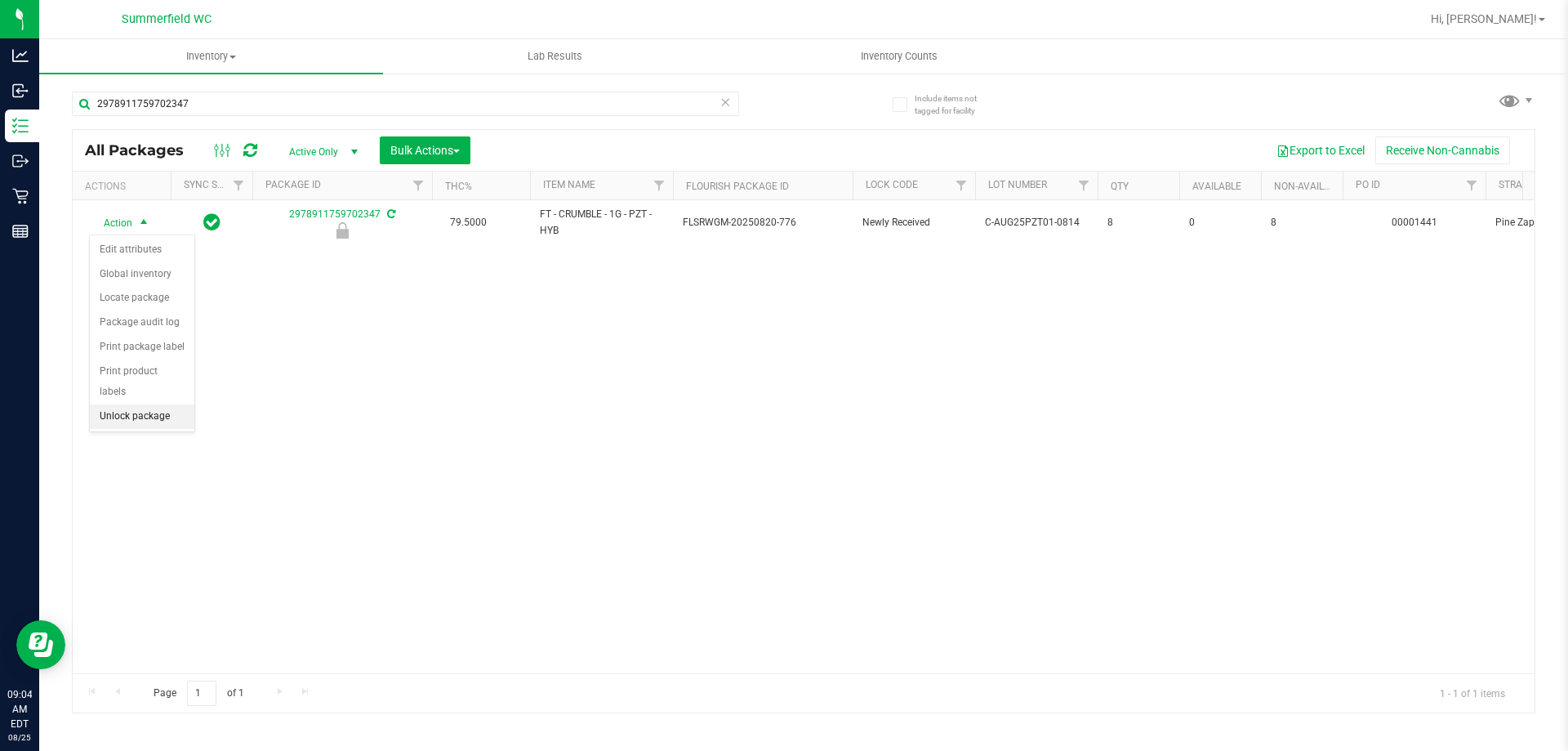
click at [154, 404] on li "Unlock package" at bounding box center [142, 416] width 104 height 24
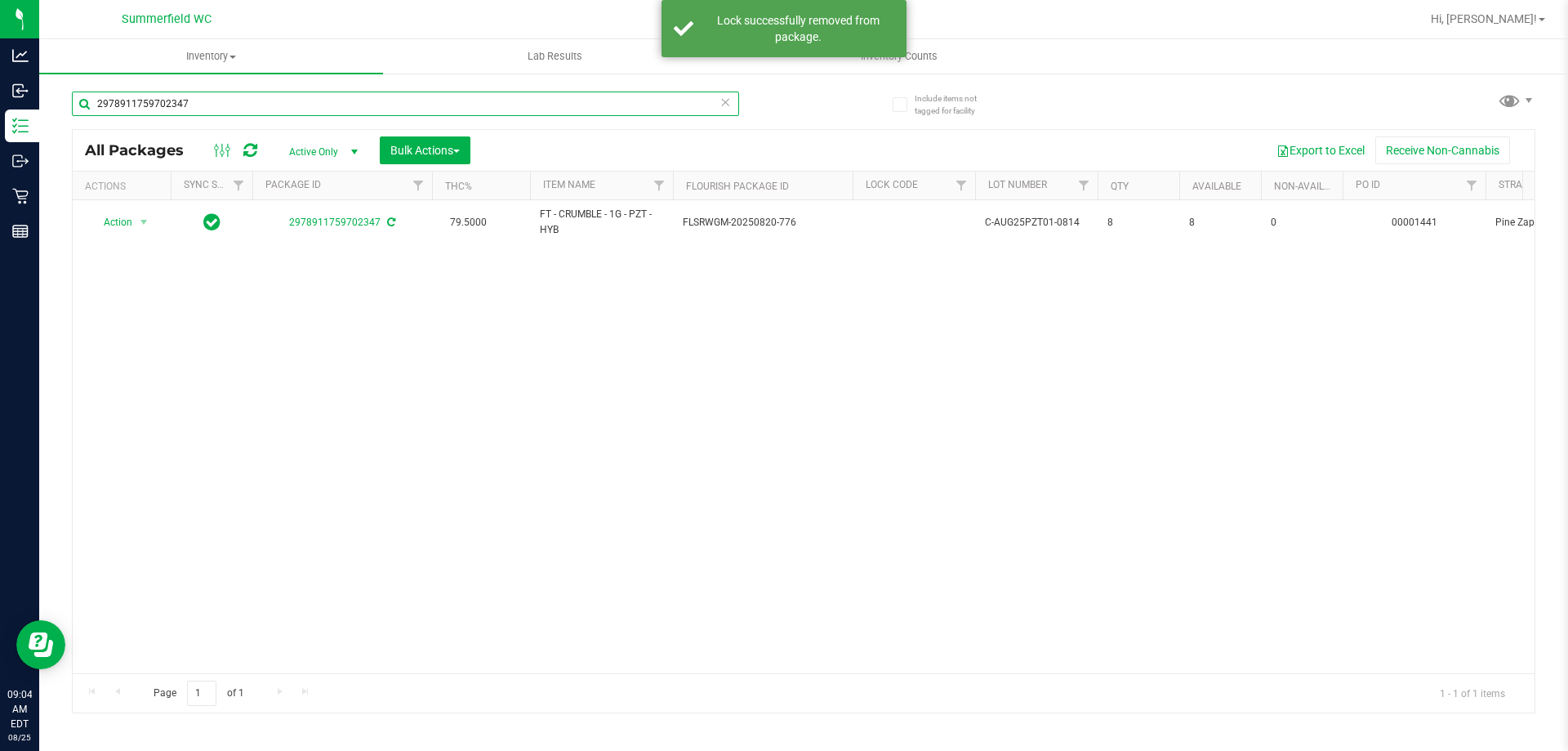
click at [227, 99] on input "2978911759702347" at bounding box center [405, 104] width 667 height 24
type input "2"
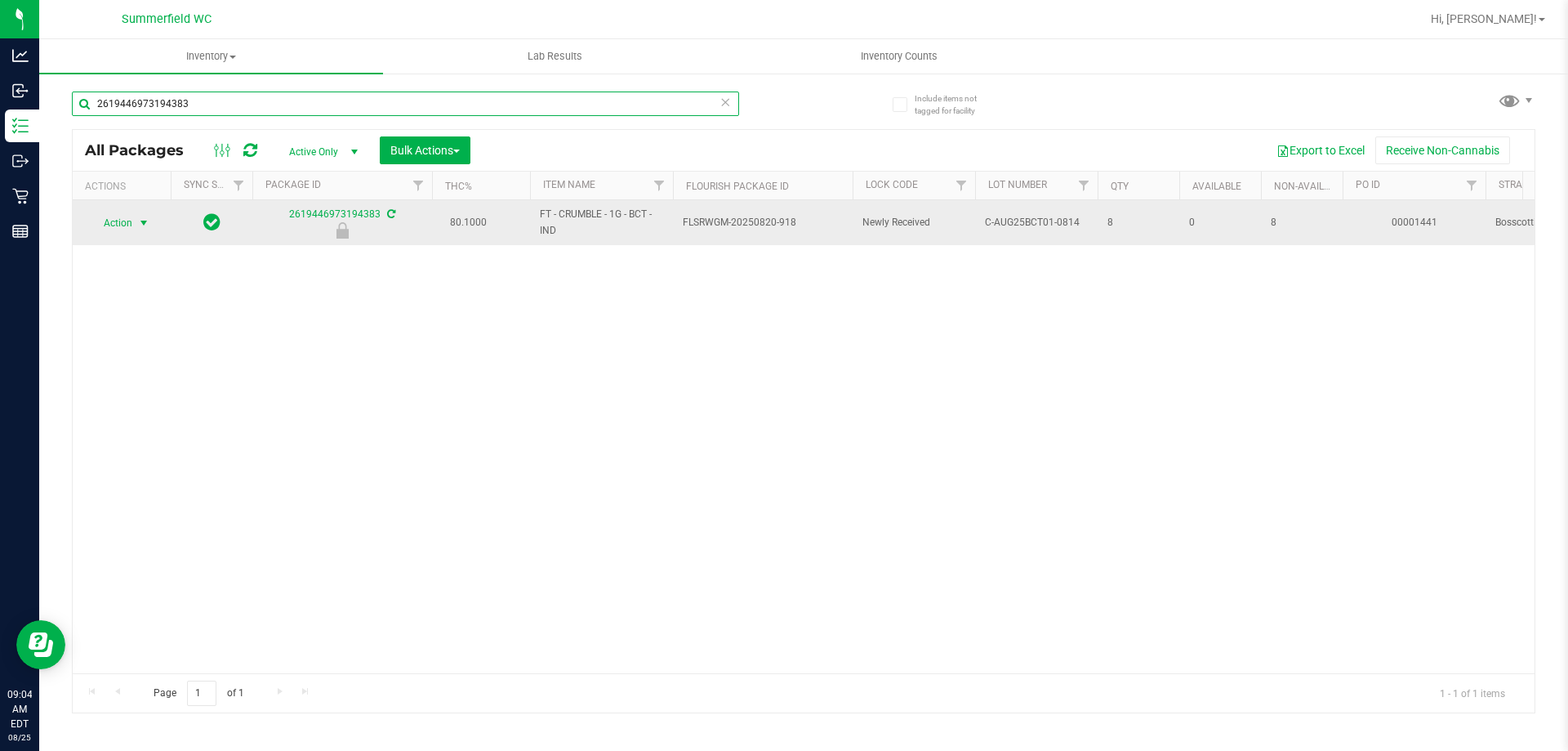
type input "2619446973194383"
click at [138, 222] on span "select" at bounding box center [144, 223] width 13 height 13
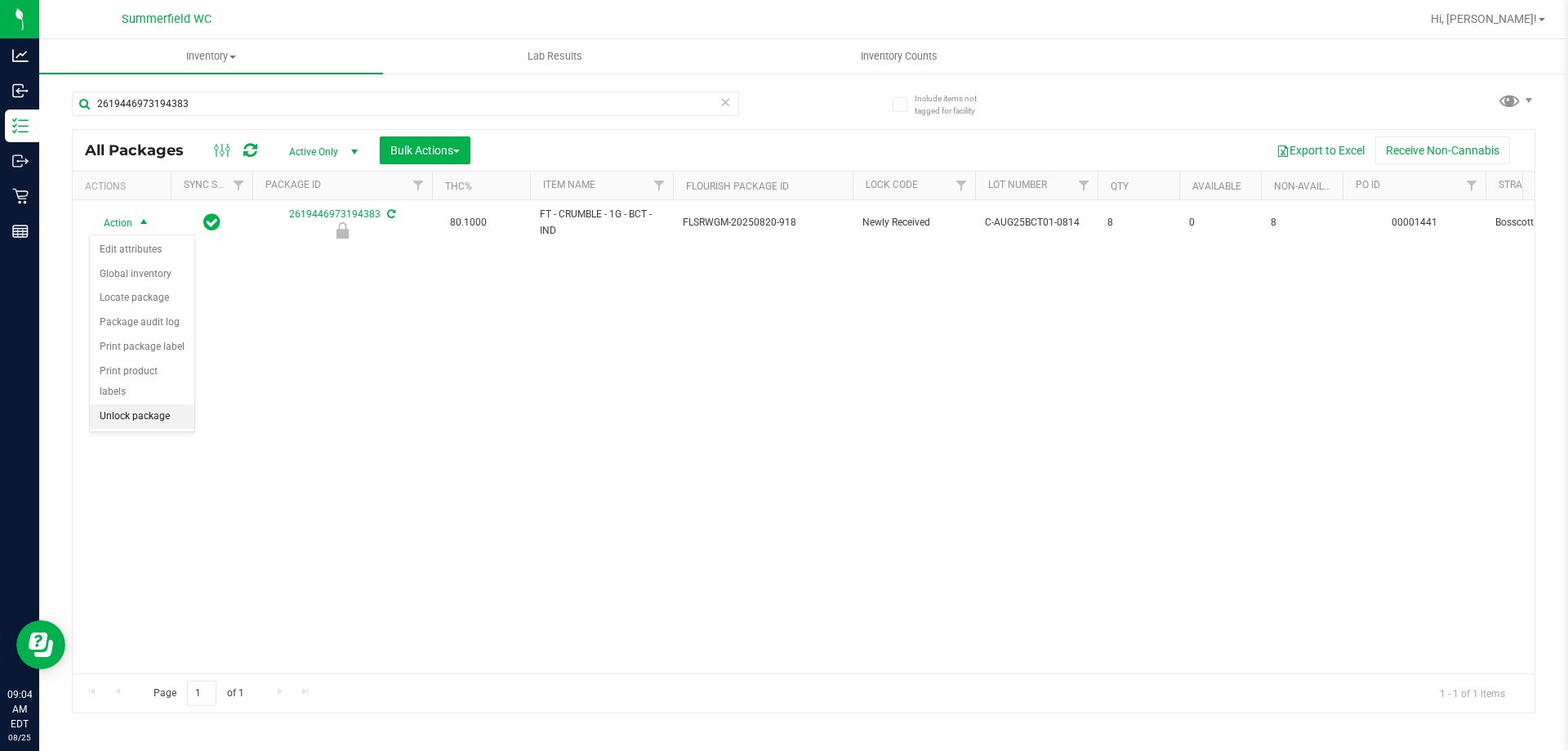
click at [152, 404] on li "Unlock package" at bounding box center [142, 416] width 104 height 24
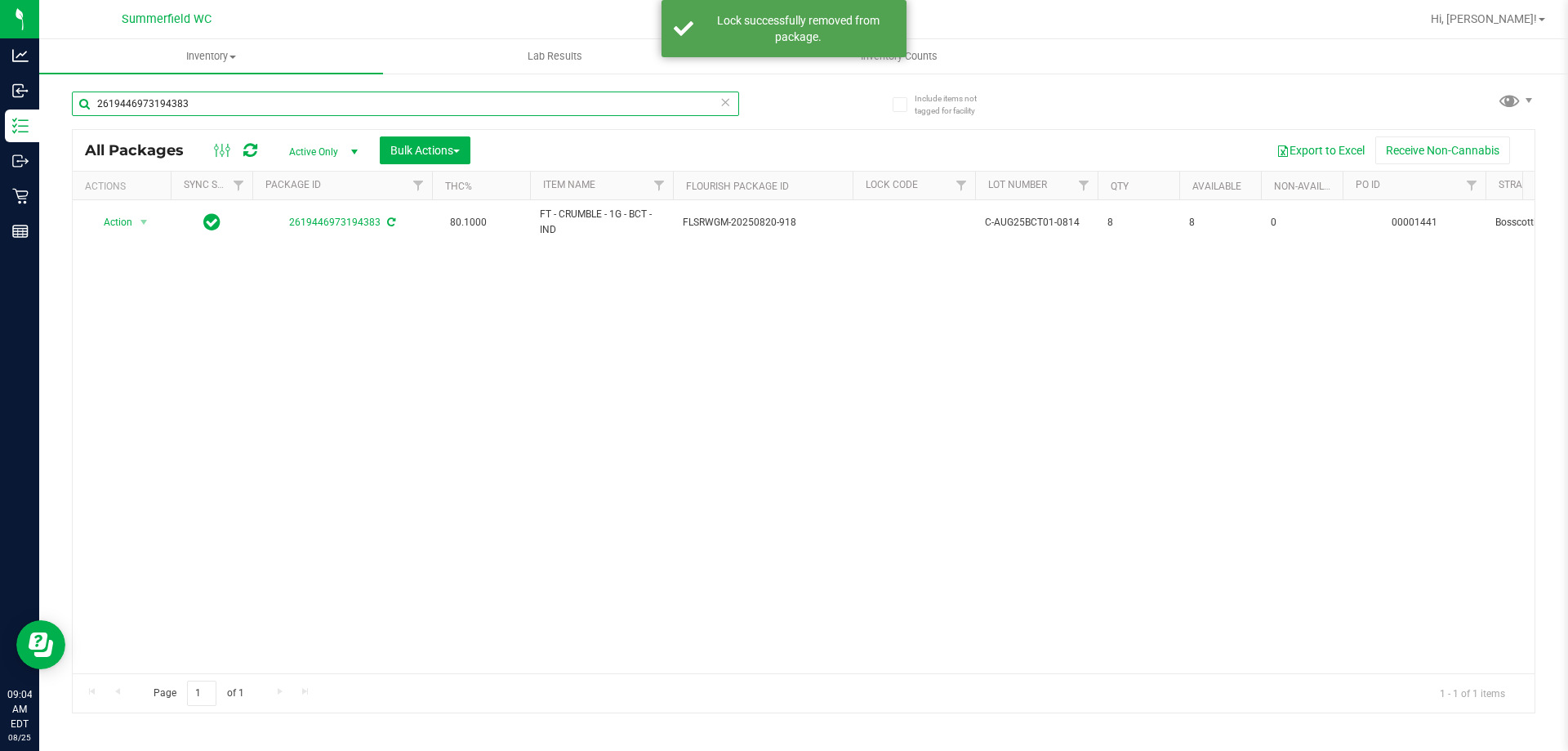
click at [233, 99] on input "2619446973194383" at bounding box center [405, 104] width 667 height 24
type input "2"
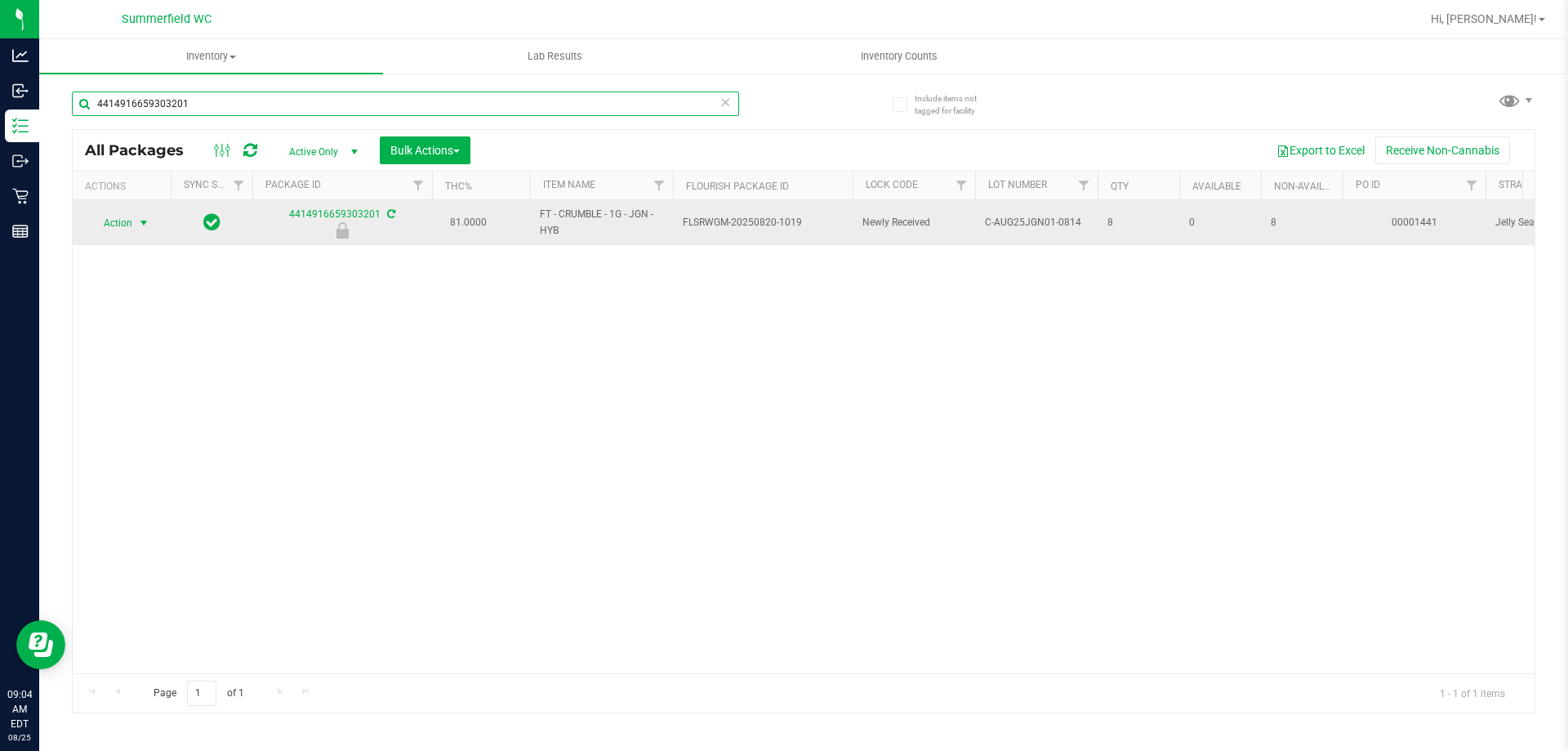
type input "4414916659303201"
click at [141, 222] on span "select" at bounding box center [144, 223] width 13 height 13
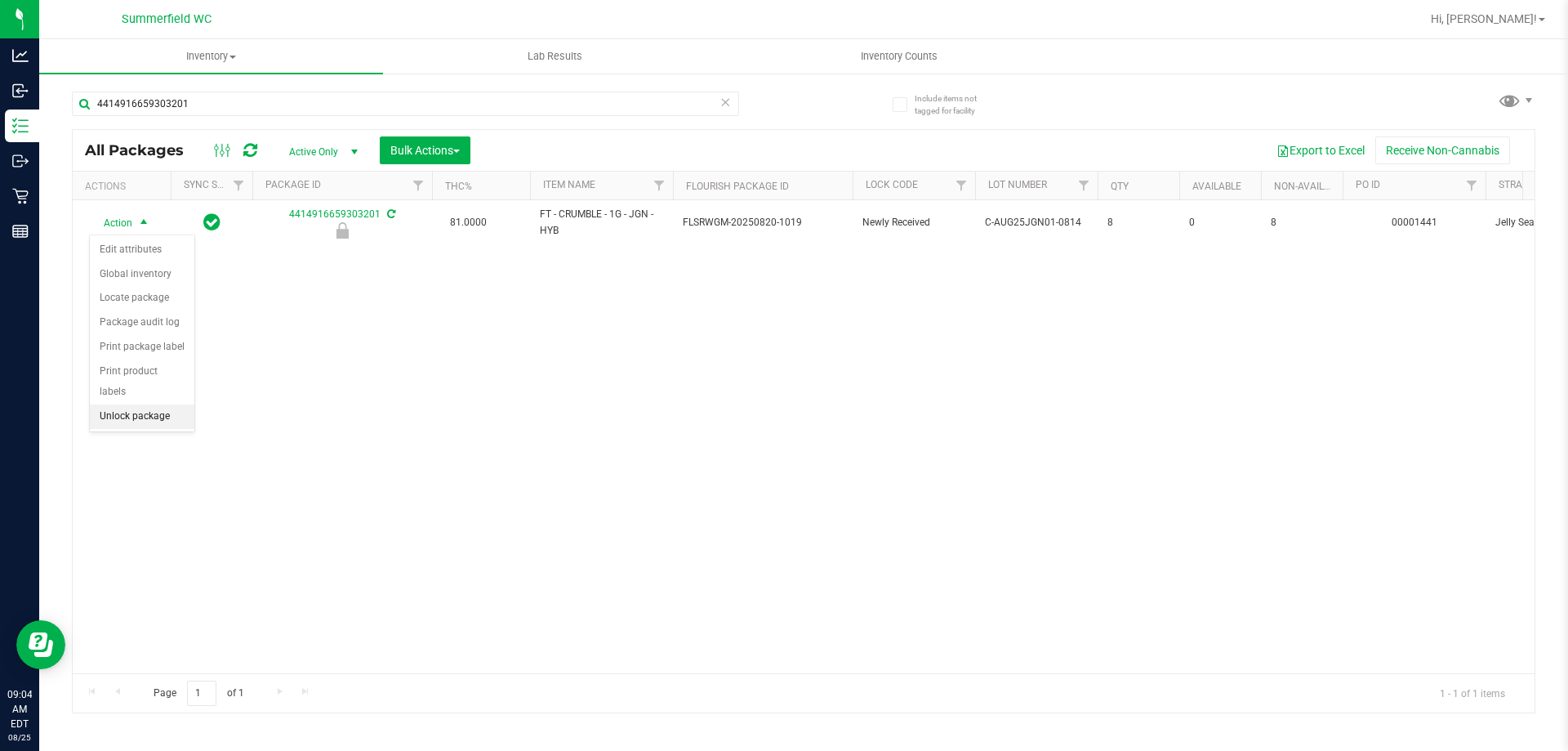
click at [156, 404] on li "Unlock package" at bounding box center [142, 416] width 104 height 24
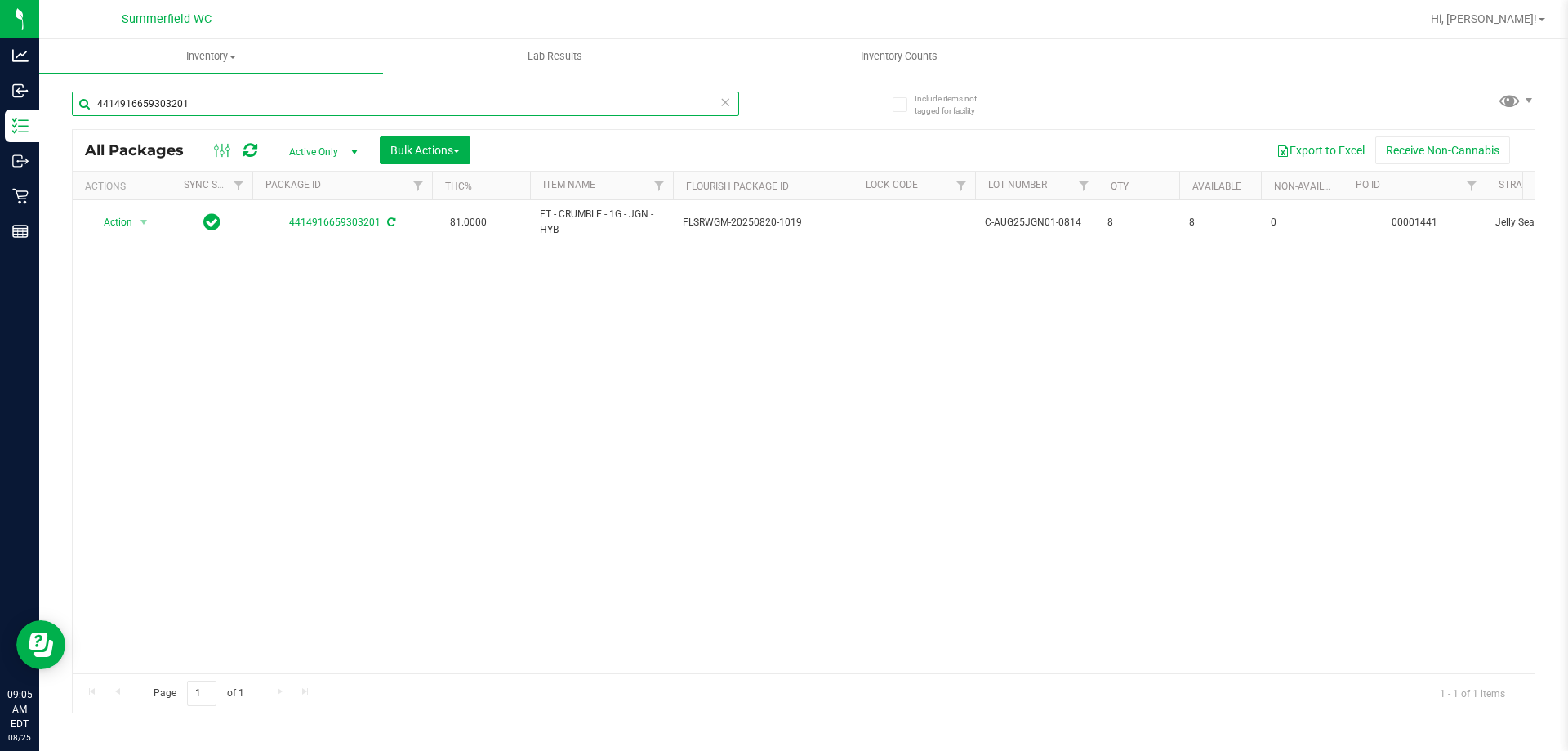
click at [235, 106] on input "4414916659303201" at bounding box center [405, 104] width 667 height 24
type input "4"
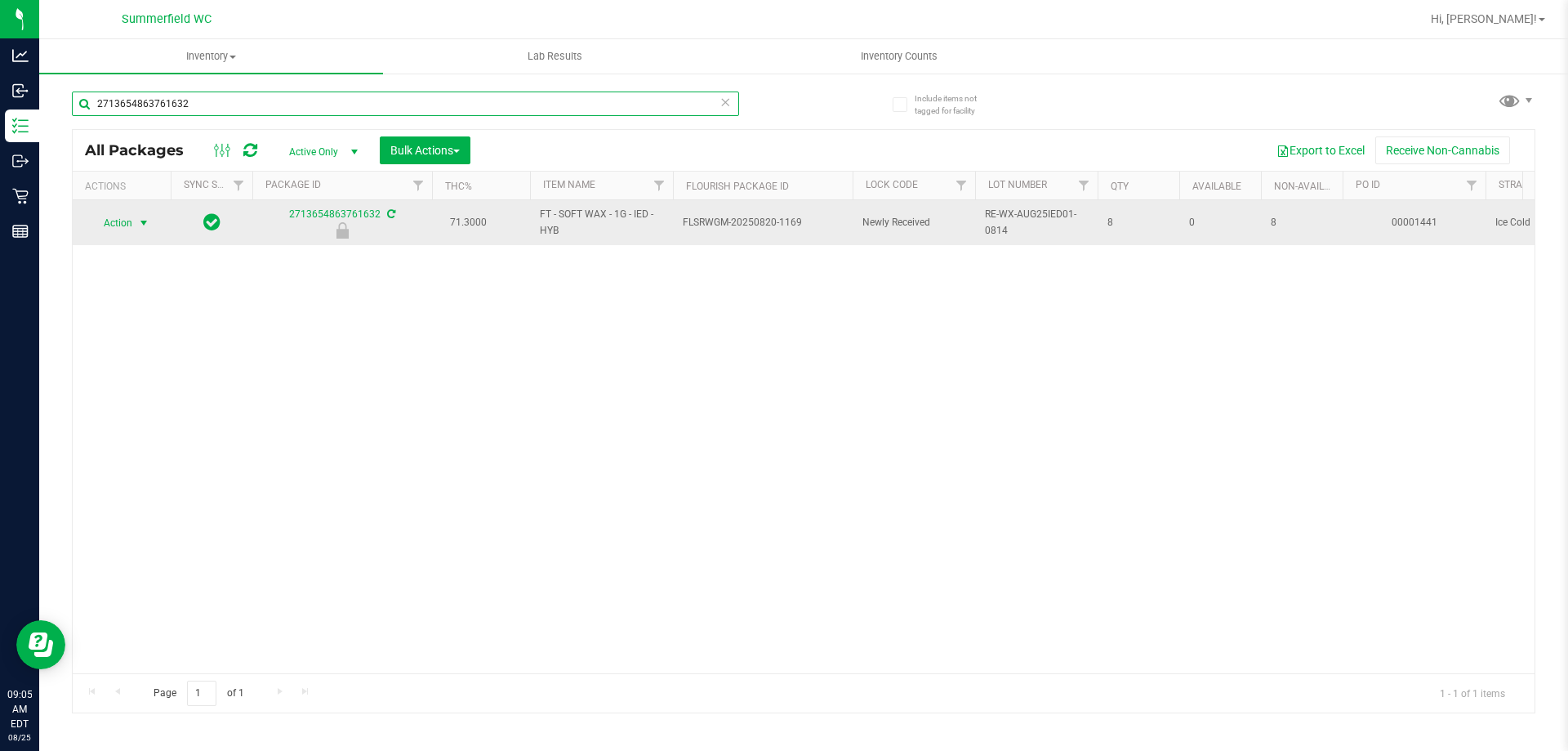
type input "2713654863761632"
click at [138, 222] on span "select" at bounding box center [144, 223] width 13 height 13
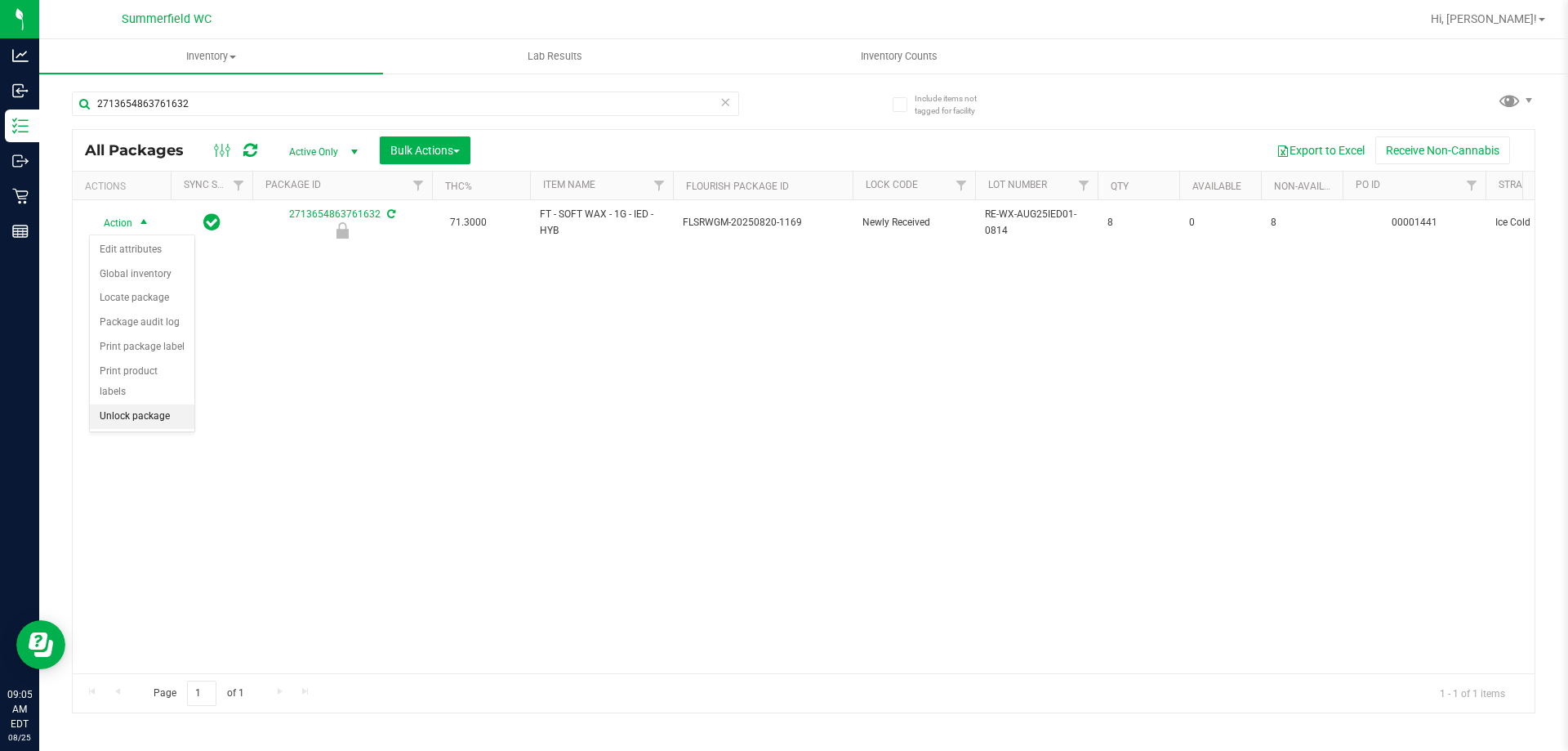
click at [151, 404] on li "Unlock package" at bounding box center [142, 416] width 104 height 24
